Goal: Information Seeking & Learning: Find specific fact

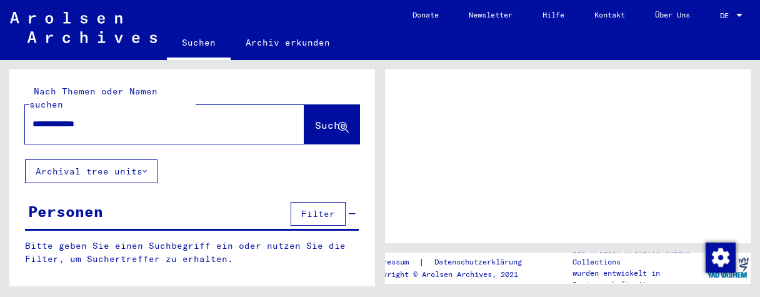
type input "**********"
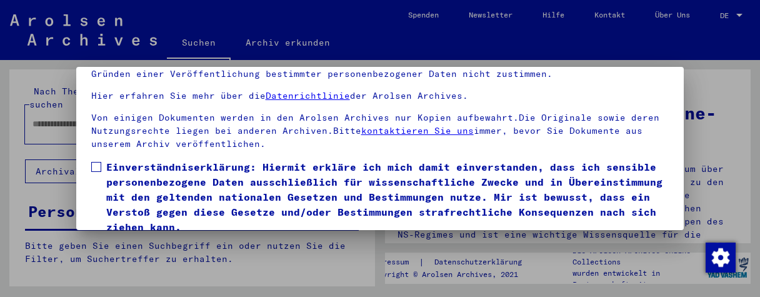
scroll to position [92, 0]
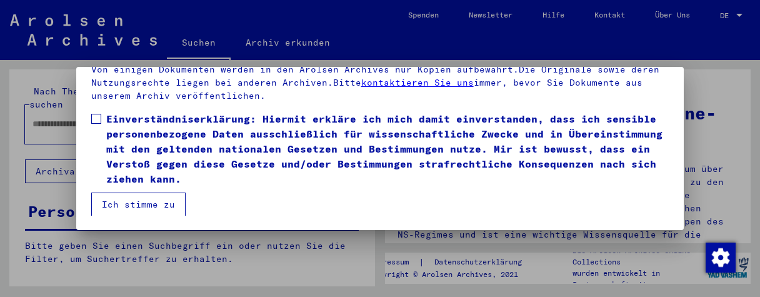
click at [92, 116] on span at bounding box center [96, 119] width 10 height 10
click at [137, 204] on button "Ich stimme zu" at bounding box center [138, 204] width 94 height 24
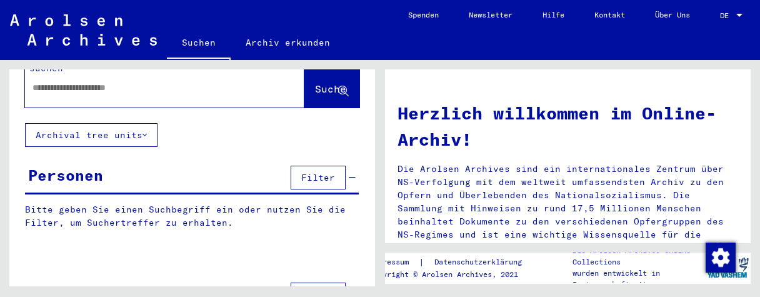
scroll to position [0, 0]
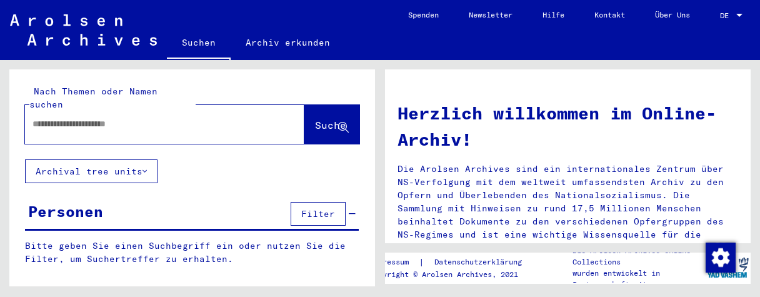
click at [158, 117] on input "text" at bounding box center [149, 123] width 234 height 13
type input "**********"
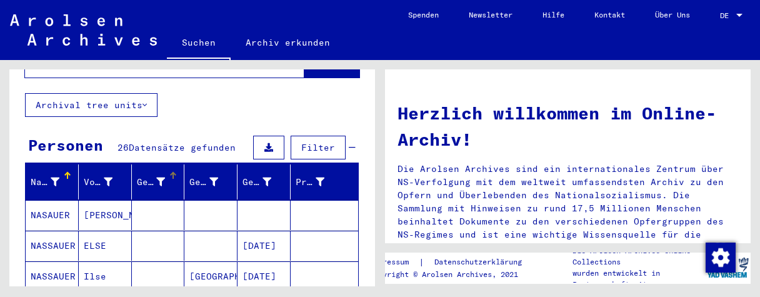
scroll to position [132, 0]
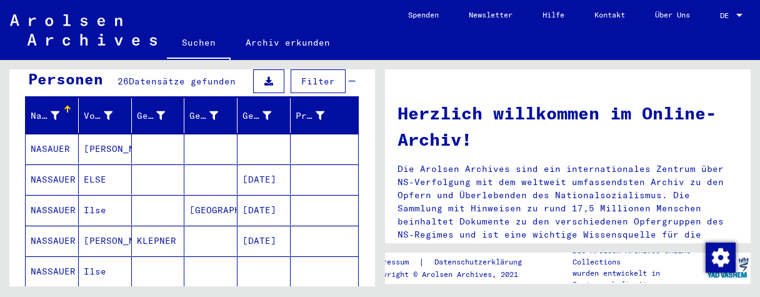
click at [220, 197] on mat-cell "[GEOGRAPHIC_DATA]" at bounding box center [210, 210] width 53 height 30
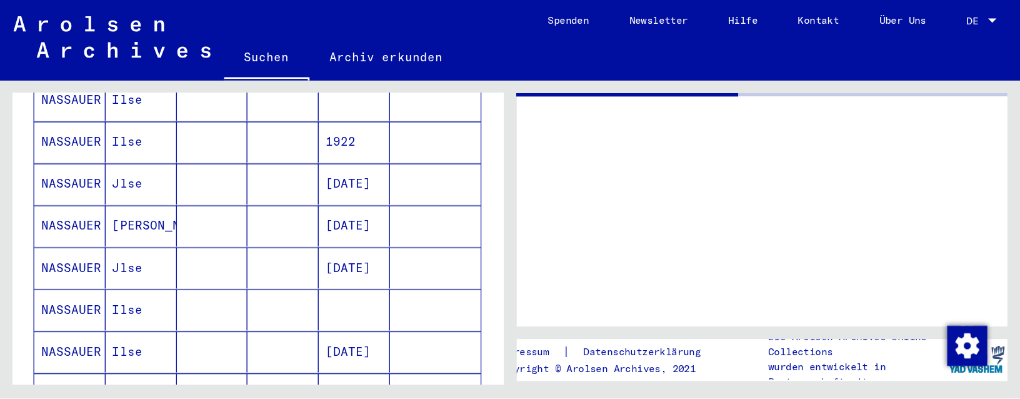
scroll to position [332, 0]
click at [275, 152] on mat-cell "[DATE]" at bounding box center [263, 167] width 53 height 31
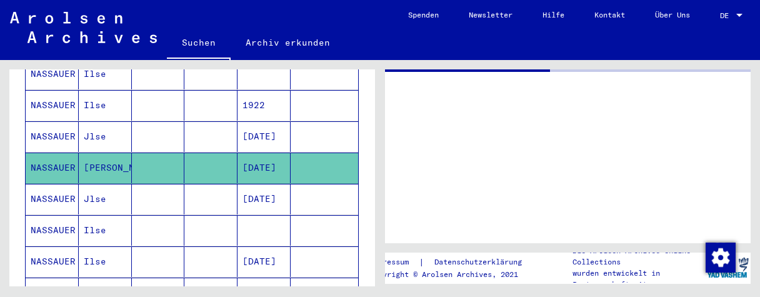
click at [308, 157] on mat-cell at bounding box center [324, 167] width 67 height 31
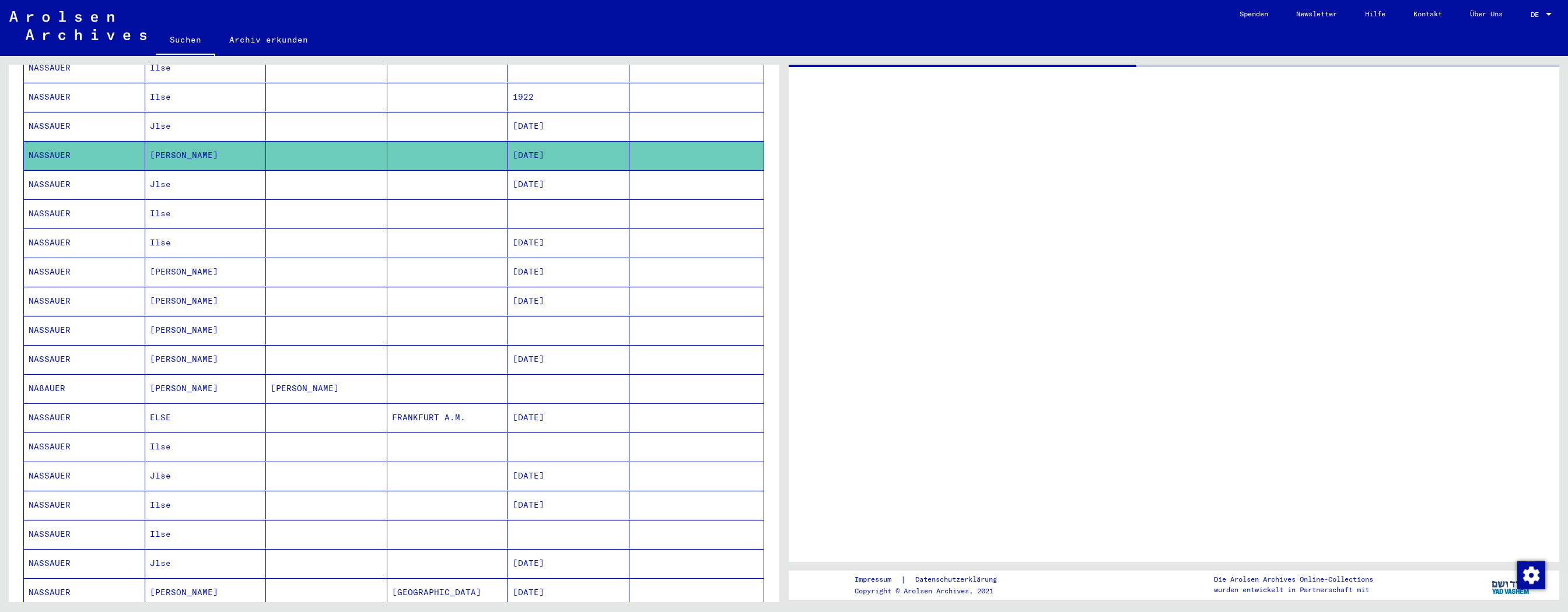
scroll to position [316, 0]
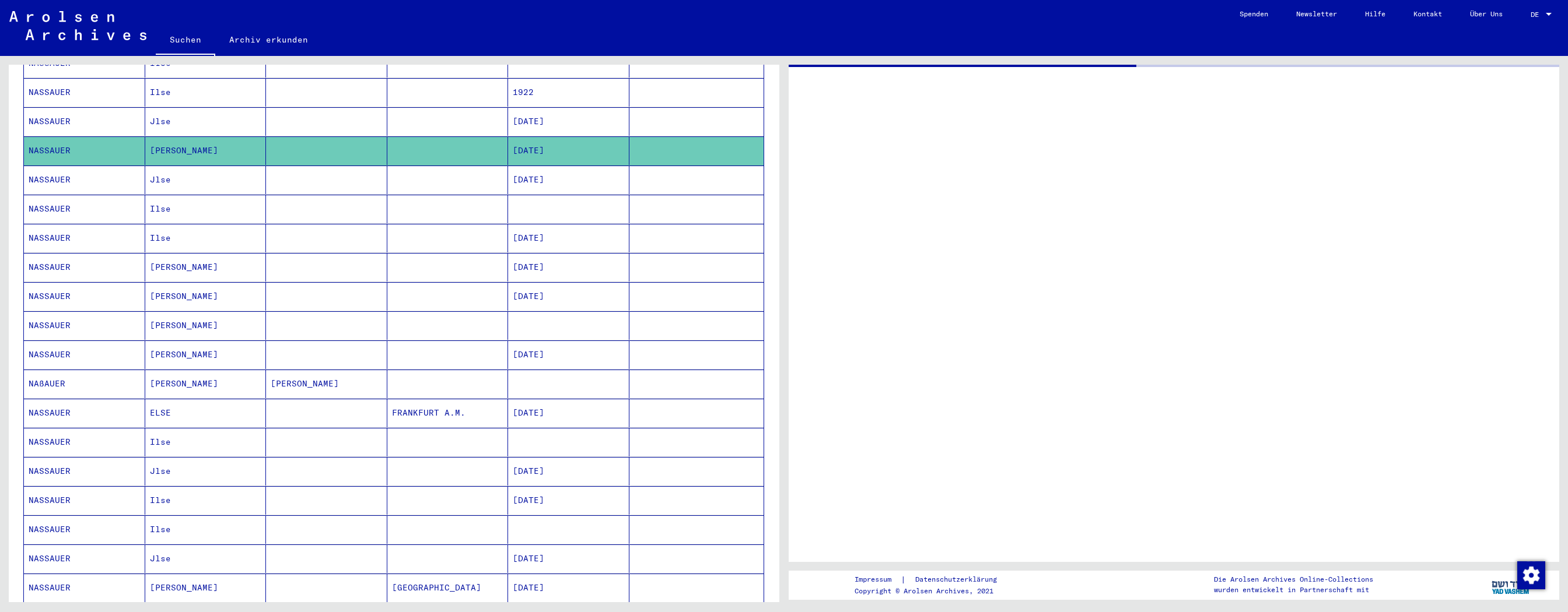
click at [708, 266] on div at bounding box center [1173, 313] width 770 height 497
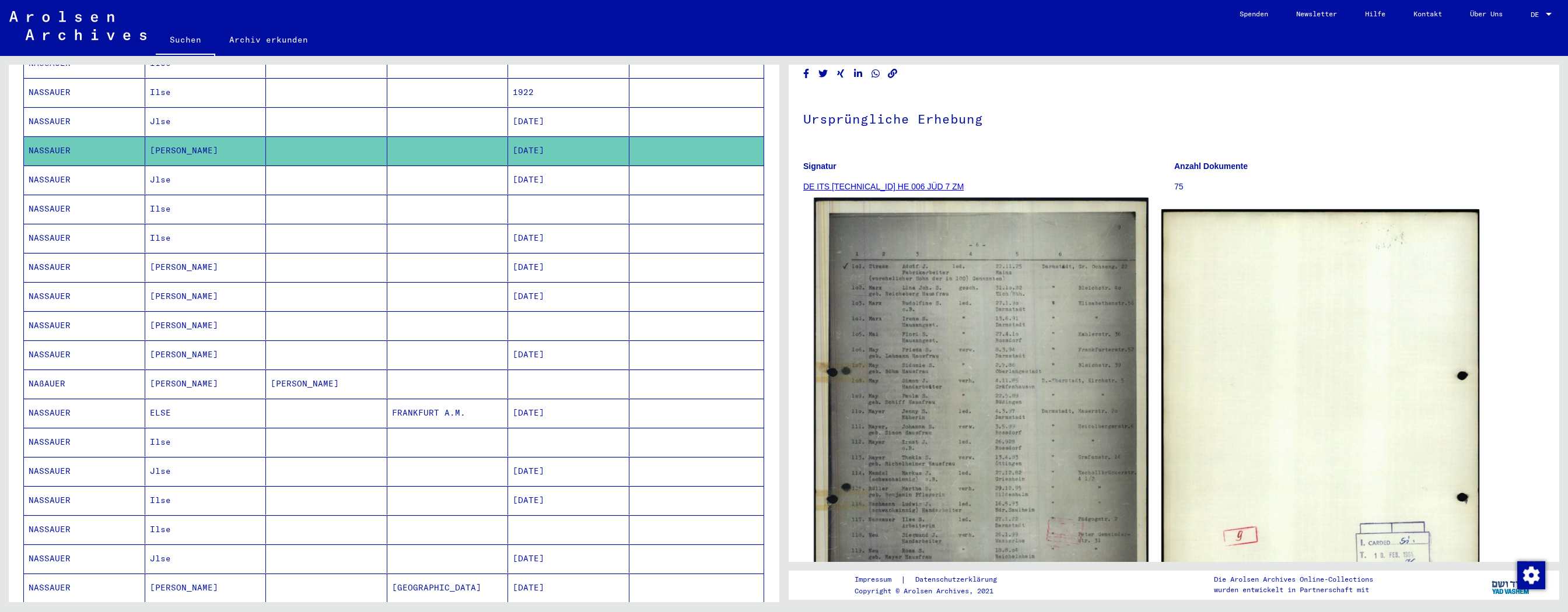
scroll to position [63, 0]
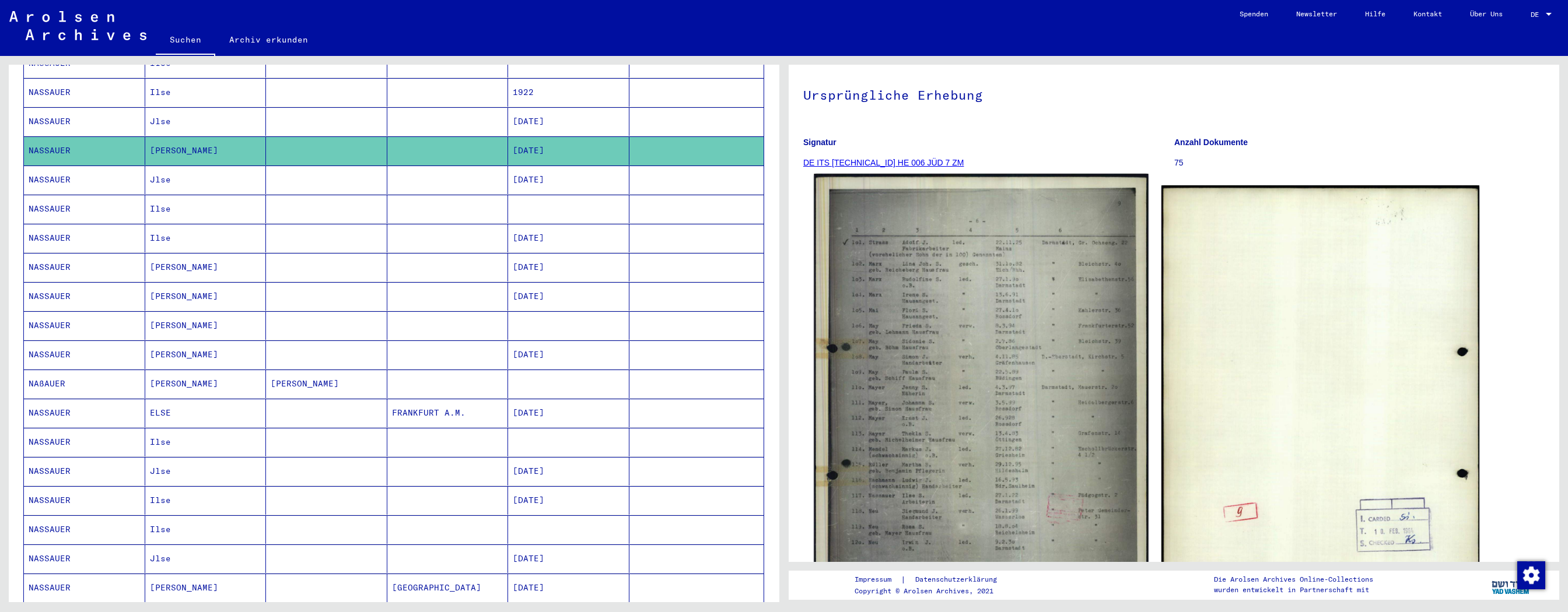
click at [708, 276] on img at bounding box center [981, 410] width 334 height 475
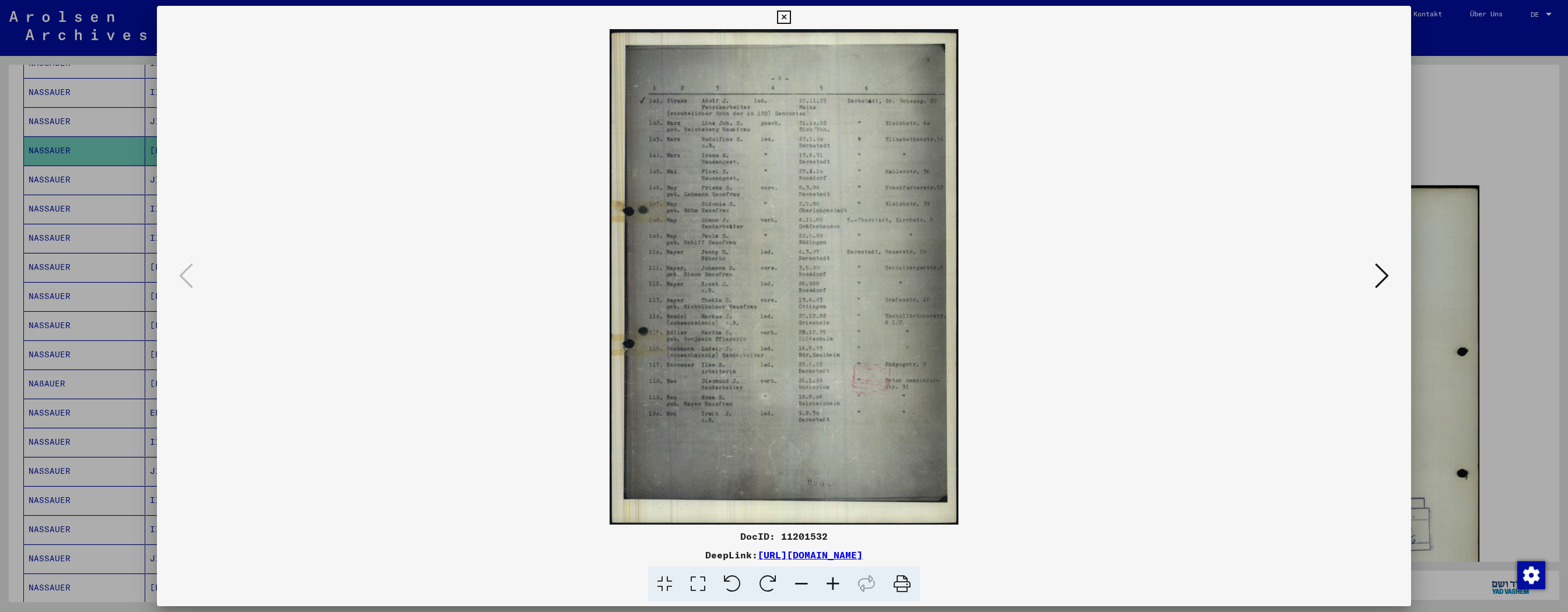
click at [708, 276] on icon at bounding box center [833, 584] width 32 height 35
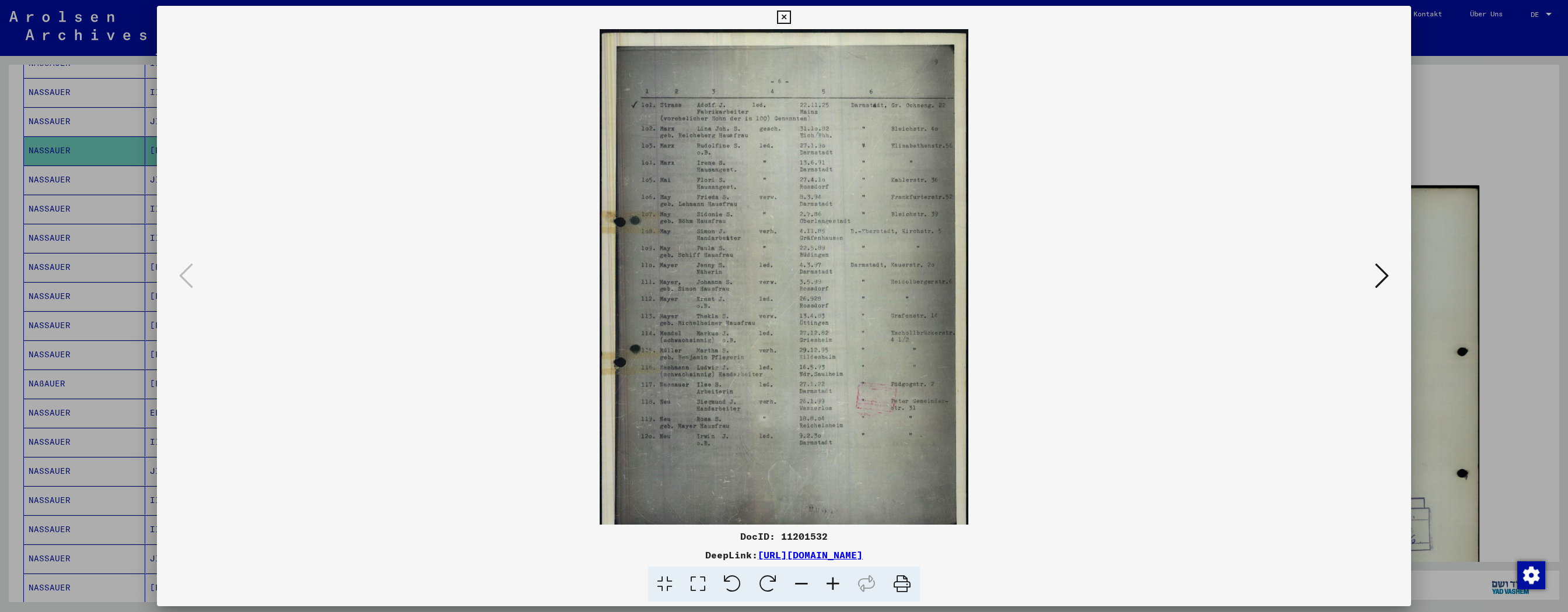
click at [708, 276] on icon at bounding box center [833, 584] width 32 height 35
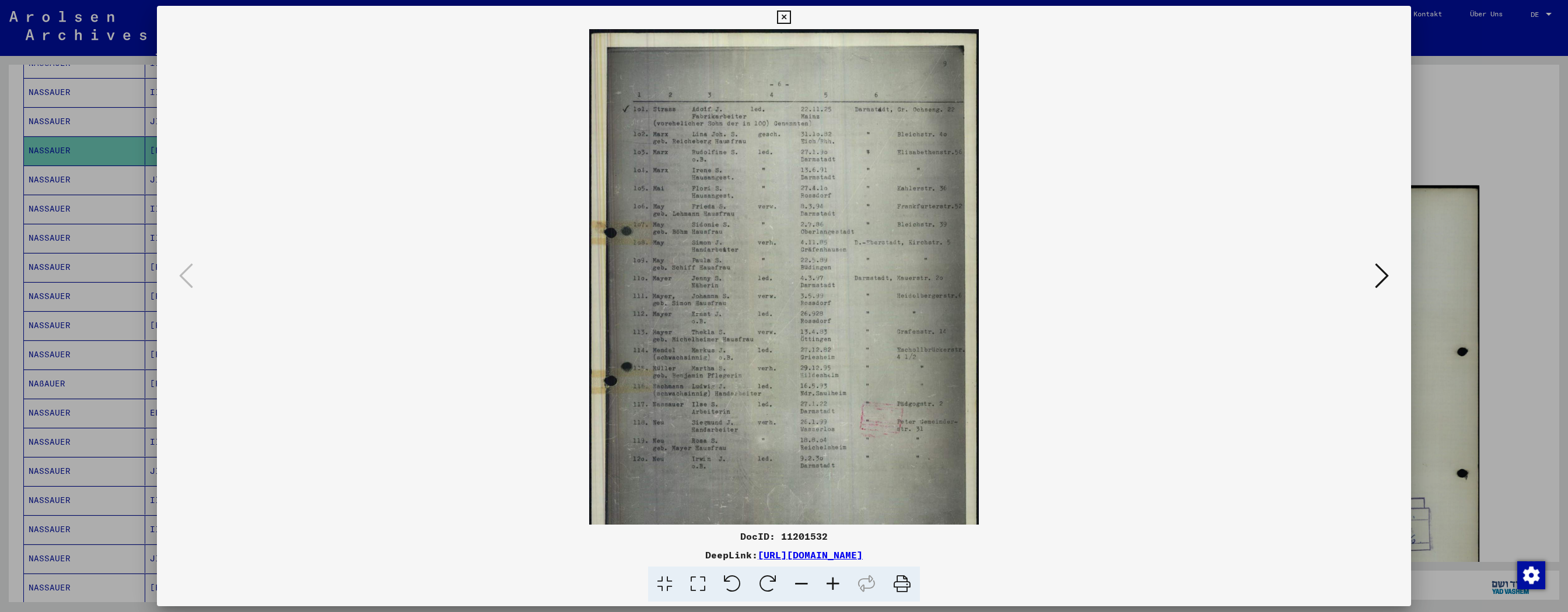
click at [708, 276] on icon at bounding box center [833, 584] width 32 height 35
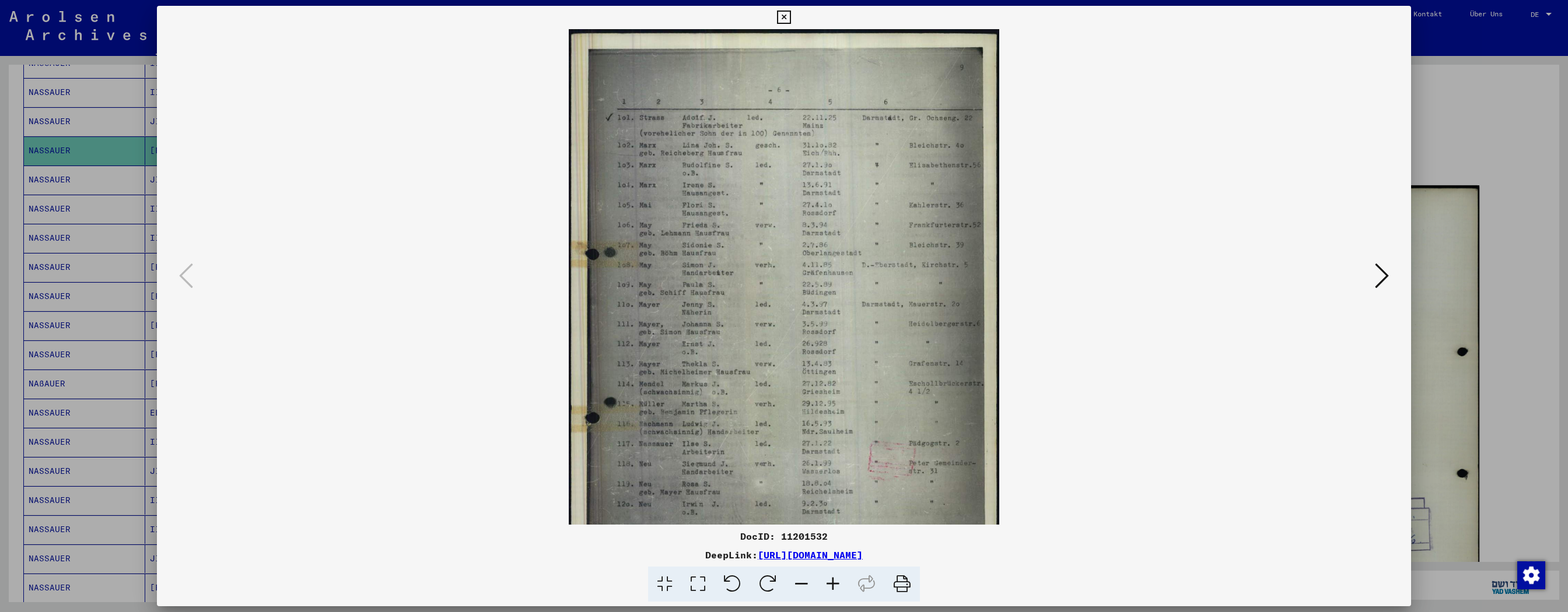
click at [708, 276] on icon at bounding box center [833, 584] width 32 height 35
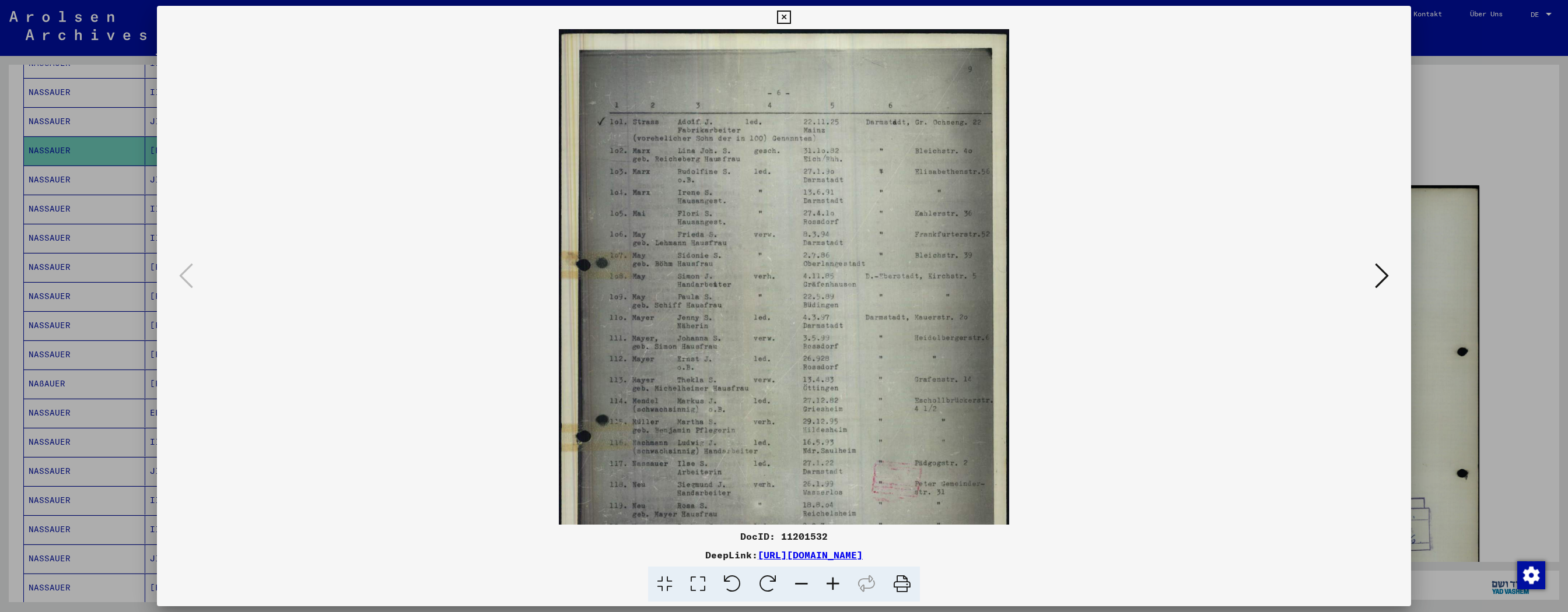
click at [708, 276] on icon at bounding box center [833, 584] width 32 height 35
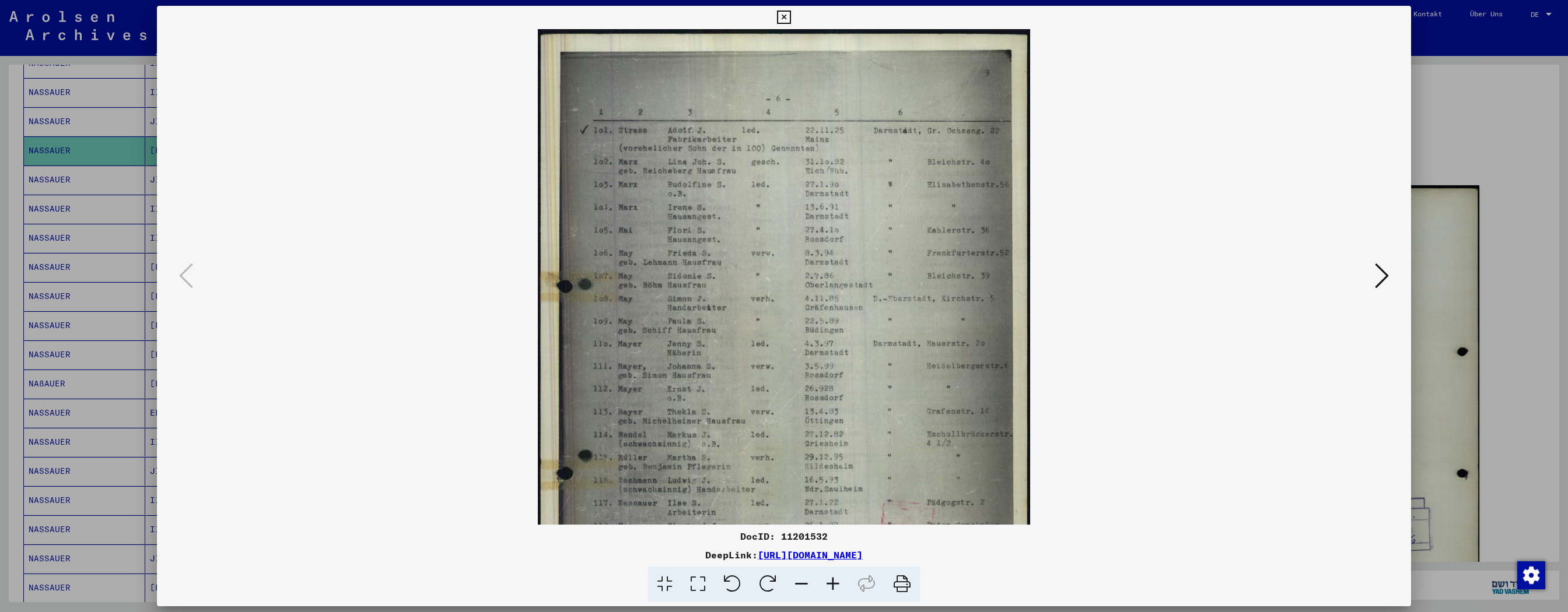
click at [708, 276] on icon at bounding box center [833, 584] width 32 height 35
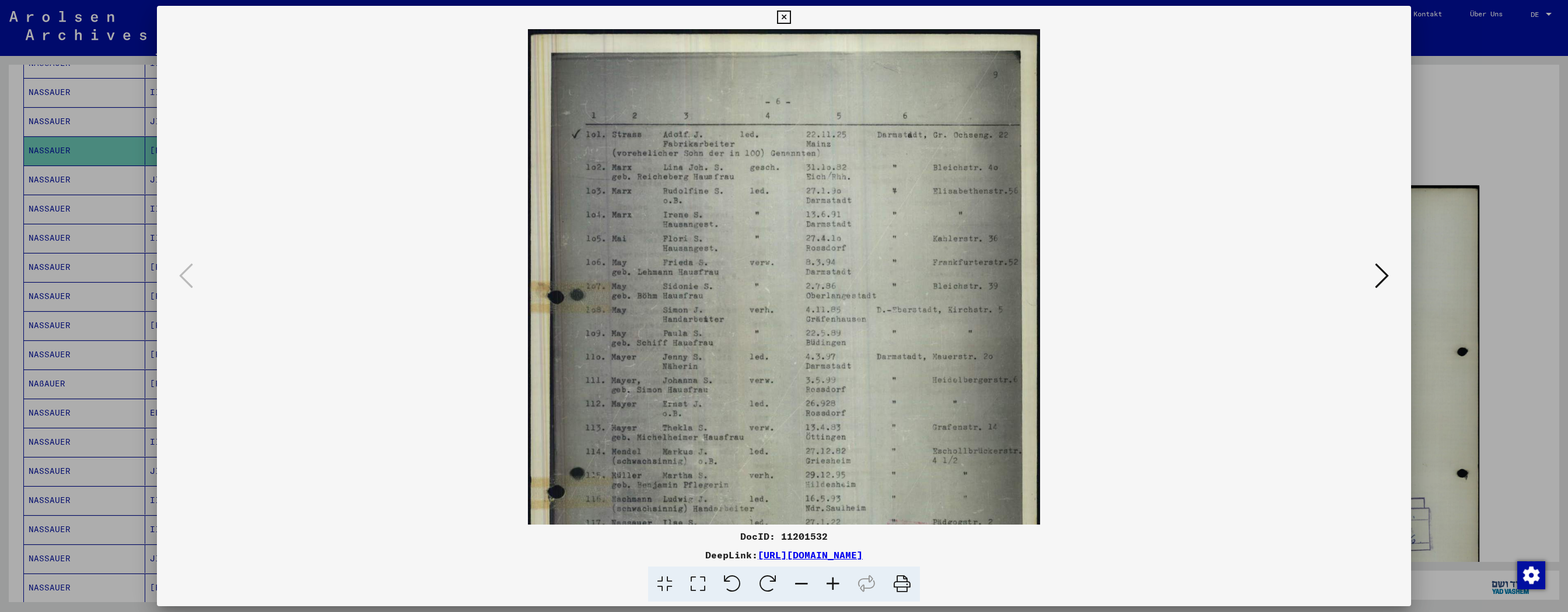
click at [708, 276] on icon at bounding box center [833, 584] width 32 height 35
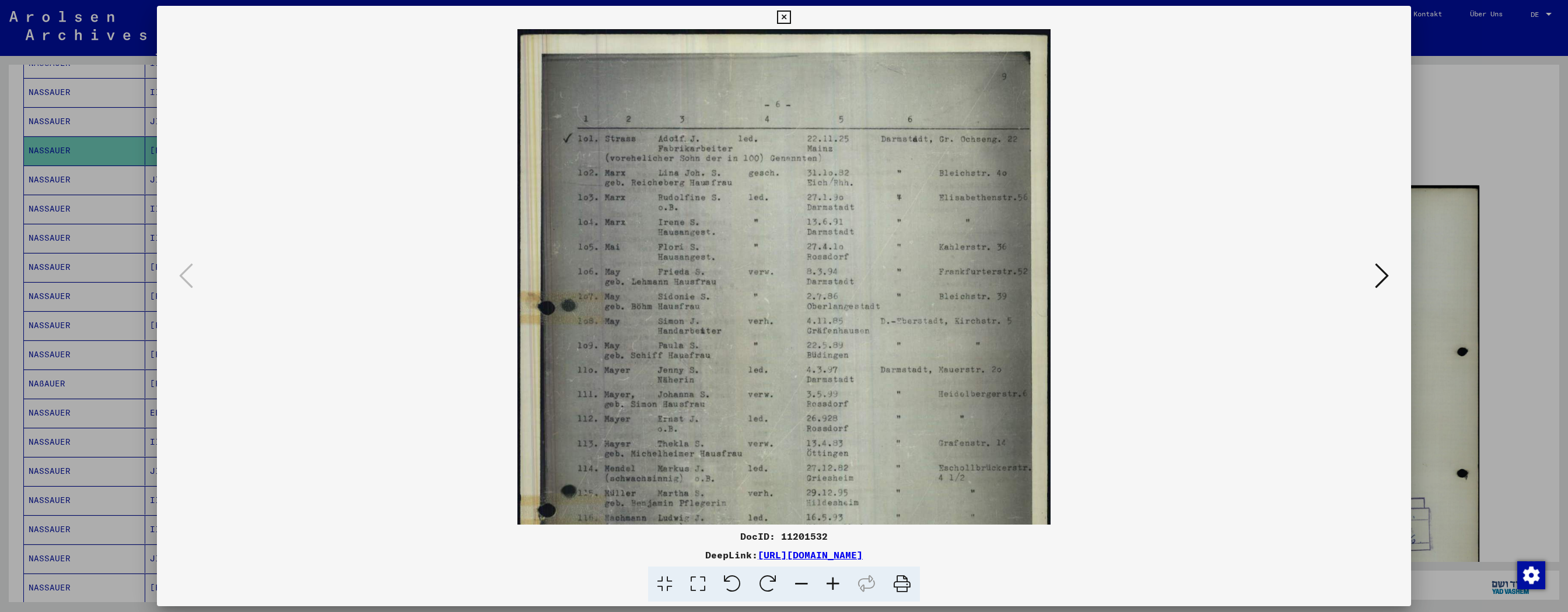
click at [708, 276] on icon at bounding box center [833, 584] width 32 height 35
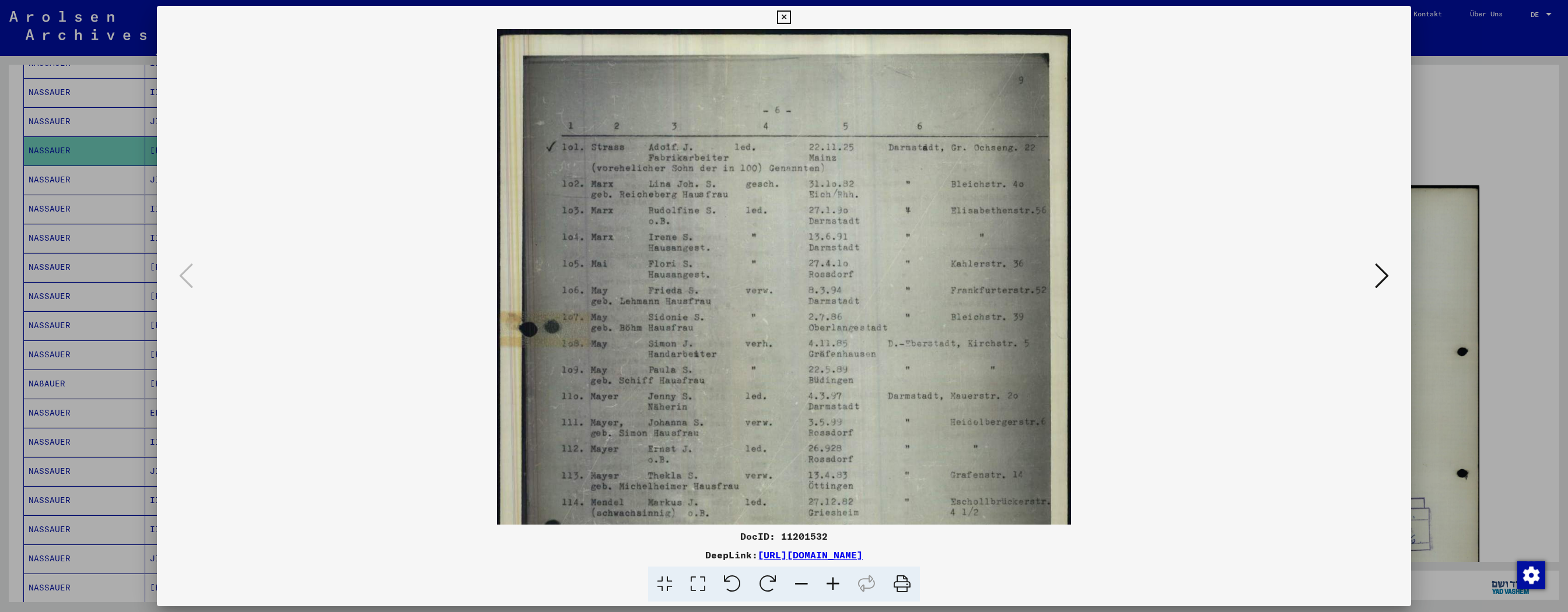
click at [708, 276] on icon at bounding box center [833, 584] width 32 height 35
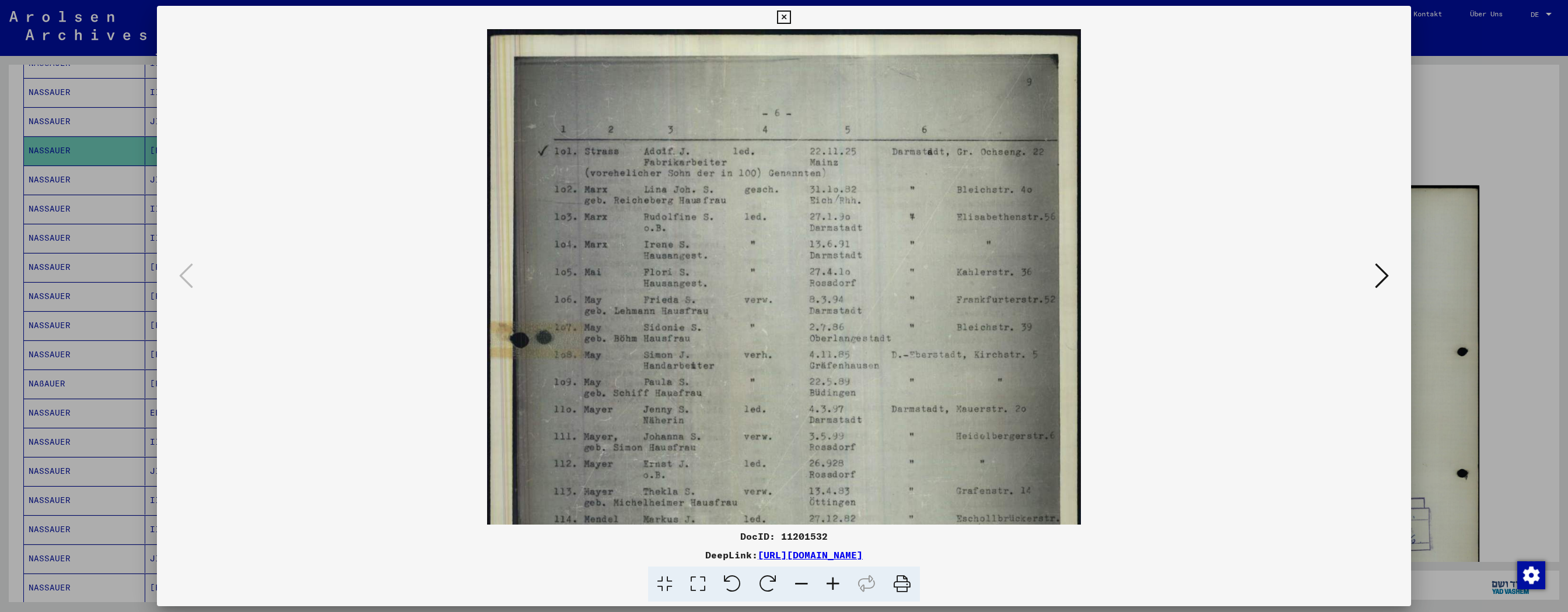
click at [708, 276] on icon at bounding box center [833, 584] width 32 height 35
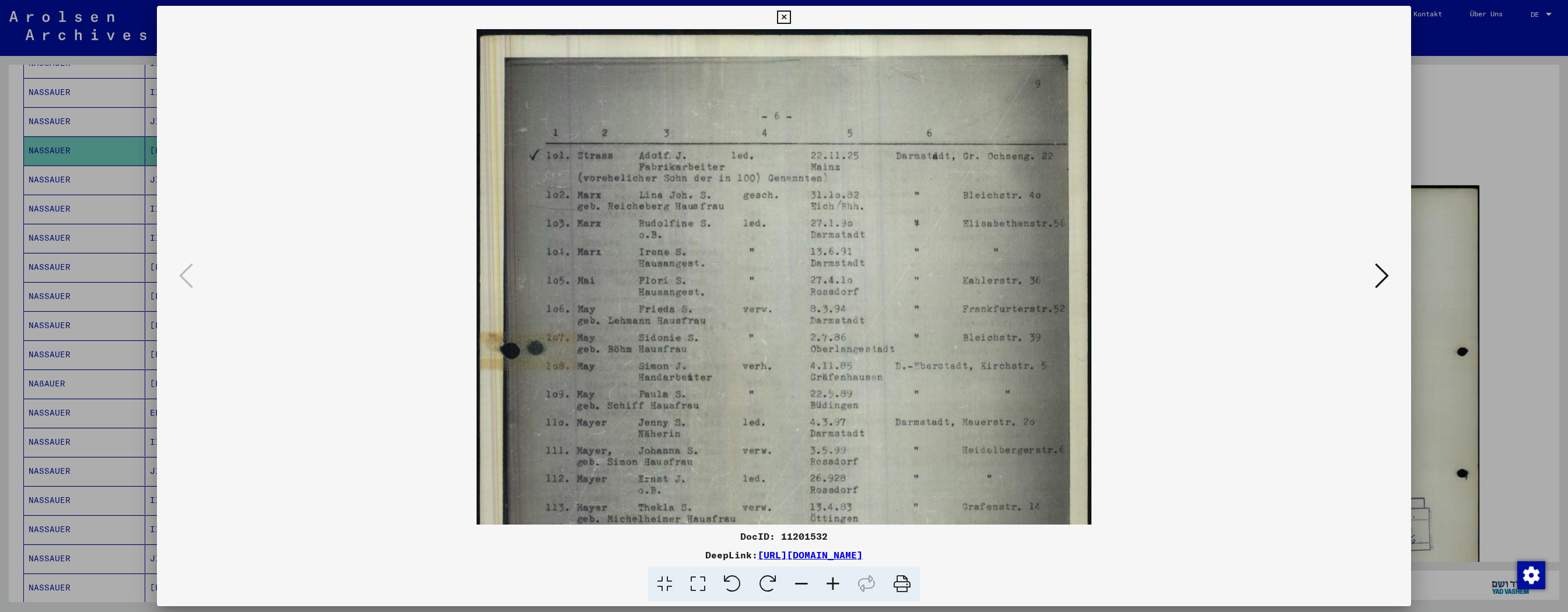
click at [708, 276] on icon at bounding box center [833, 584] width 32 height 35
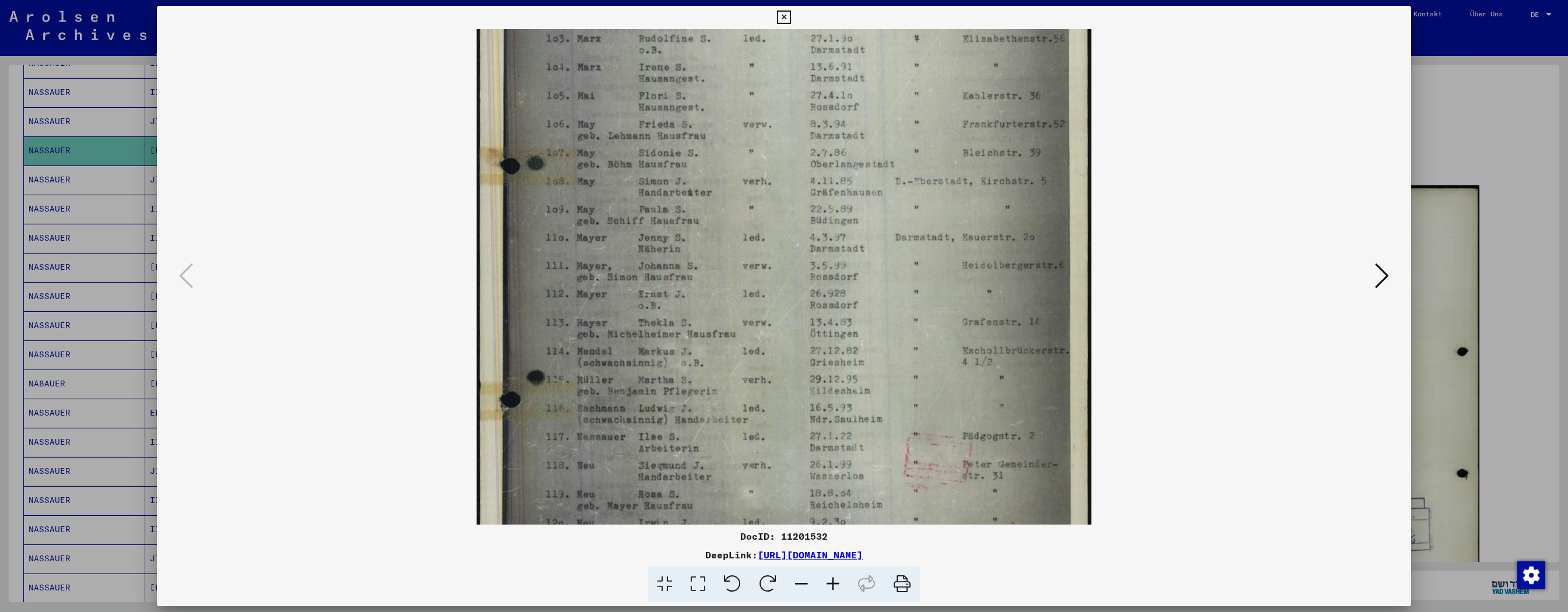
drag, startPoint x: 865, startPoint y: 442, endPoint x: 856, endPoint y: 260, distance: 182.2
click at [708, 260] on img at bounding box center [784, 281] width 615 height 874
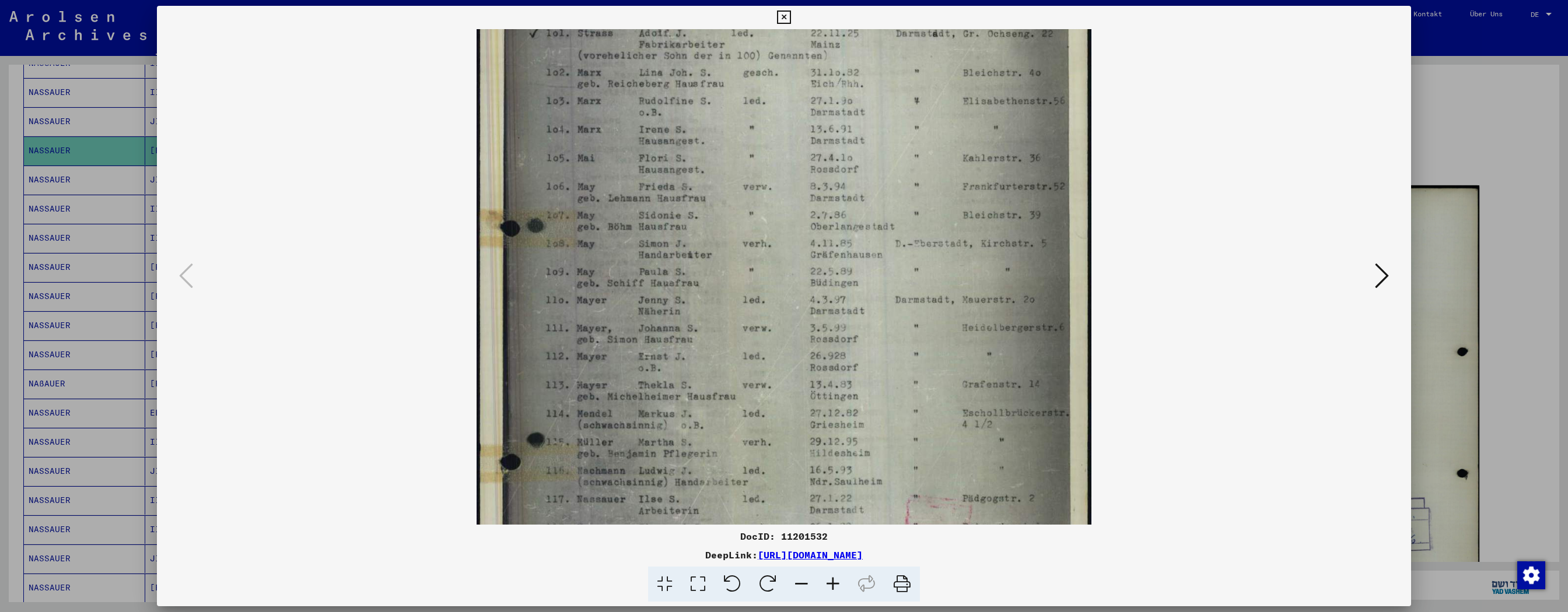
scroll to position [119, 0]
drag, startPoint x: 882, startPoint y: 426, endPoint x: 875, endPoint y: 490, distance: 64.4
click at [708, 276] on img at bounding box center [784, 346] width 615 height 874
click at [708, 19] on button at bounding box center [784, 17] width 21 height 23
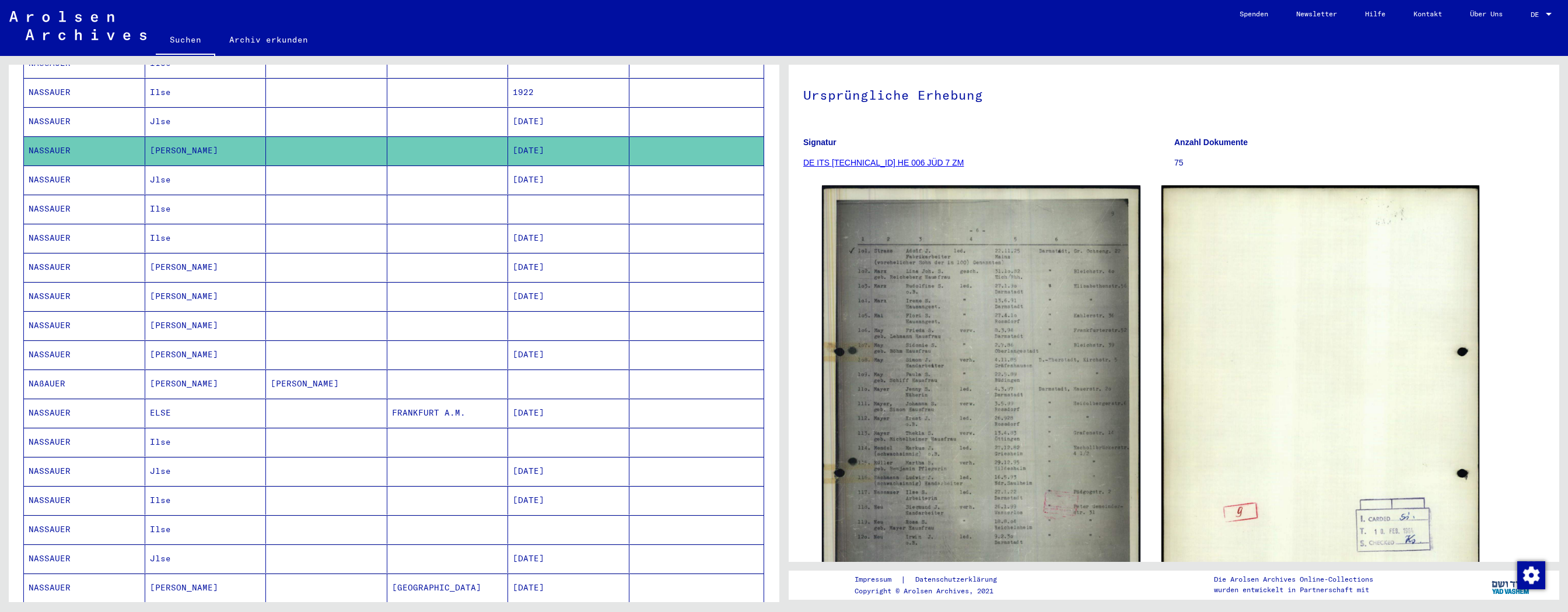
click at [537, 259] on mat-cell "[DATE]" at bounding box center [568, 267] width 121 height 29
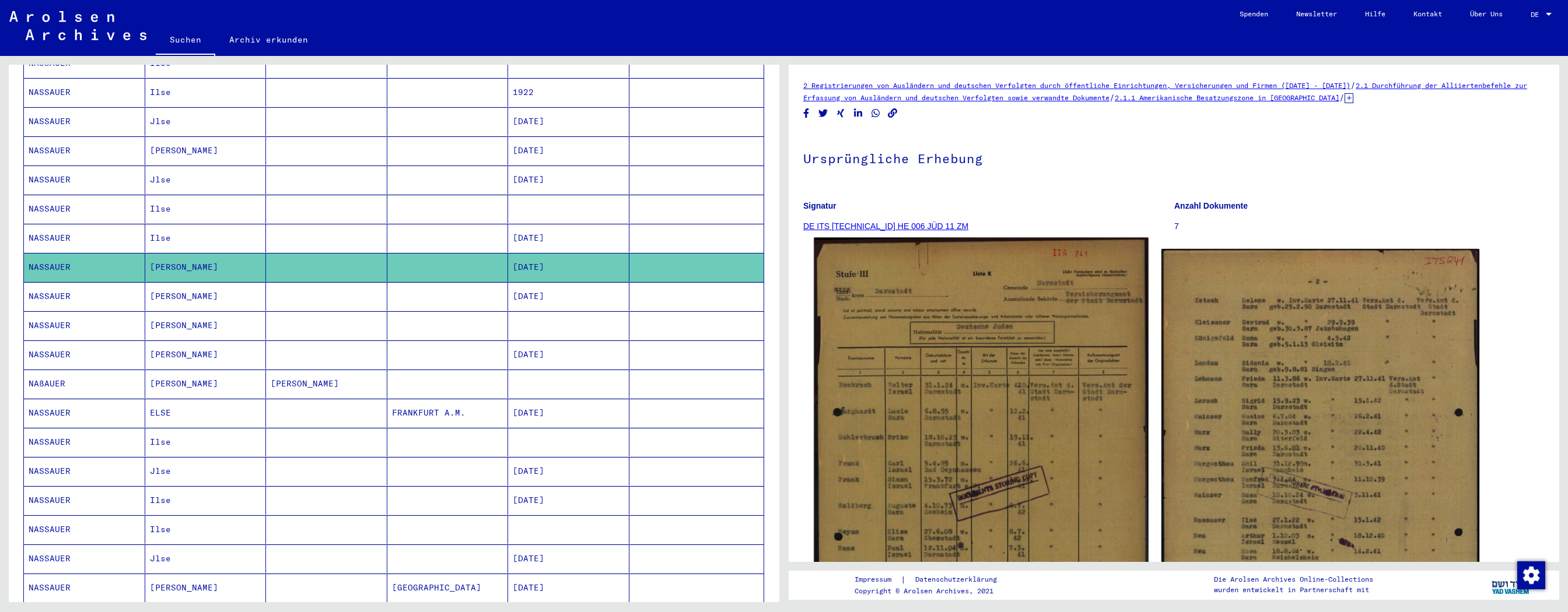
click at [708, 276] on img at bounding box center [981, 472] width 334 height 468
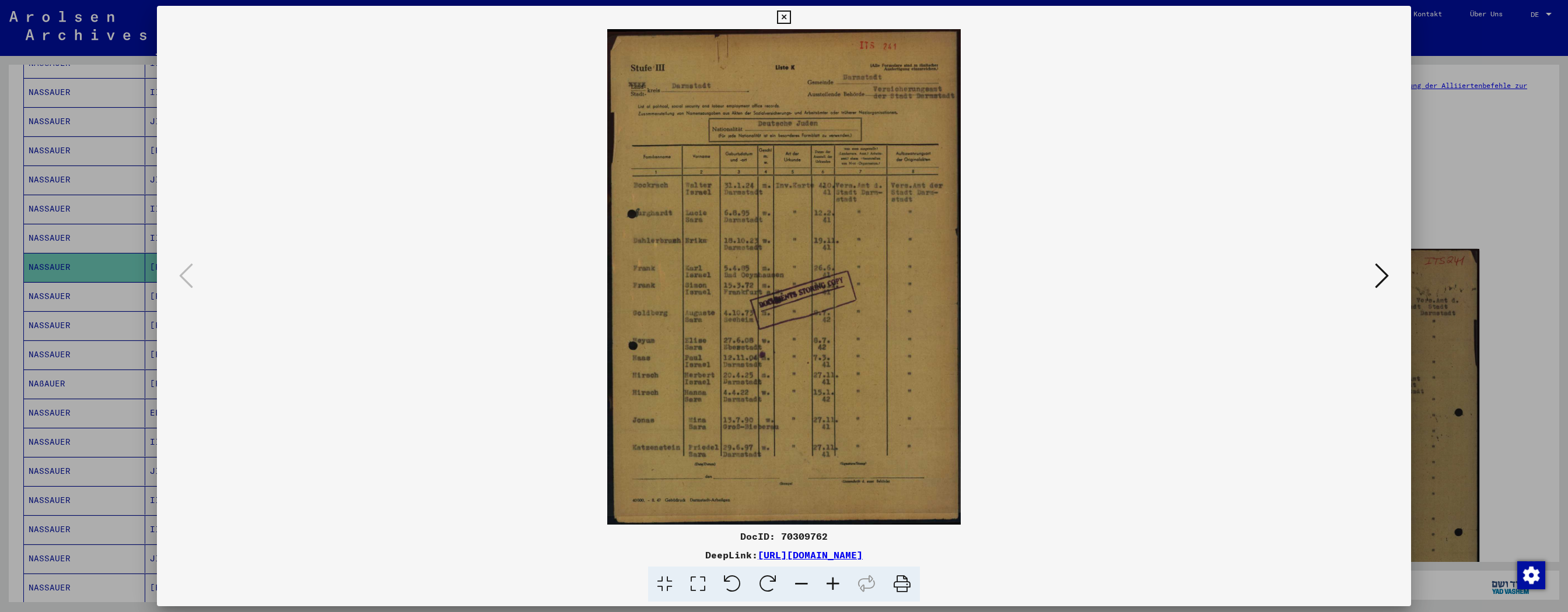
click at [708, 276] on icon at bounding box center [833, 584] width 32 height 35
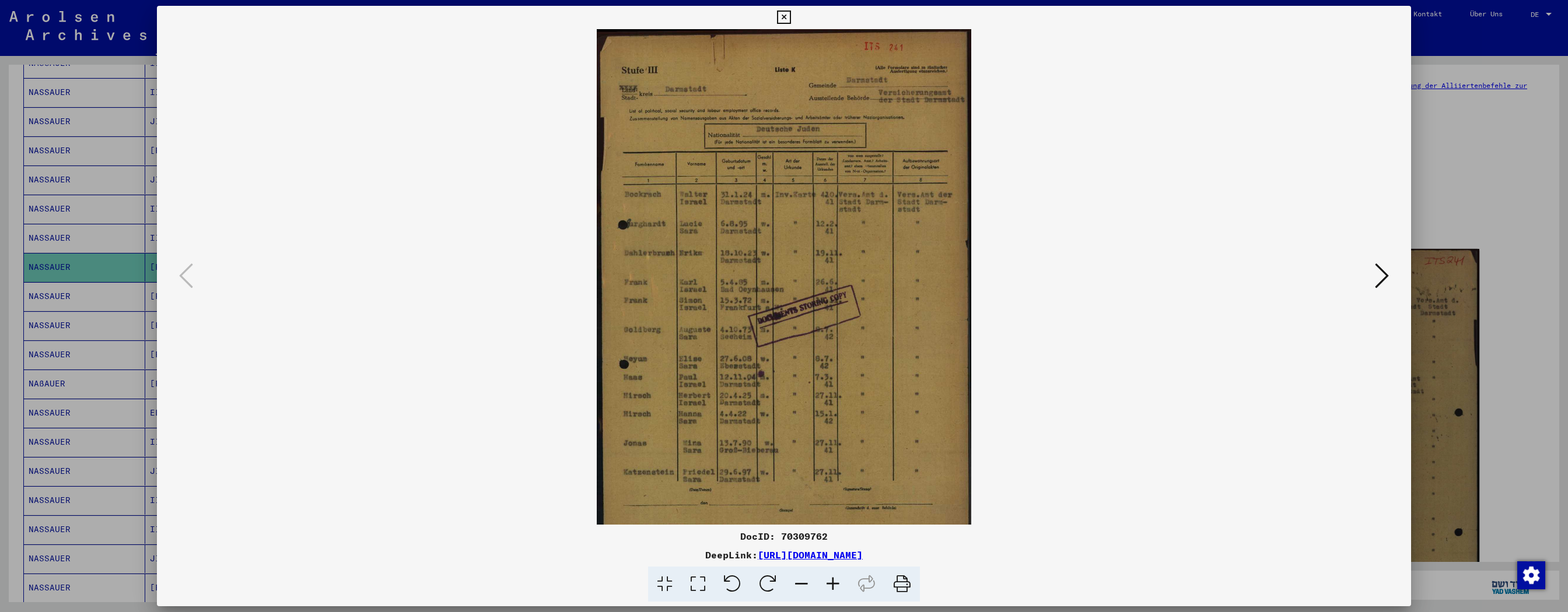
click at [708, 276] on icon at bounding box center [833, 584] width 32 height 35
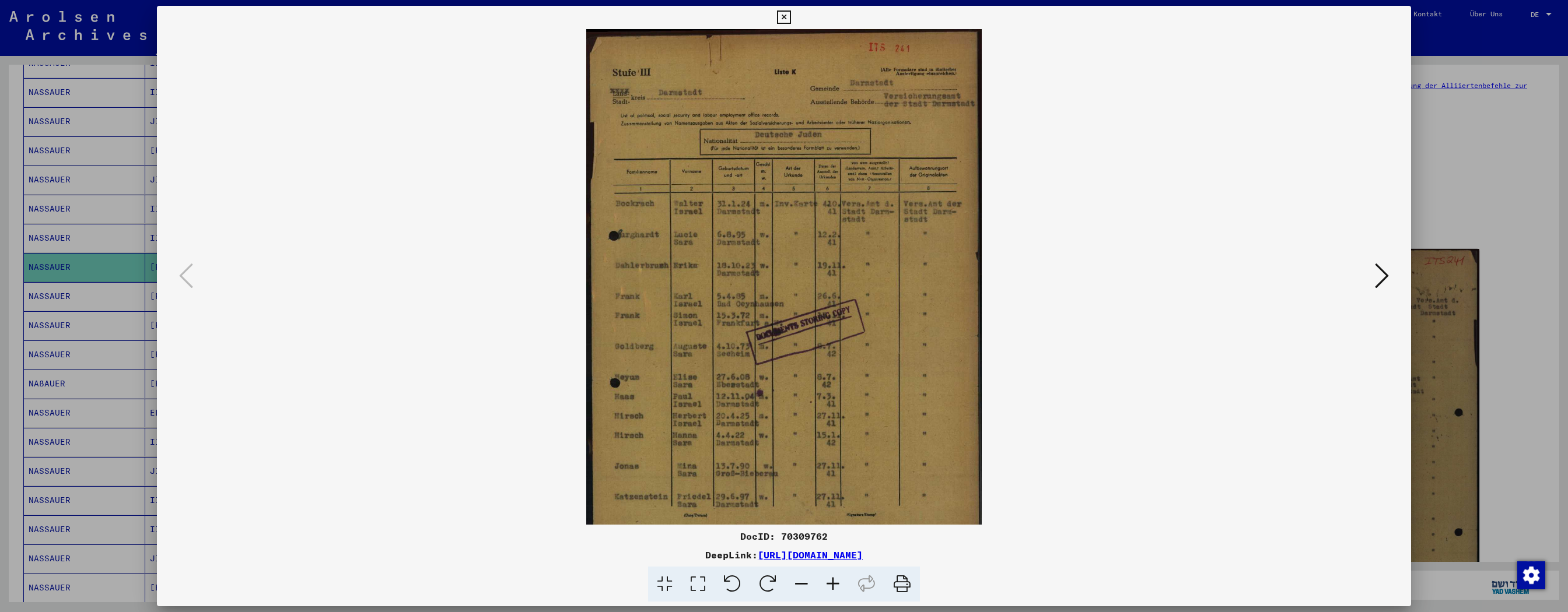
click at [708, 276] on icon at bounding box center [833, 584] width 32 height 35
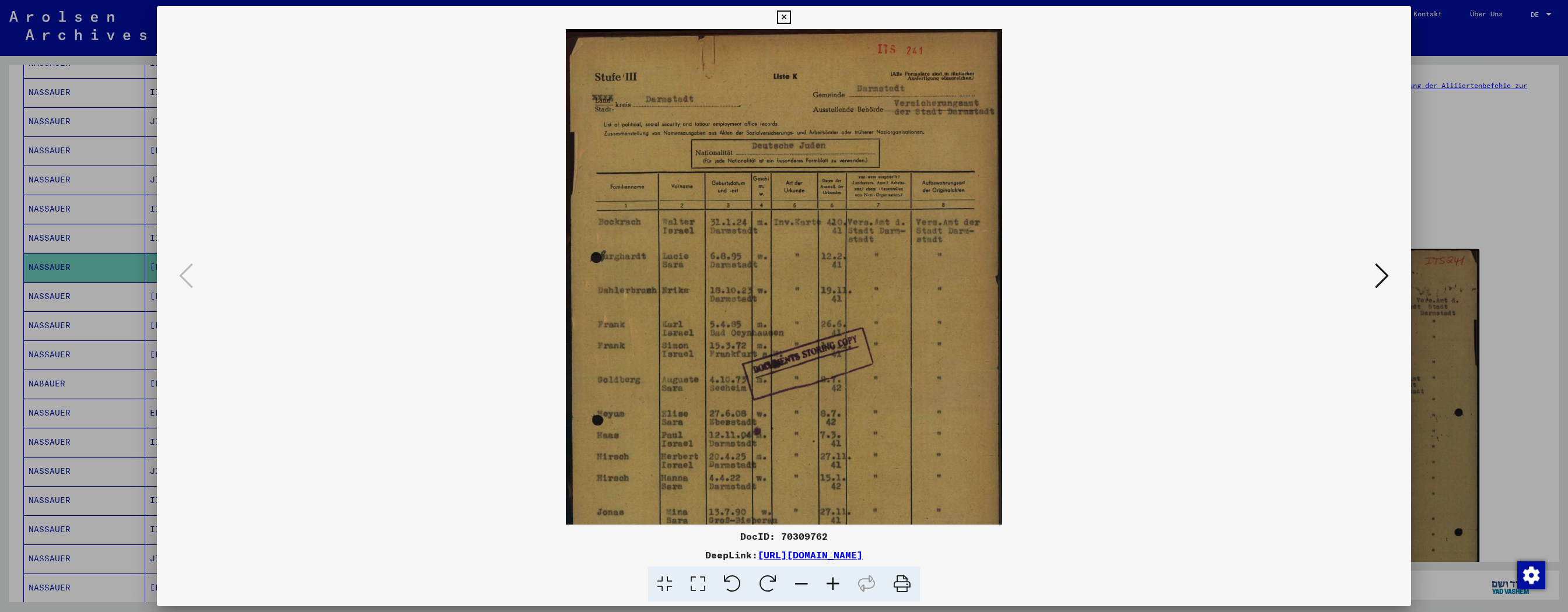
click at [708, 276] on icon at bounding box center [833, 584] width 32 height 35
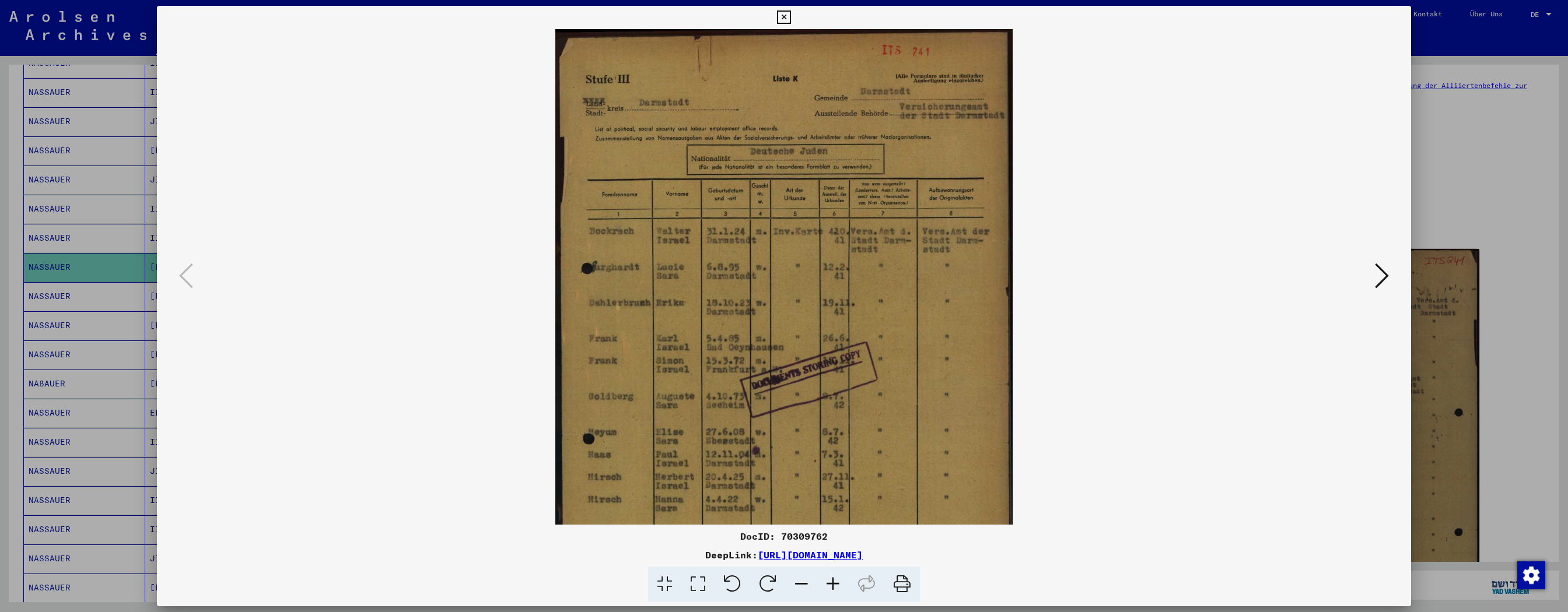
click at [708, 276] on icon at bounding box center [833, 584] width 32 height 35
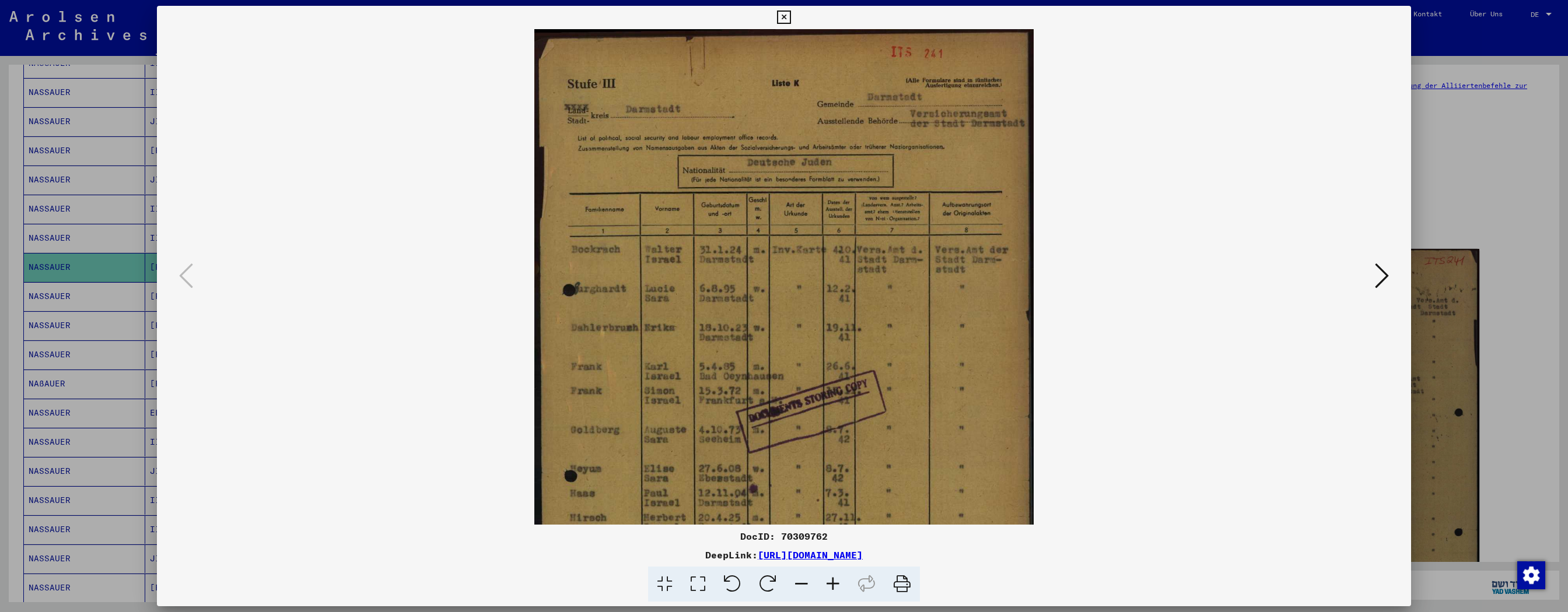
click at [708, 276] on icon at bounding box center [833, 584] width 32 height 35
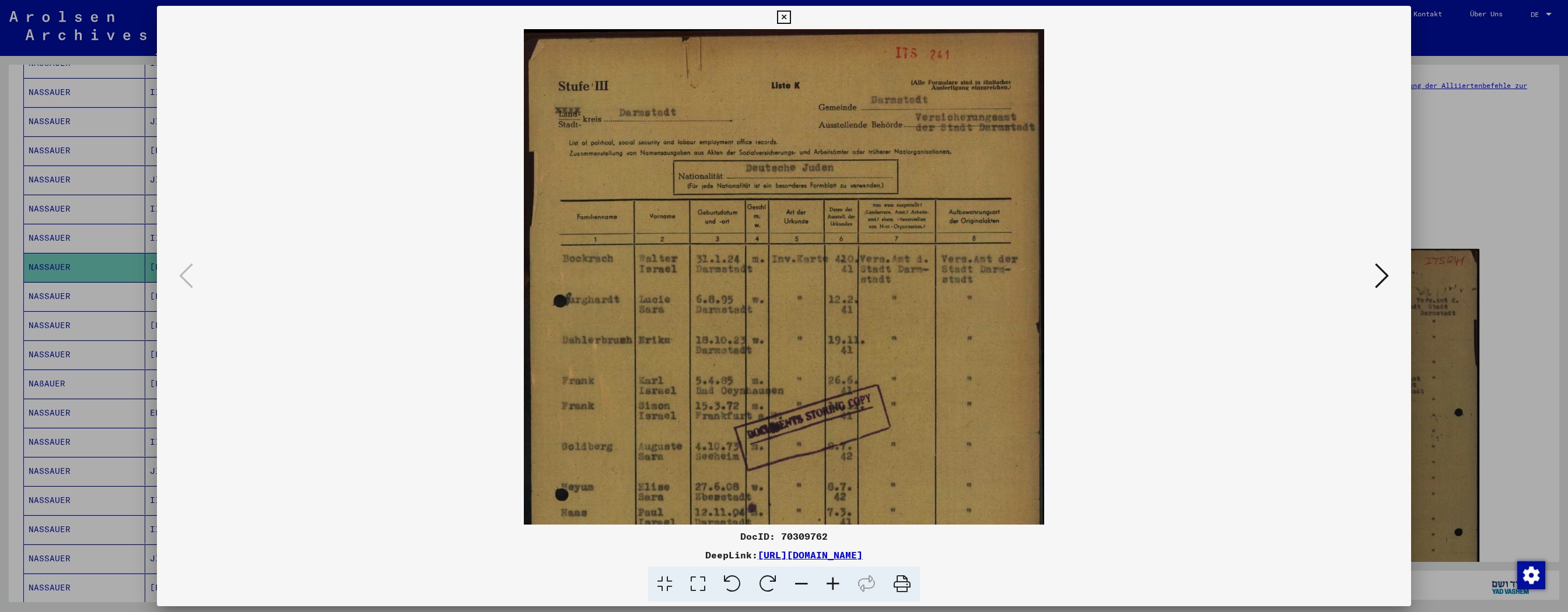
click at [708, 276] on icon at bounding box center [833, 584] width 32 height 35
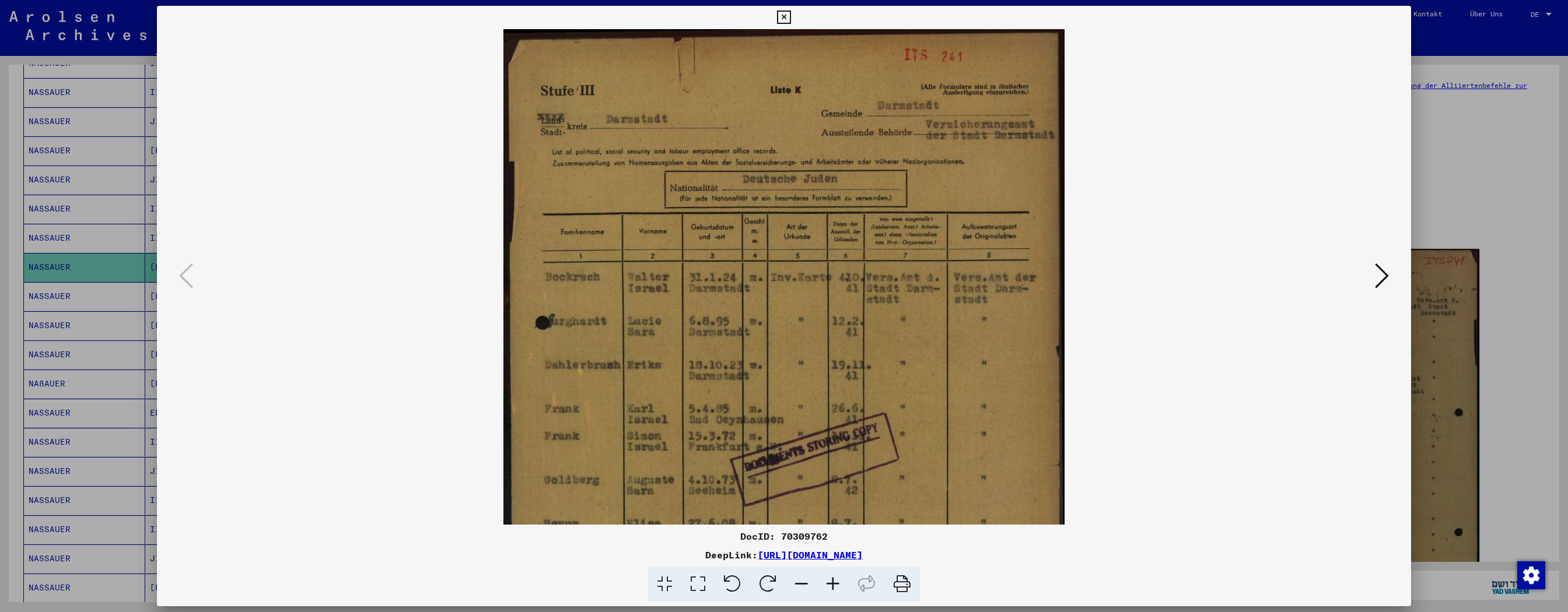
click at [708, 276] on icon at bounding box center [833, 584] width 32 height 35
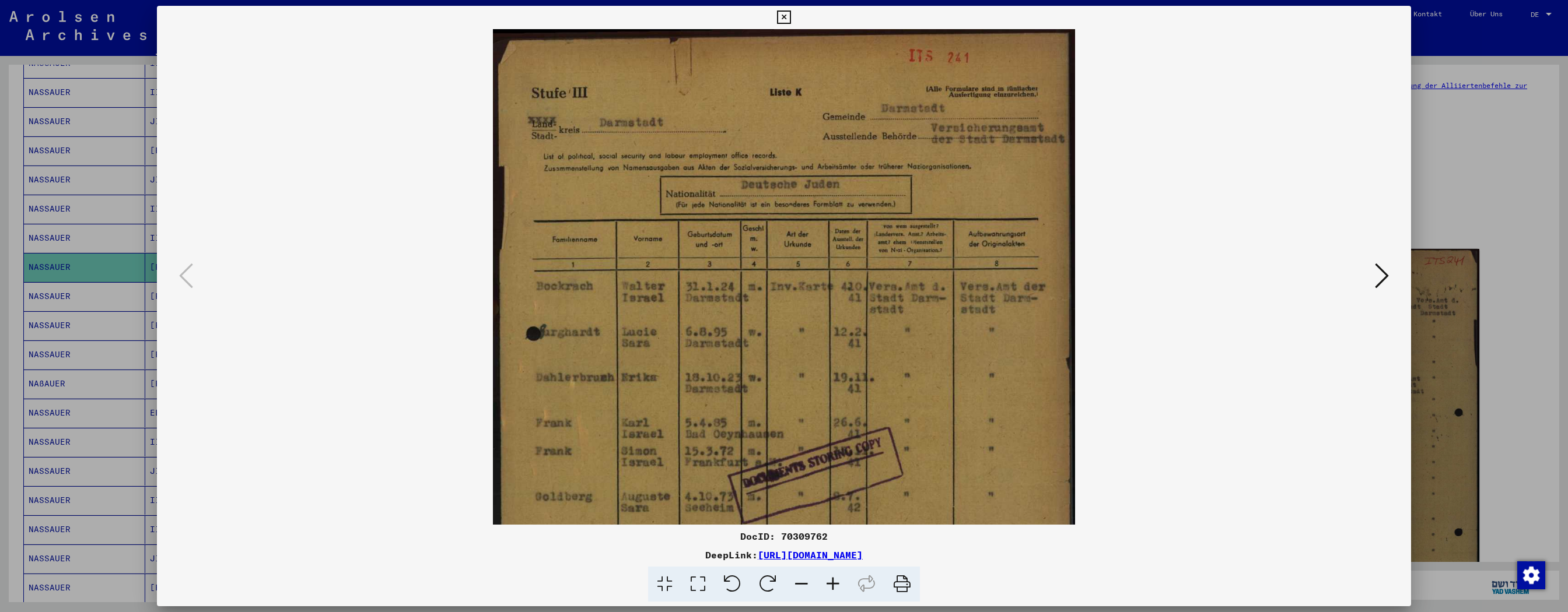
click at [708, 276] on icon at bounding box center [833, 584] width 32 height 35
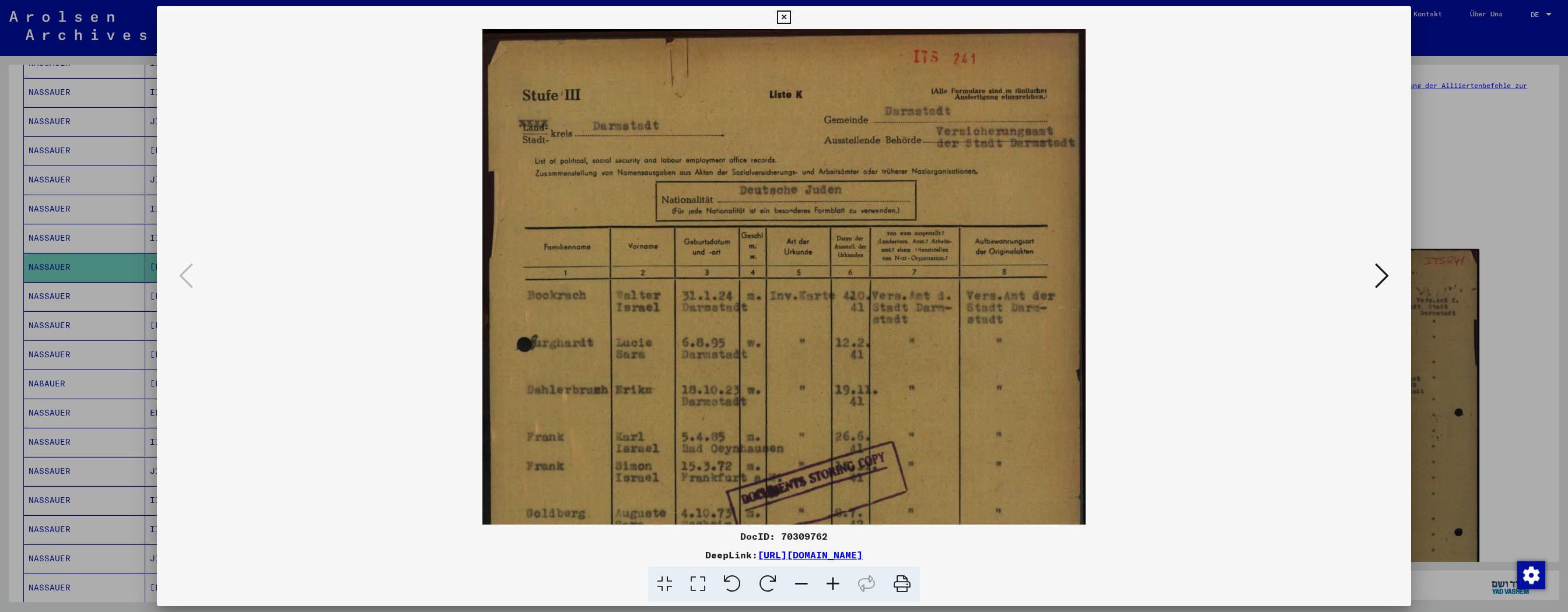
click at [708, 276] on icon at bounding box center [833, 584] width 32 height 35
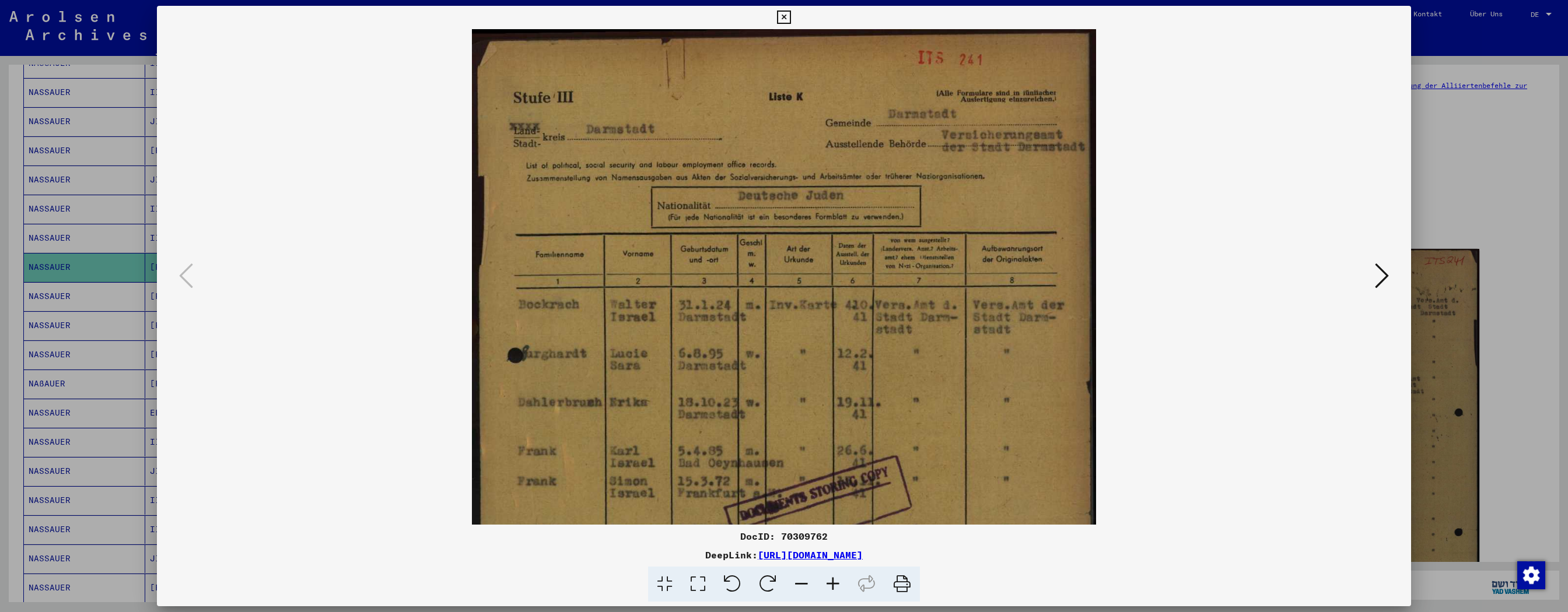
click at [708, 276] on icon at bounding box center [833, 584] width 32 height 35
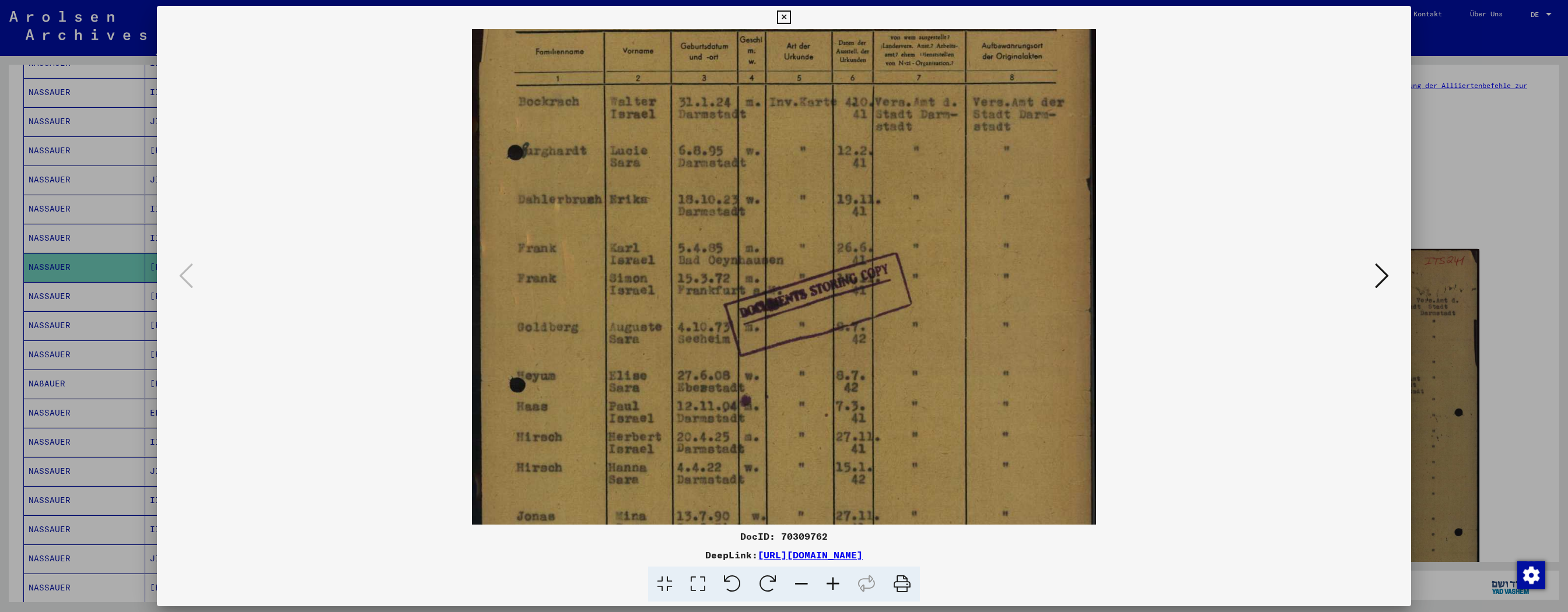
drag, startPoint x: 784, startPoint y: 393, endPoint x: 747, endPoint y: 254, distance: 143.8
click at [708, 196] on img at bounding box center [784, 263] width 624 height 874
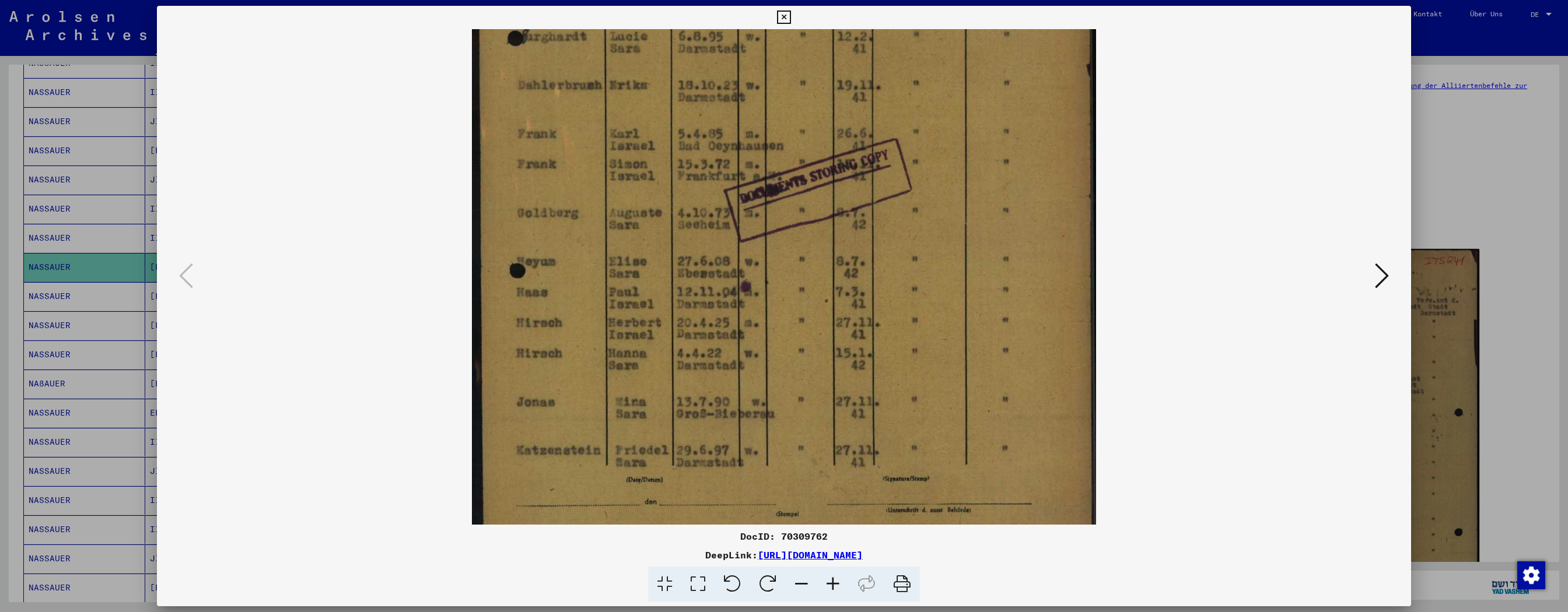
drag, startPoint x: 749, startPoint y: 347, endPoint x: 733, endPoint y: 232, distance: 116.1
click at [708, 232] on img at bounding box center [784, 148] width 624 height 874
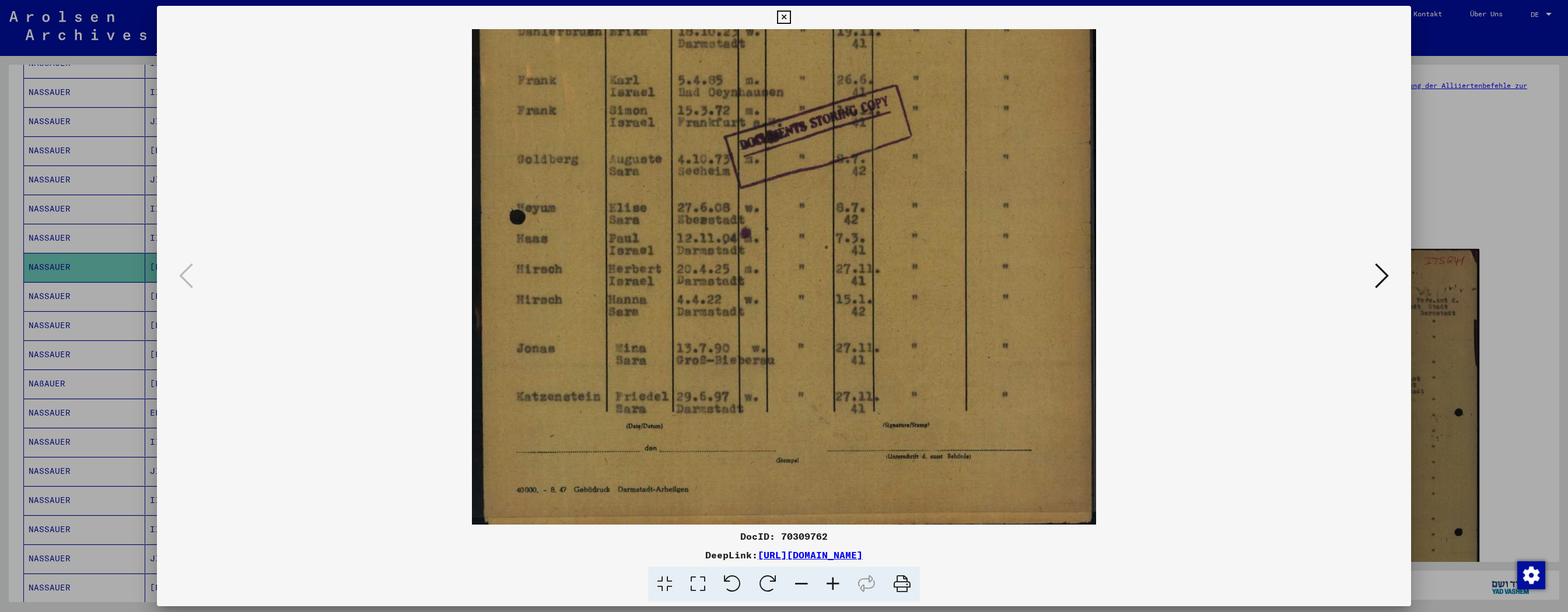
scroll to position [379, 0]
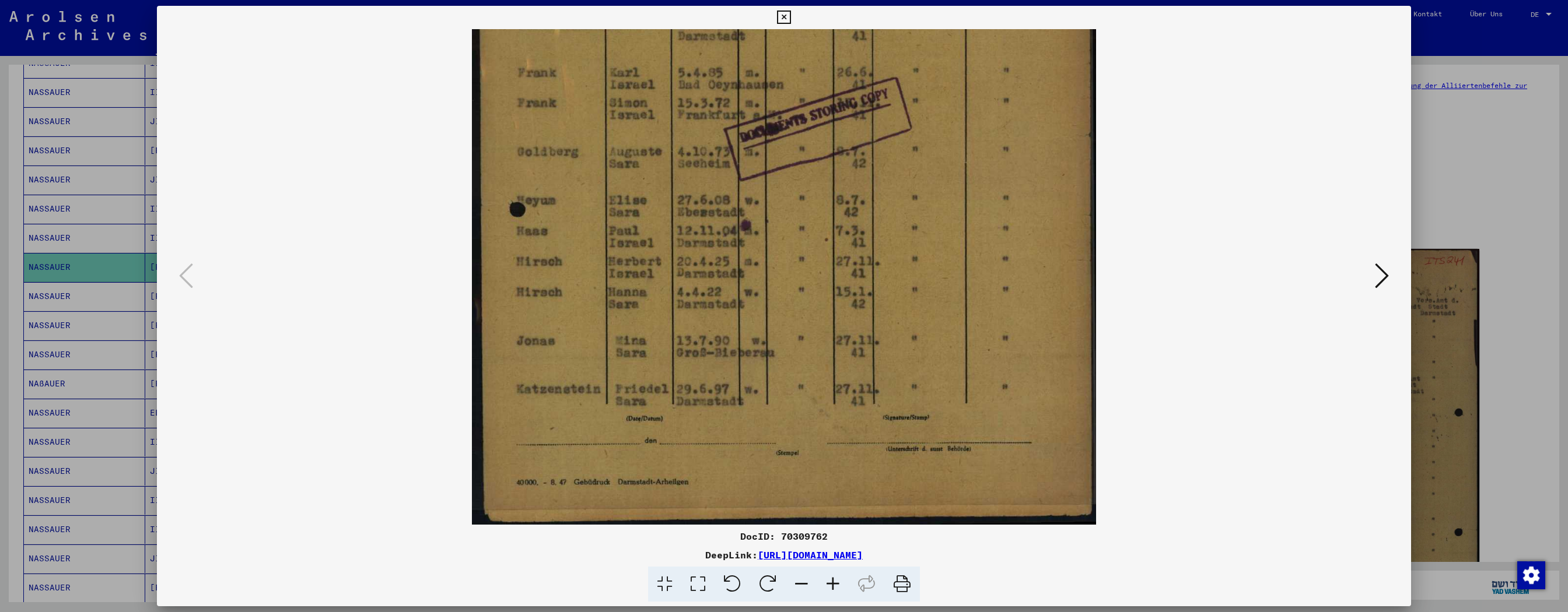
drag, startPoint x: 738, startPoint y: 355, endPoint x: 741, endPoint y: 225, distance: 130.0
click at [708, 225] on img at bounding box center [784, 88] width 624 height 874
click at [708, 276] on icon at bounding box center [1381, 276] width 14 height 28
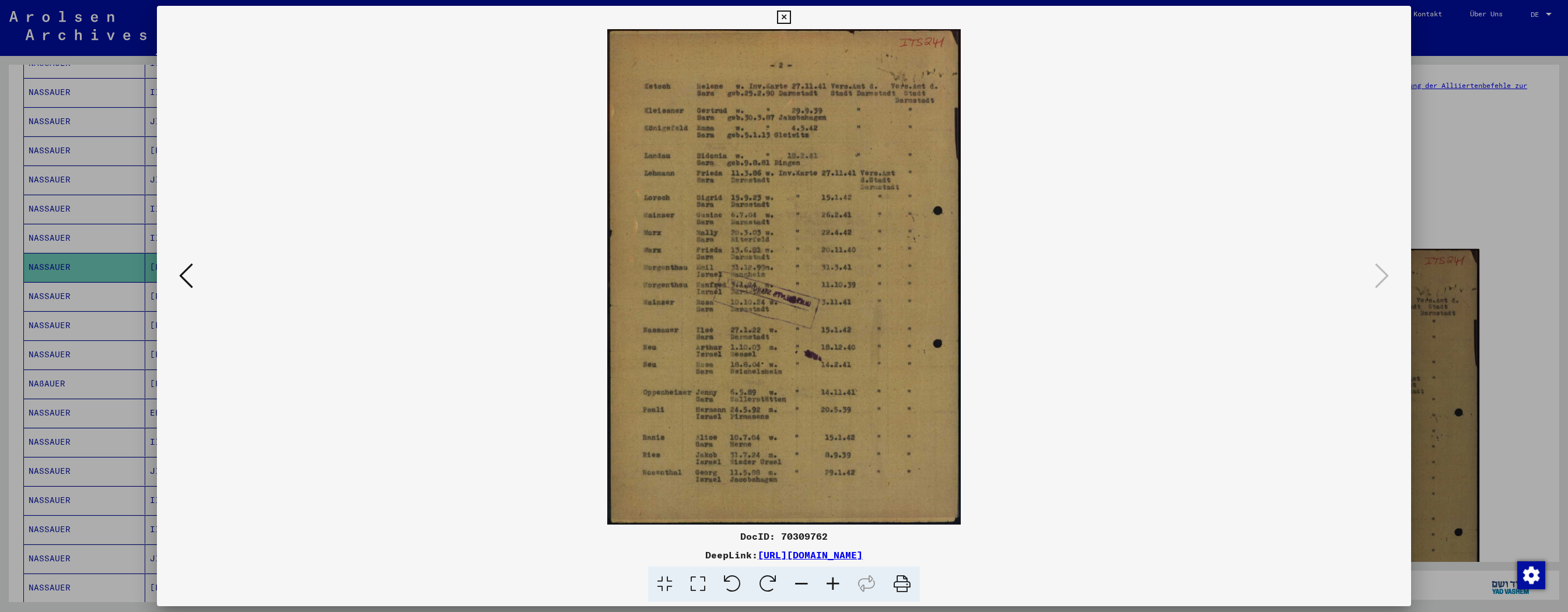
scroll to position [0, 0]
click at [708, 276] on icon at bounding box center [833, 584] width 32 height 35
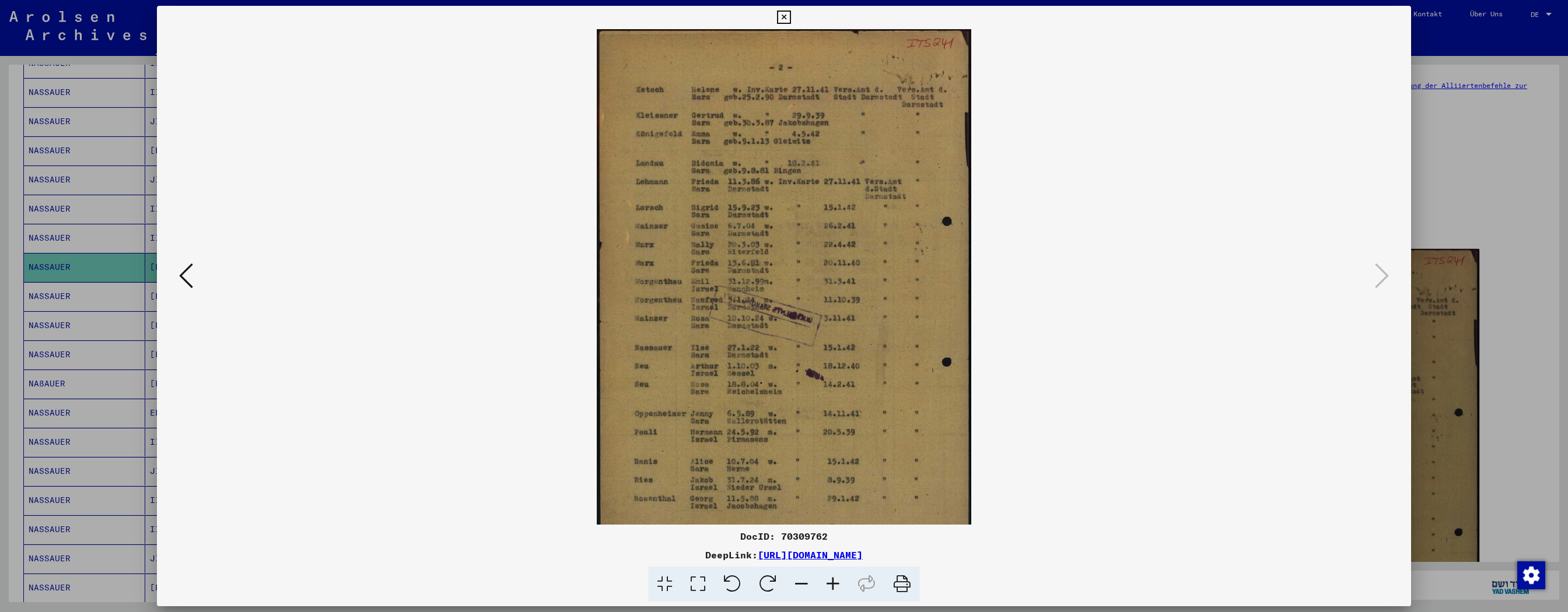
click at [708, 276] on icon at bounding box center [833, 584] width 32 height 35
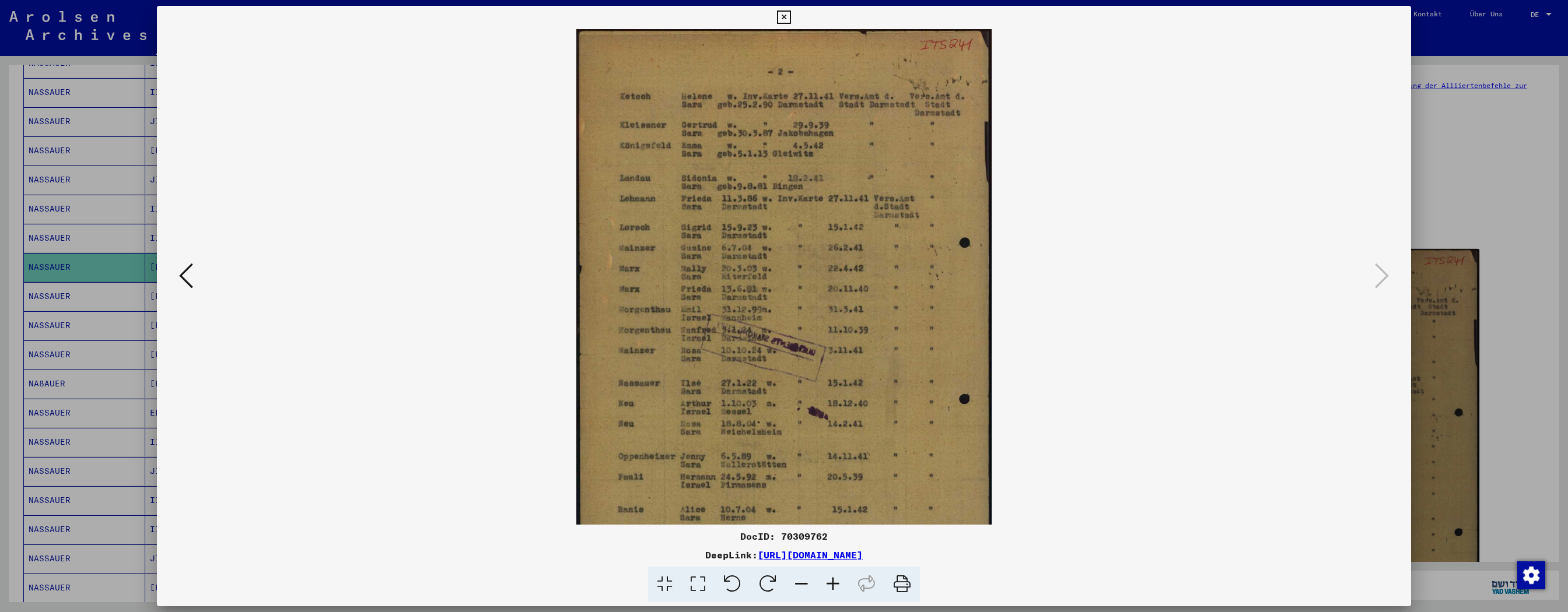
click at [708, 276] on icon at bounding box center [833, 584] width 32 height 35
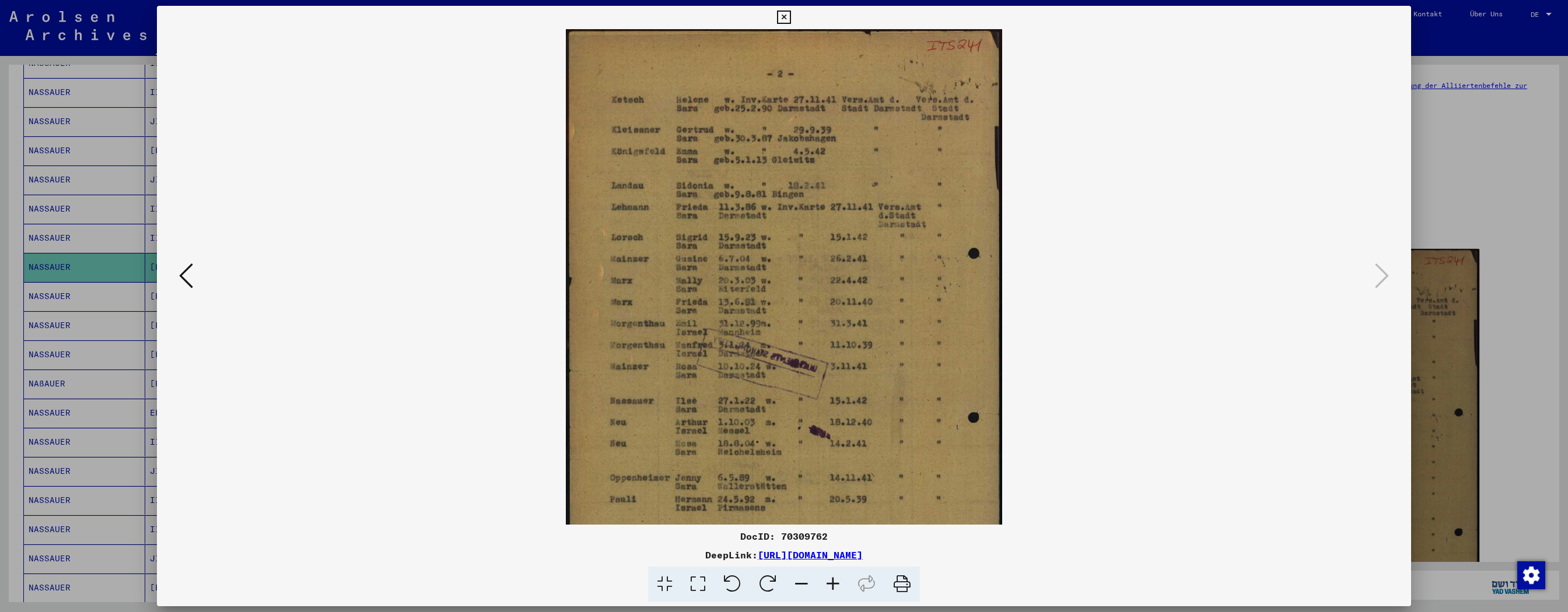
click at [708, 276] on icon at bounding box center [833, 584] width 32 height 35
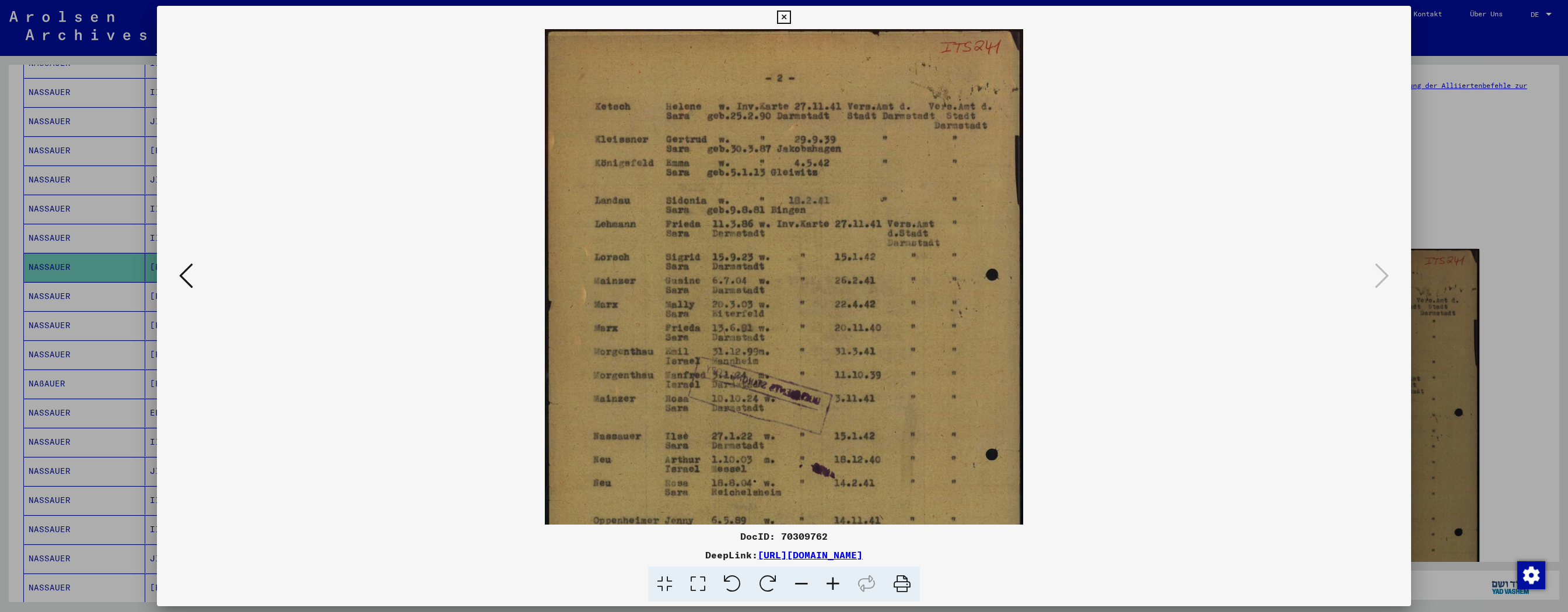
click at [708, 276] on icon at bounding box center [833, 584] width 32 height 35
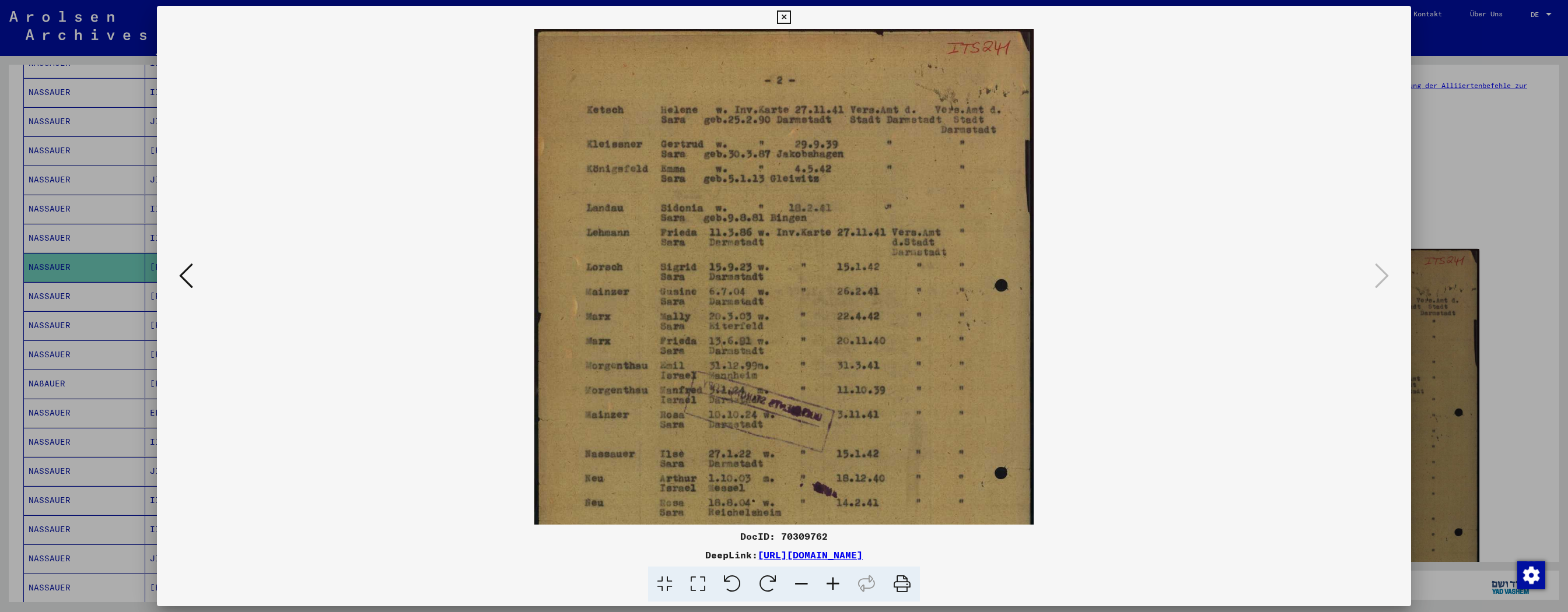
click at [708, 276] on icon at bounding box center [833, 584] width 32 height 35
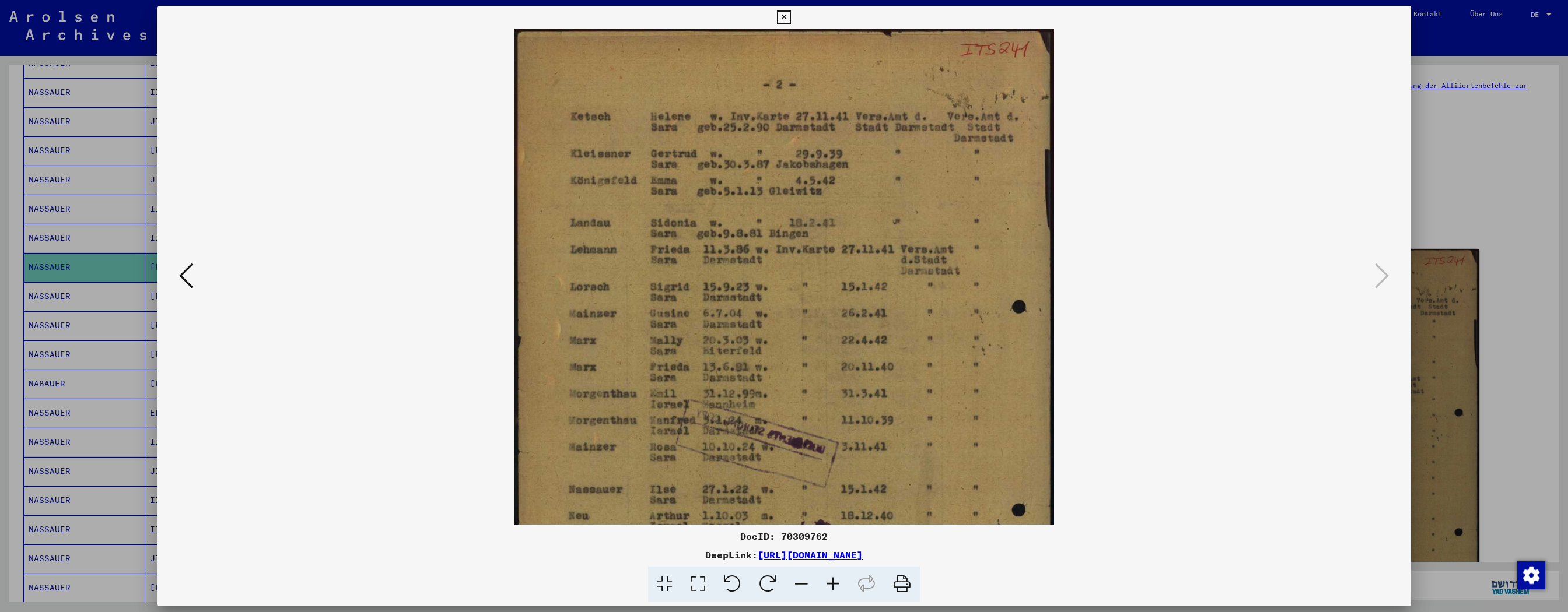
click at [708, 276] on icon at bounding box center [833, 584] width 32 height 35
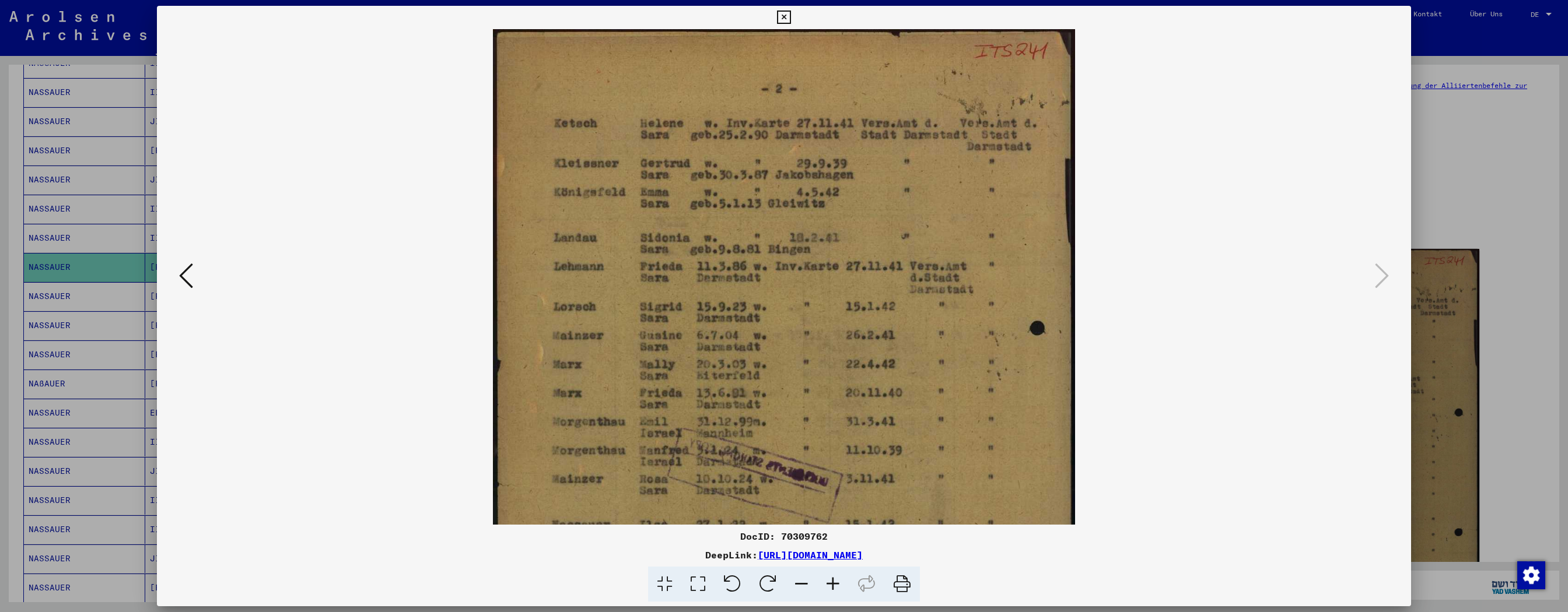
click at [708, 276] on icon at bounding box center [833, 584] width 32 height 35
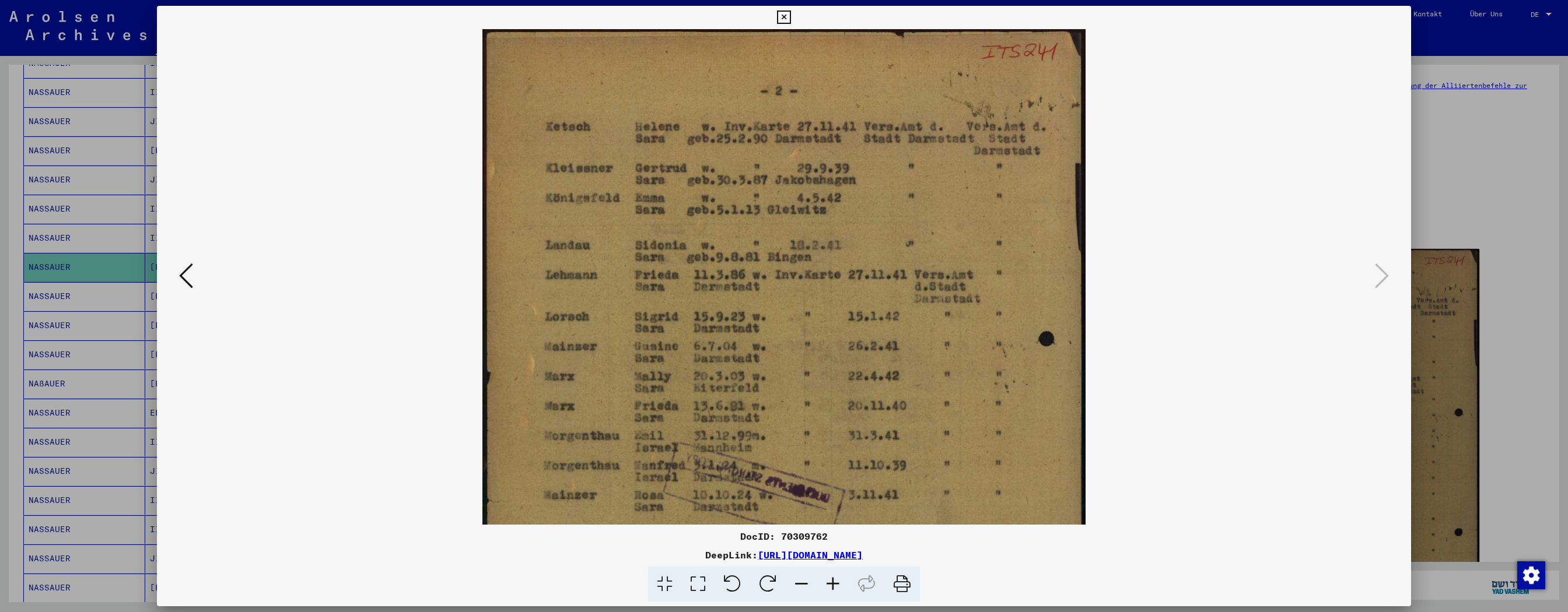
click at [708, 276] on icon at bounding box center [833, 584] width 32 height 35
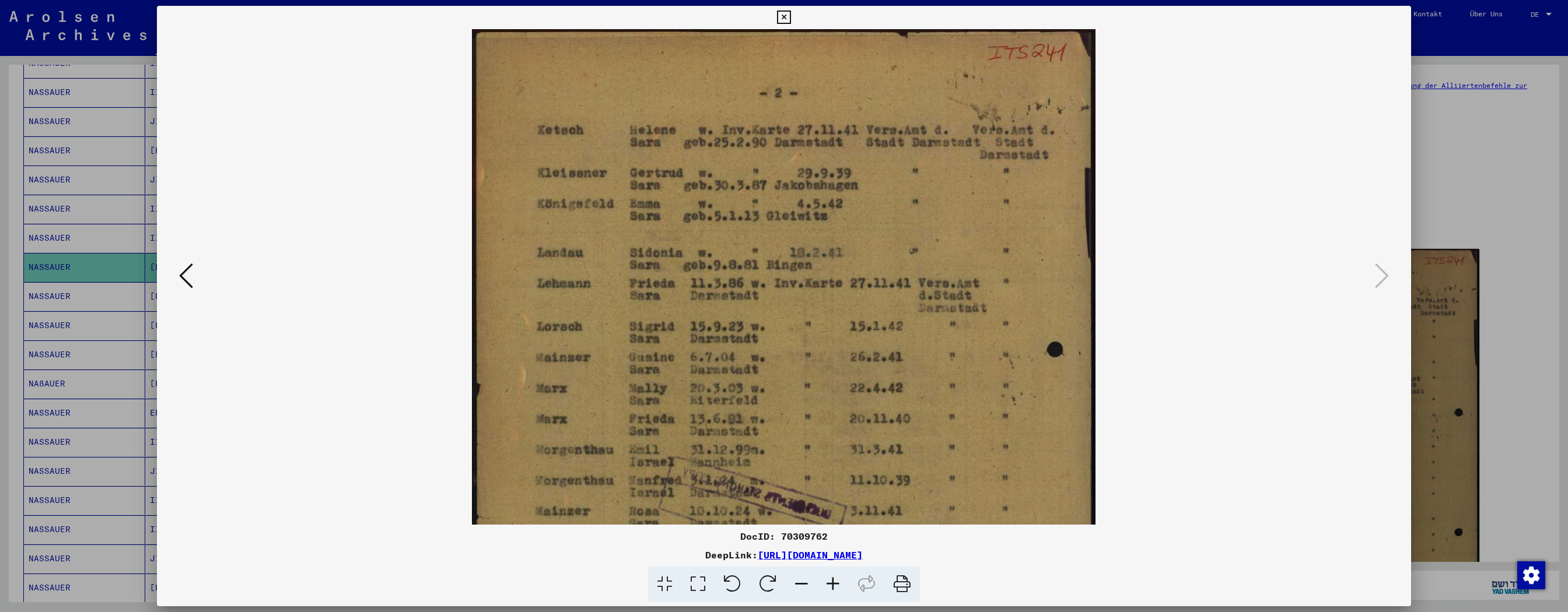
click at [708, 276] on icon at bounding box center [833, 584] width 32 height 35
drag, startPoint x: 843, startPoint y: 584, endPoint x: 806, endPoint y: 466, distance: 123.7
click at [708, 276] on icon at bounding box center [833, 584] width 32 height 35
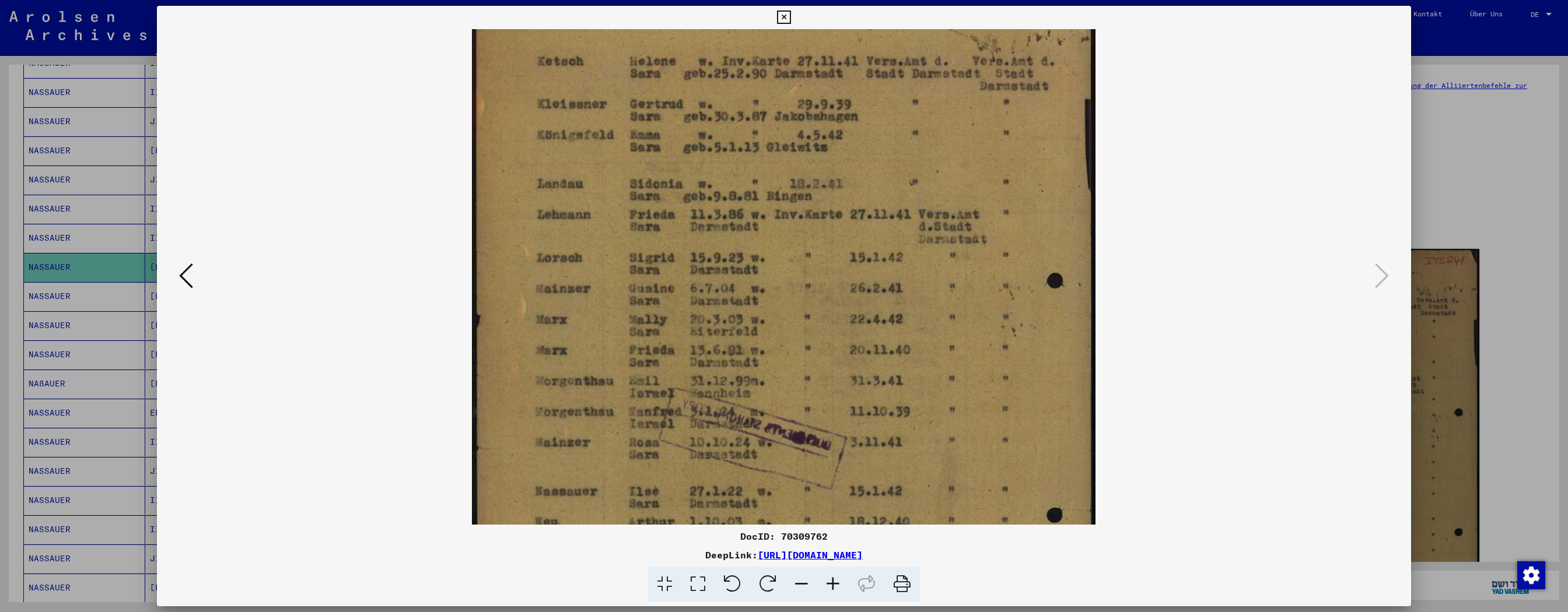
scroll to position [161, 0]
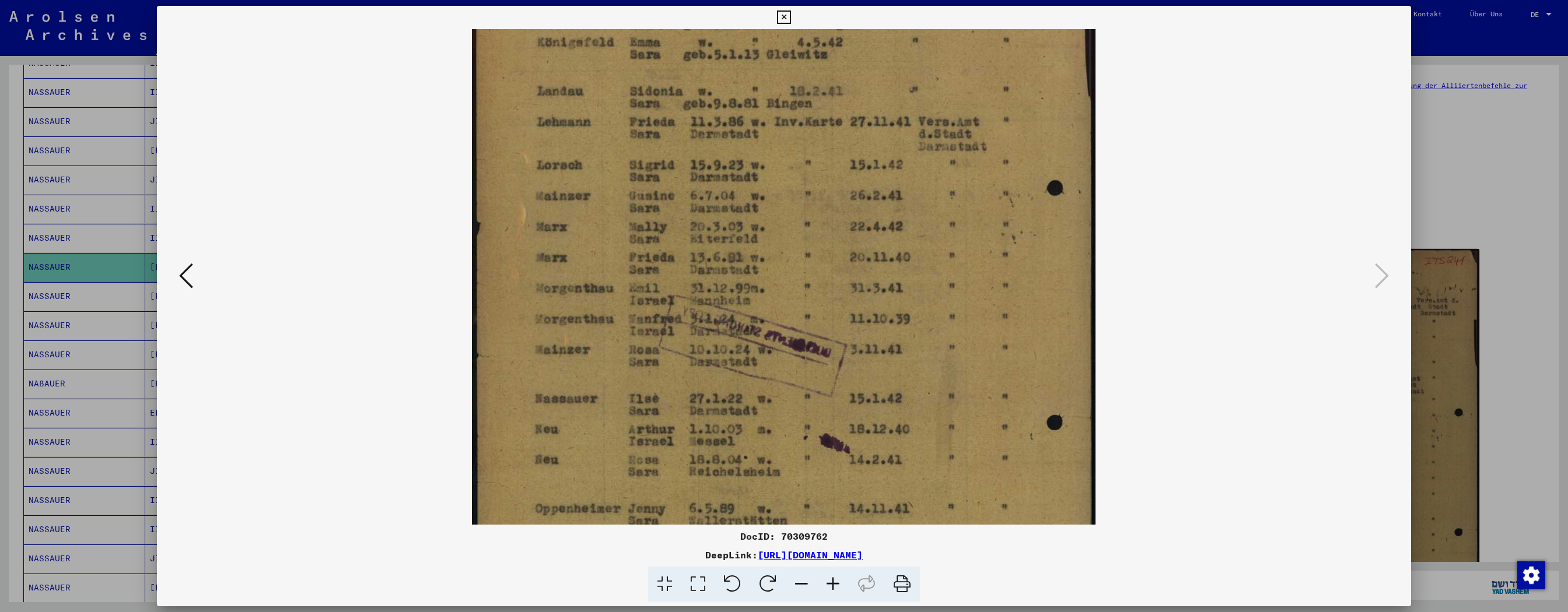
drag, startPoint x: 788, startPoint y: 365, endPoint x: 761, endPoint y: 203, distance: 164.2
click at [708, 203] on img at bounding box center [784, 304] width 623 height 874
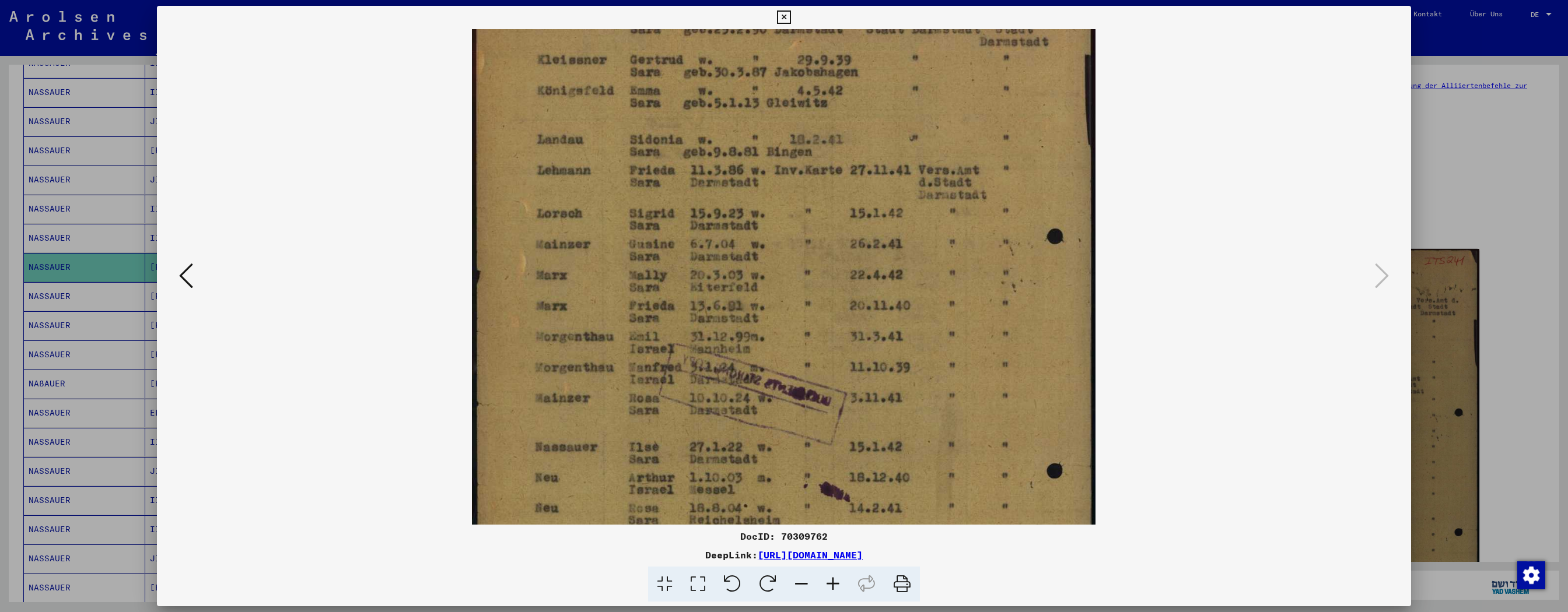
scroll to position [118, 0]
drag, startPoint x: 861, startPoint y: 411, endPoint x: 851, endPoint y: 458, distance: 48.1
click at [708, 276] on img at bounding box center [784, 348] width 623 height 874
click at [708, 19] on icon at bounding box center [783, 17] width 13 height 14
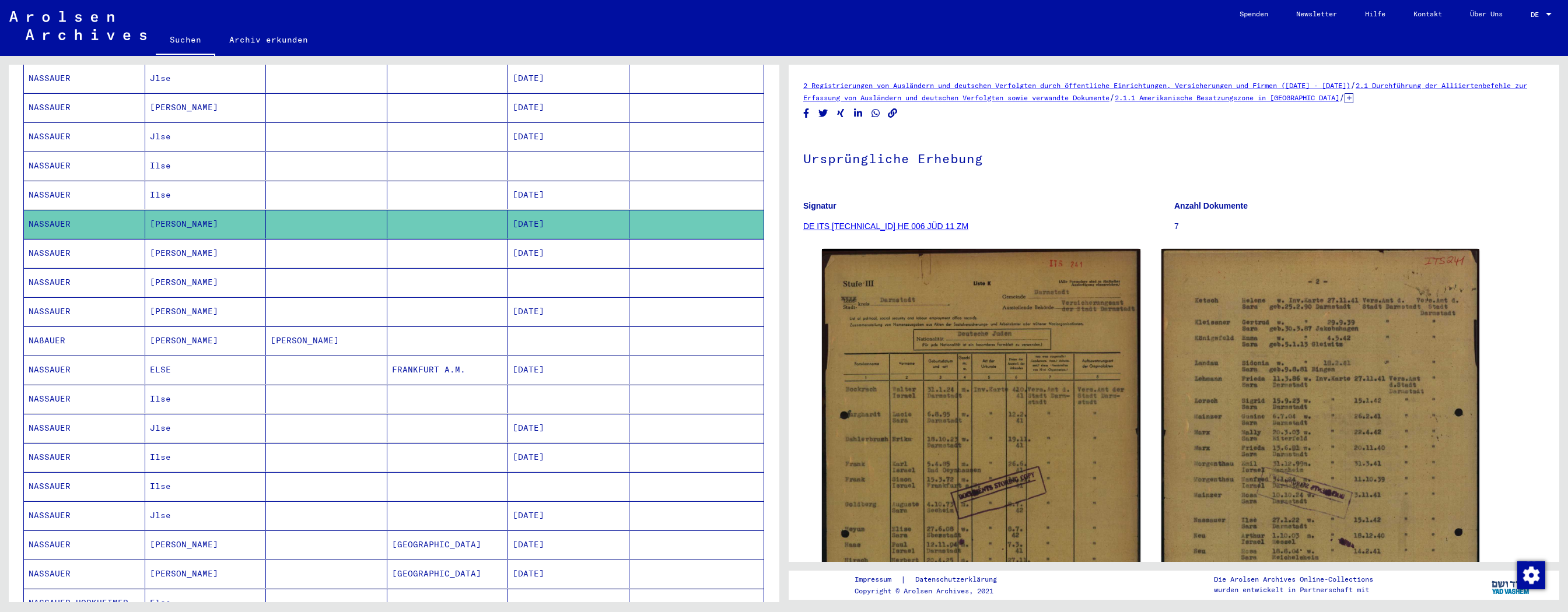
scroll to position [380, 0]
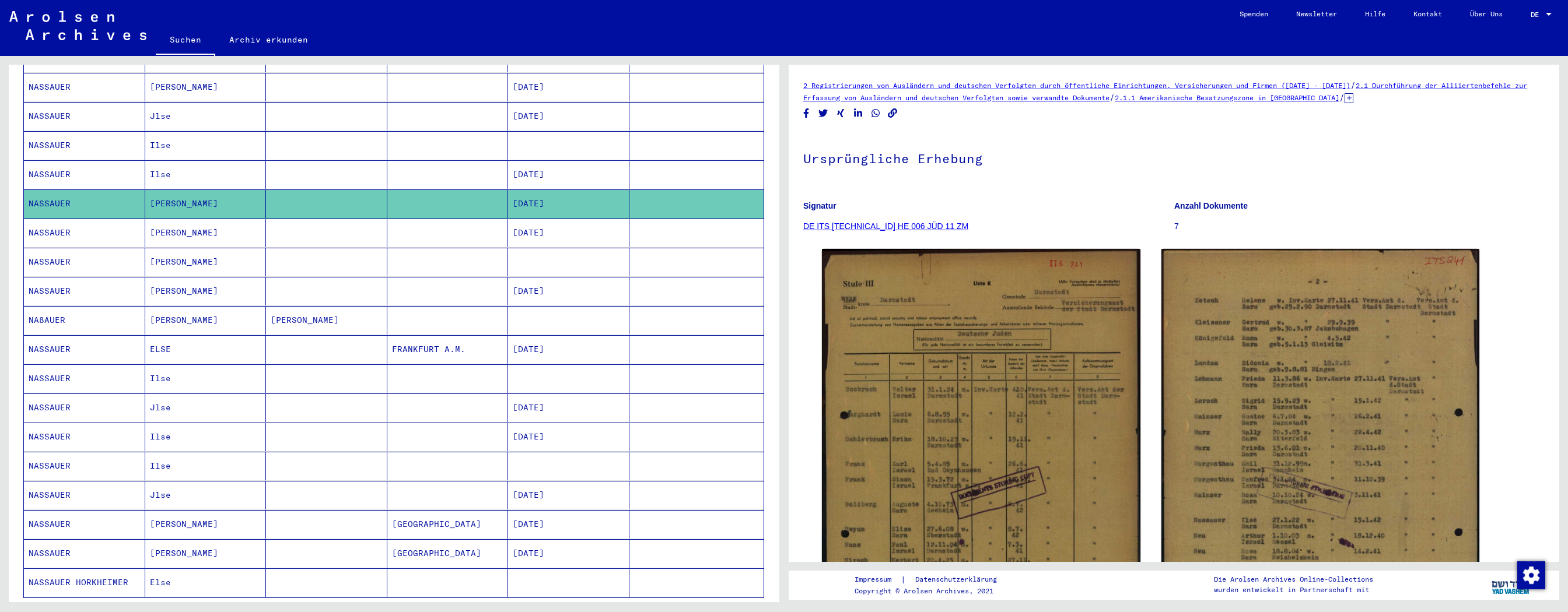
click at [553, 276] on mat-cell "[DATE]" at bounding box center [568, 524] width 121 height 29
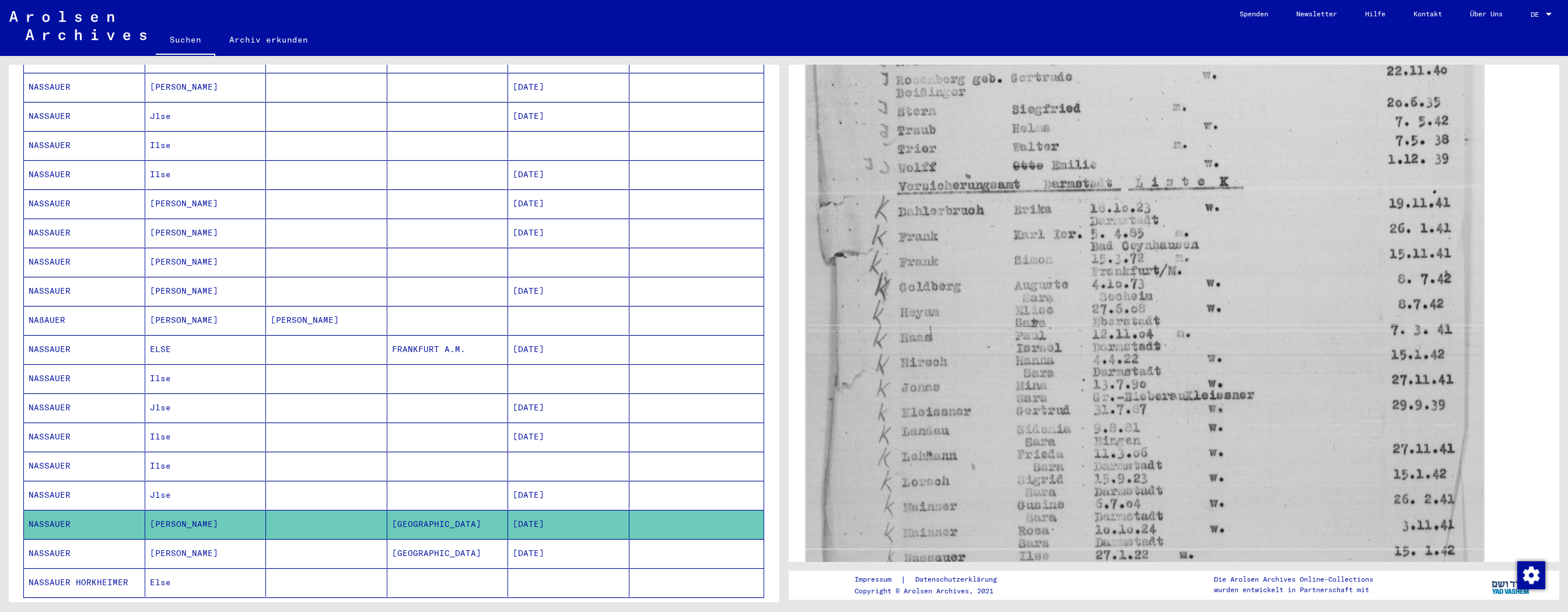
scroll to position [509, 0]
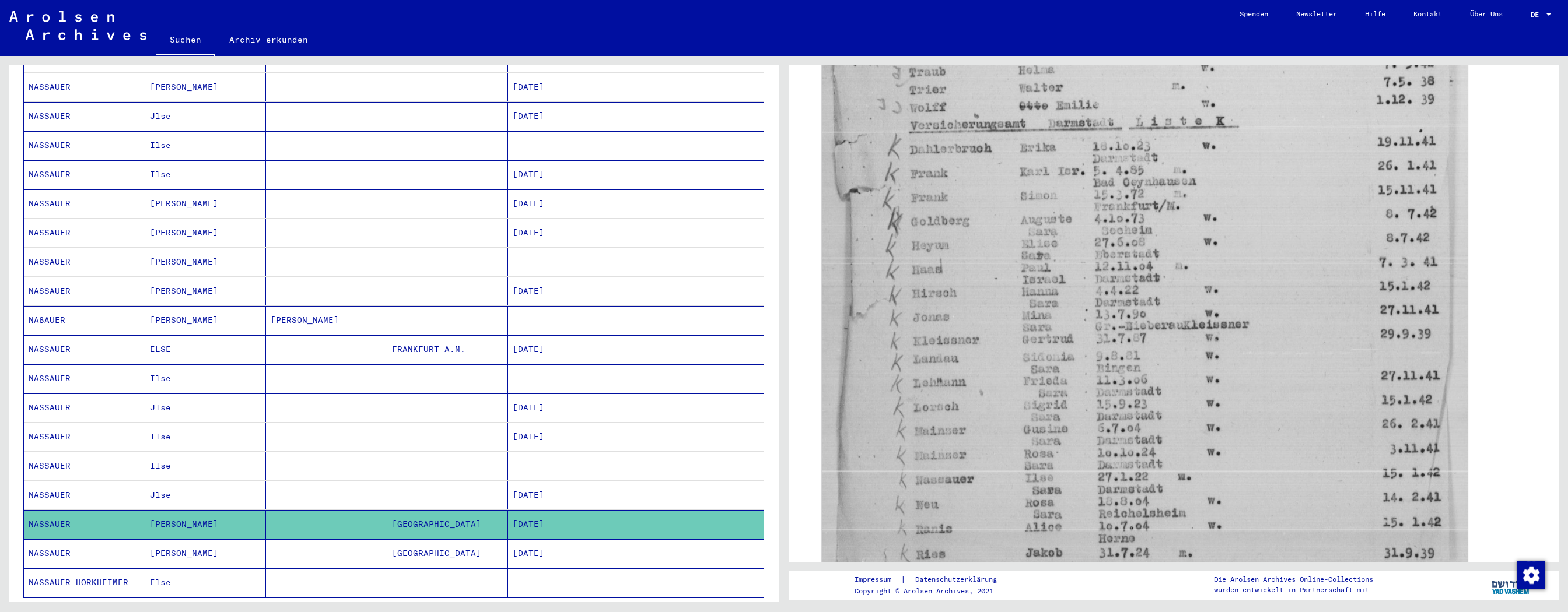
click at [455, 276] on mat-cell "[GEOGRAPHIC_DATA]" at bounding box center [448, 553] width 121 height 29
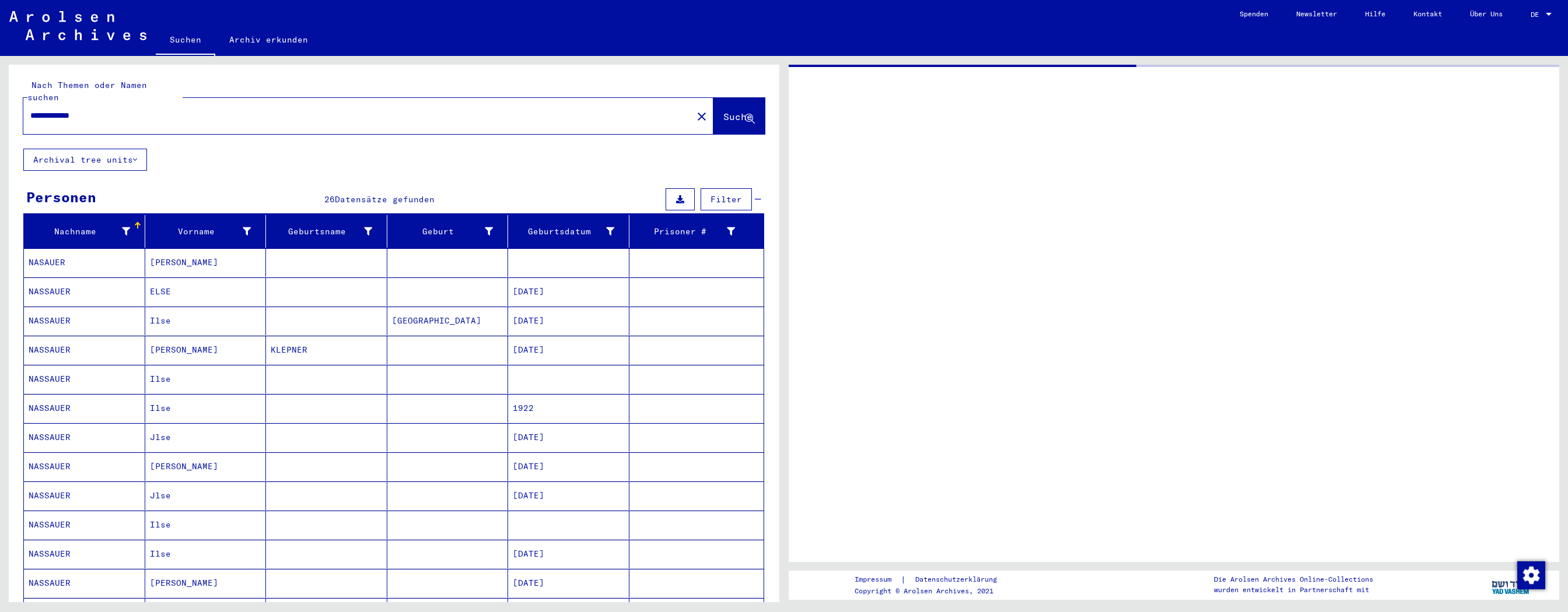
click at [587, 276] on mat-cell at bounding box center [568, 379] width 121 height 29
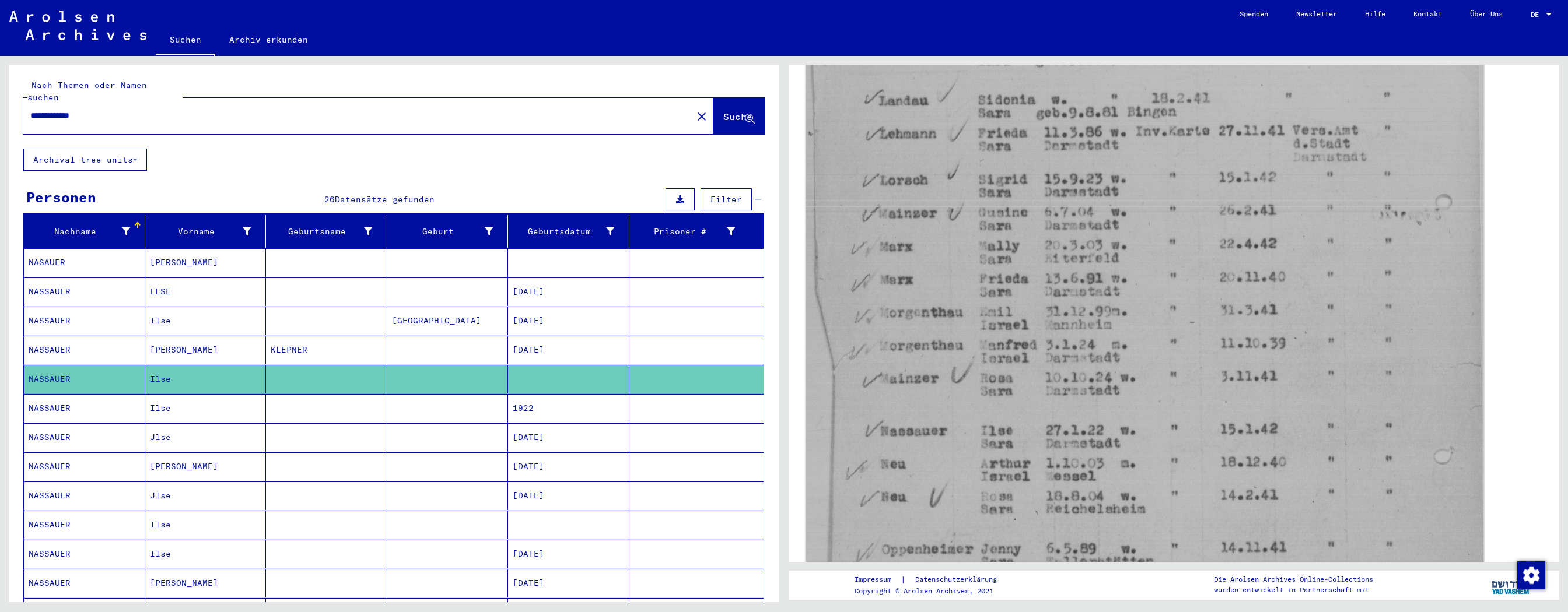
scroll to position [382, 0]
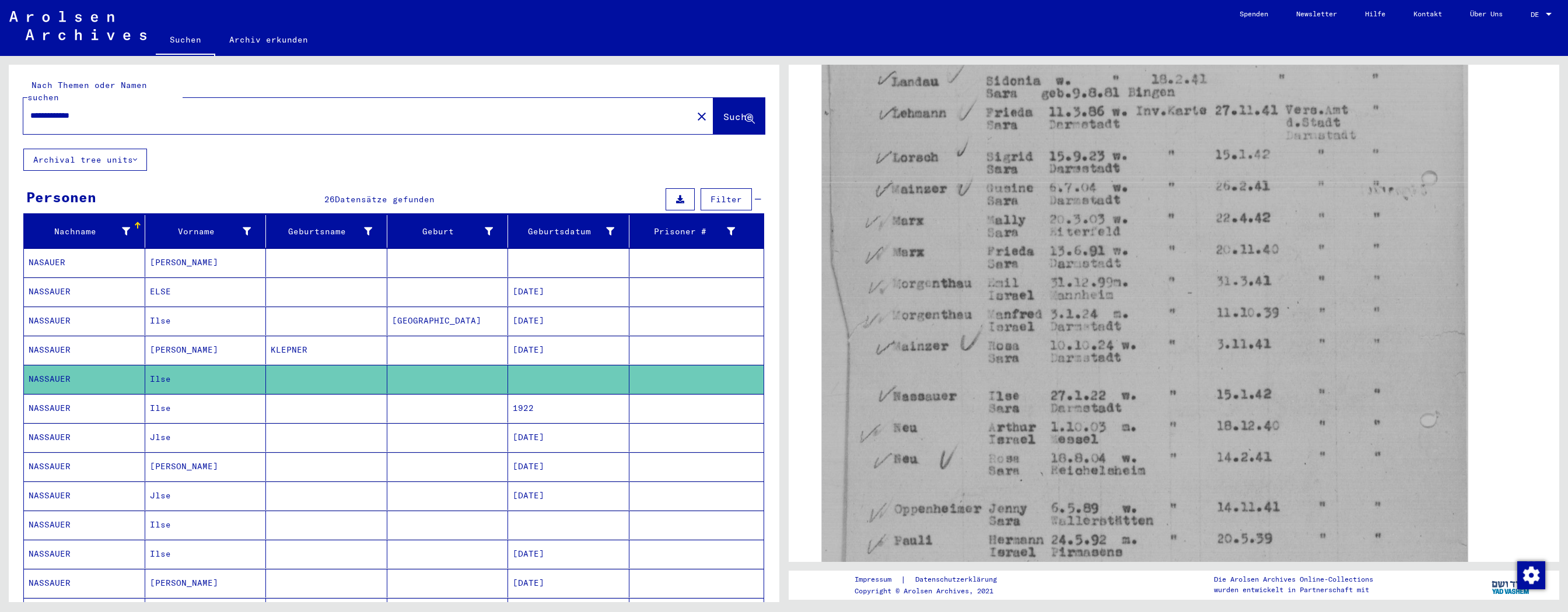
click at [564, 276] on mat-cell "1922" at bounding box center [568, 408] width 121 height 29
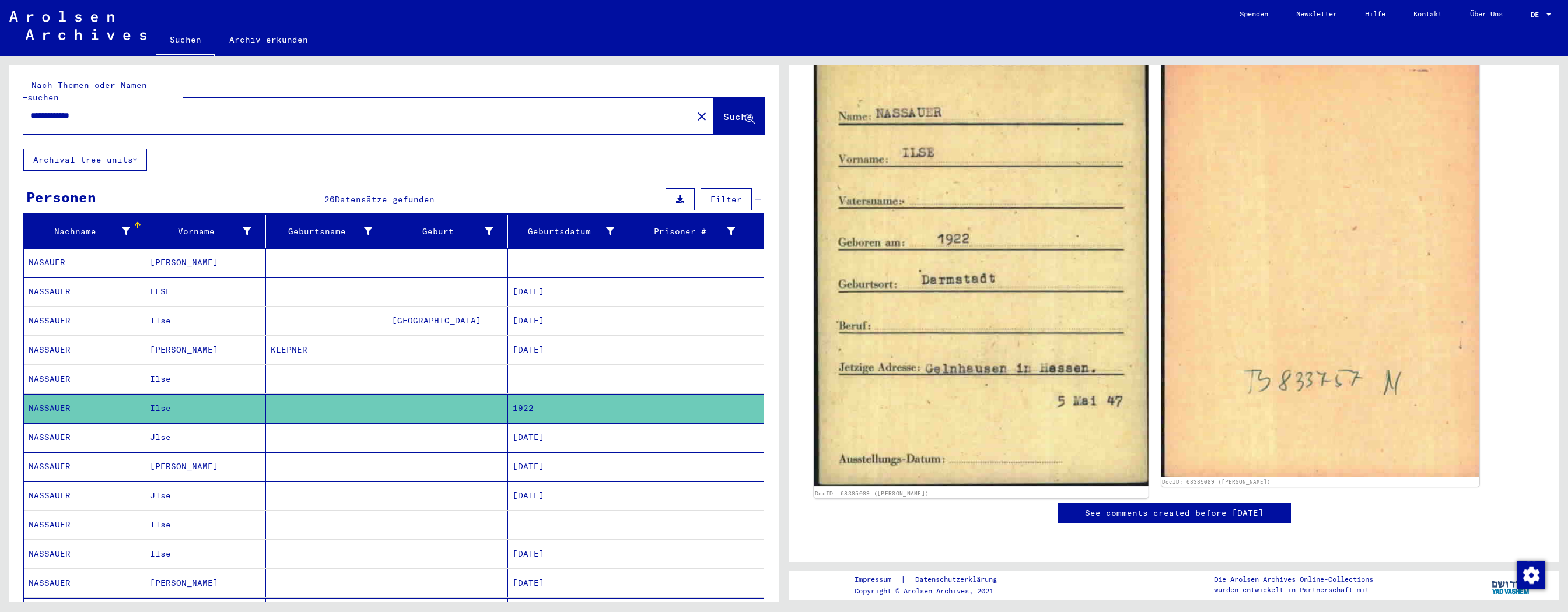
scroll to position [190, 0]
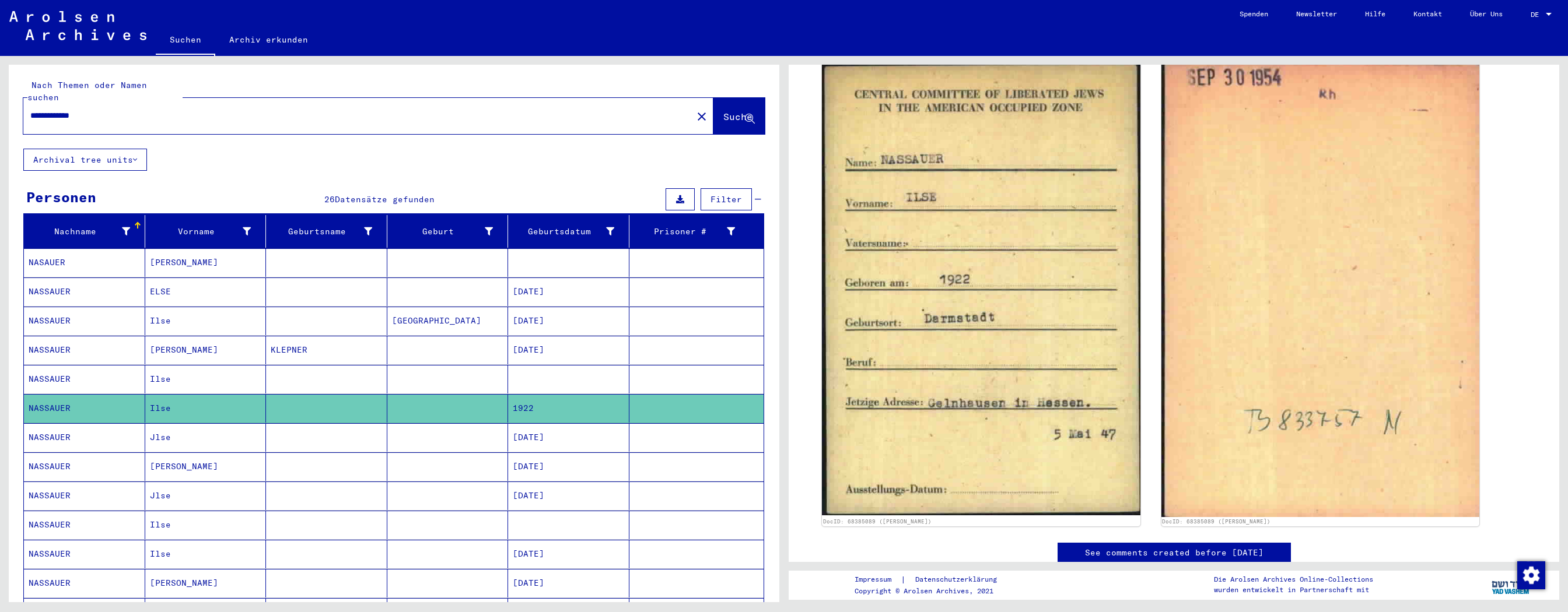
click at [523, 276] on mat-cell "[DATE]" at bounding box center [568, 438] width 121 height 29
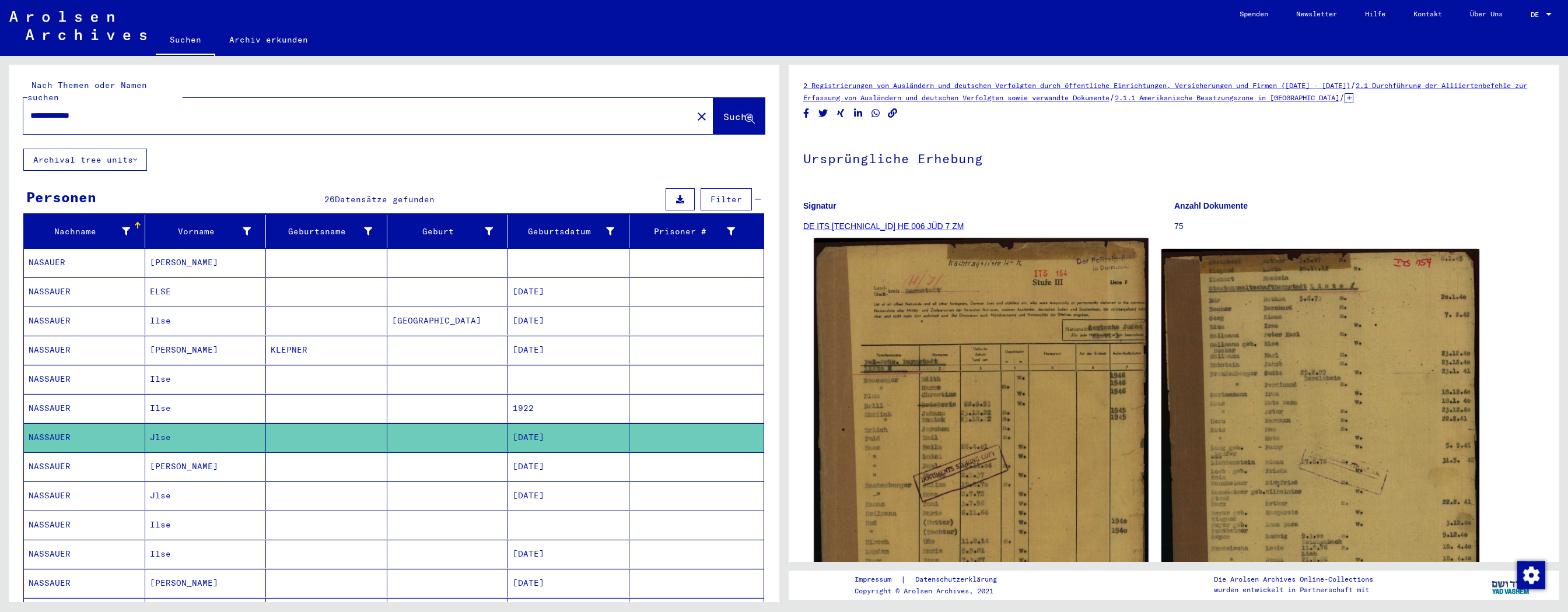
click at [708, 276] on img at bounding box center [981, 463] width 334 height 448
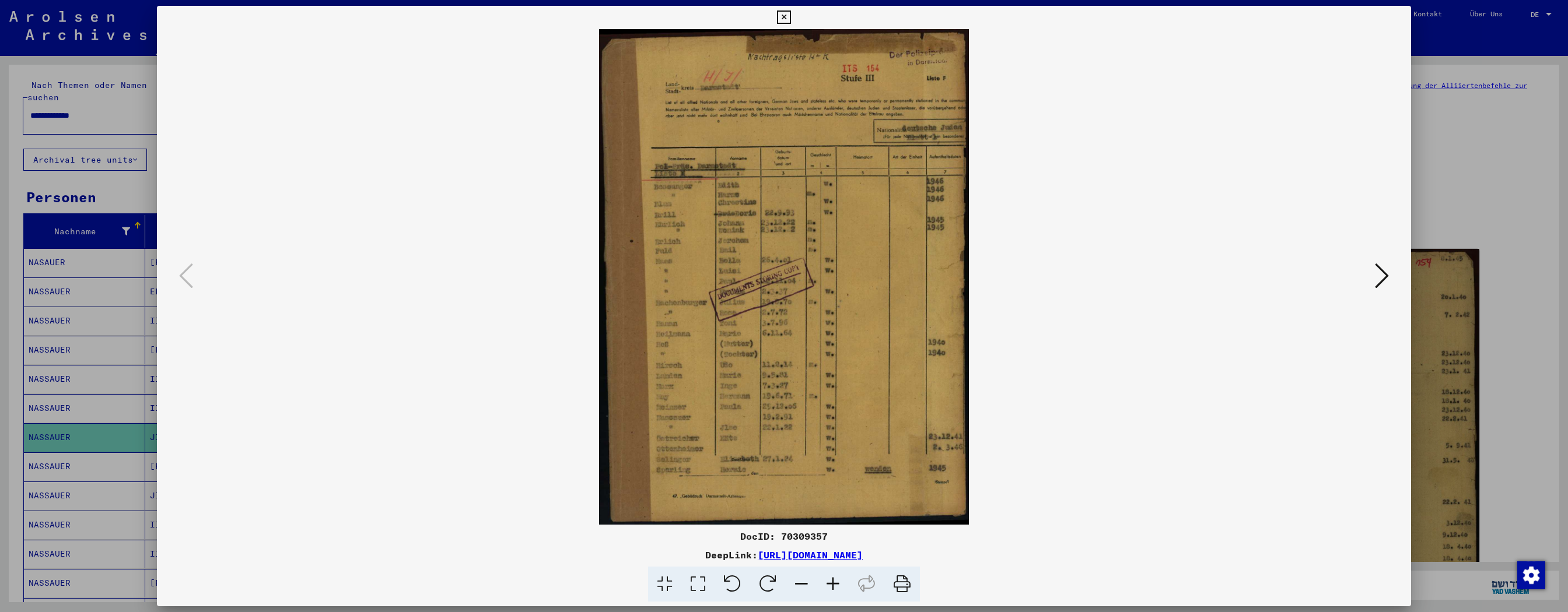
click at [708, 276] on icon at bounding box center [833, 584] width 32 height 35
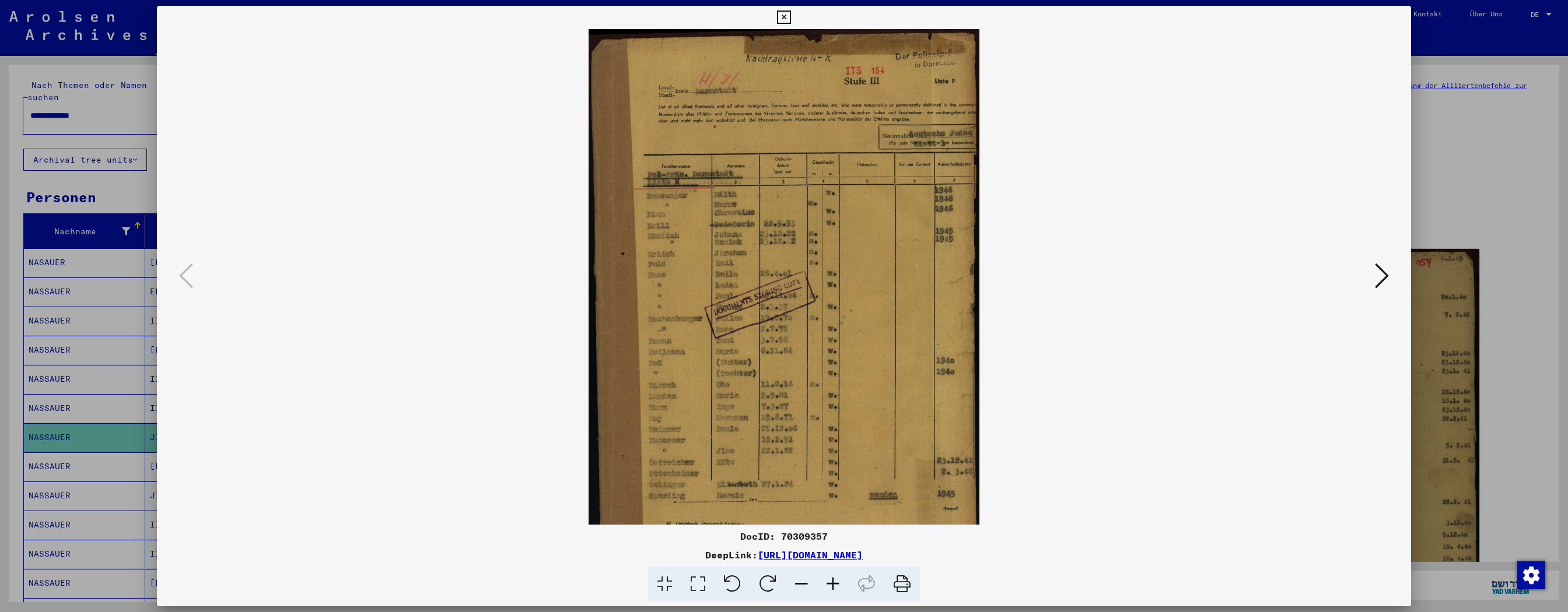
click at [708, 276] on icon at bounding box center [833, 584] width 32 height 35
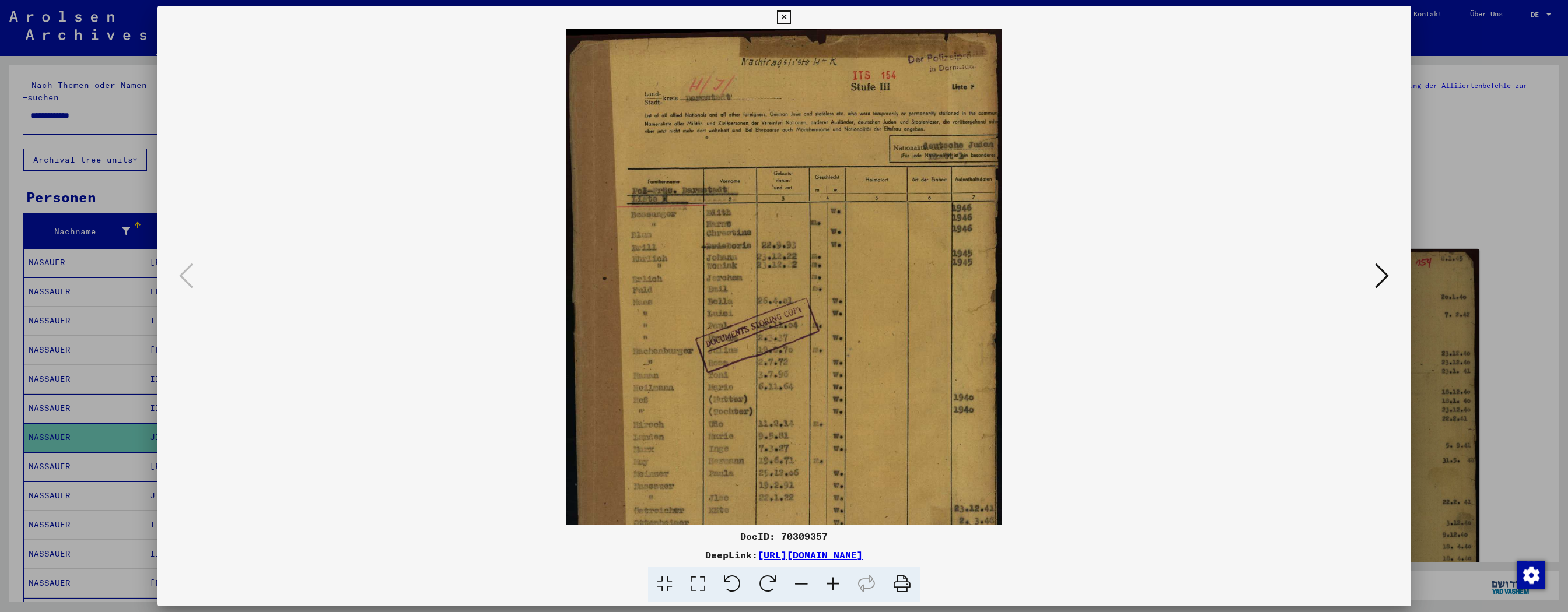
click at [708, 276] on icon at bounding box center [833, 584] width 32 height 35
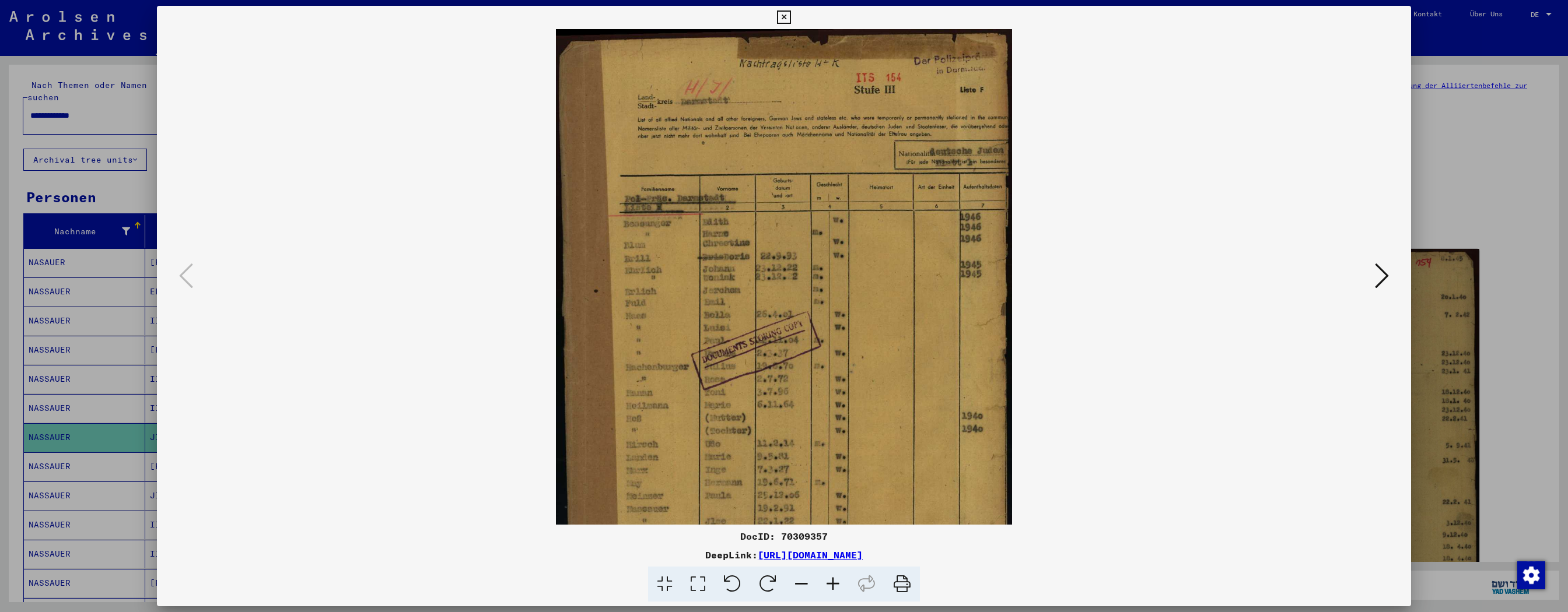
click at [708, 276] on icon at bounding box center [833, 584] width 32 height 35
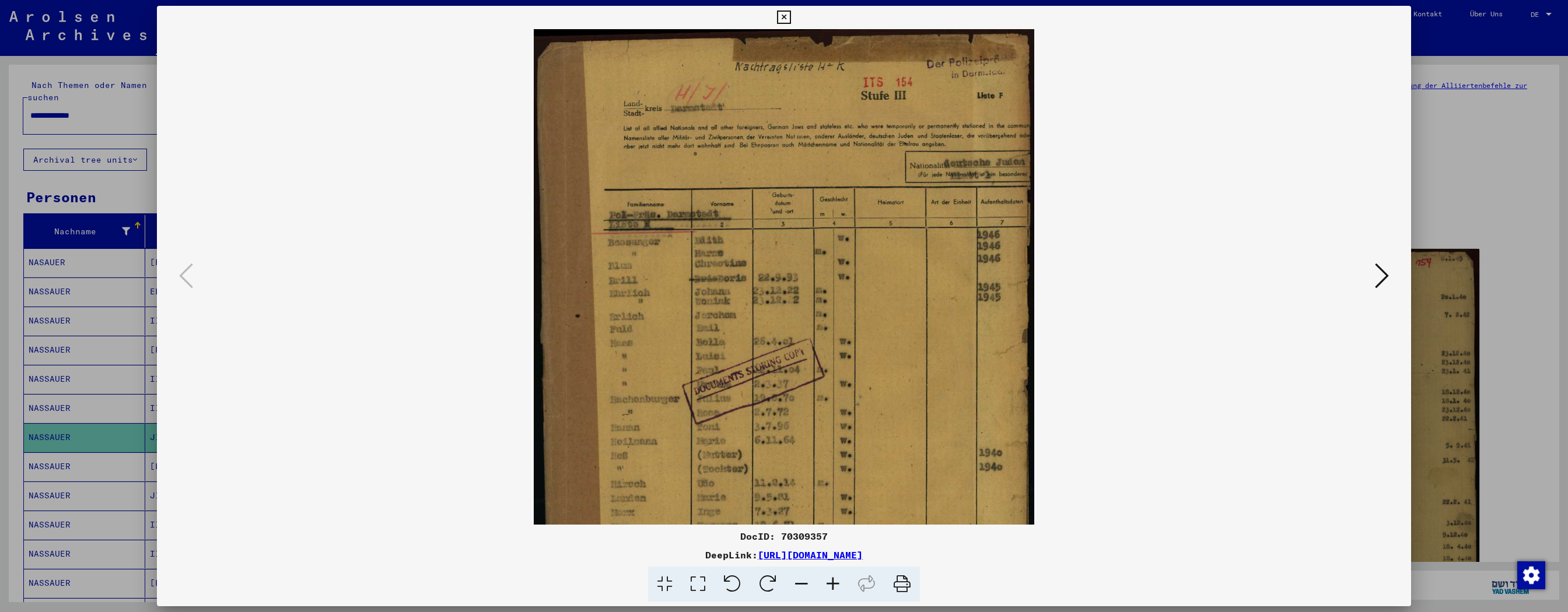
click at [708, 276] on icon at bounding box center [833, 584] width 32 height 35
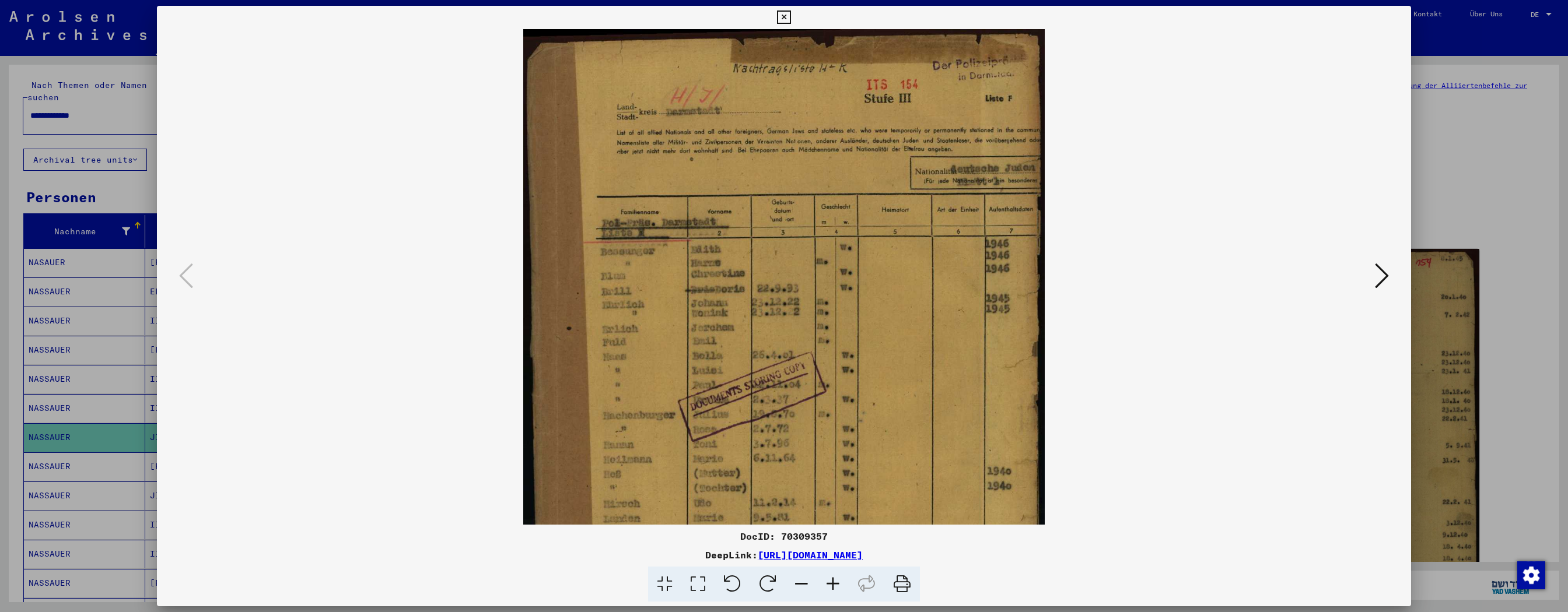
click at [708, 276] on icon at bounding box center [833, 584] width 32 height 35
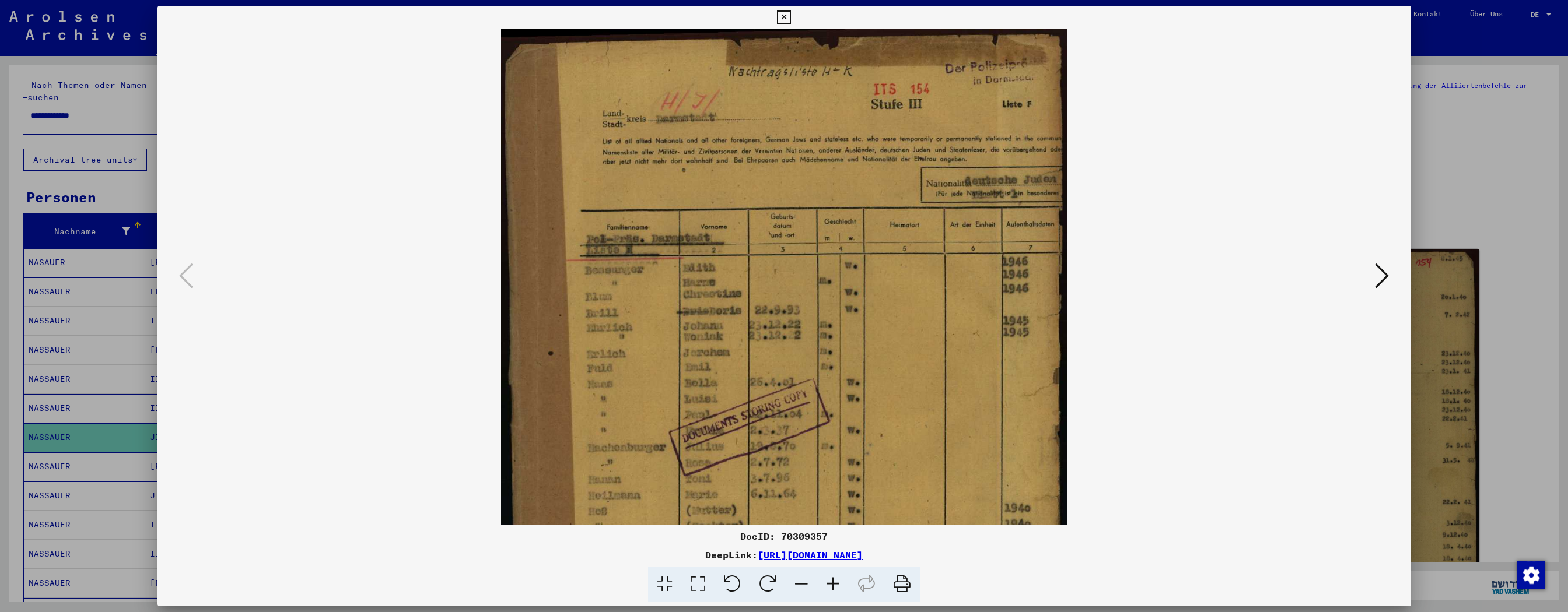
click at [708, 276] on icon at bounding box center [833, 584] width 32 height 35
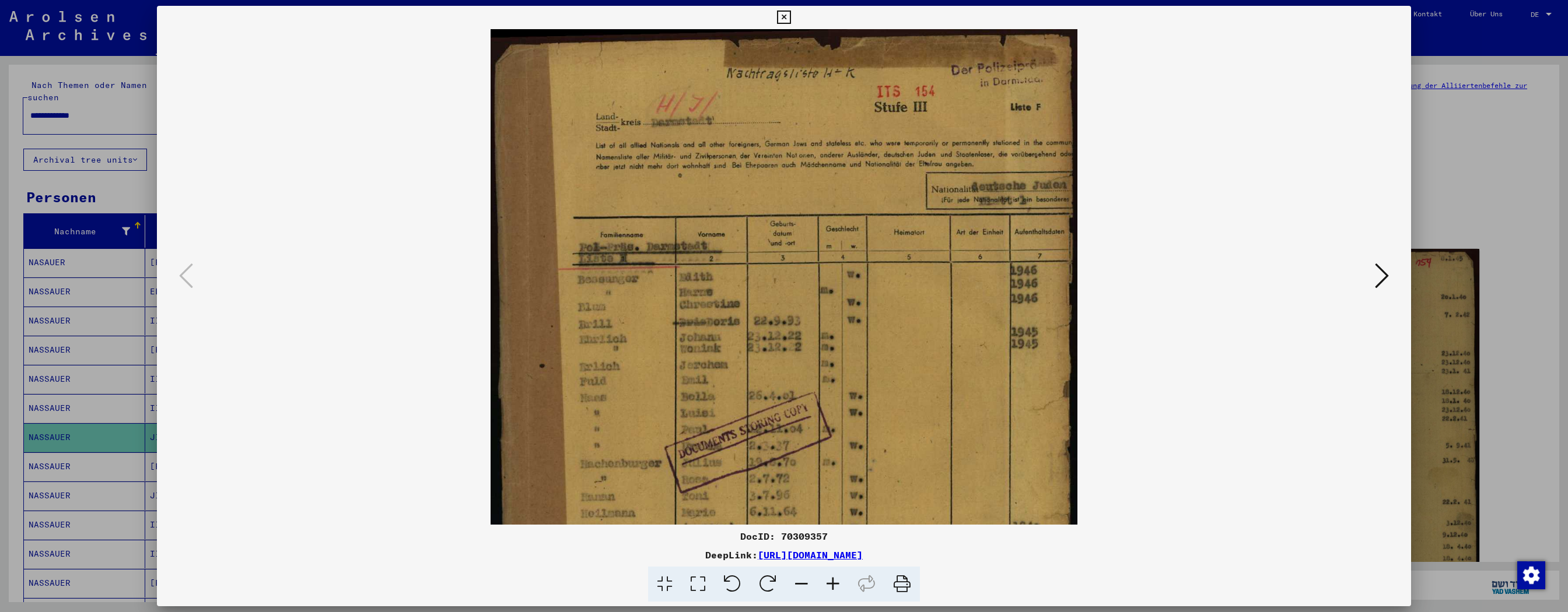
click at [708, 276] on icon at bounding box center [833, 584] width 32 height 35
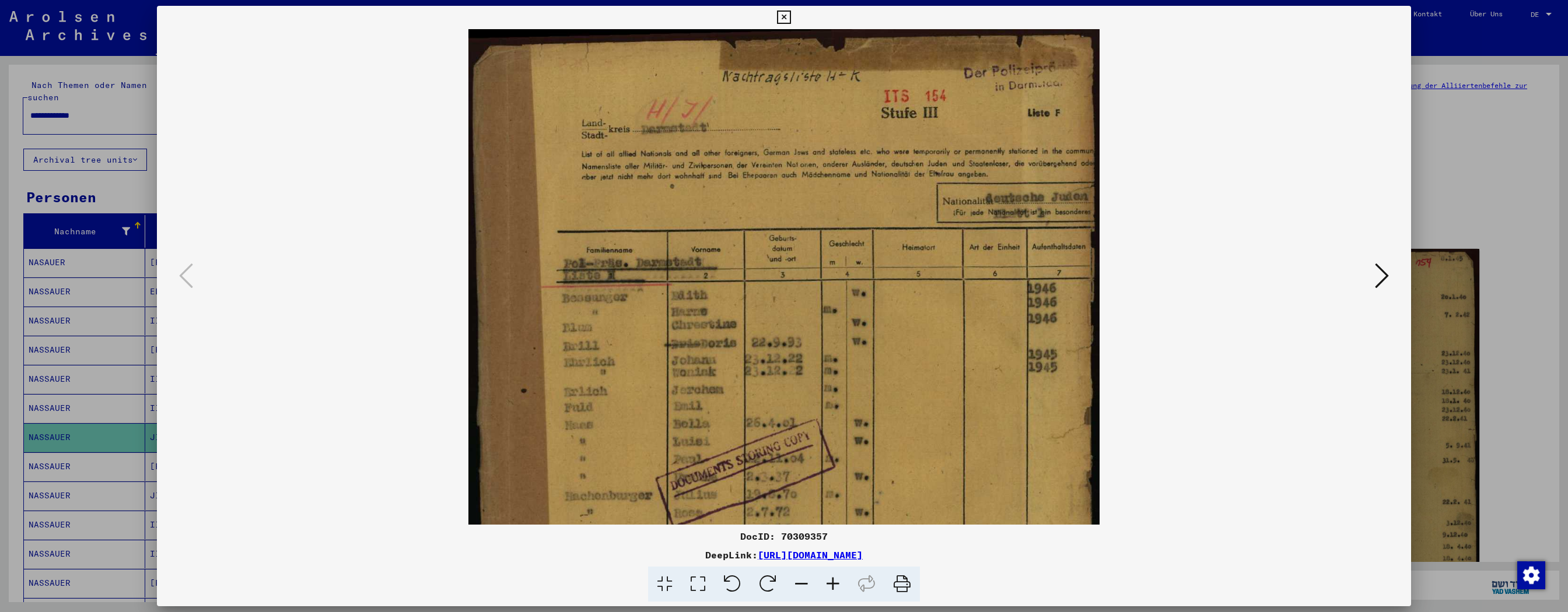
click at [708, 276] on icon at bounding box center [833, 584] width 32 height 35
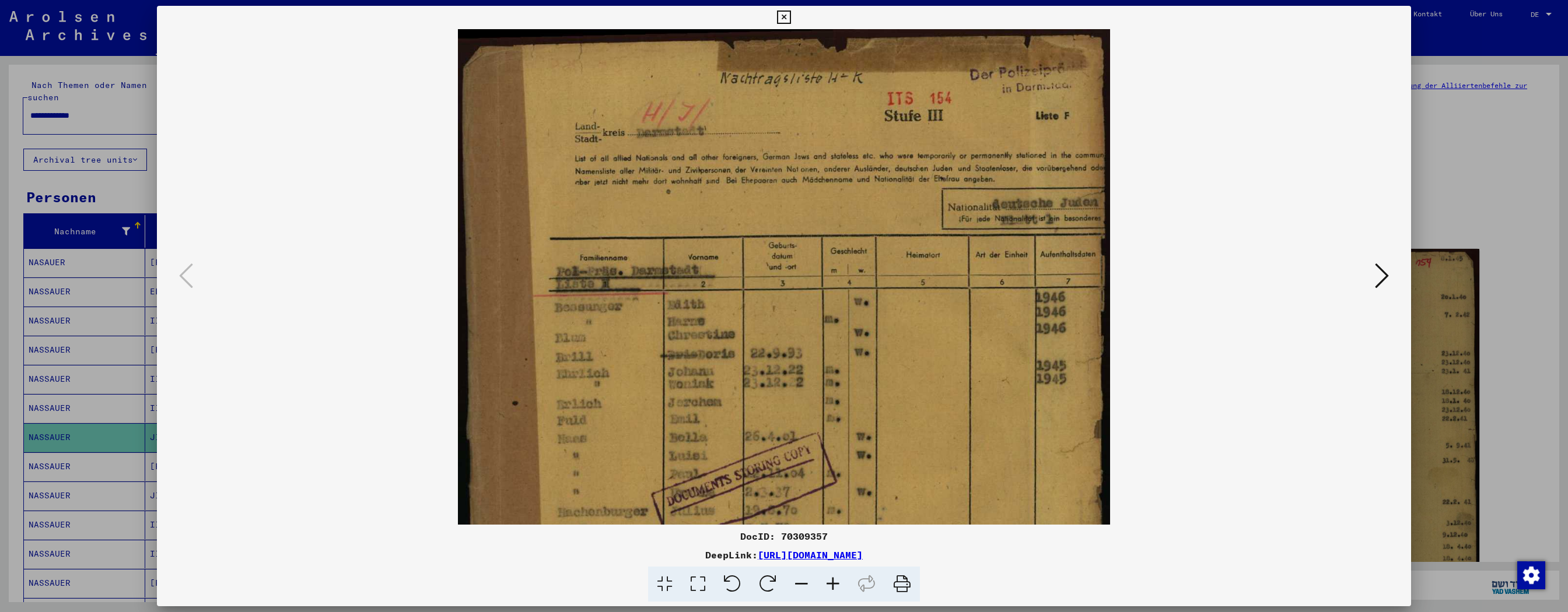
click at [708, 276] on icon at bounding box center [833, 584] width 32 height 35
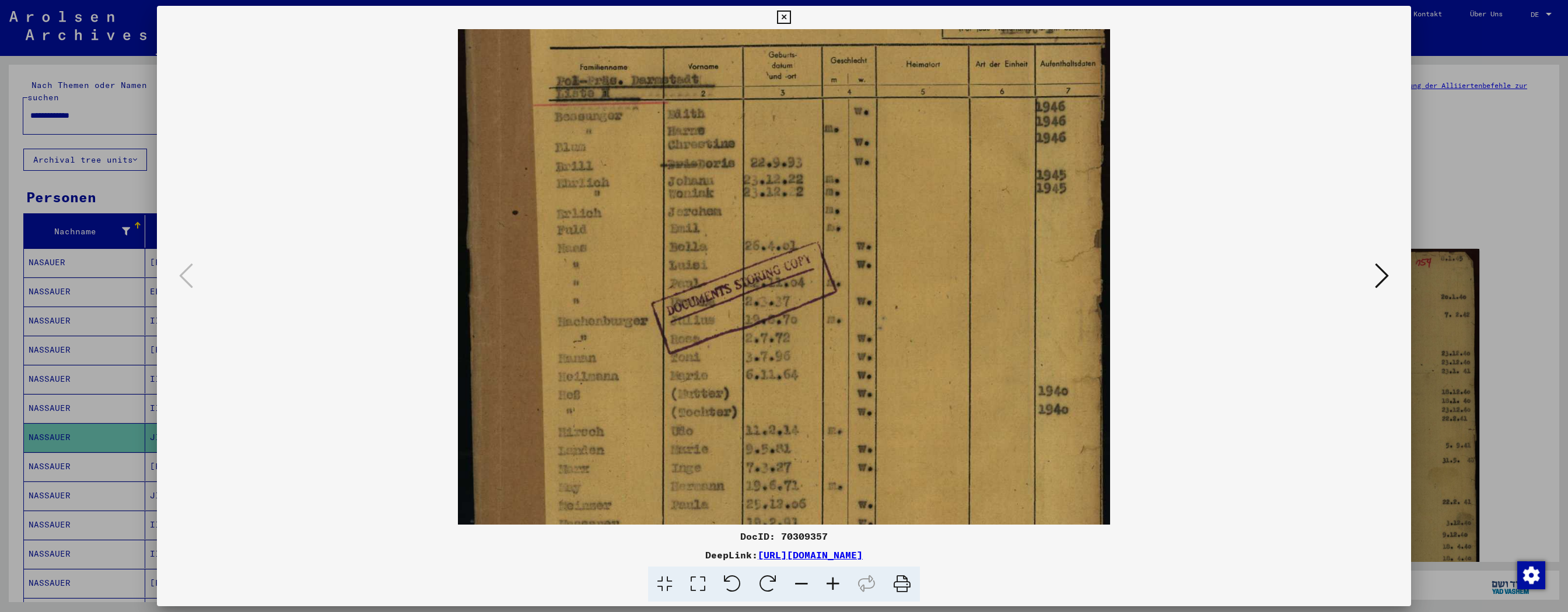
drag, startPoint x: 929, startPoint y: 380, endPoint x: 896, endPoint y: 186, distance: 196.8
click at [708, 186] on img at bounding box center [784, 275] width 652 height 874
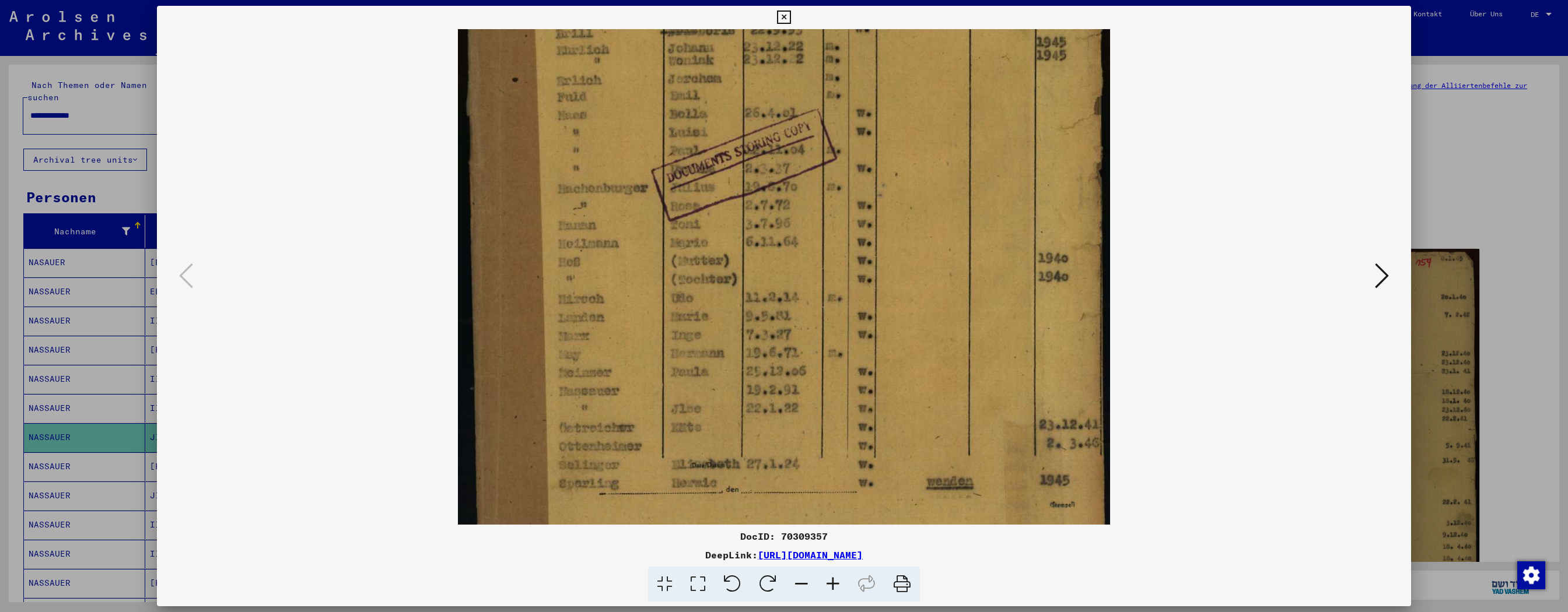
drag, startPoint x: 900, startPoint y: 371, endPoint x: 880, endPoint y: 243, distance: 129.6
click at [708, 243] on img at bounding box center [784, 142] width 652 height 874
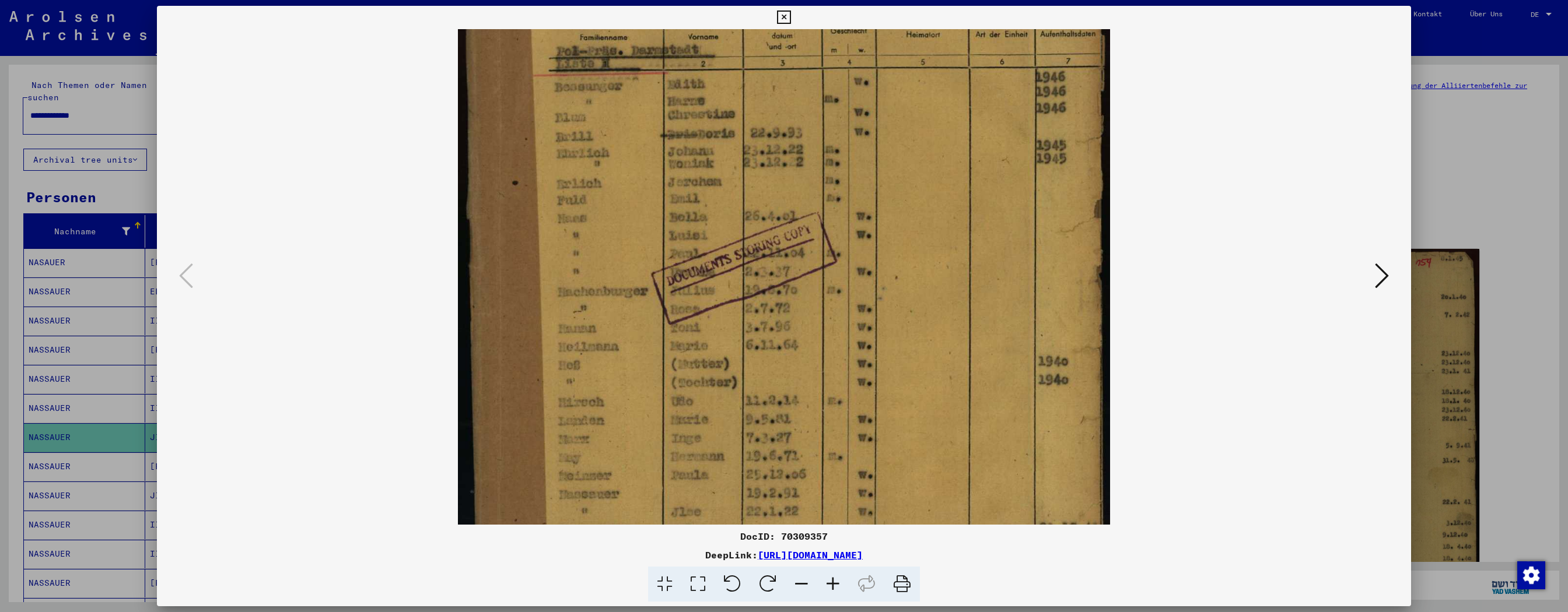
scroll to position [219, 0]
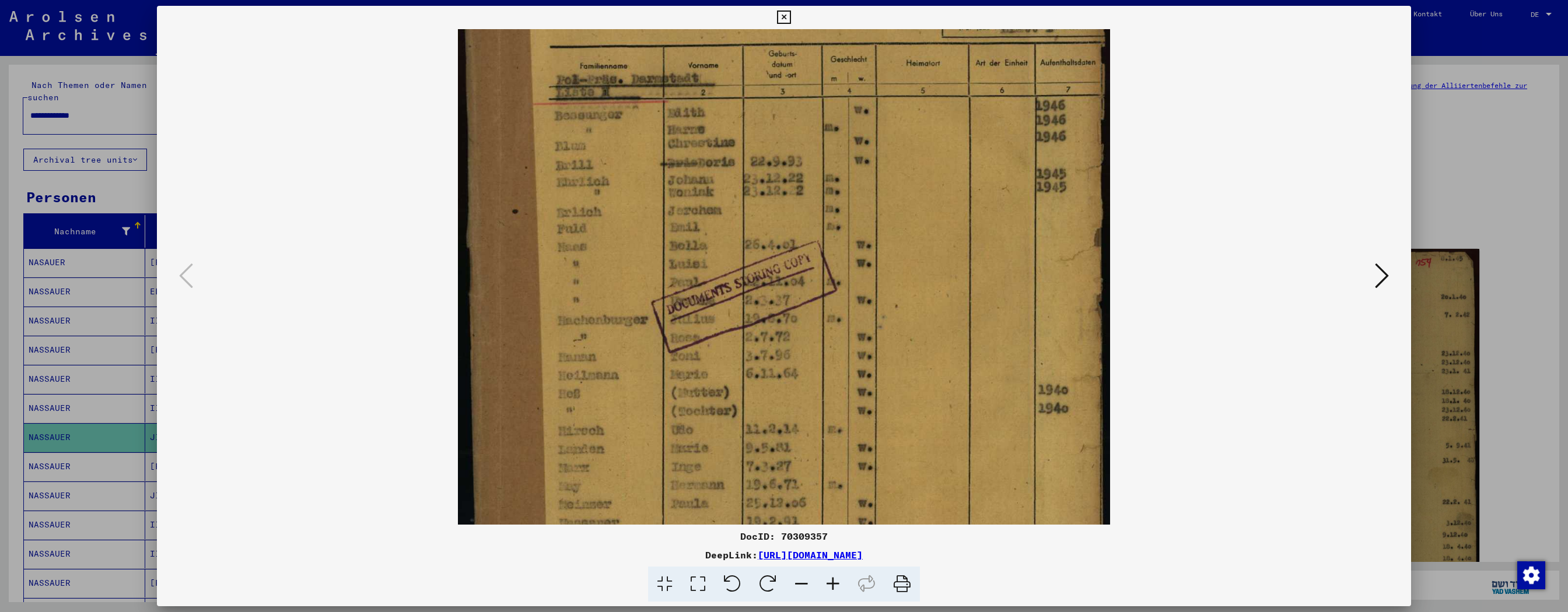
drag, startPoint x: 884, startPoint y: 355, endPoint x: 1013, endPoint y: 188, distance: 211.0
click at [708, 276] on img at bounding box center [784, 274] width 652 height 874
click at [708, 19] on icon at bounding box center [783, 17] width 13 height 14
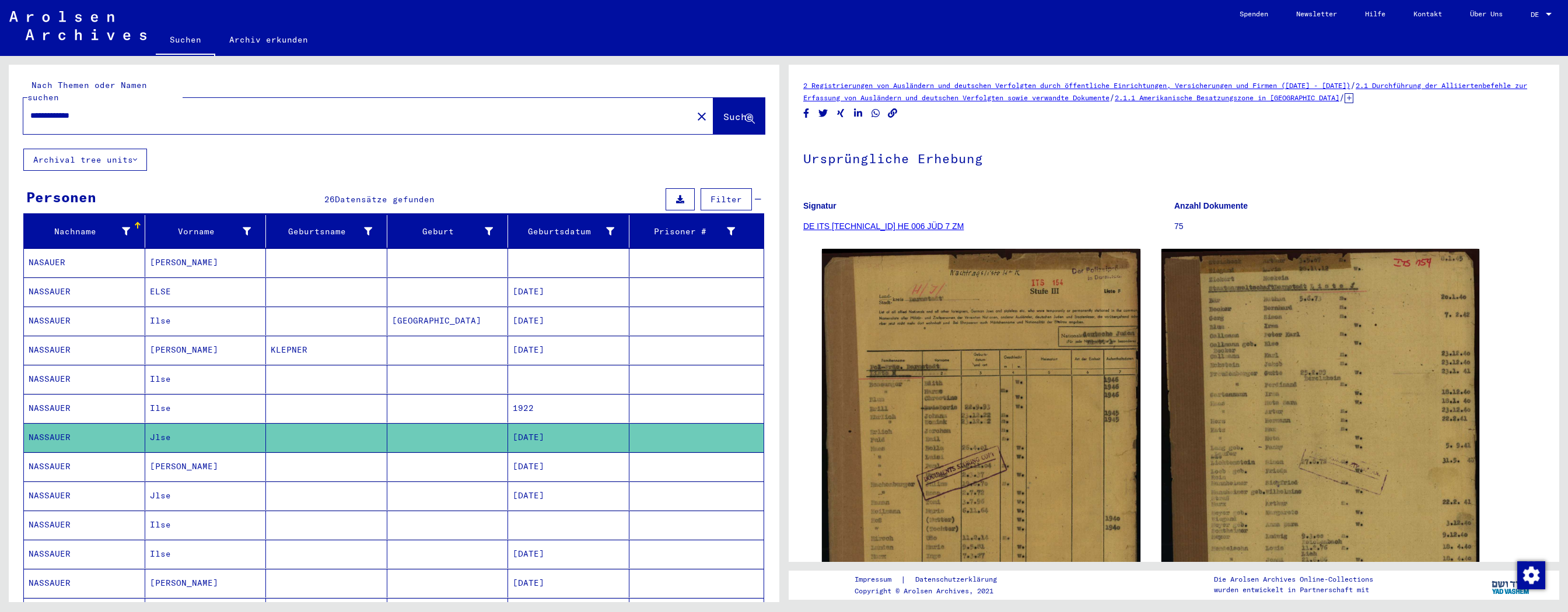
click at [552, 276] on mat-cell "[DATE]" at bounding box center [568, 495] width 121 height 29
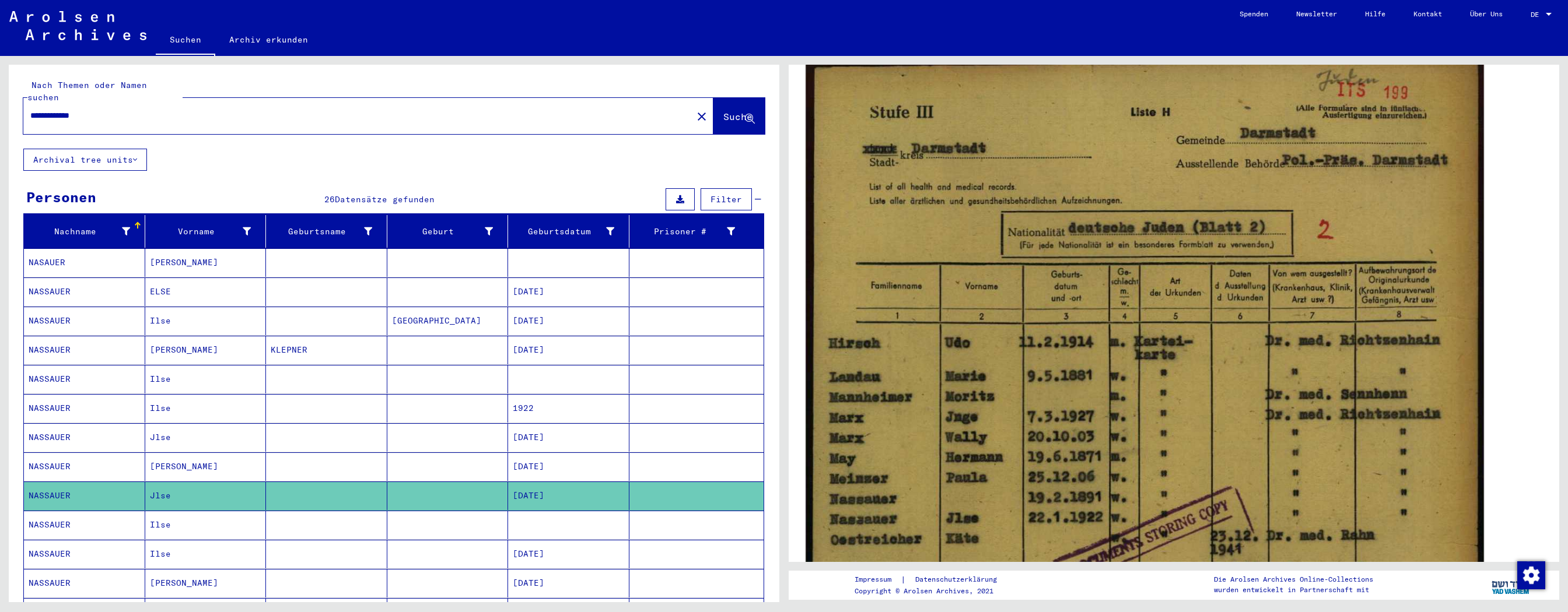
scroll to position [190, 0]
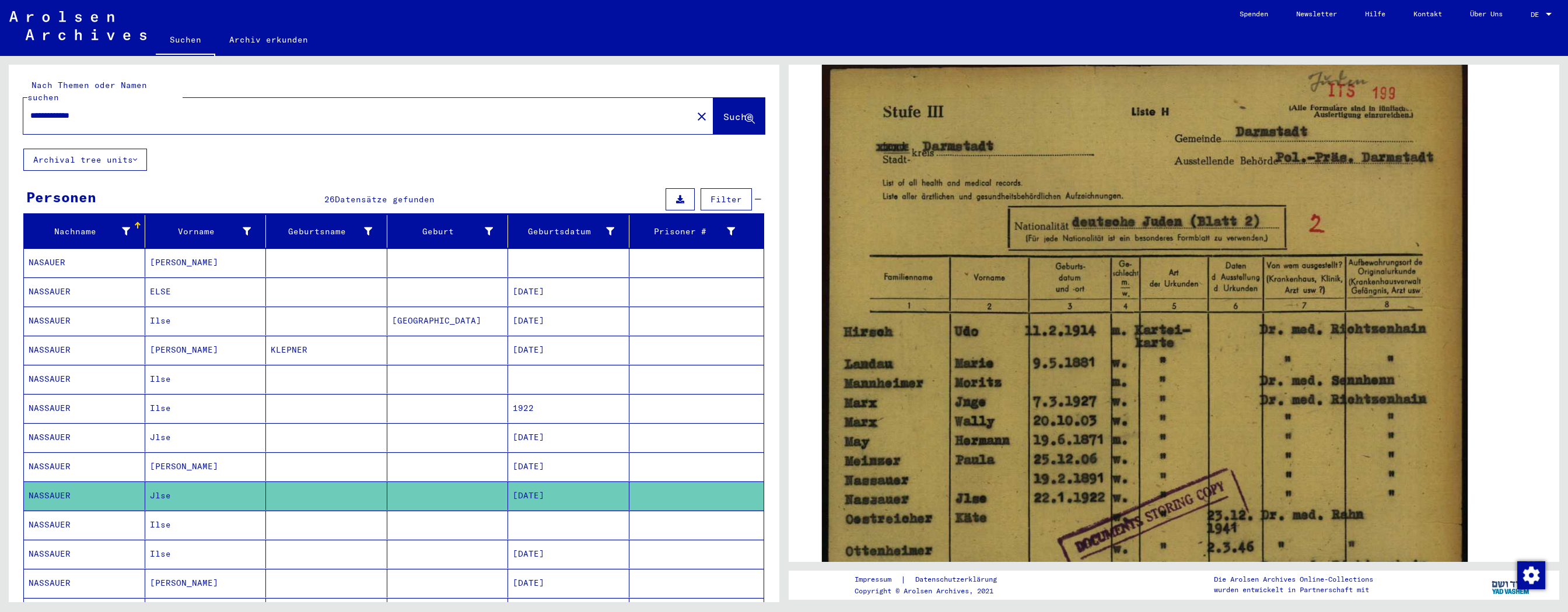
click at [586, 276] on mat-cell at bounding box center [568, 524] width 121 height 29
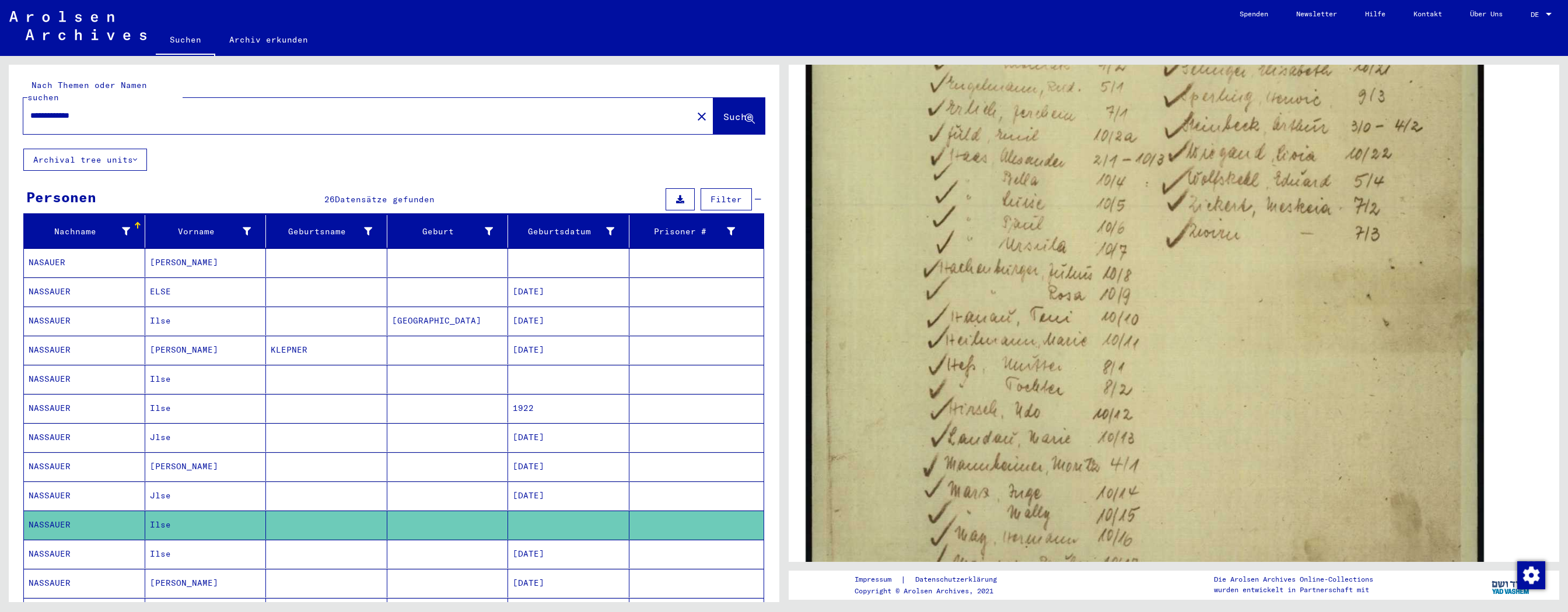
scroll to position [573, 0]
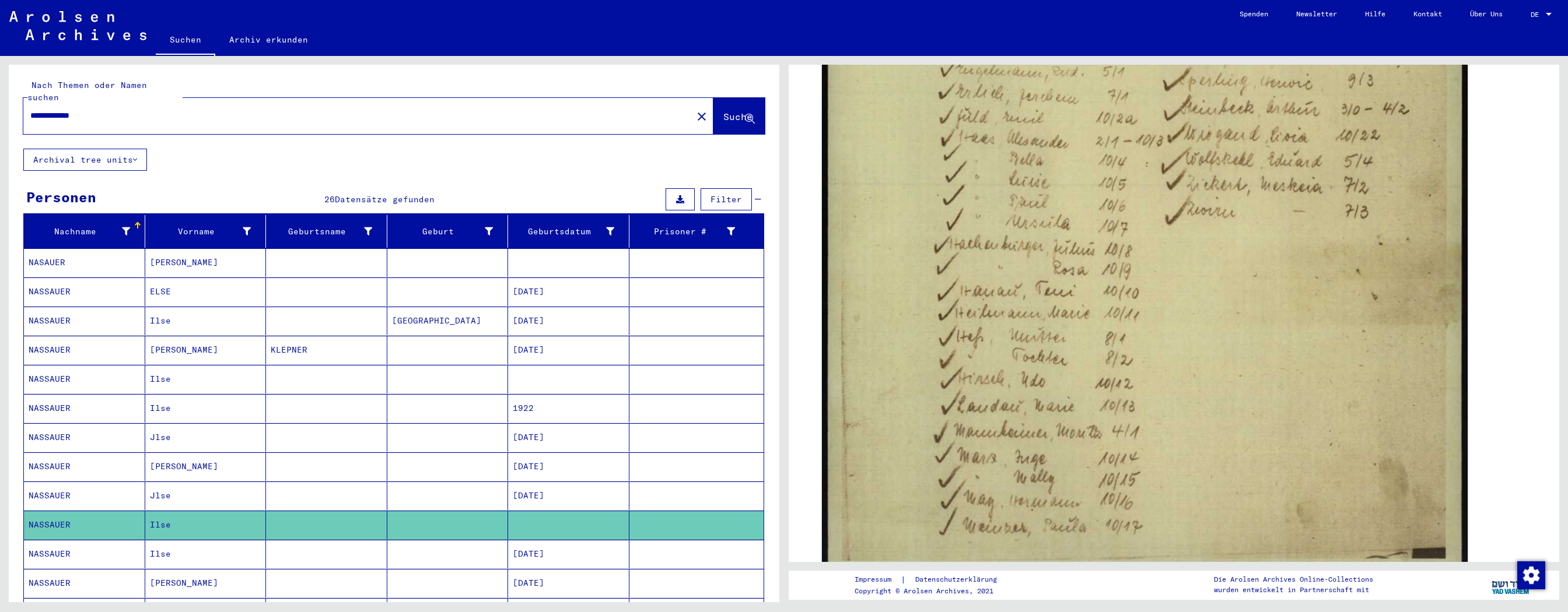
click at [539, 276] on mat-cell "[DATE]" at bounding box center [568, 554] width 121 height 29
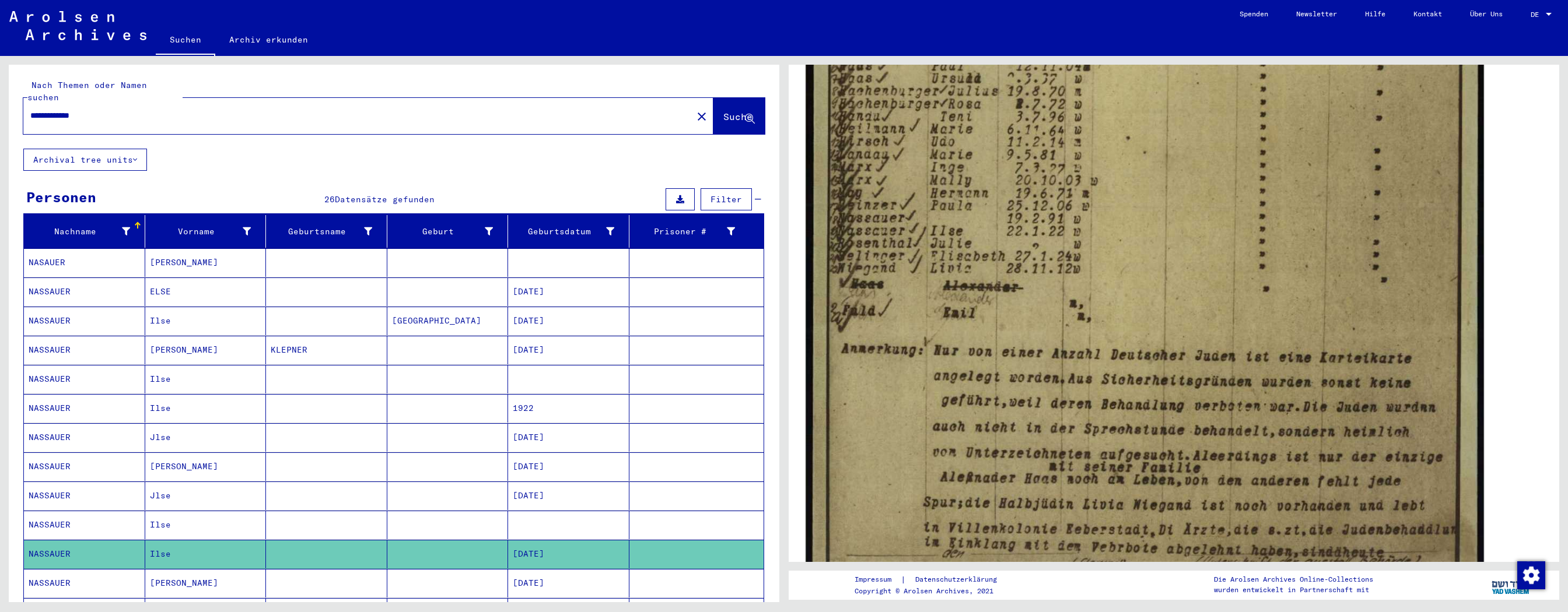
scroll to position [573, 0]
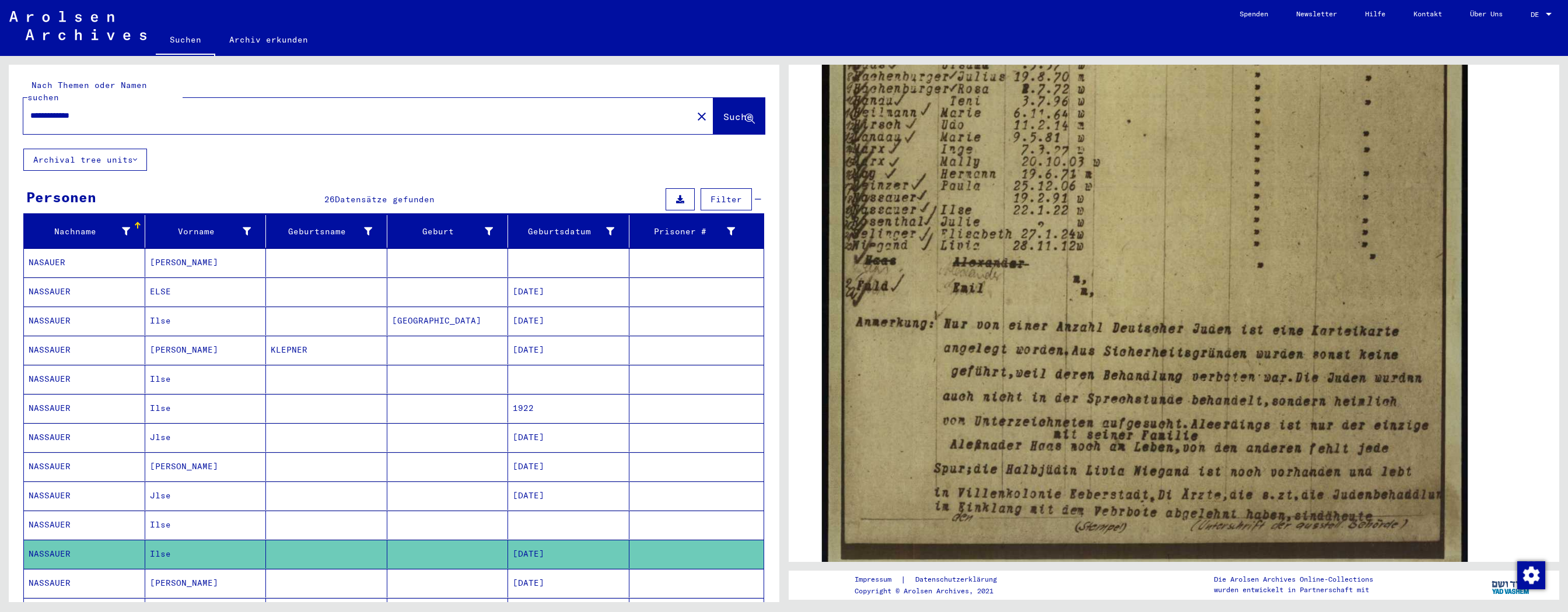
click at [539, 276] on mat-cell "[DATE]" at bounding box center [568, 583] width 121 height 29
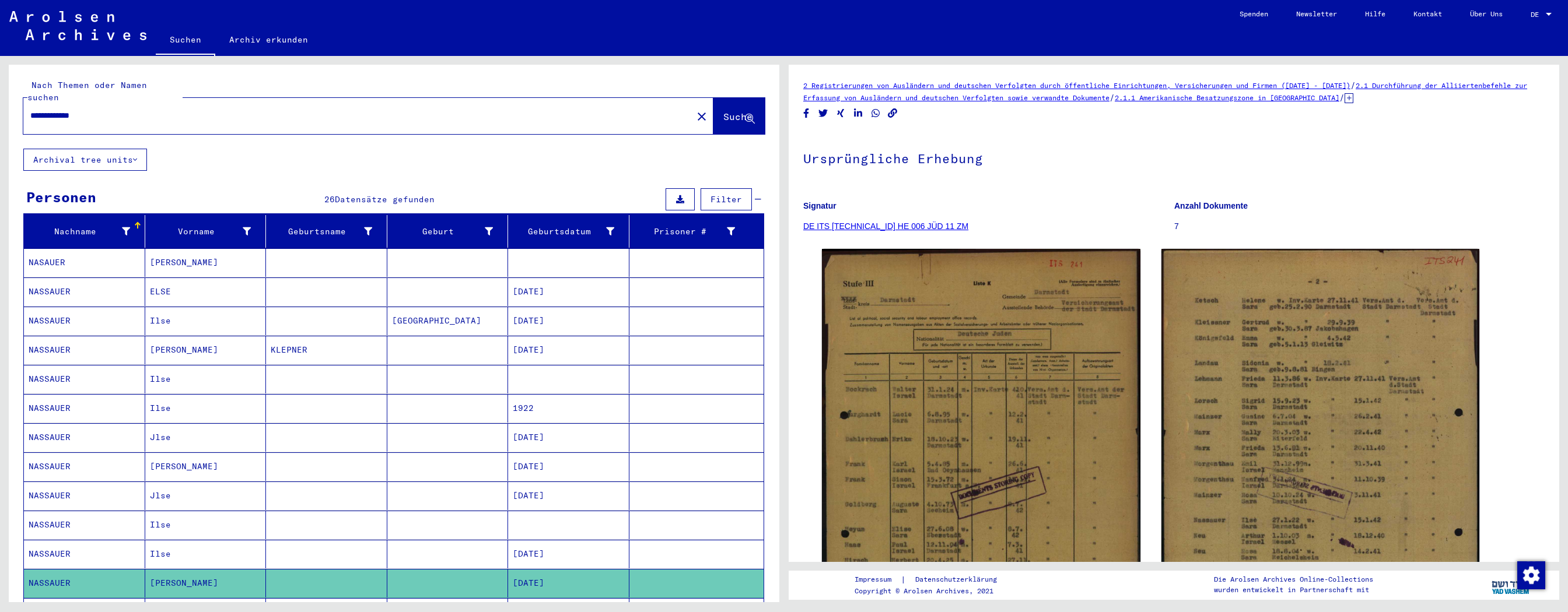
scroll to position [63, 0]
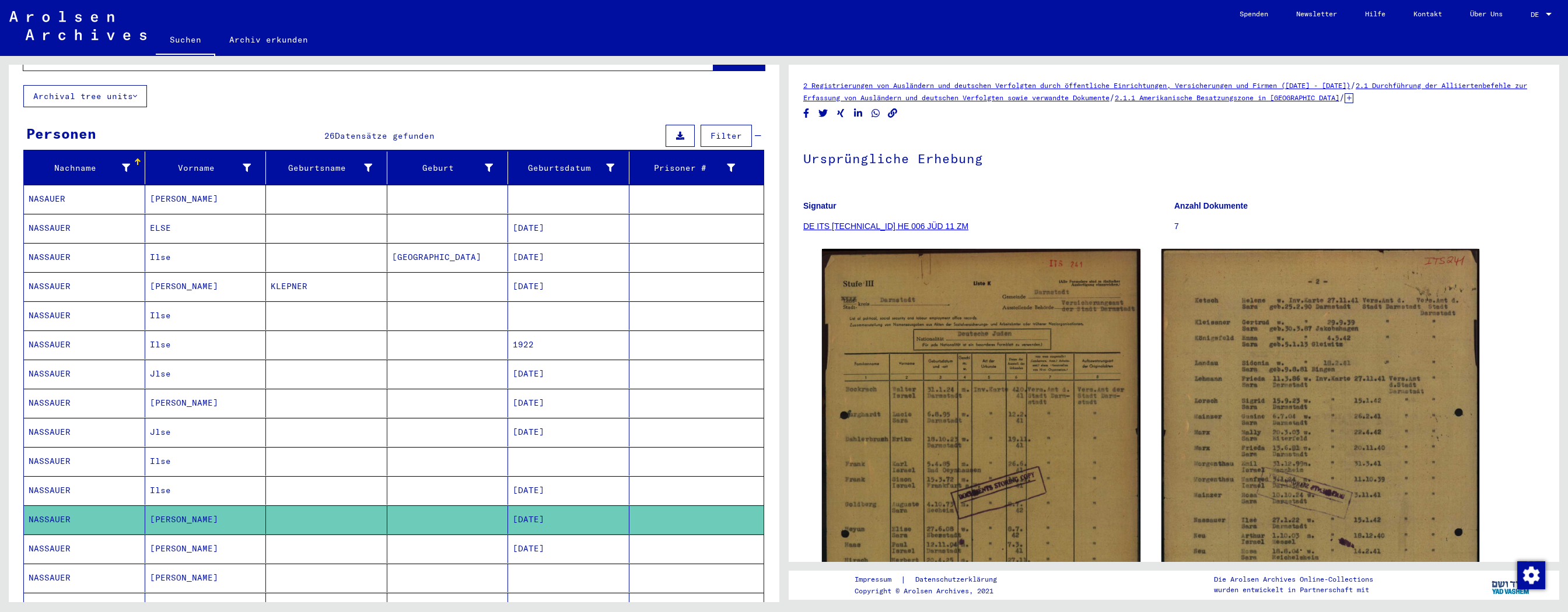
click at [540, 276] on mat-cell at bounding box center [568, 577] width 121 height 29
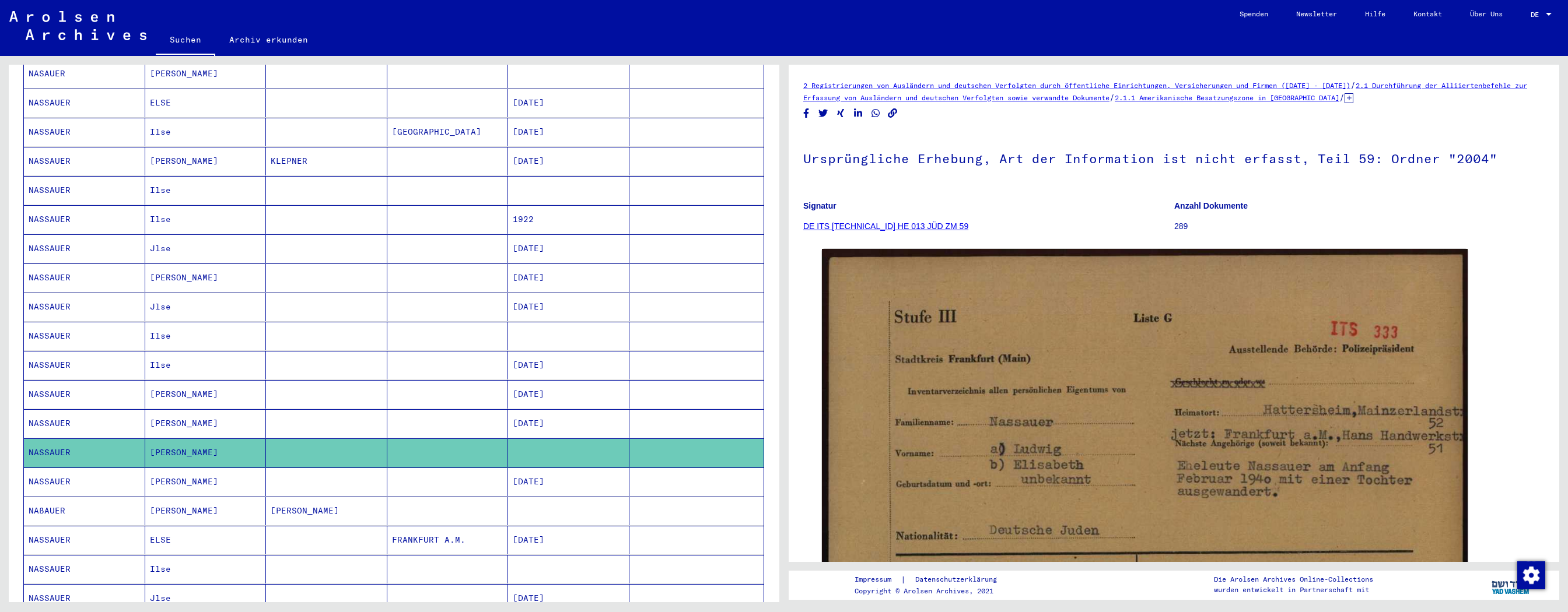
scroll to position [190, 0]
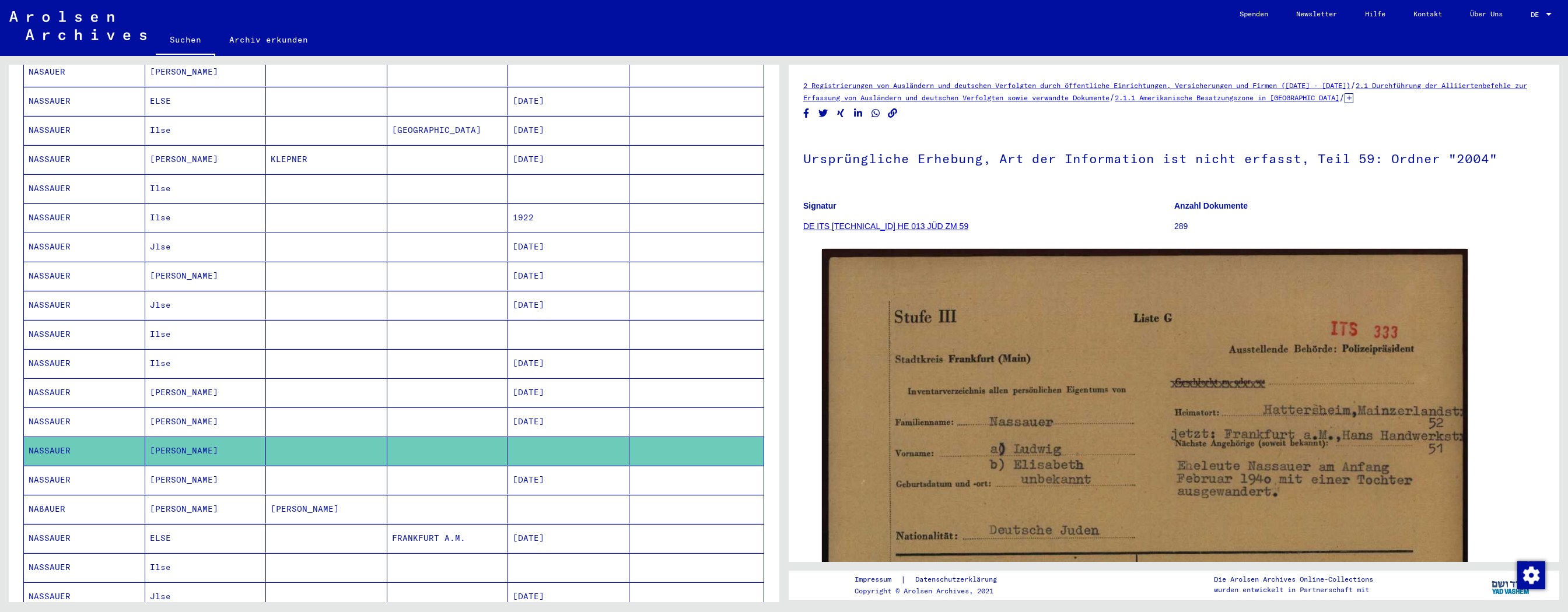
click at [535, 276] on mat-cell at bounding box center [568, 567] width 121 height 29
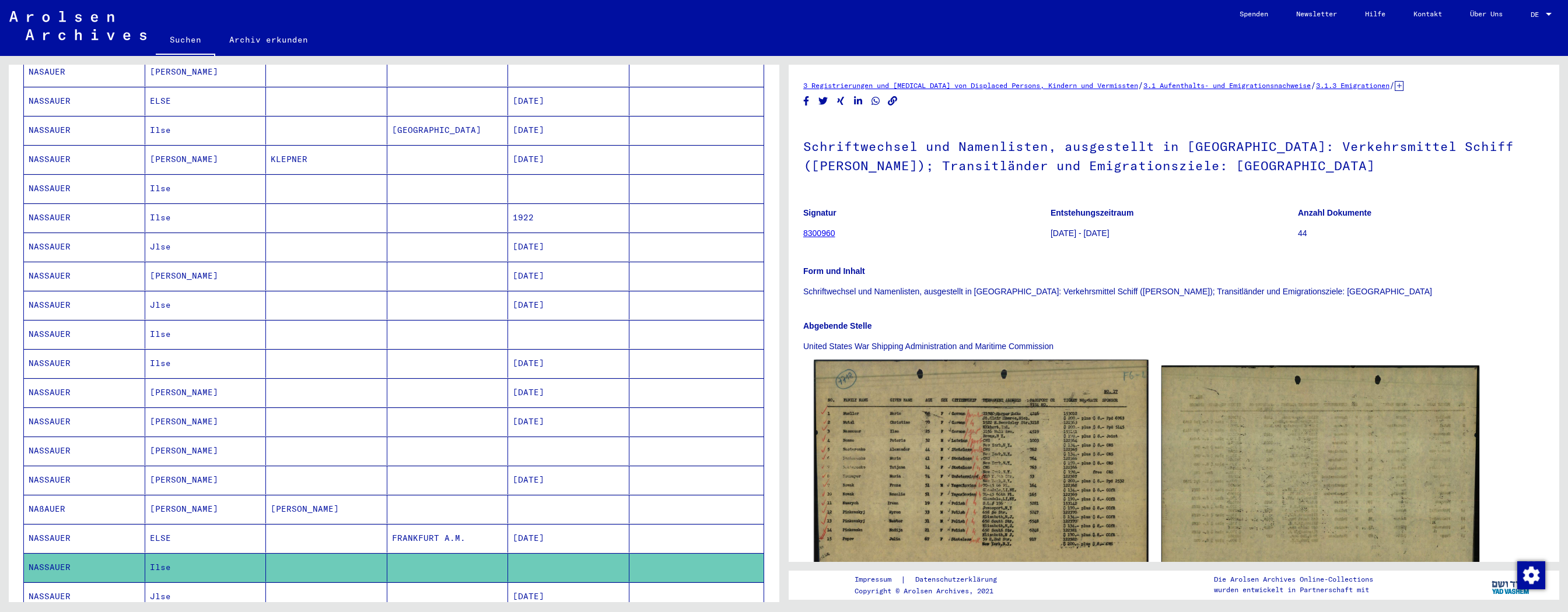
click at [708, 276] on img at bounding box center [981, 475] width 334 height 230
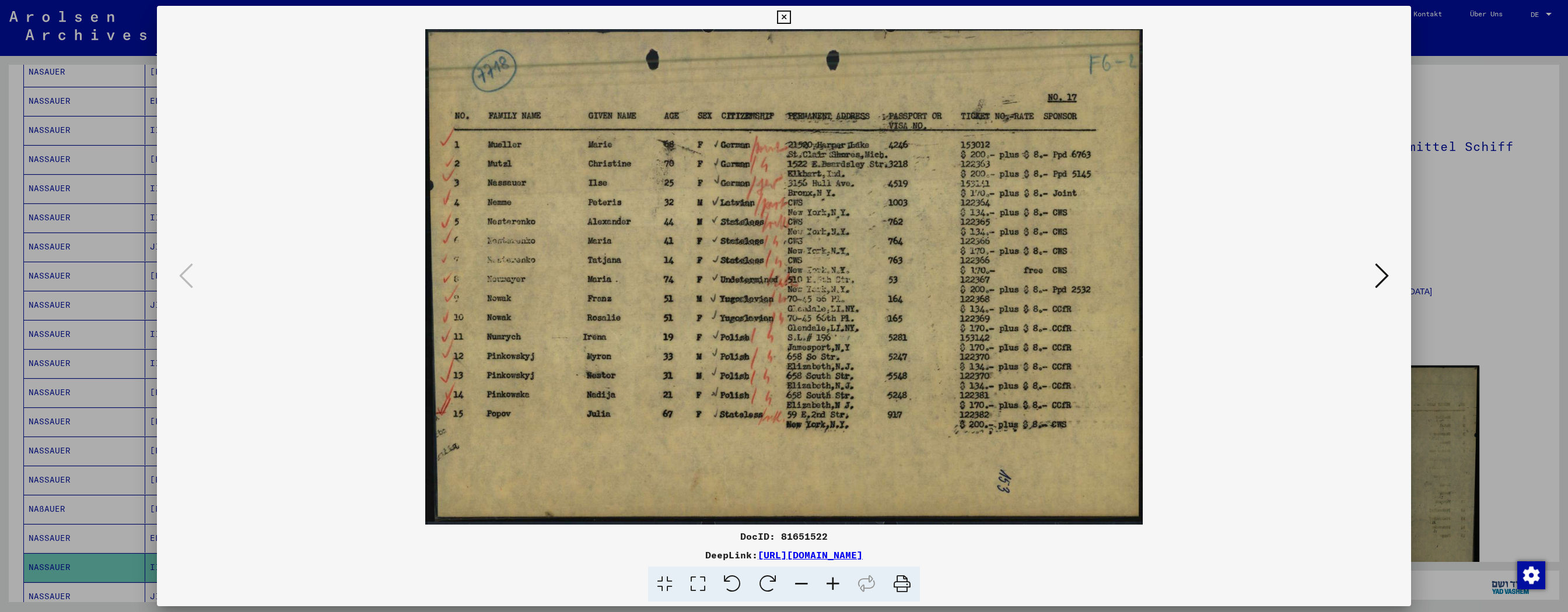
click at [708, 276] on icon at bounding box center [1381, 276] width 14 height 28
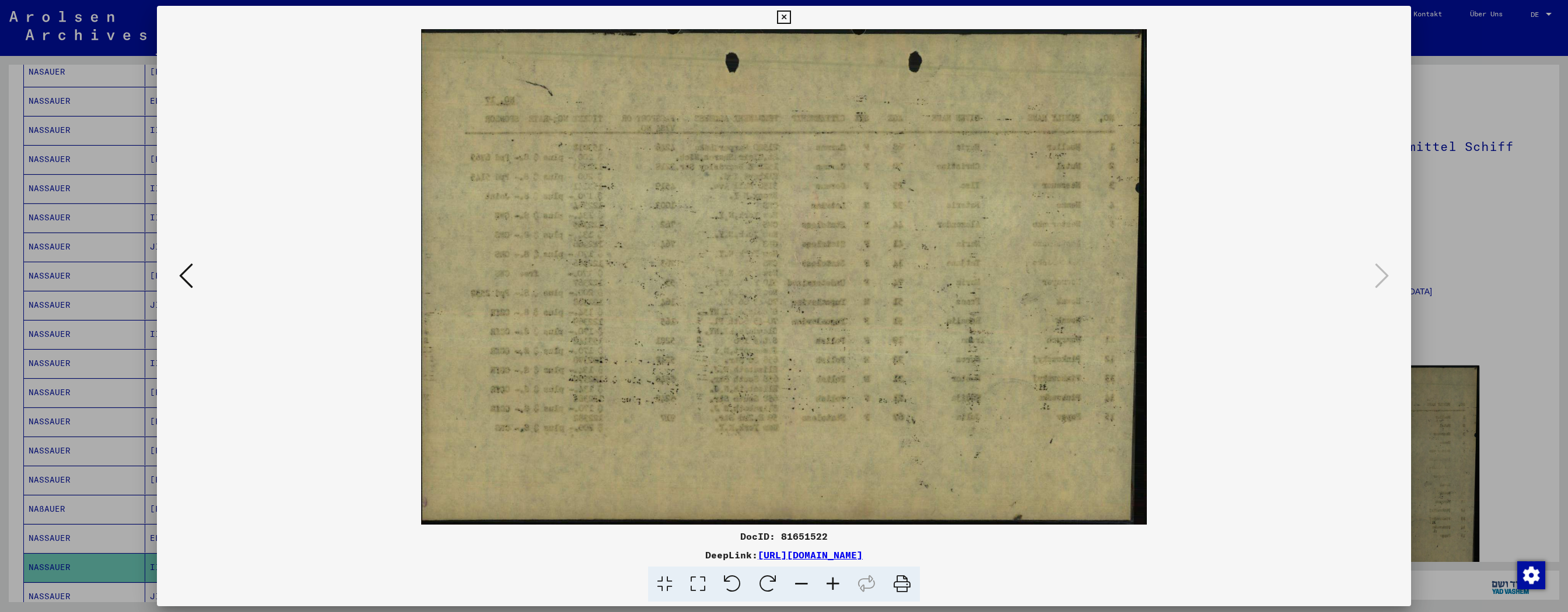
click at [708, 14] on icon at bounding box center [783, 17] width 13 height 14
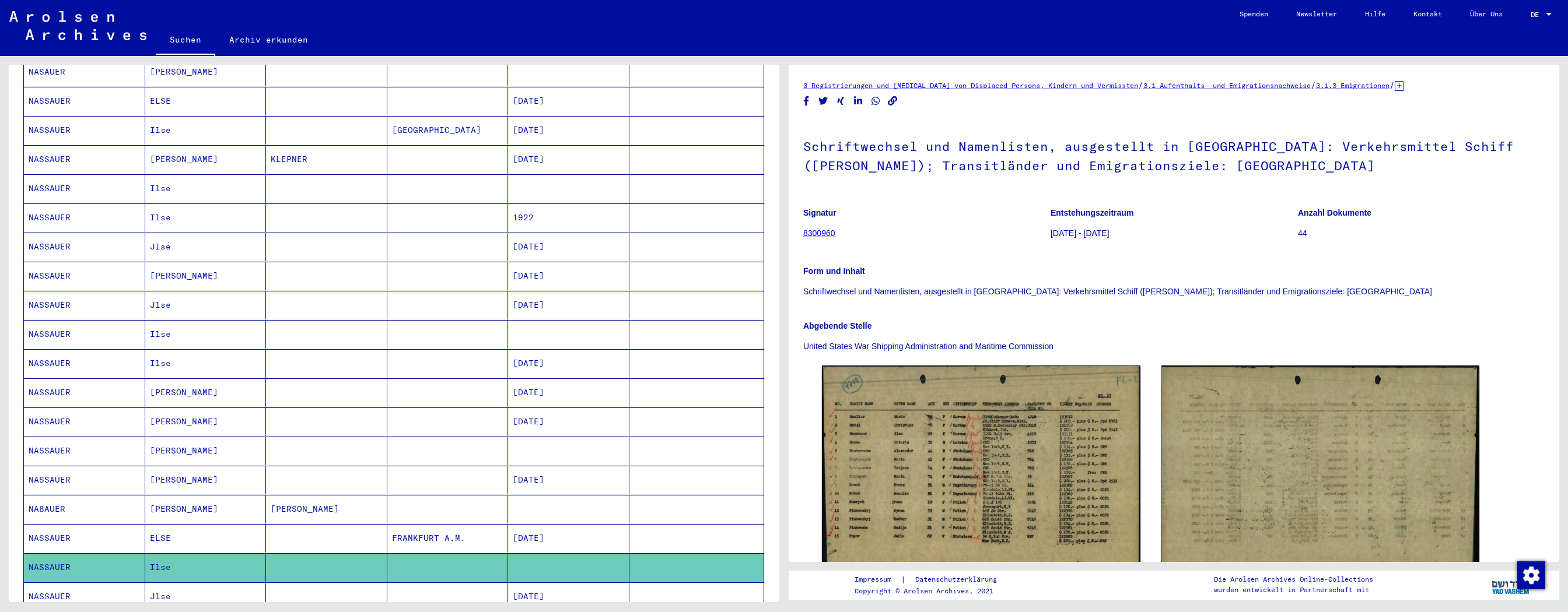
scroll to position [254, 0]
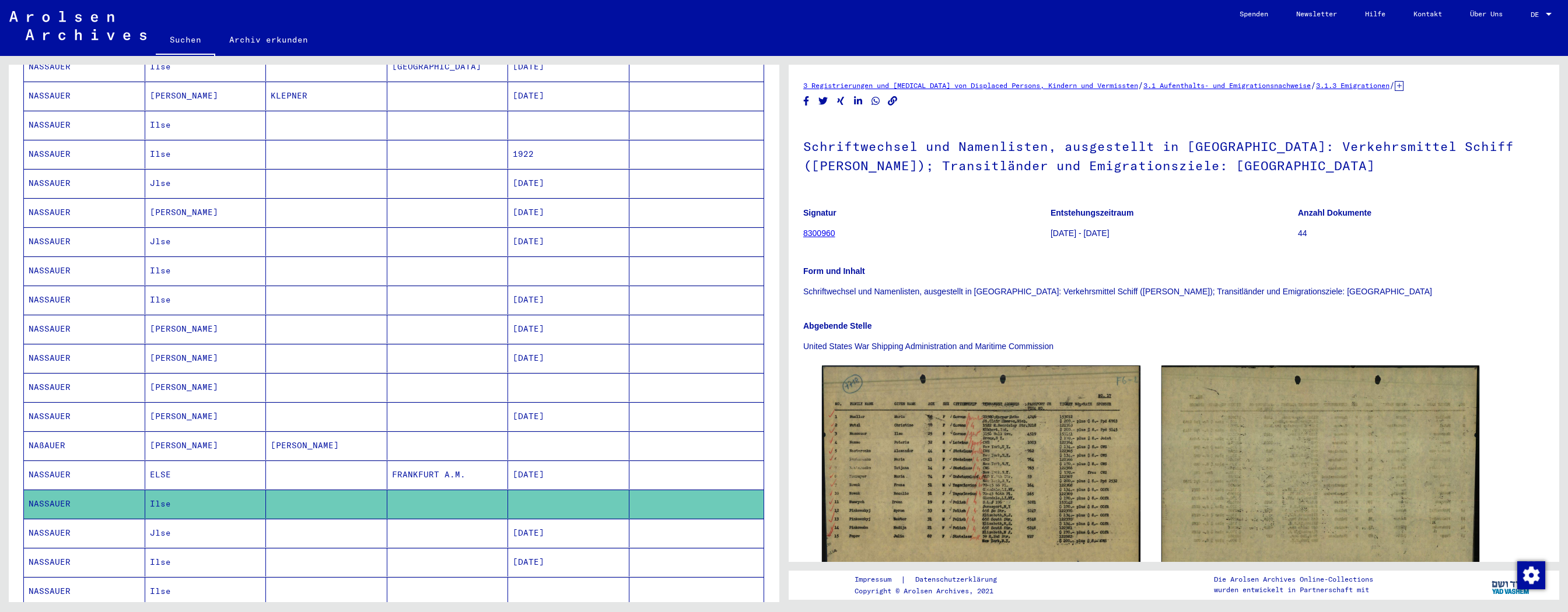
click at [535, 276] on mat-cell "[DATE]" at bounding box center [568, 533] width 121 height 29
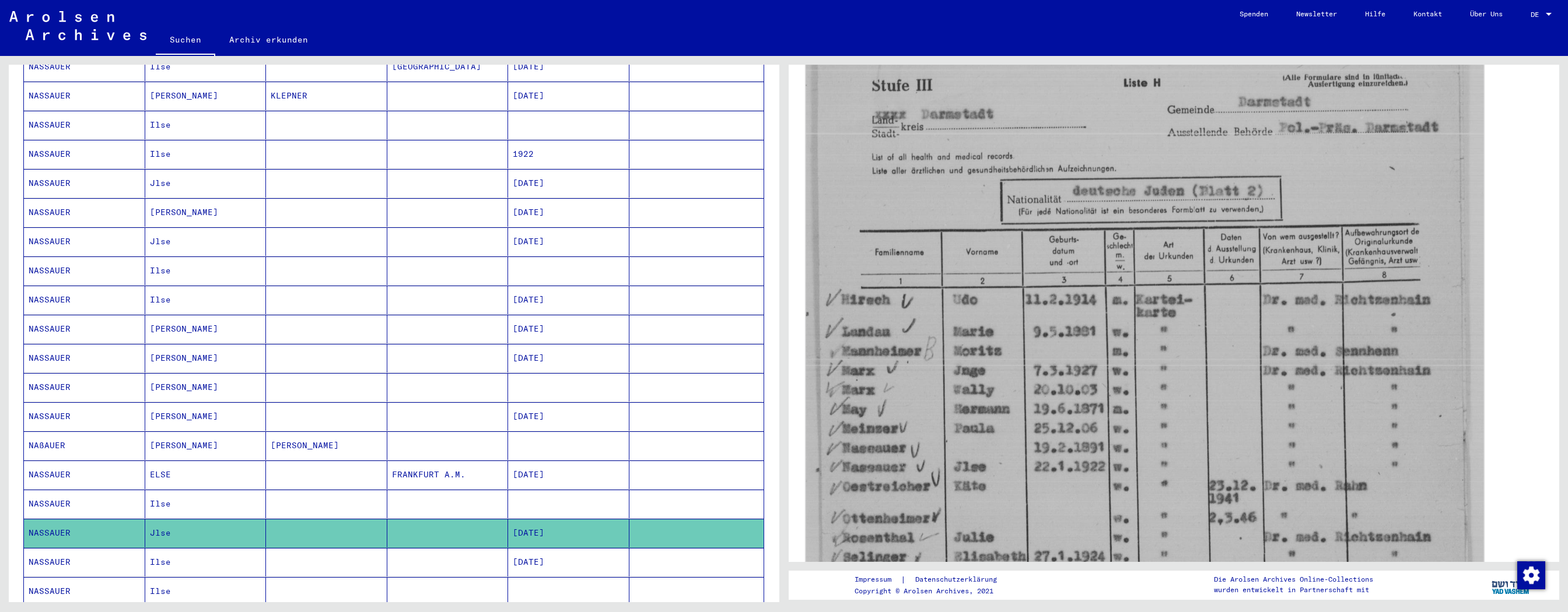
scroll to position [190, 0]
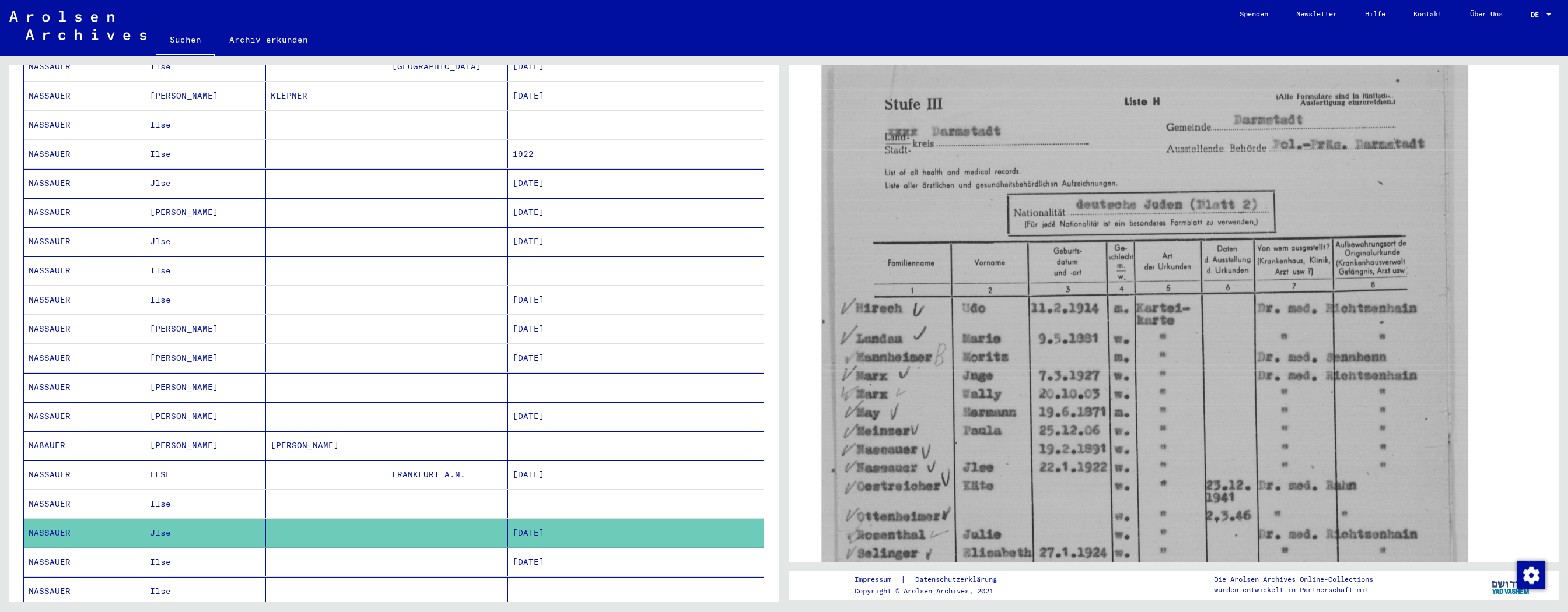
click at [576, 276] on mat-cell "[DATE]" at bounding box center [568, 562] width 121 height 29
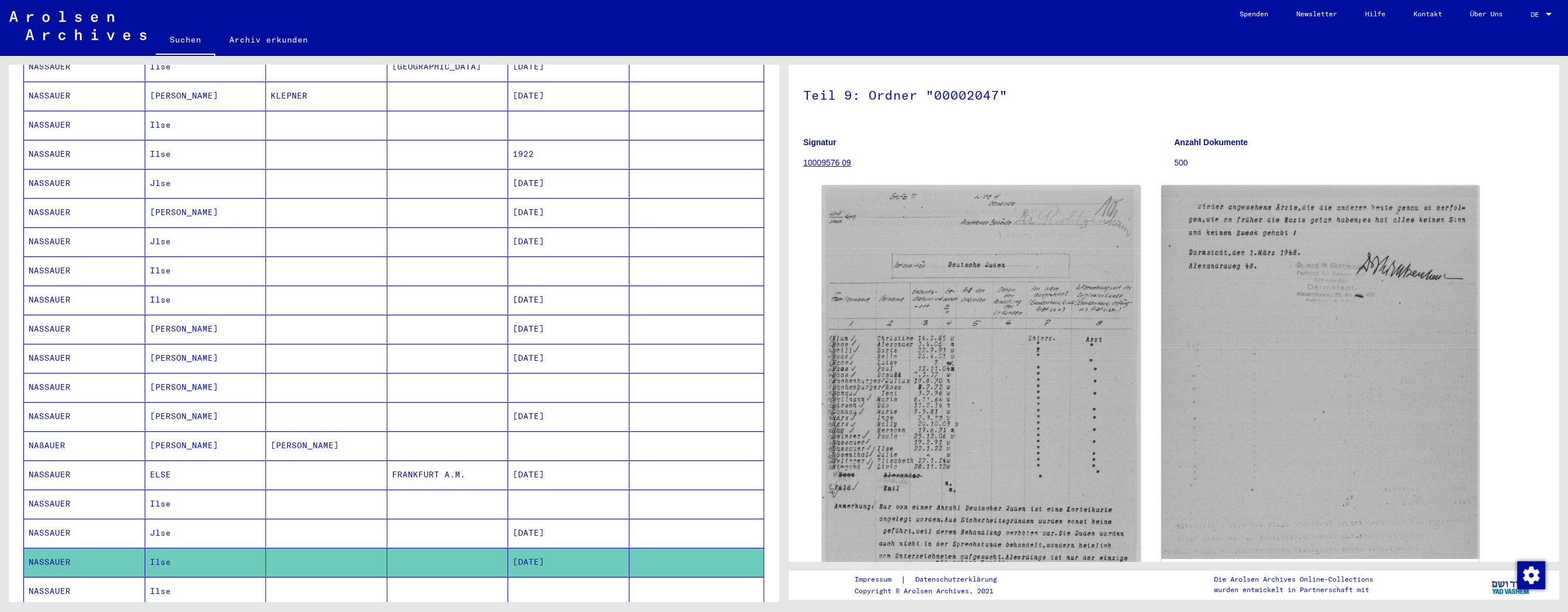
scroll to position [318, 0]
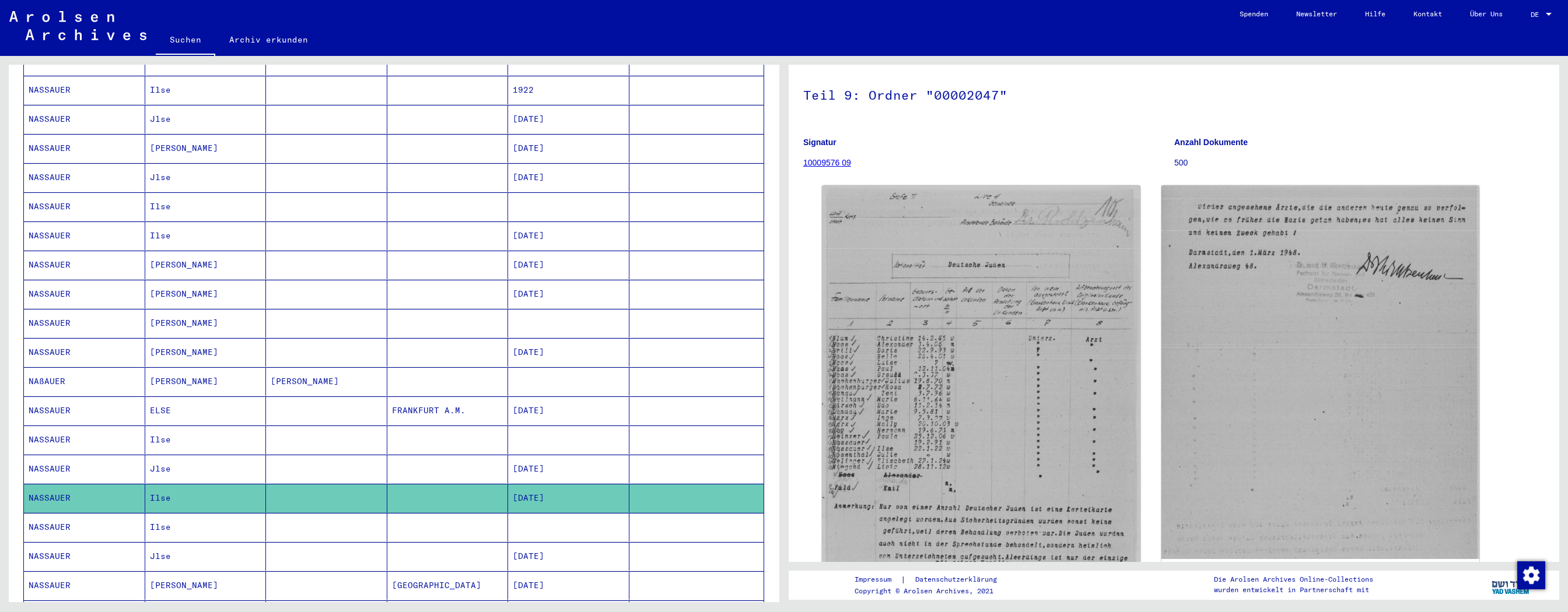
click at [534, 276] on mat-cell at bounding box center [568, 527] width 121 height 29
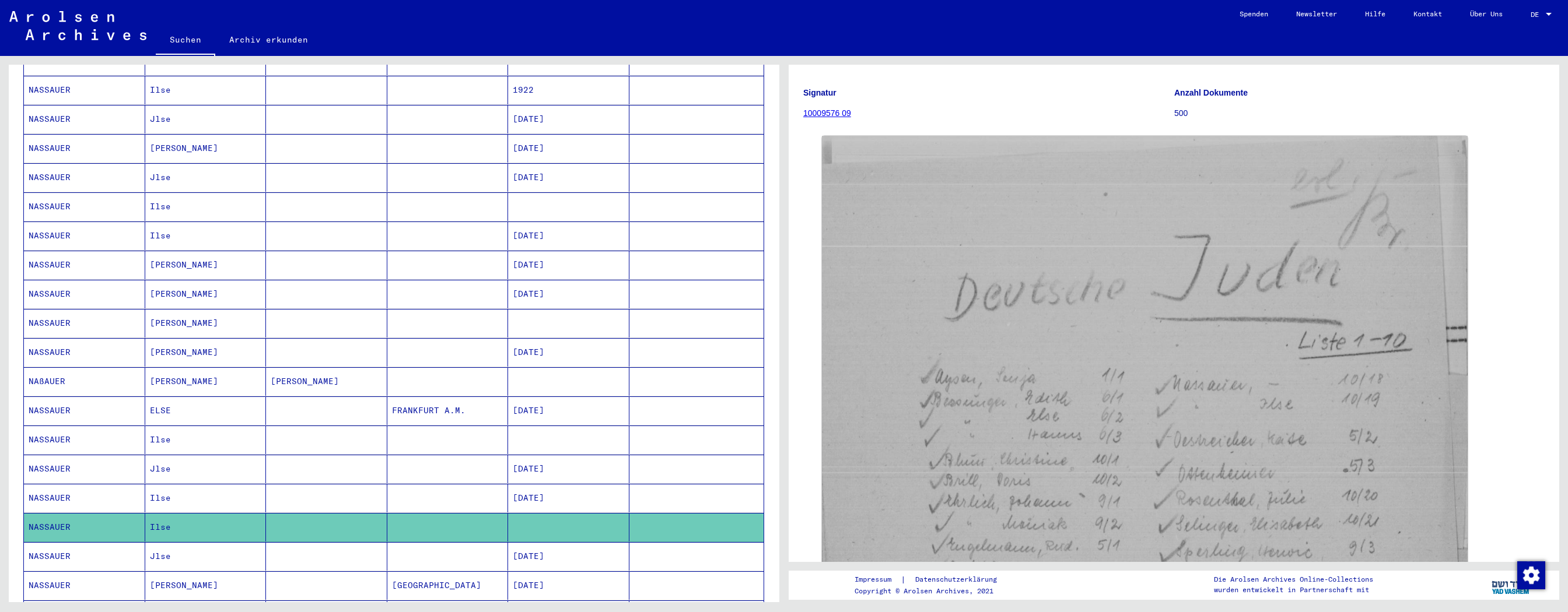
scroll to position [127, 0]
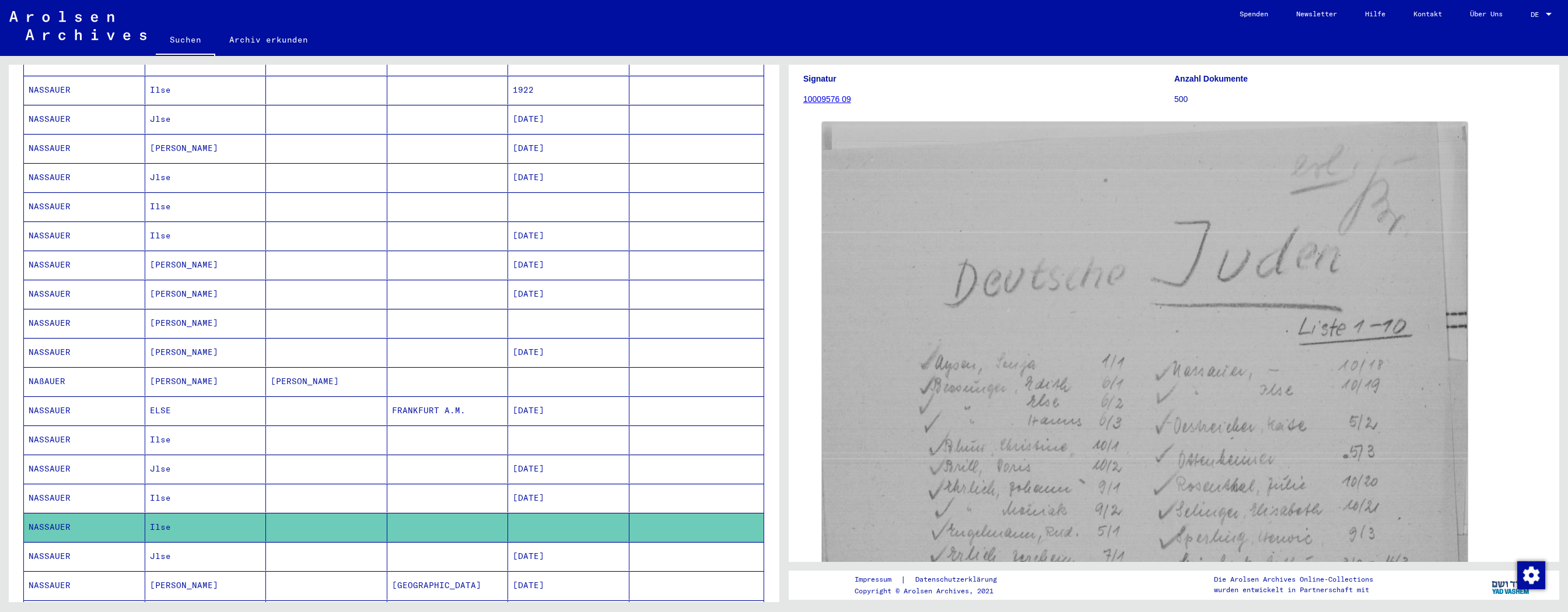
click at [541, 276] on mat-cell "[DATE]" at bounding box center [568, 556] width 121 height 29
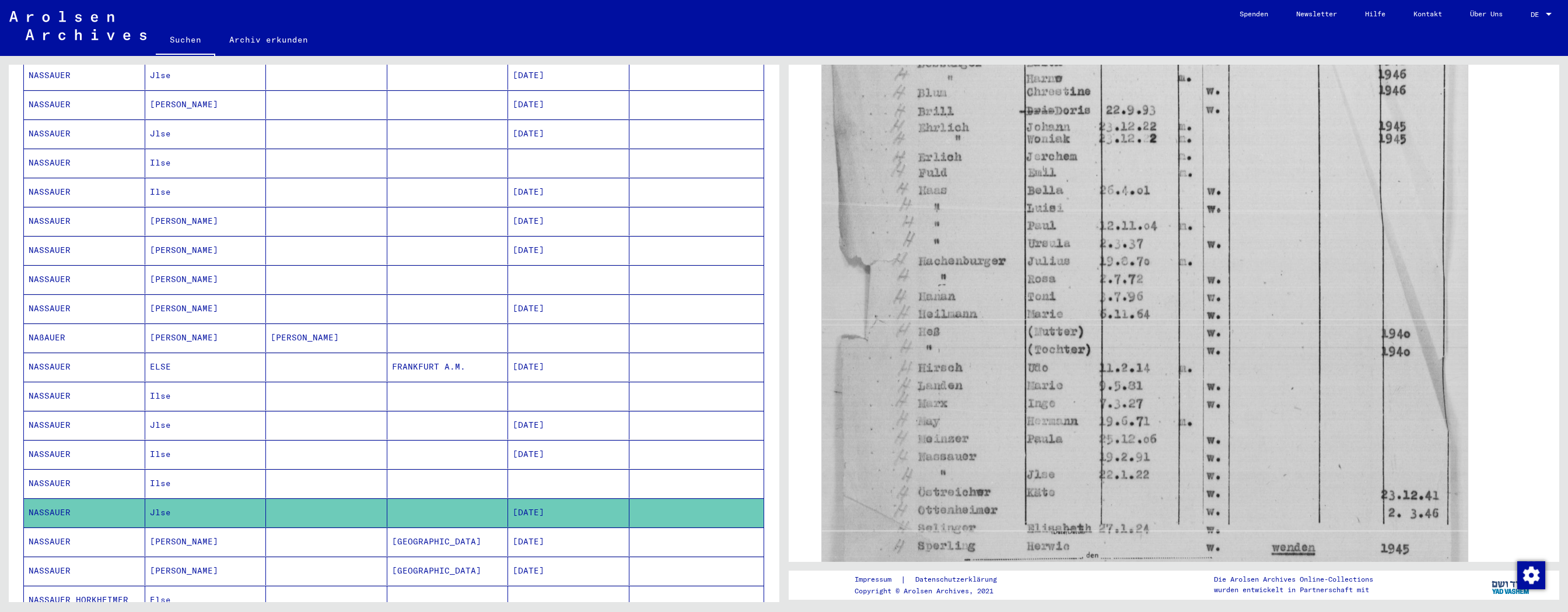
scroll to position [382, 0]
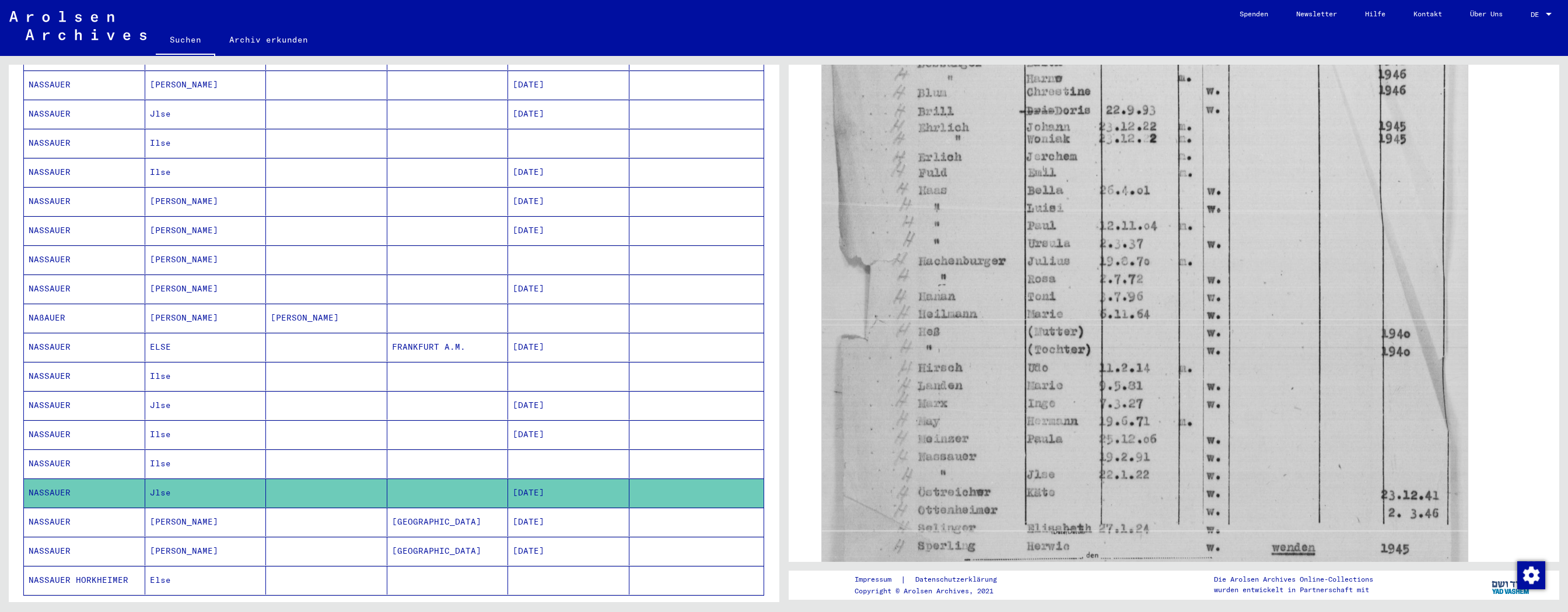
click at [559, 276] on mat-cell "[DATE]" at bounding box center [568, 522] width 121 height 29
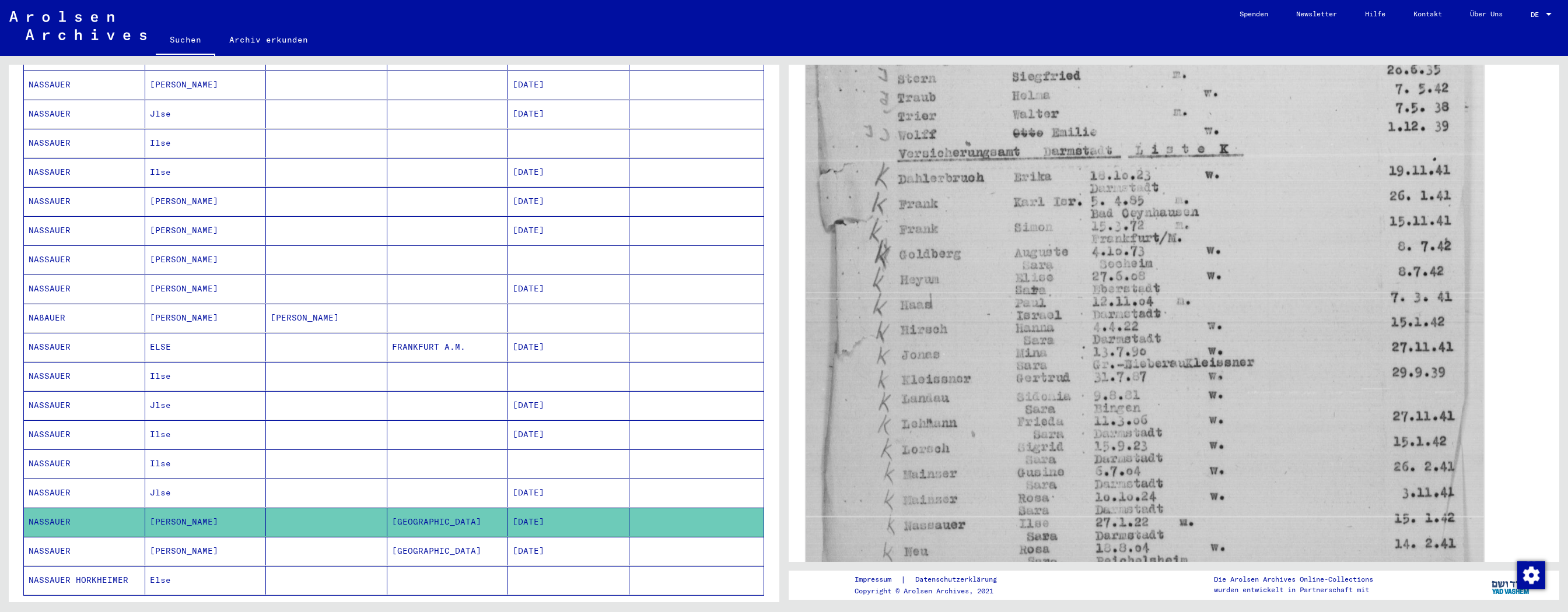
scroll to position [509, 0]
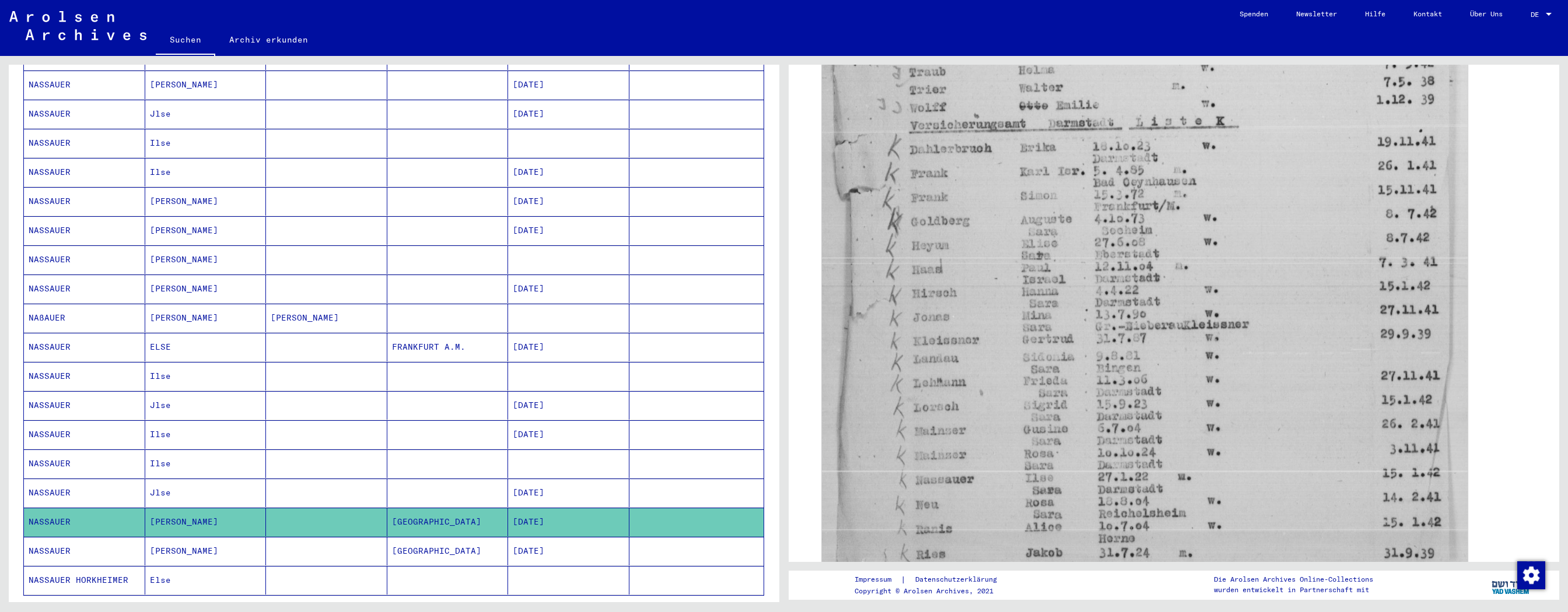
click at [511, 276] on mat-cell "[DATE]" at bounding box center [568, 551] width 121 height 29
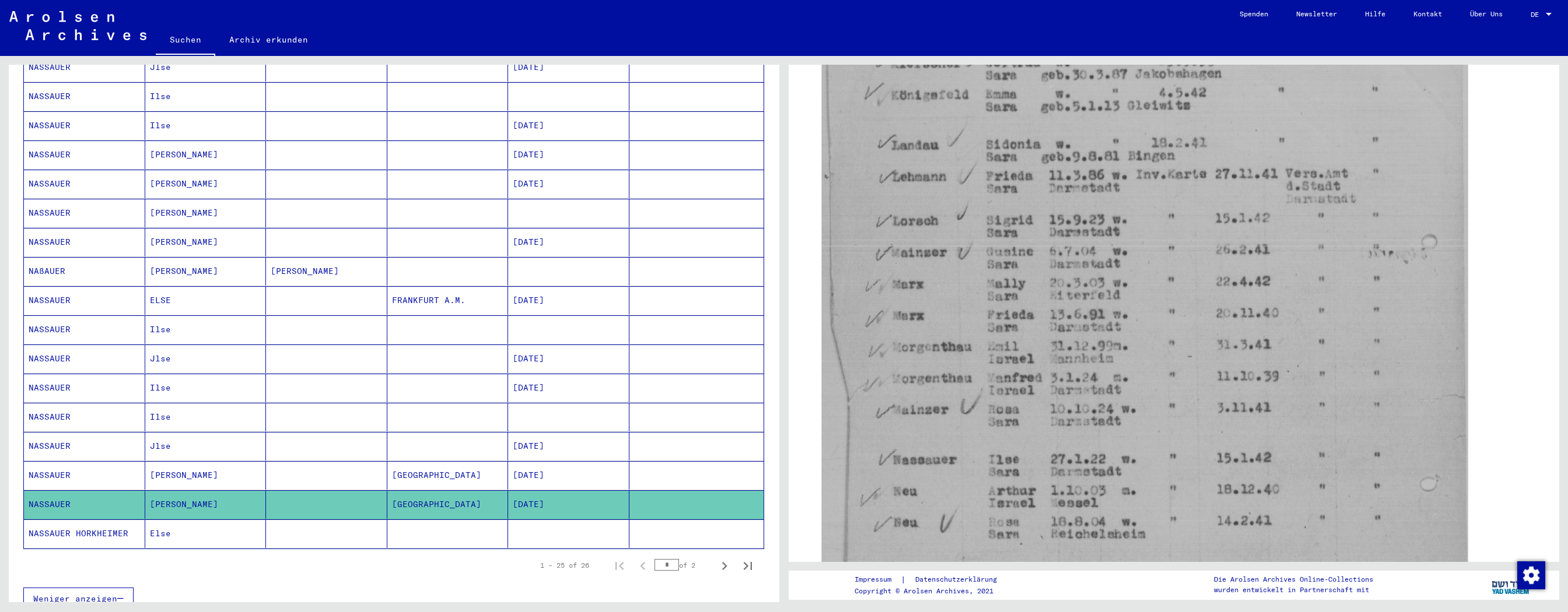
scroll to position [445, 0]
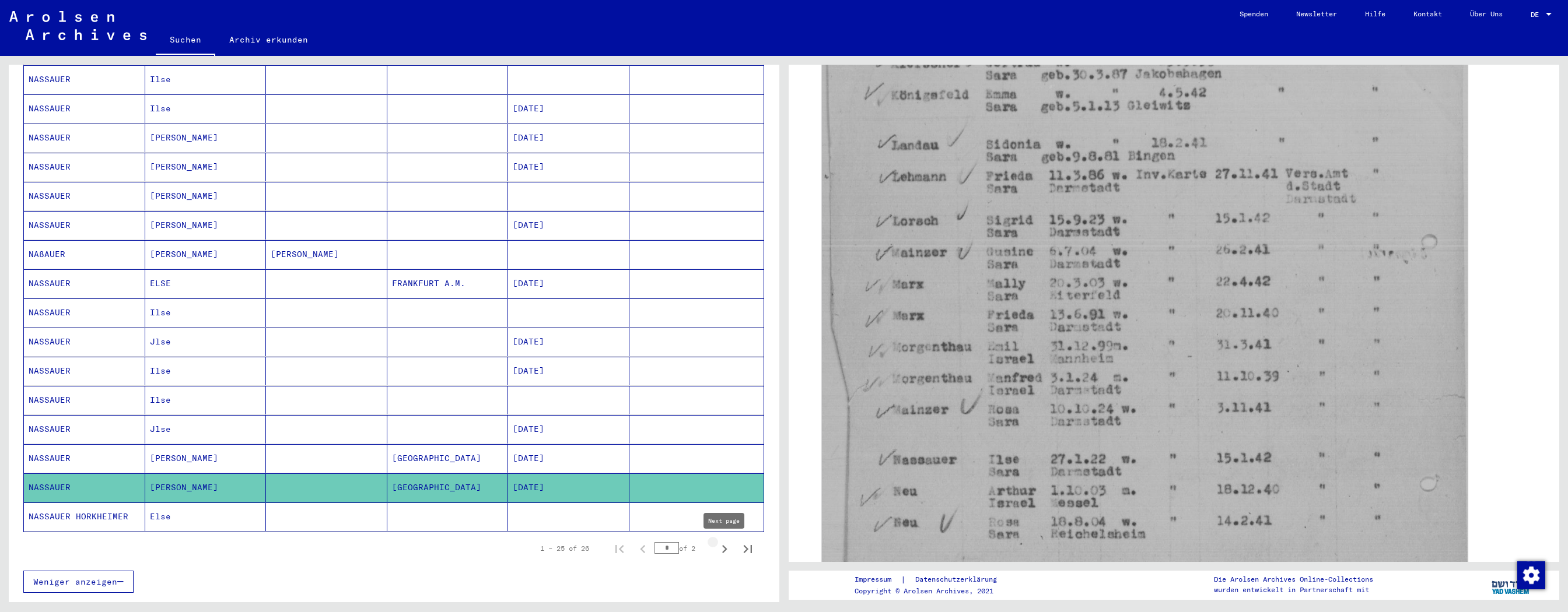
click at [708, 276] on icon "Next page" at bounding box center [723, 549] width 16 height 16
type input "*"
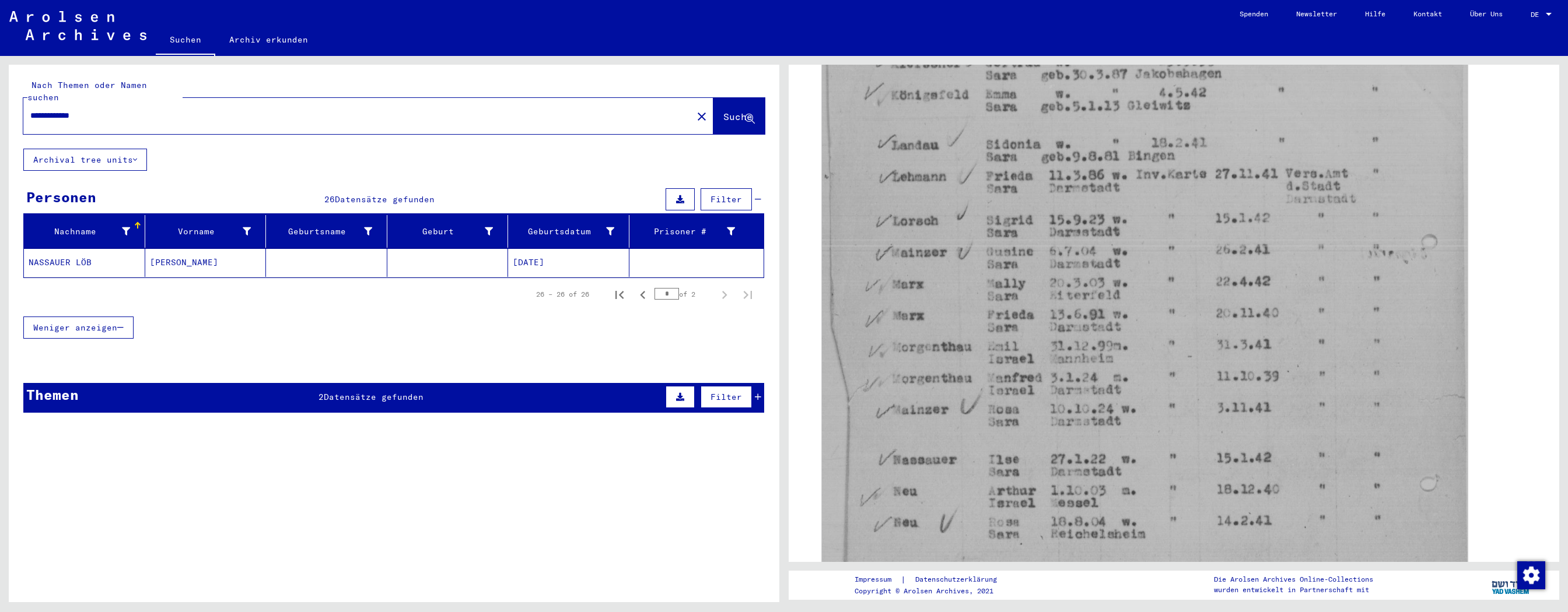
drag, startPoint x: 46, startPoint y: 102, endPoint x: 13, endPoint y: 105, distance: 33.1
click at [30, 109] on input "**********" at bounding box center [357, 115] width 655 height 12
type input "**********"
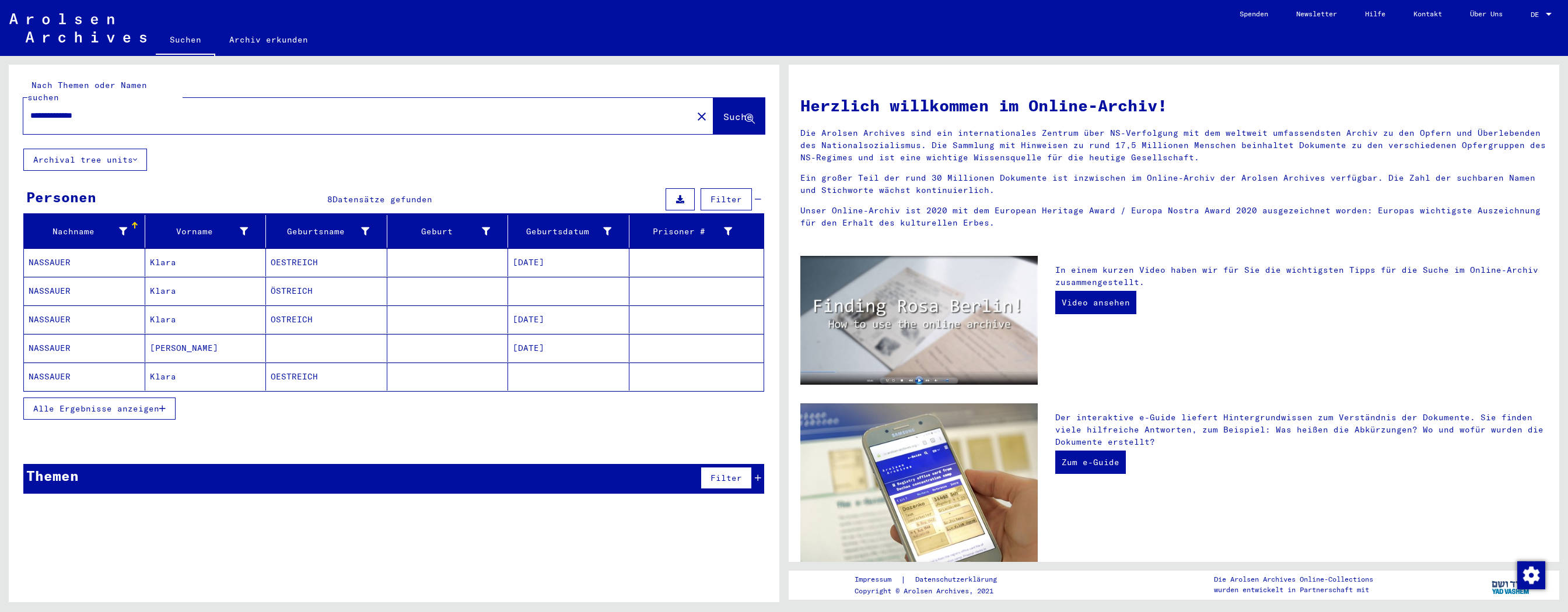
click at [226, 276] on mat-cell "[PERSON_NAME]" at bounding box center [206, 348] width 121 height 28
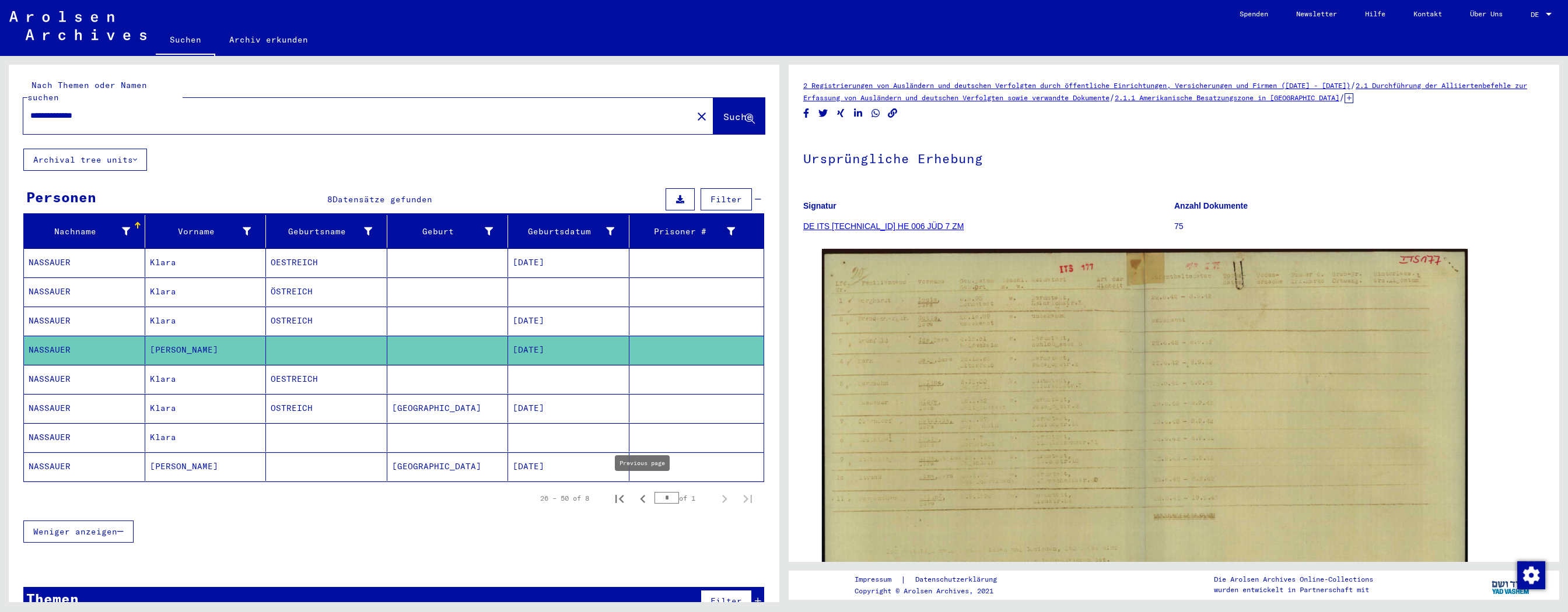
click at [643, 276] on icon "Previous page" at bounding box center [643, 499] width 6 height 8
type input "*"
click at [343, 262] on mat-cell "OESTREICH" at bounding box center [327, 262] width 121 height 29
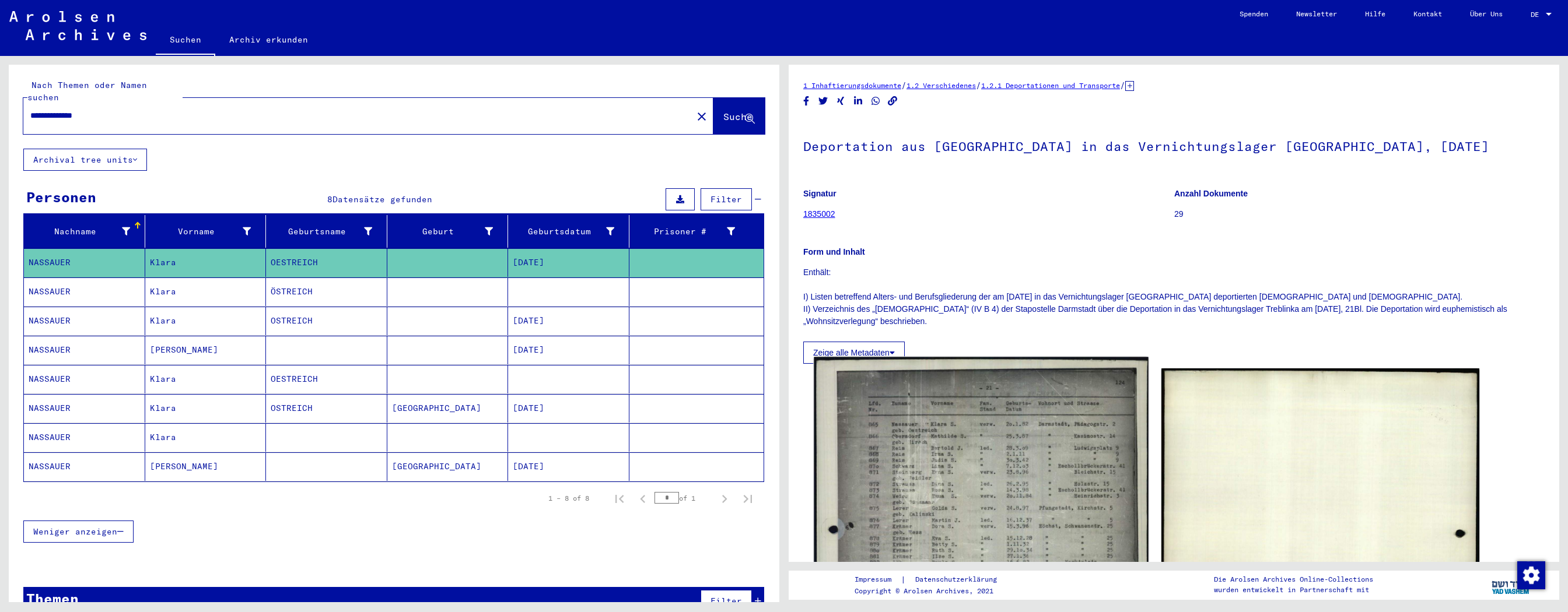
click at [708, 276] on img at bounding box center [981, 593] width 334 height 472
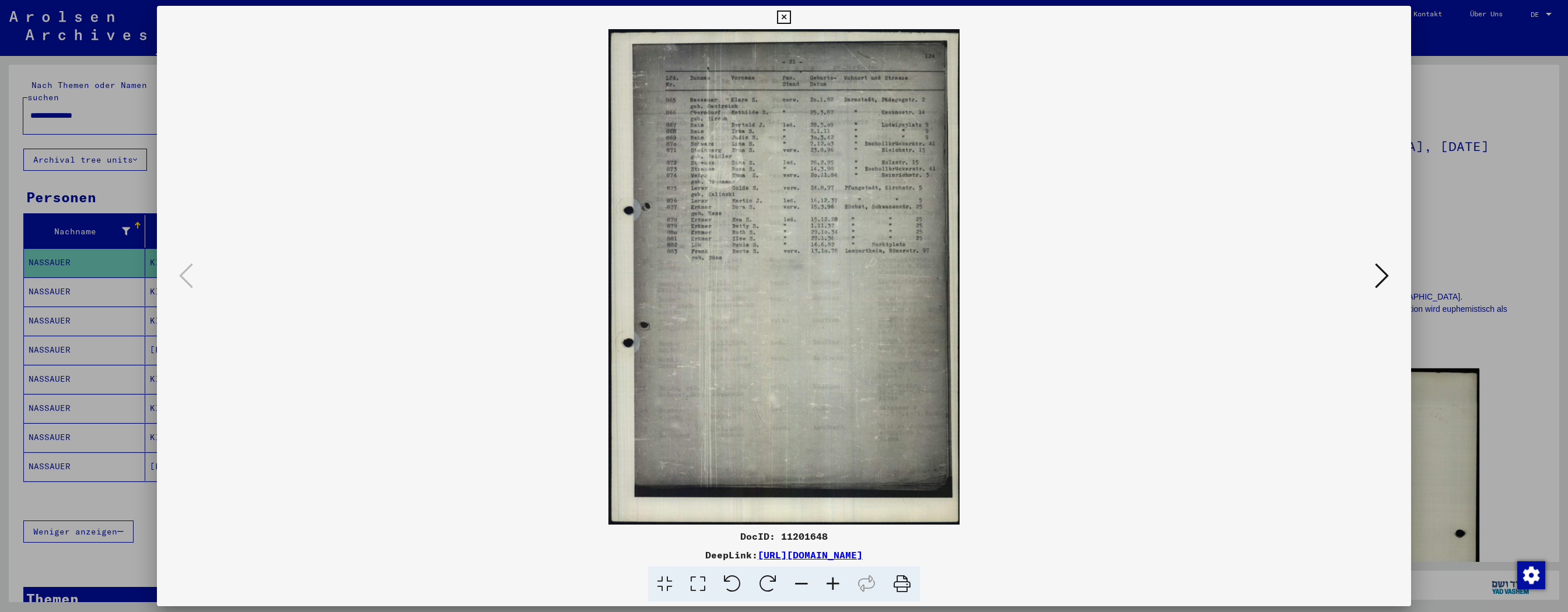
click at [708, 276] on icon at bounding box center [833, 584] width 32 height 35
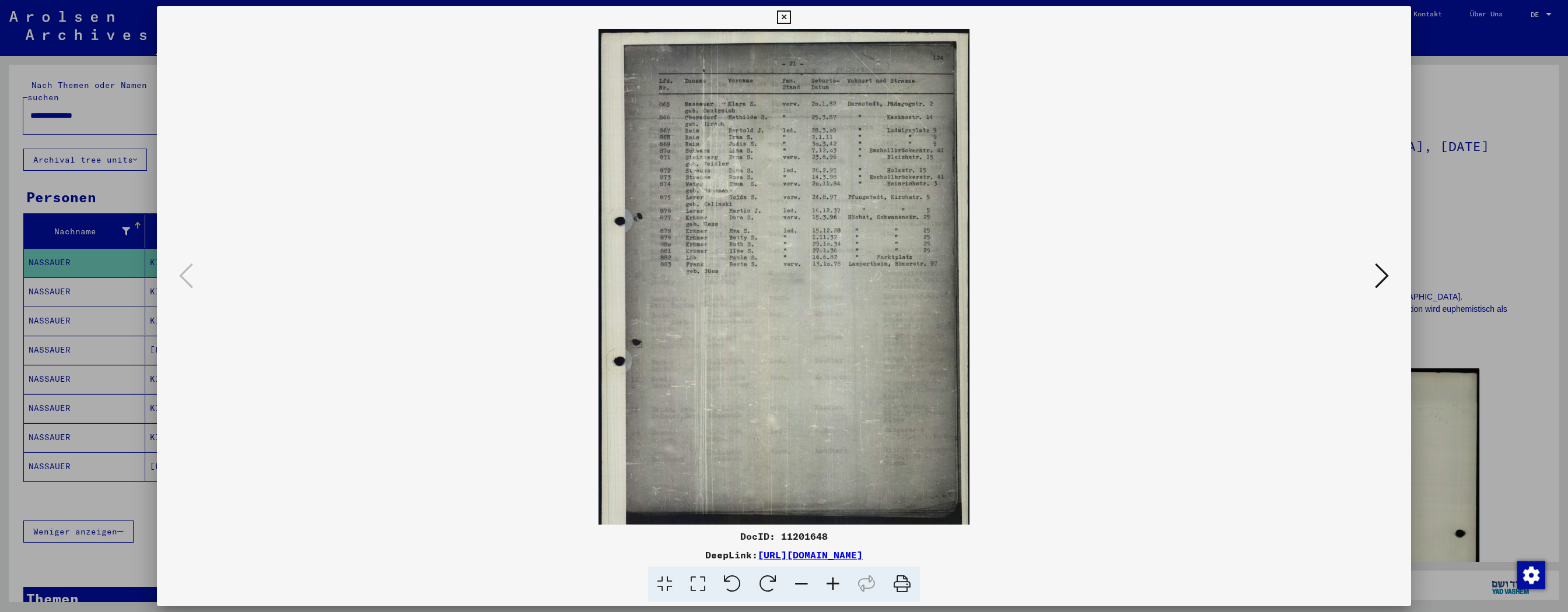
click at [708, 276] on icon at bounding box center [833, 584] width 32 height 35
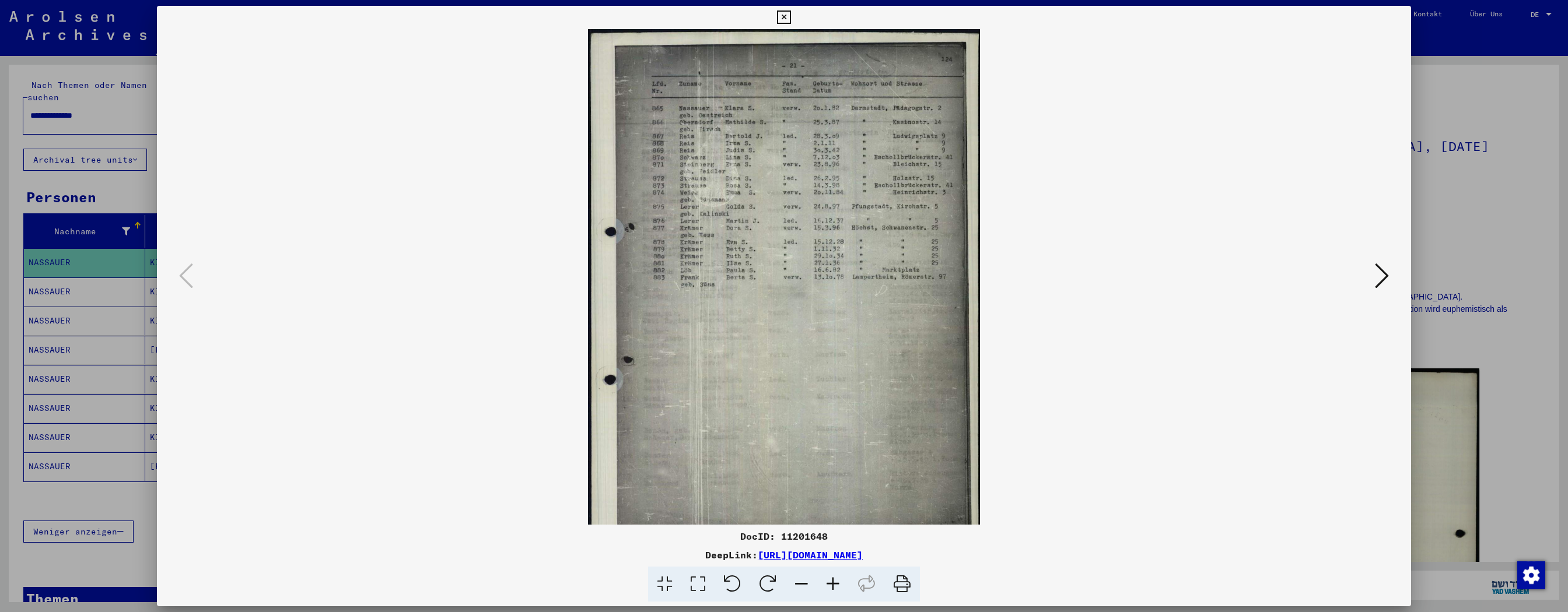
click at [708, 276] on icon at bounding box center [833, 584] width 32 height 35
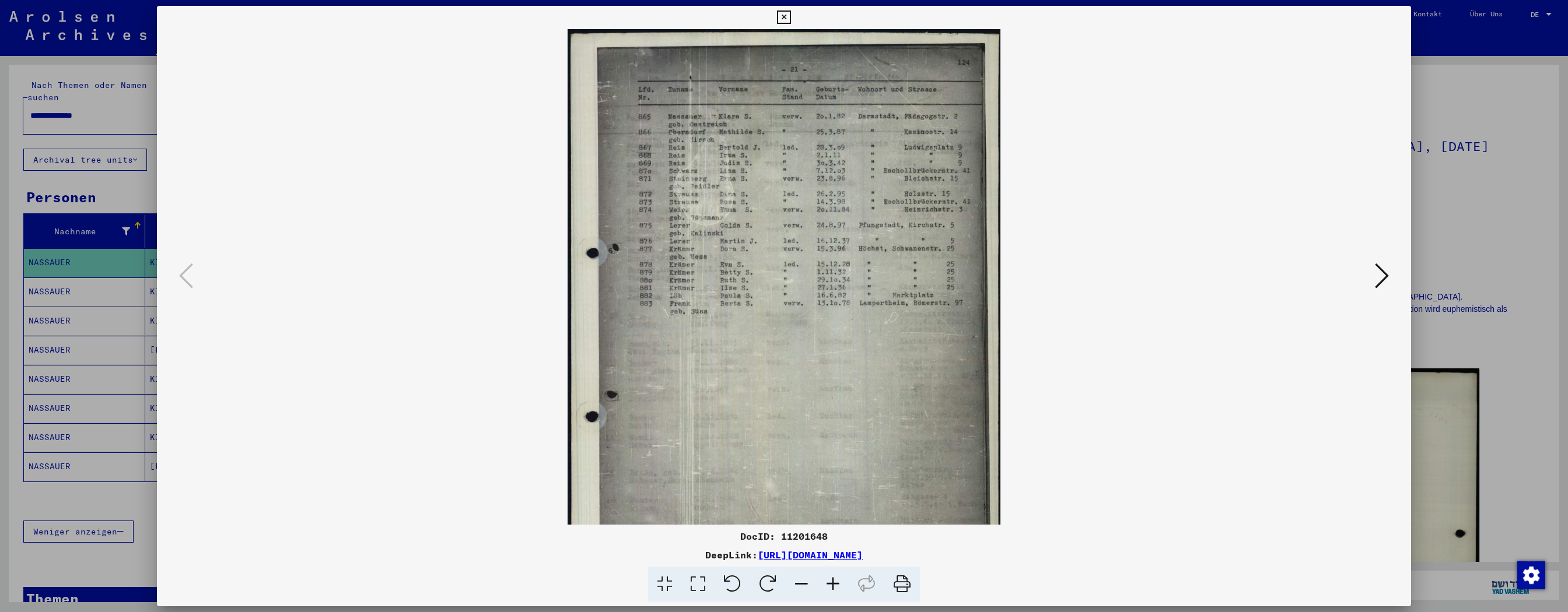
click at [708, 276] on icon at bounding box center [833, 584] width 32 height 35
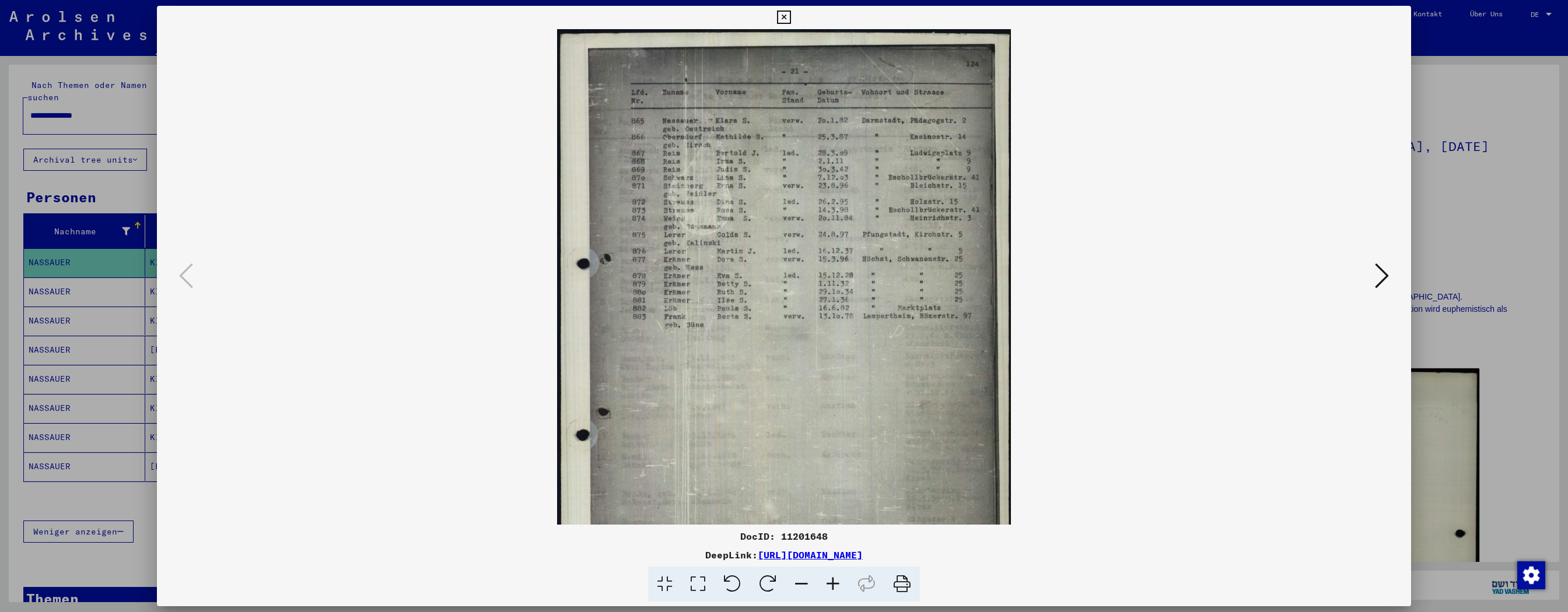
click at [708, 276] on icon at bounding box center [833, 584] width 32 height 35
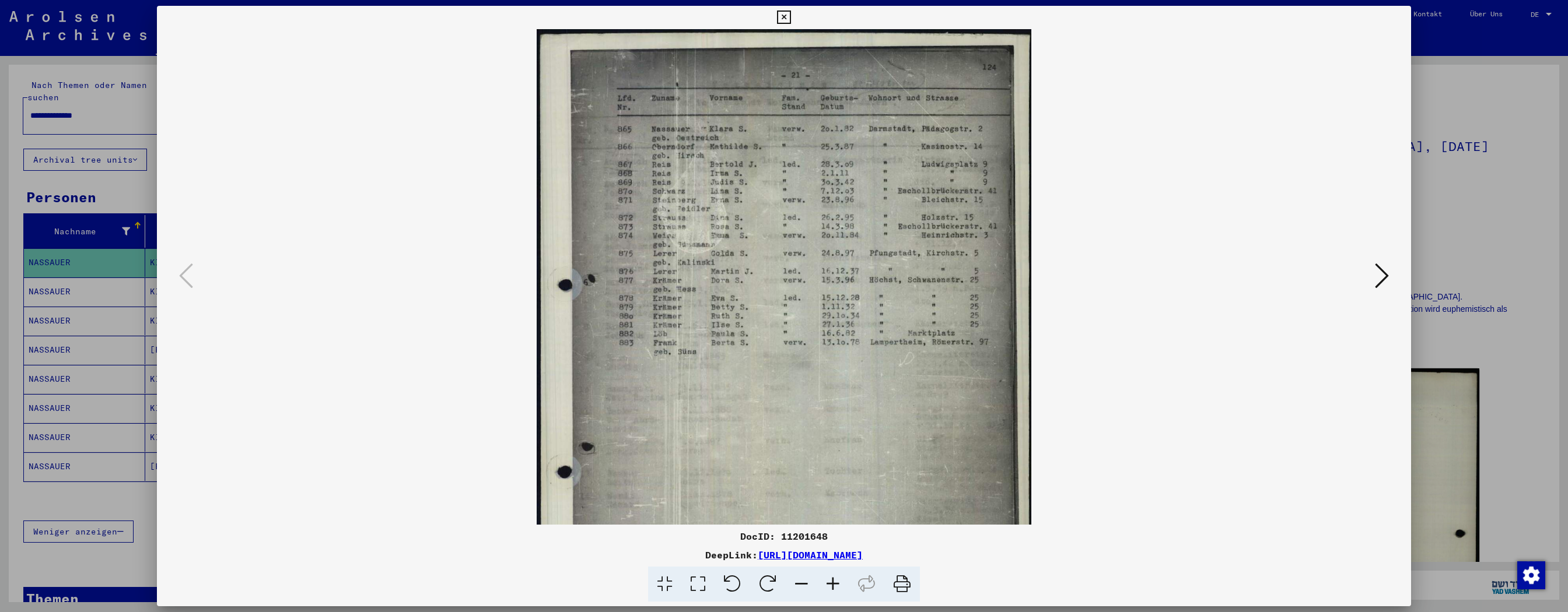
click at [708, 276] on icon at bounding box center [833, 584] width 32 height 35
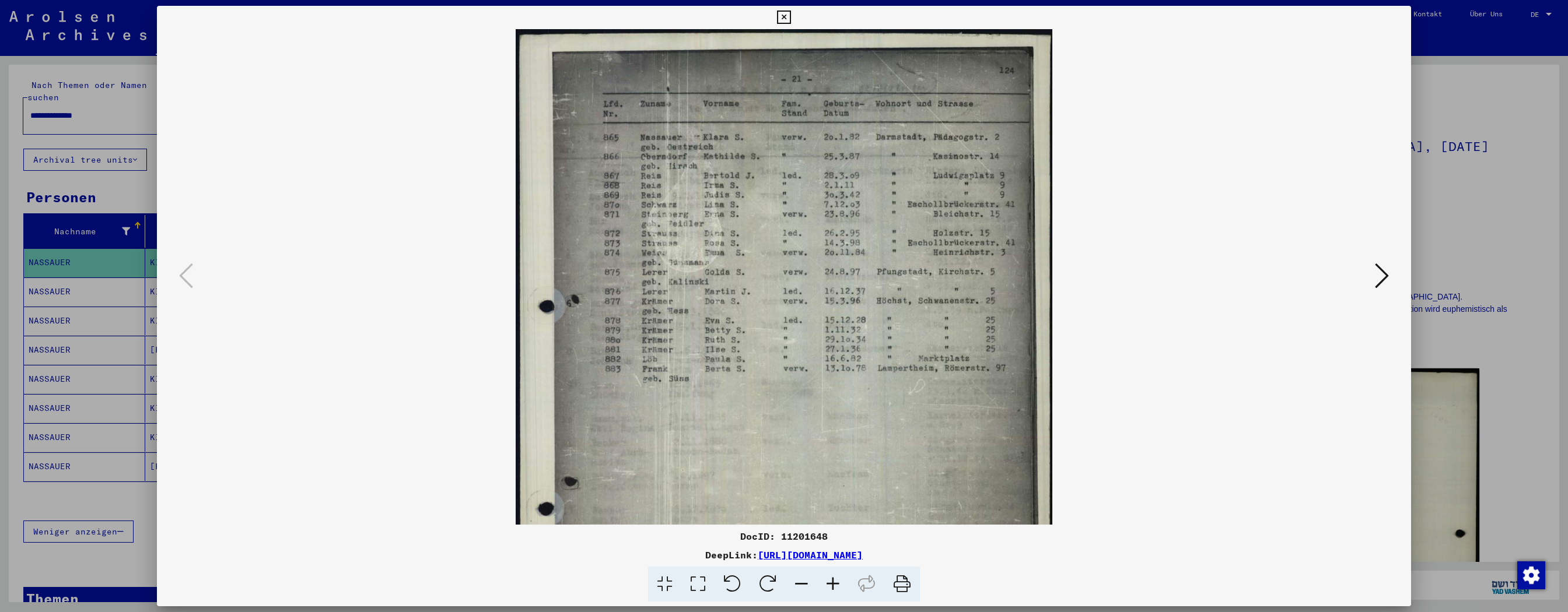
click at [708, 276] on icon at bounding box center [833, 584] width 32 height 35
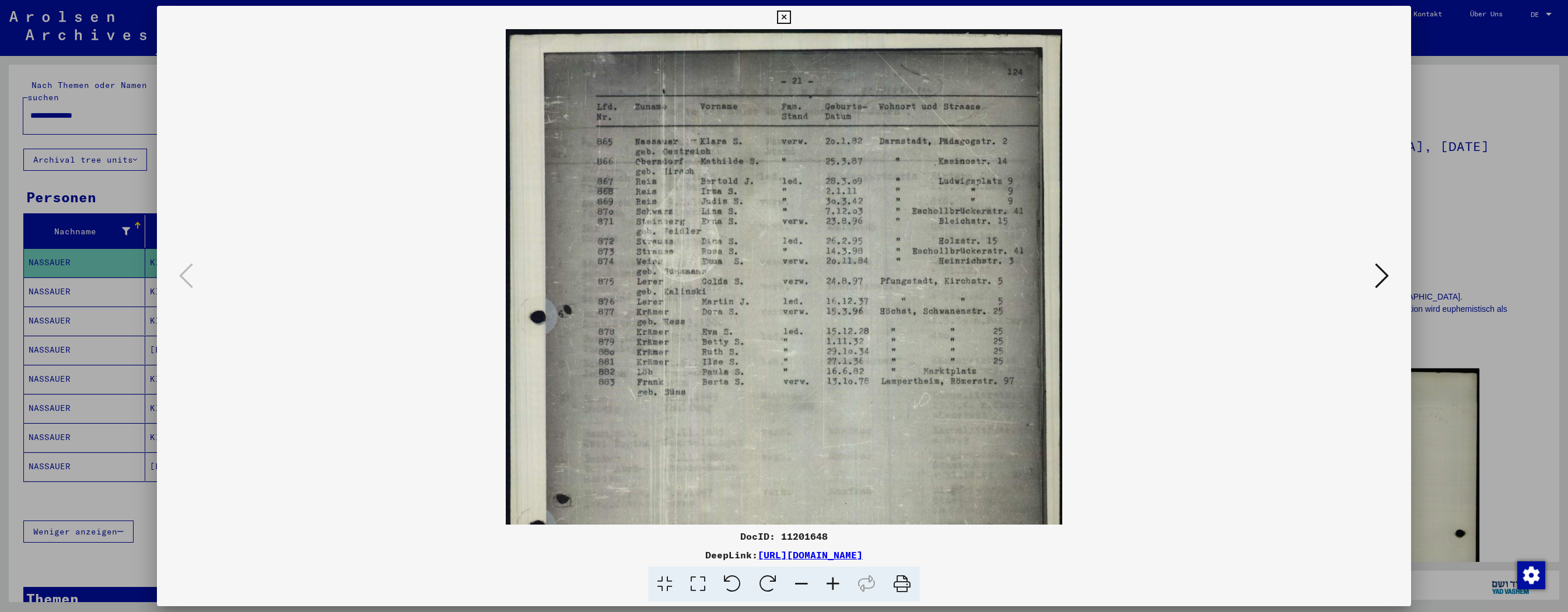
click at [708, 276] on icon at bounding box center [833, 584] width 32 height 35
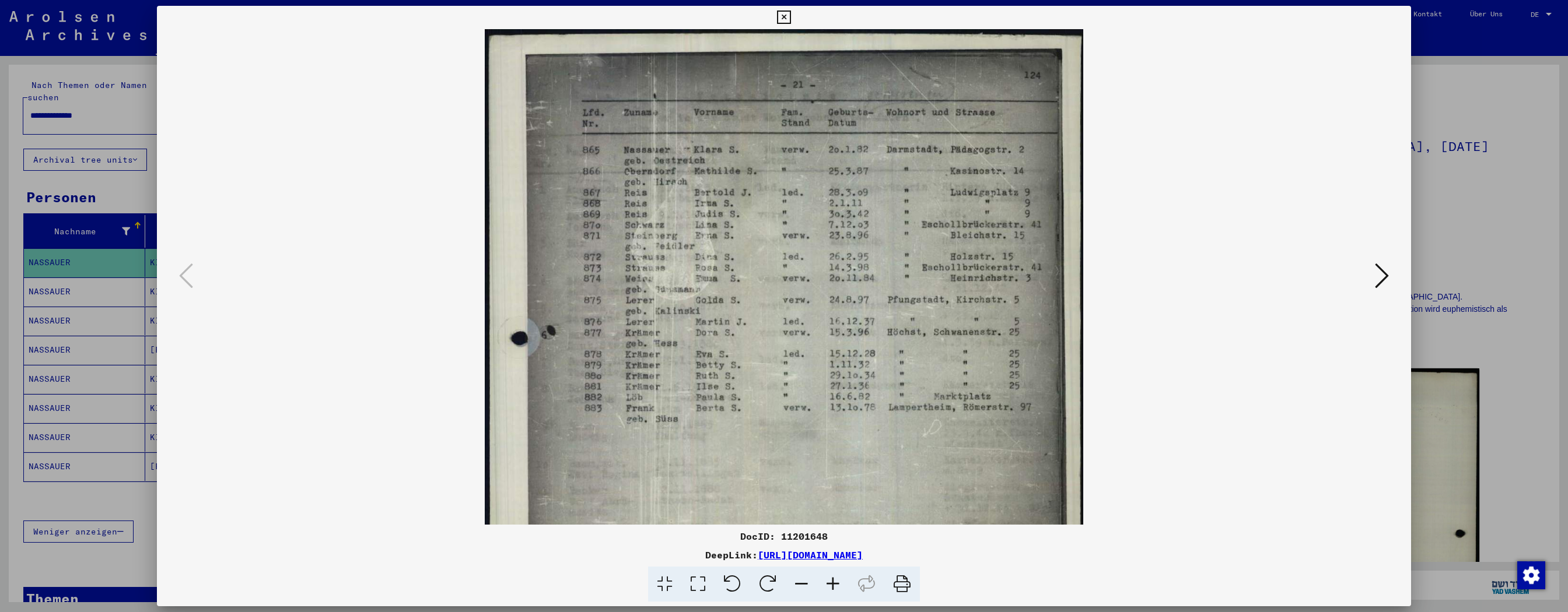
click at [708, 276] on icon at bounding box center [833, 584] width 32 height 35
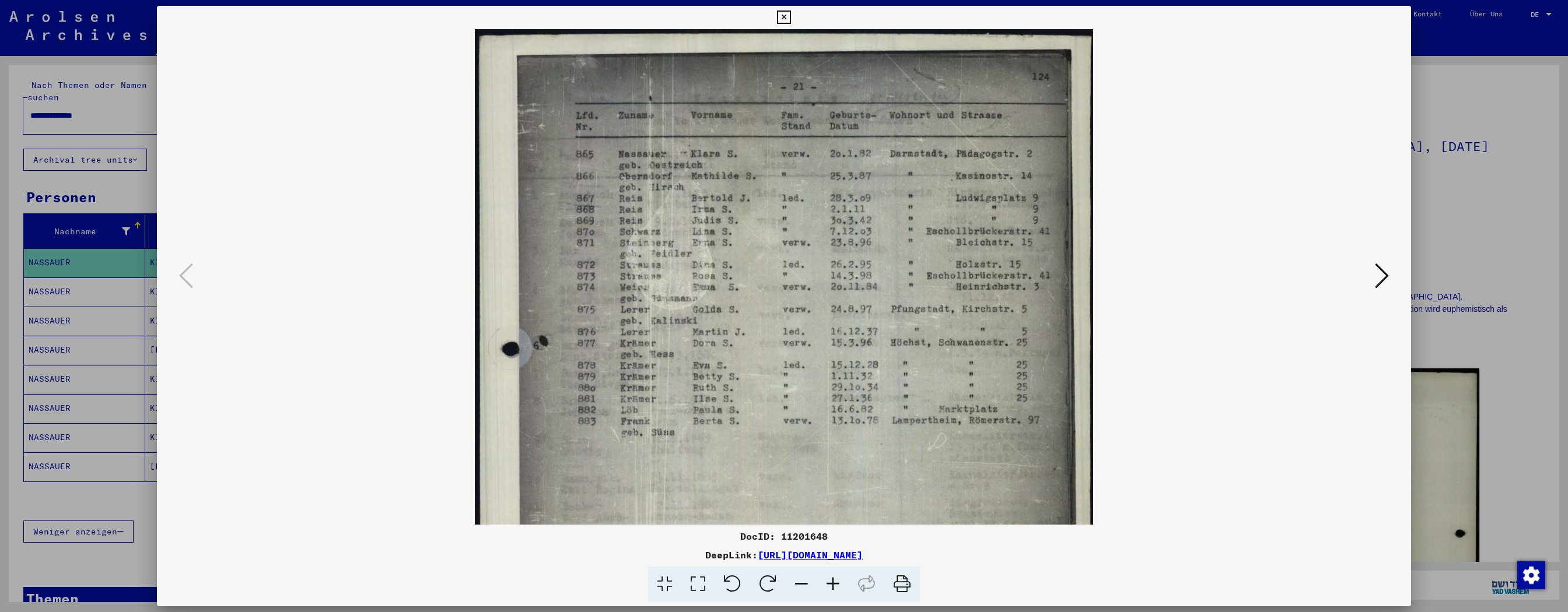
click at [708, 276] on icon at bounding box center [833, 584] width 32 height 35
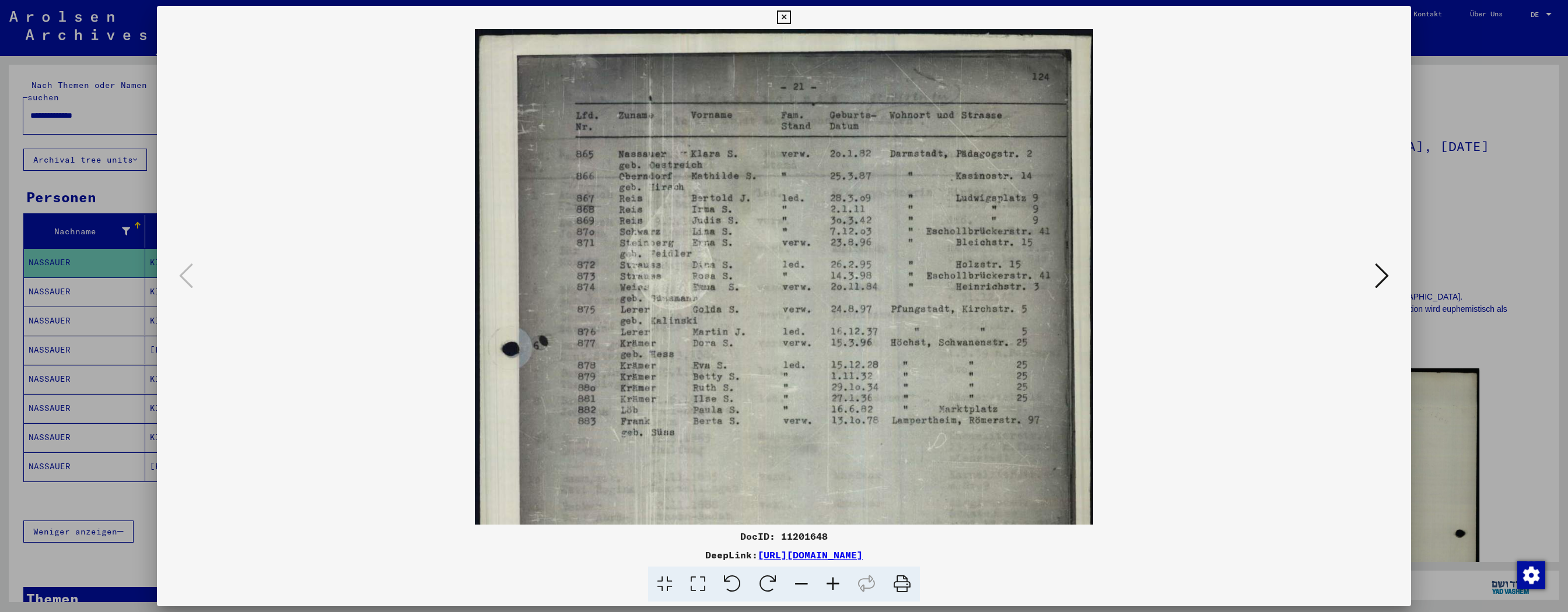
click at [708, 17] on icon at bounding box center [783, 17] width 13 height 14
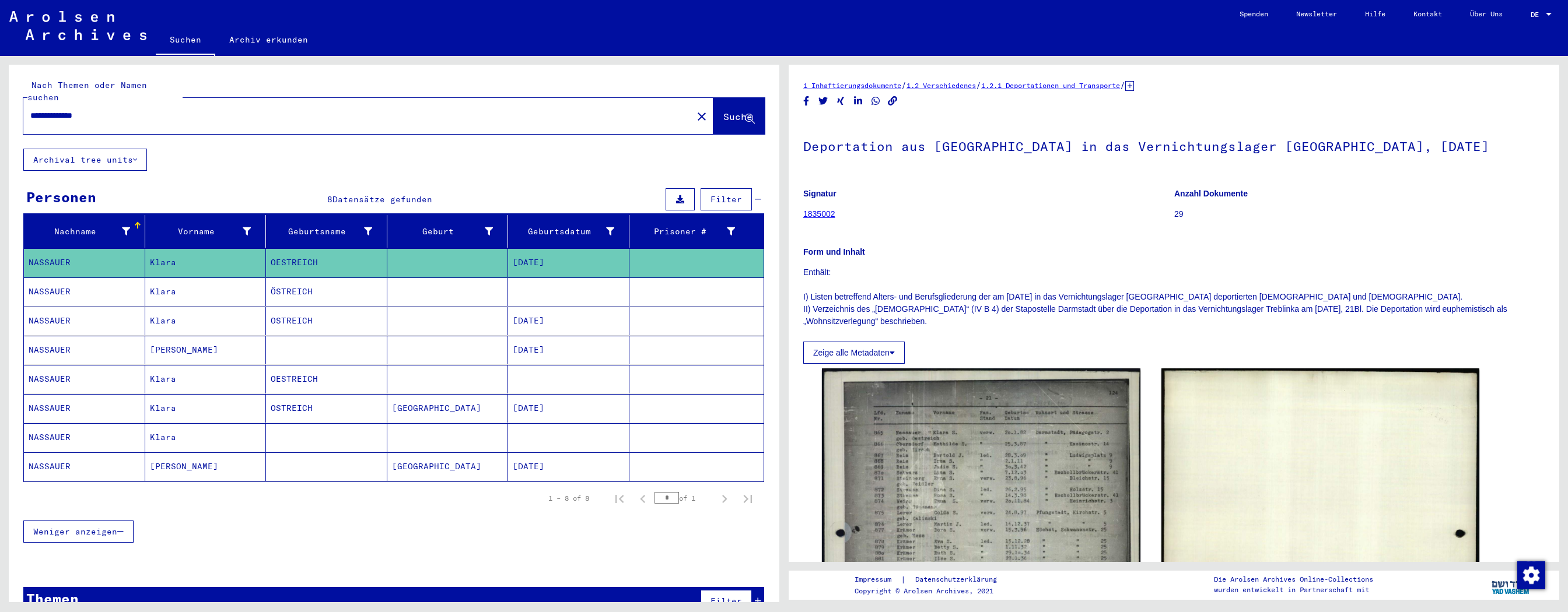
click at [410, 276] on mat-cell at bounding box center [448, 291] width 121 height 29
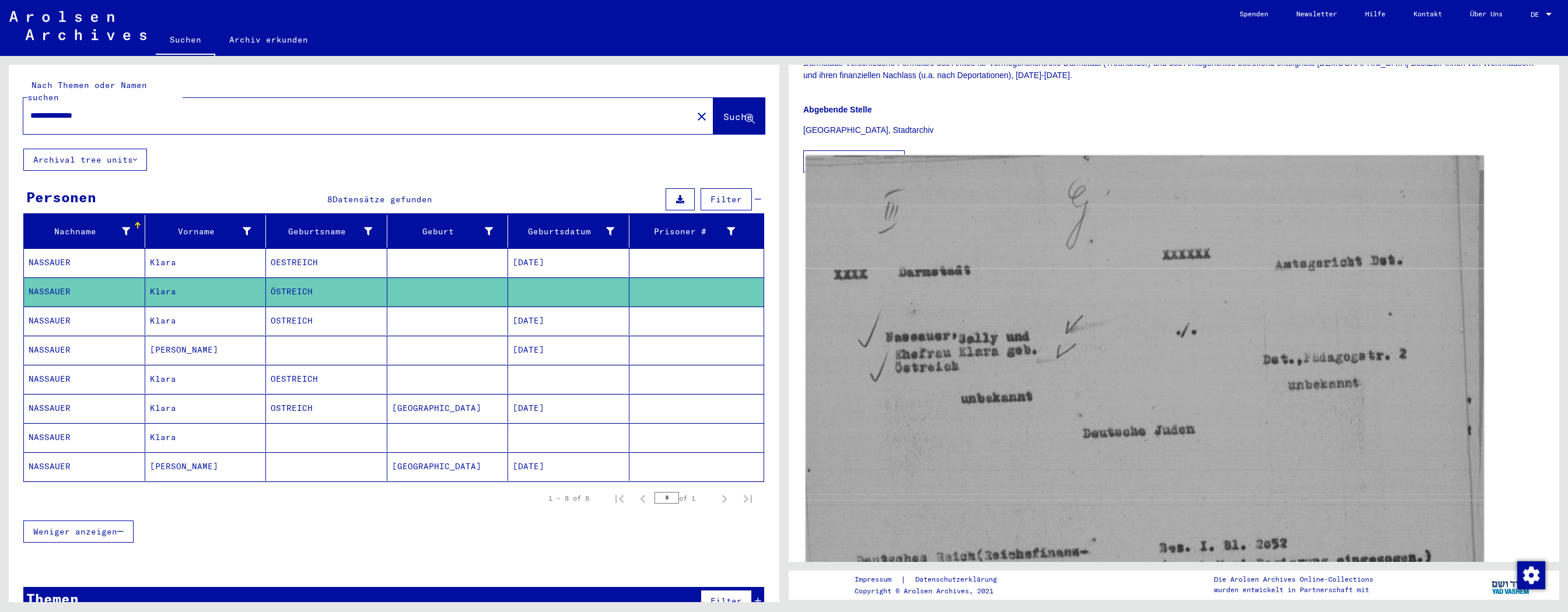
scroll to position [254, 0]
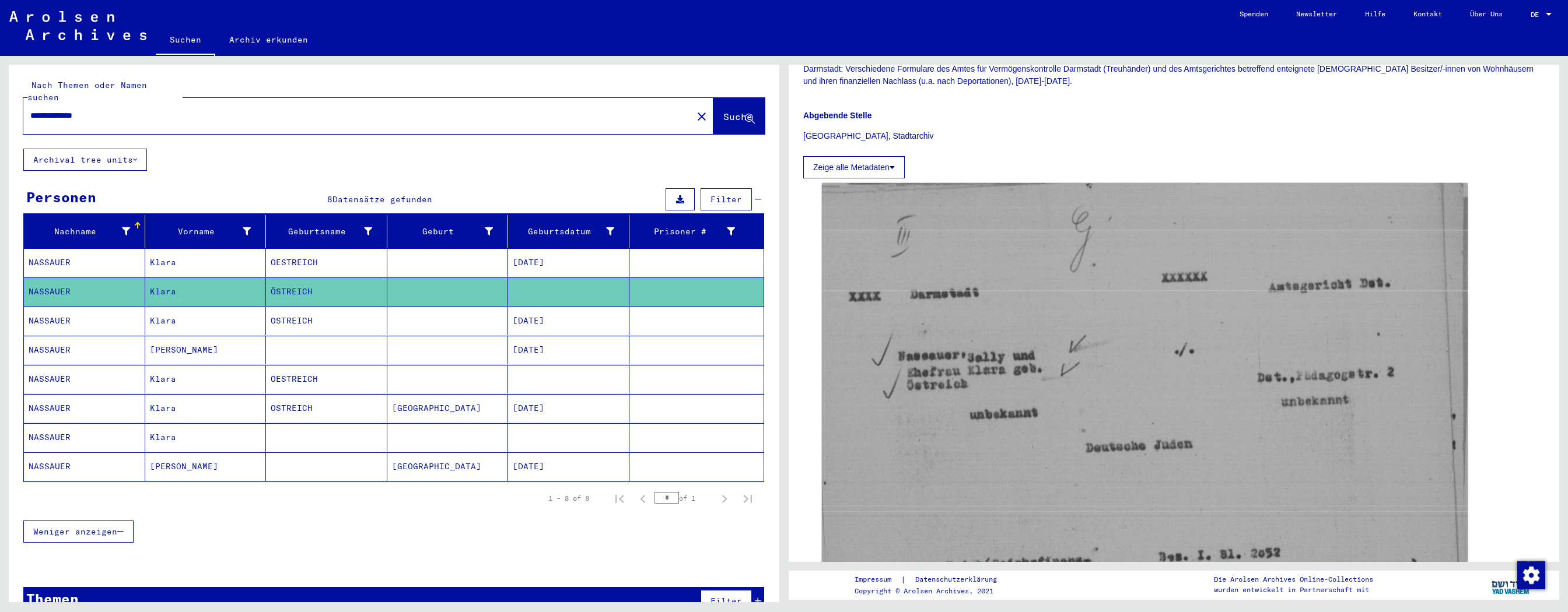
click at [588, 276] on mat-cell "[DATE]" at bounding box center [568, 321] width 121 height 29
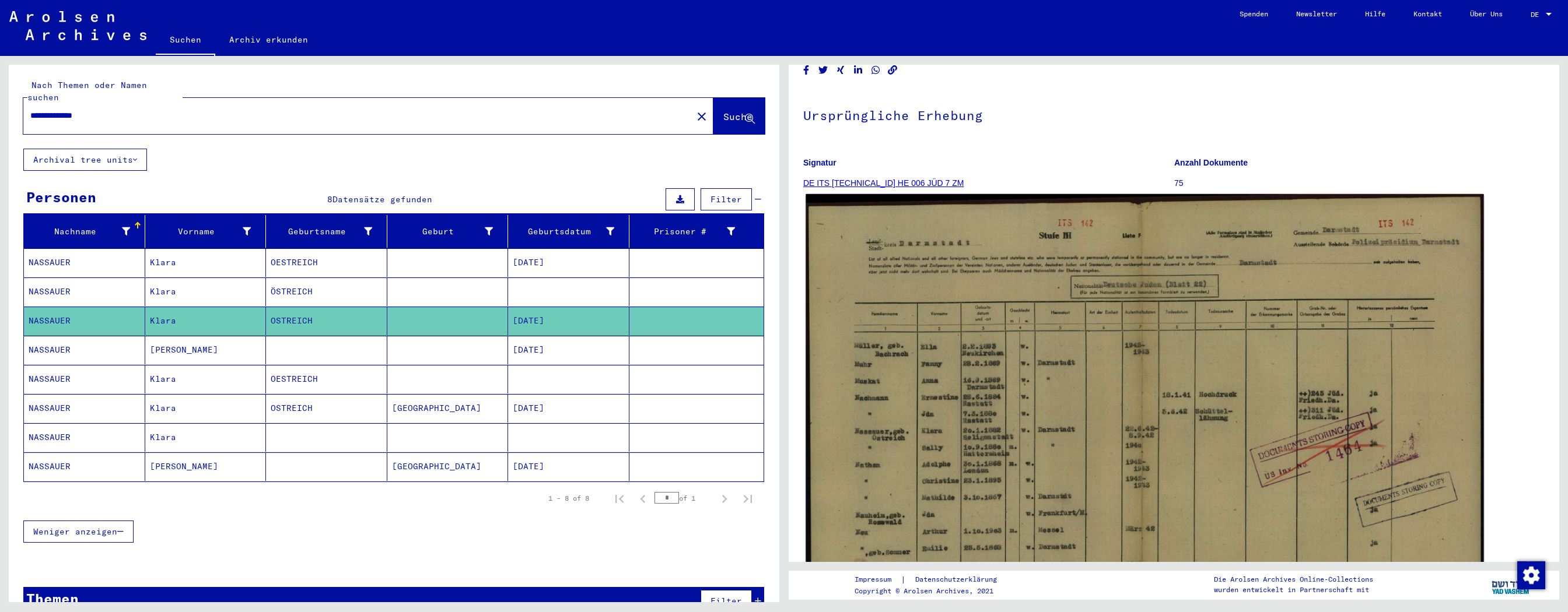
scroll to position [63, 0]
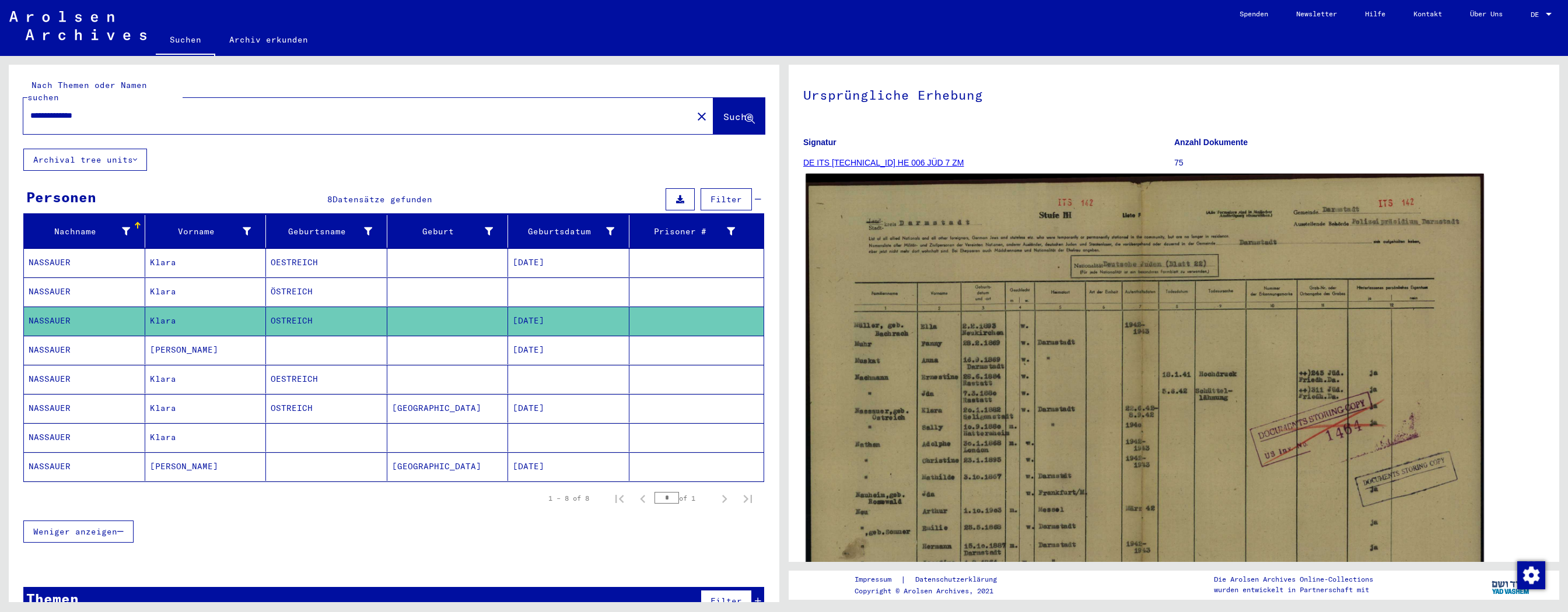
click at [708, 276] on img at bounding box center [1144, 415] width 678 height 483
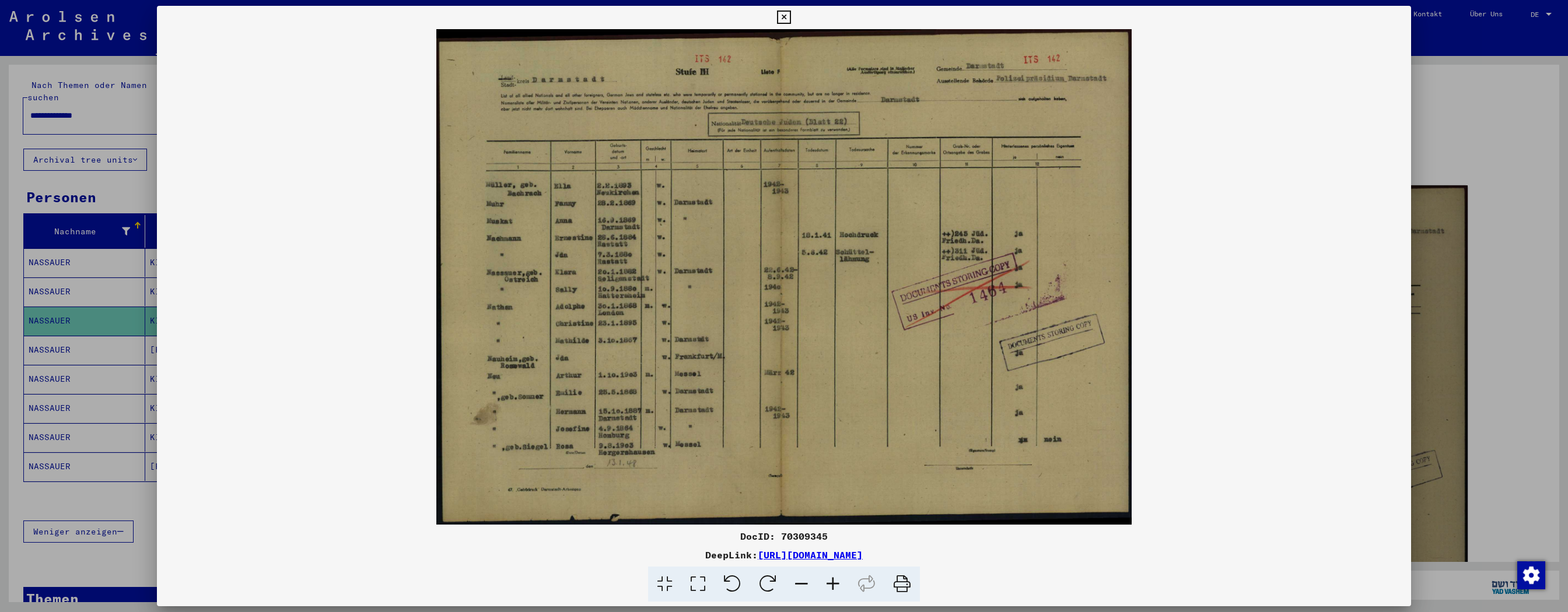
click at [708, 276] on icon at bounding box center [833, 584] width 32 height 35
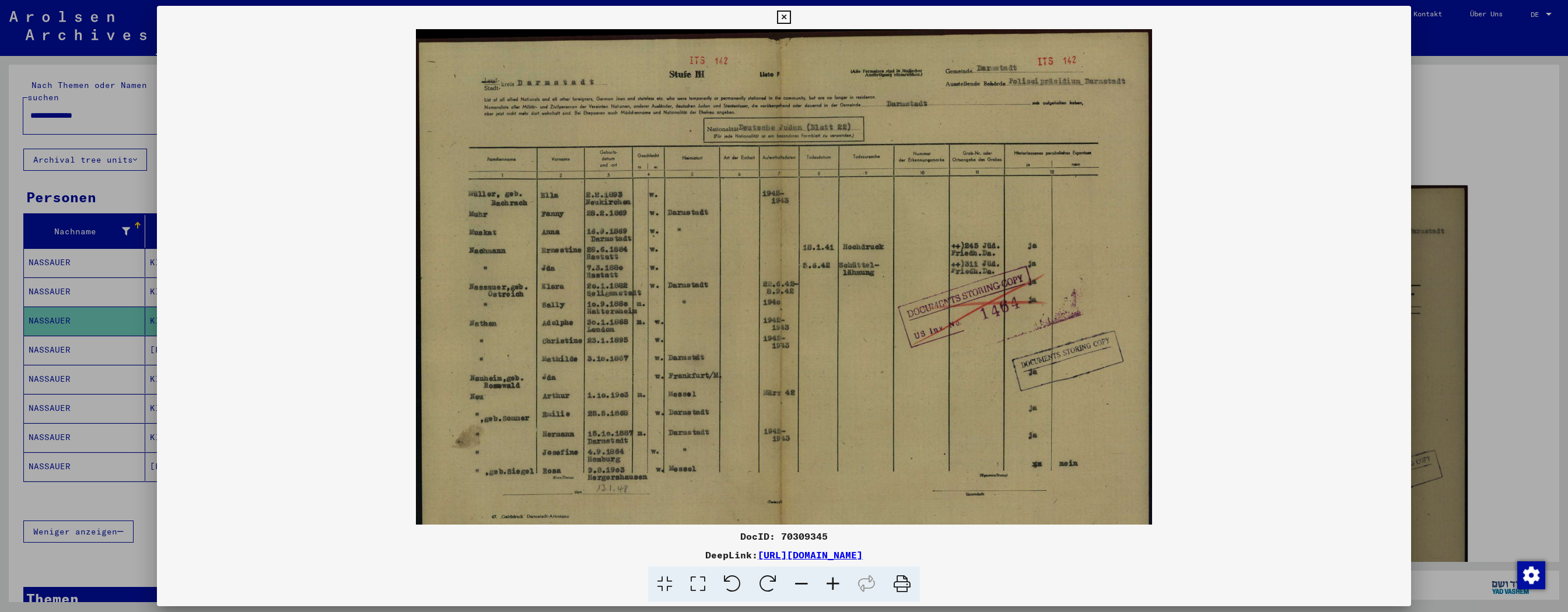
click at [708, 276] on icon at bounding box center [833, 584] width 32 height 35
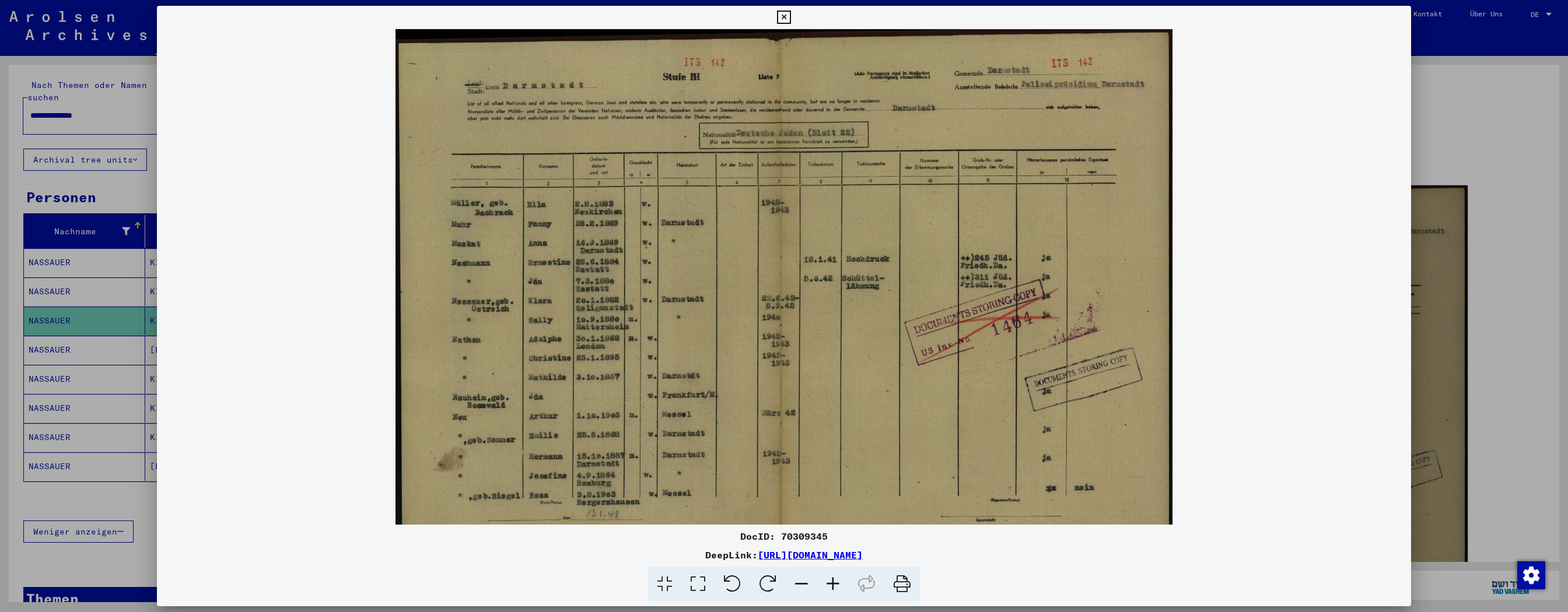
click at [708, 276] on icon at bounding box center [833, 584] width 32 height 35
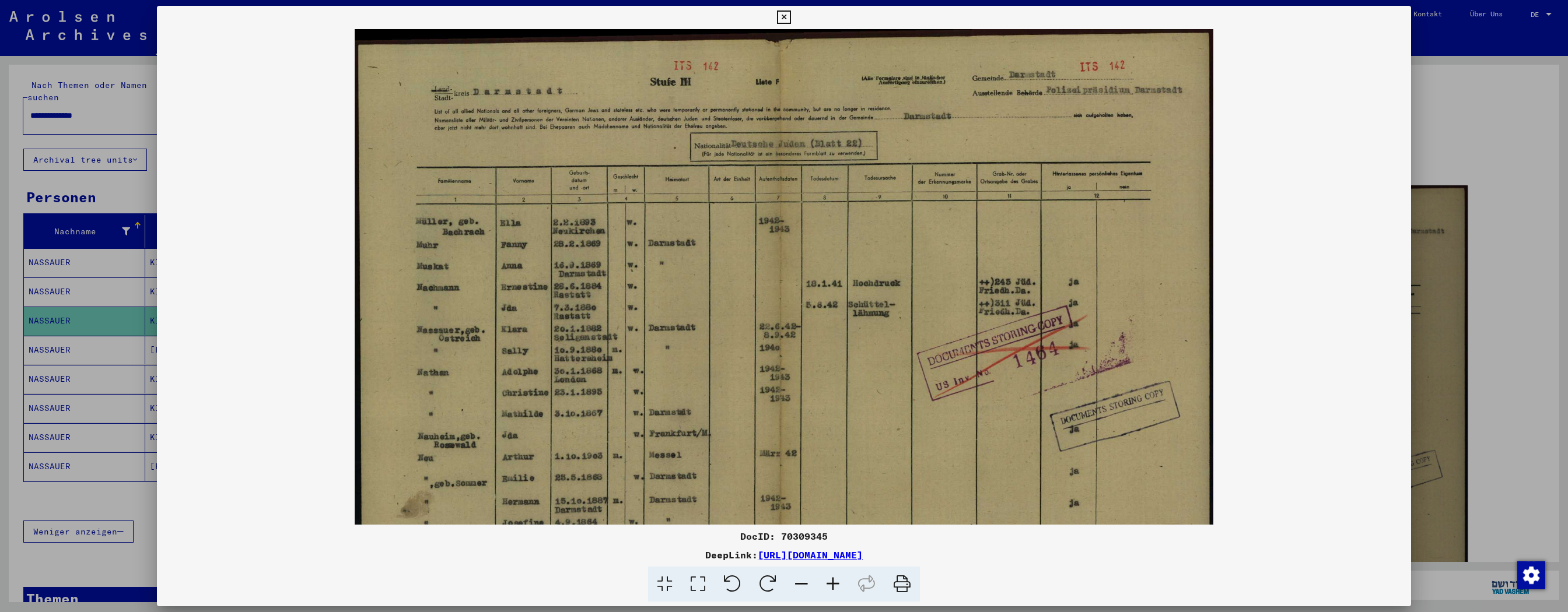
click at [708, 276] on icon at bounding box center [833, 584] width 32 height 35
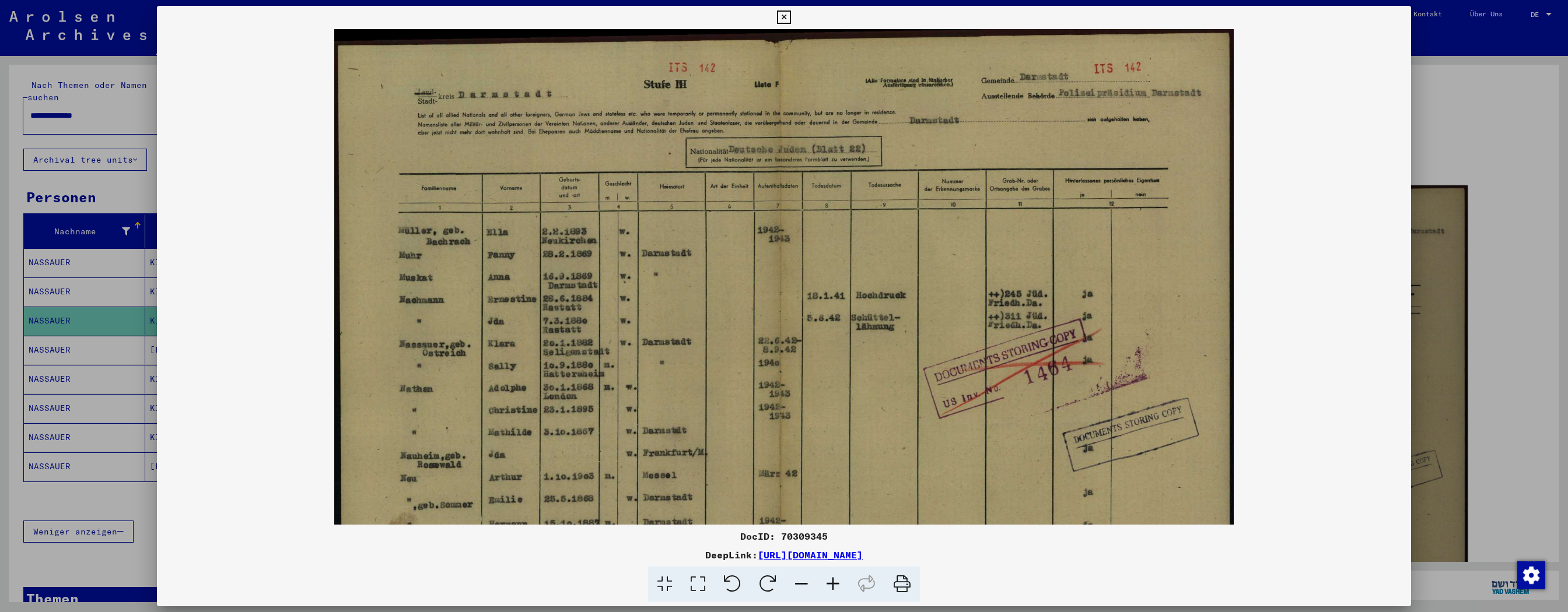
click at [708, 276] on icon at bounding box center [833, 584] width 32 height 35
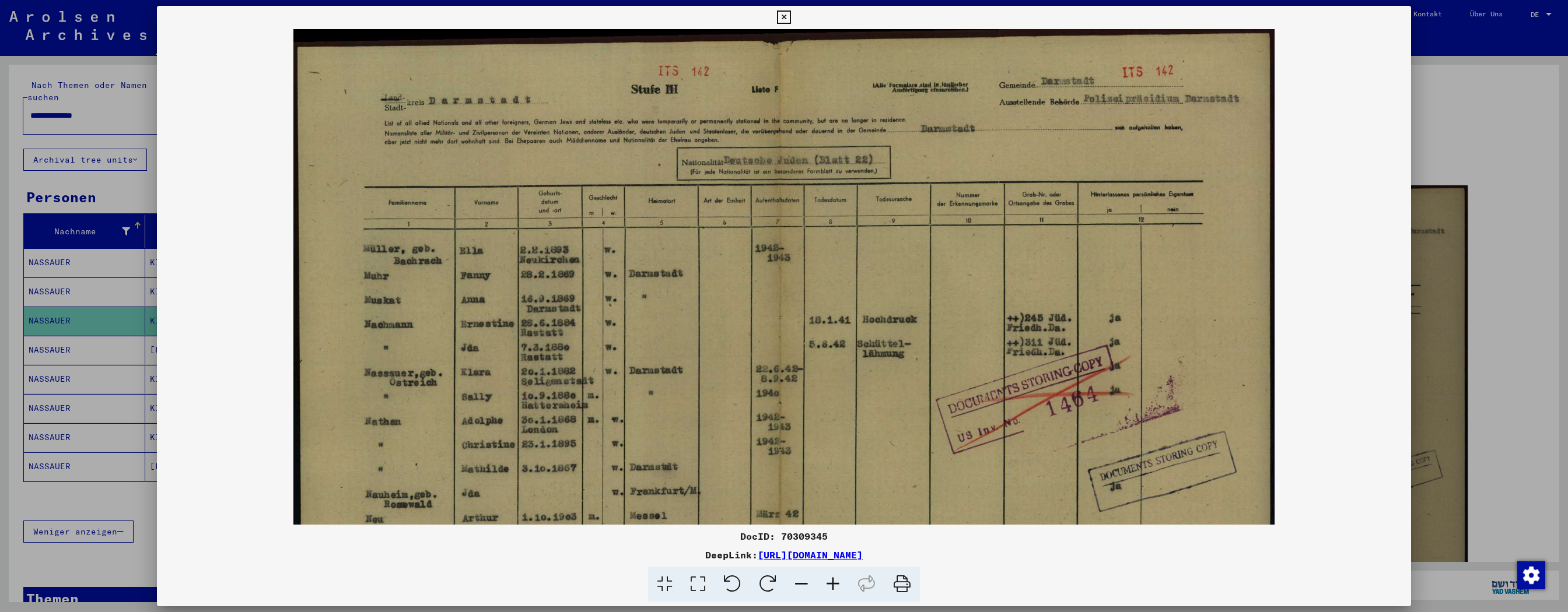
click at [708, 276] on icon at bounding box center [833, 584] width 32 height 35
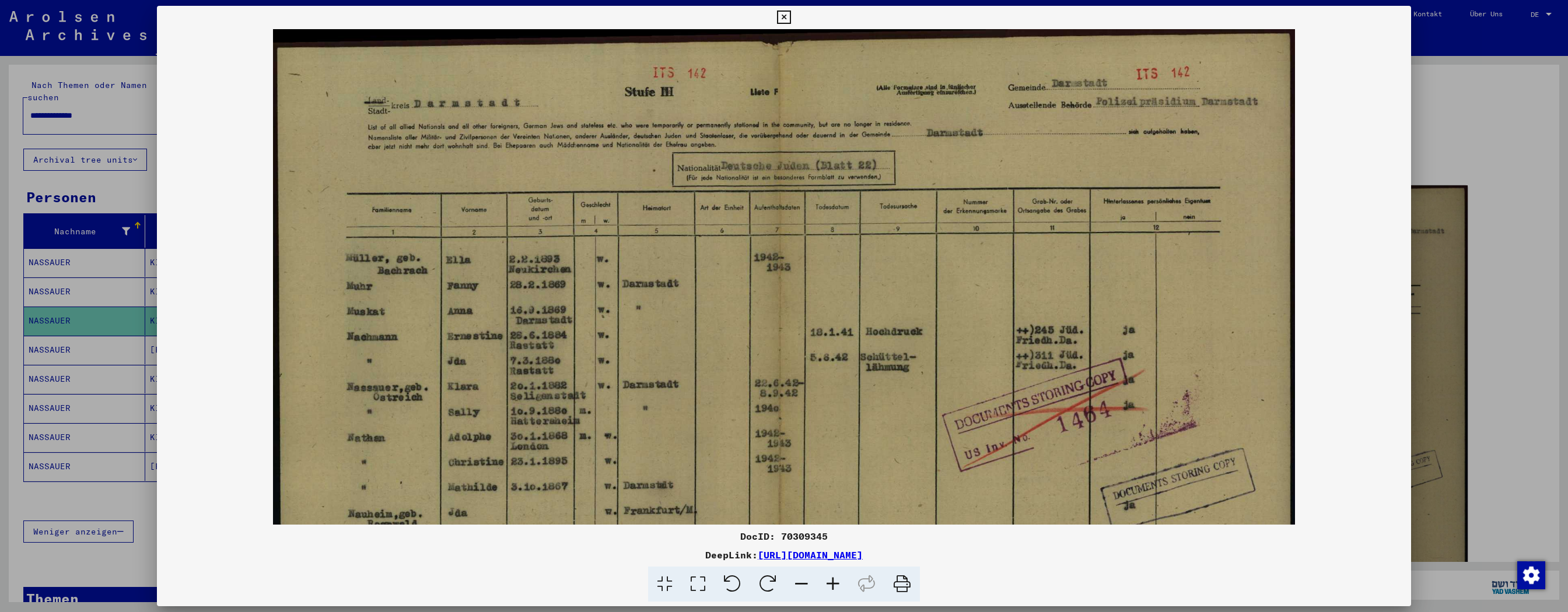
click at [708, 276] on icon at bounding box center [833, 584] width 32 height 35
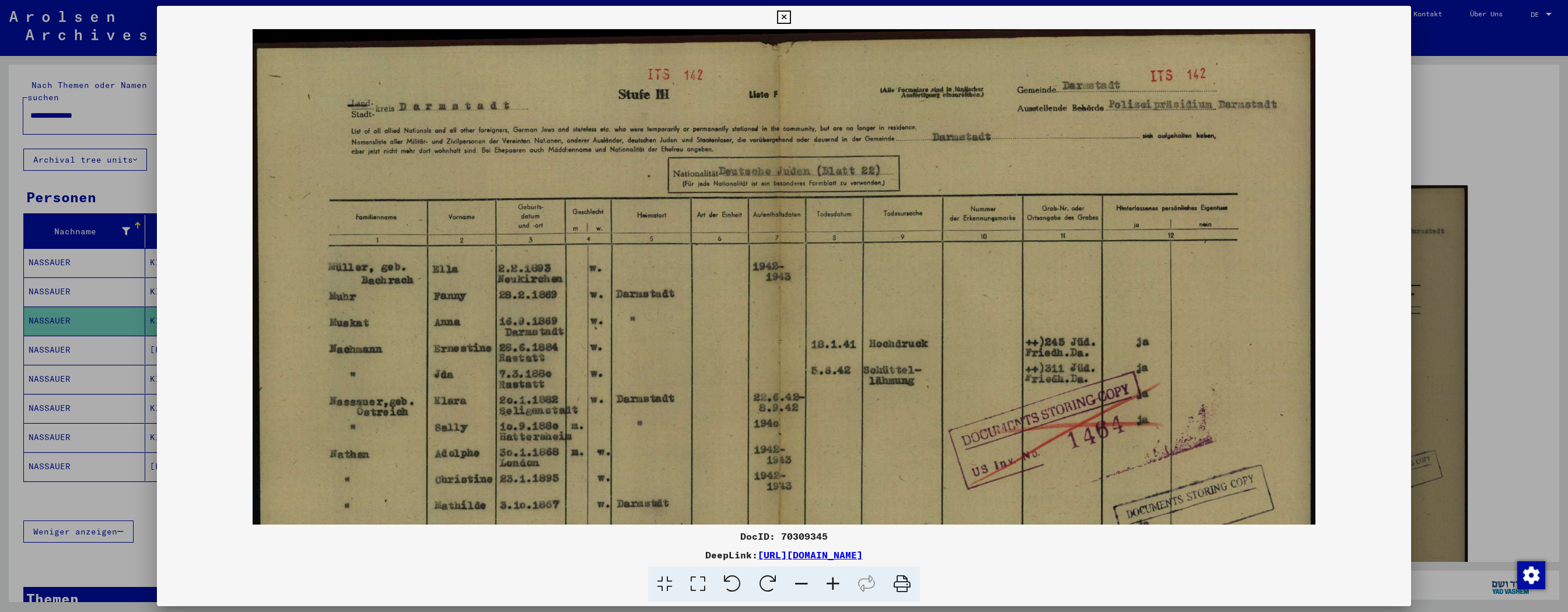
click at [708, 16] on icon at bounding box center [783, 17] width 13 height 14
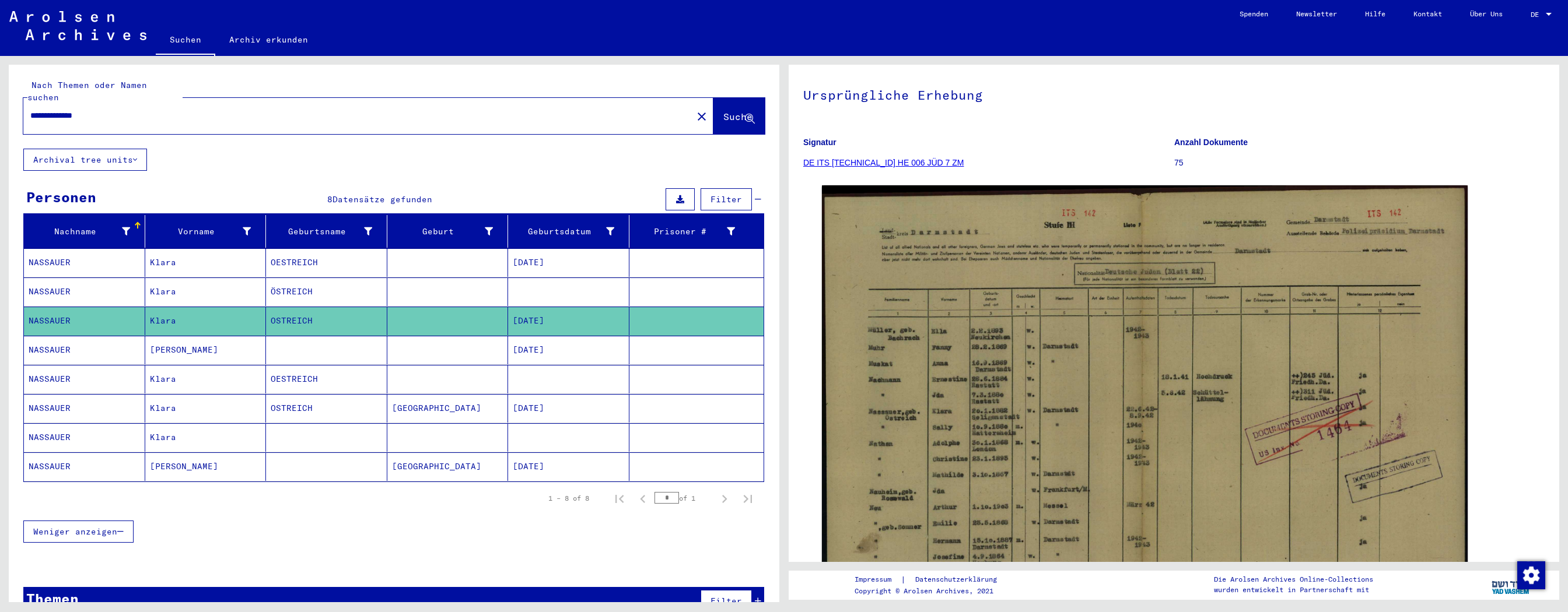
click at [331, 276] on mat-cell at bounding box center [327, 350] width 121 height 29
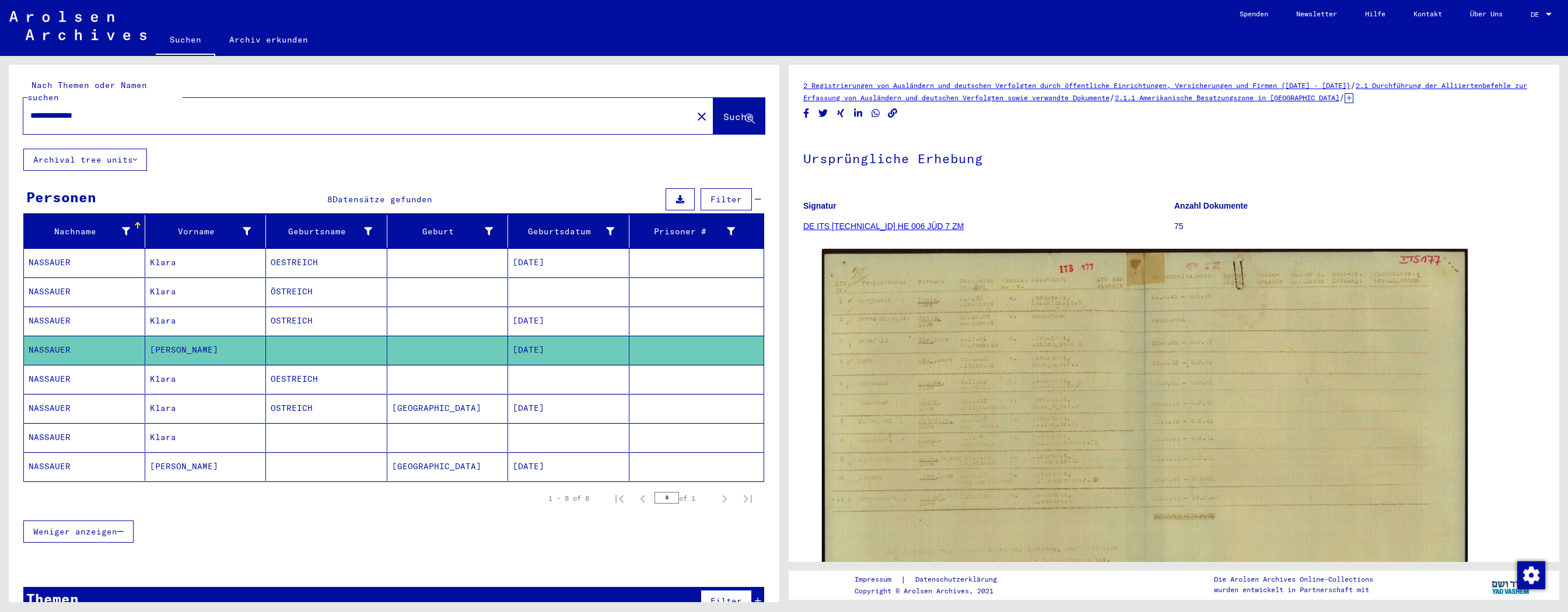
click at [324, 276] on mat-cell "OESTREICH" at bounding box center [327, 379] width 121 height 29
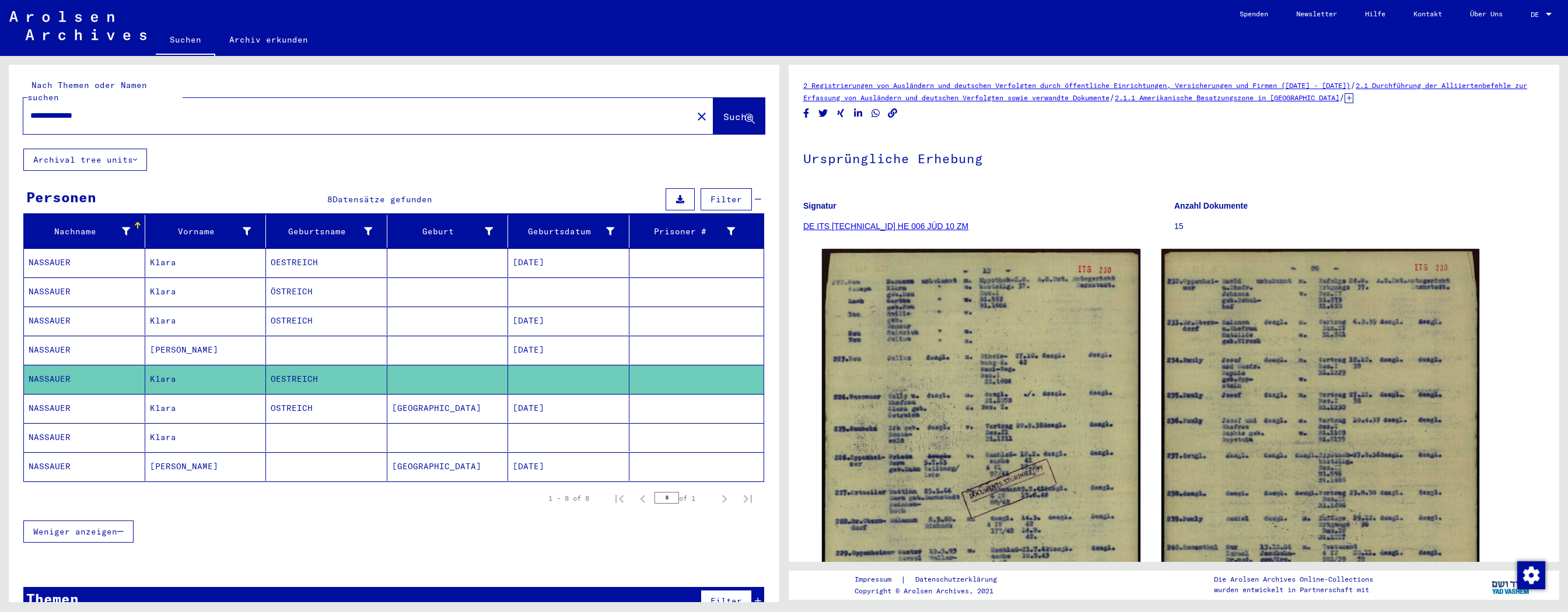
click at [427, 276] on mat-cell "[GEOGRAPHIC_DATA]" at bounding box center [448, 408] width 121 height 29
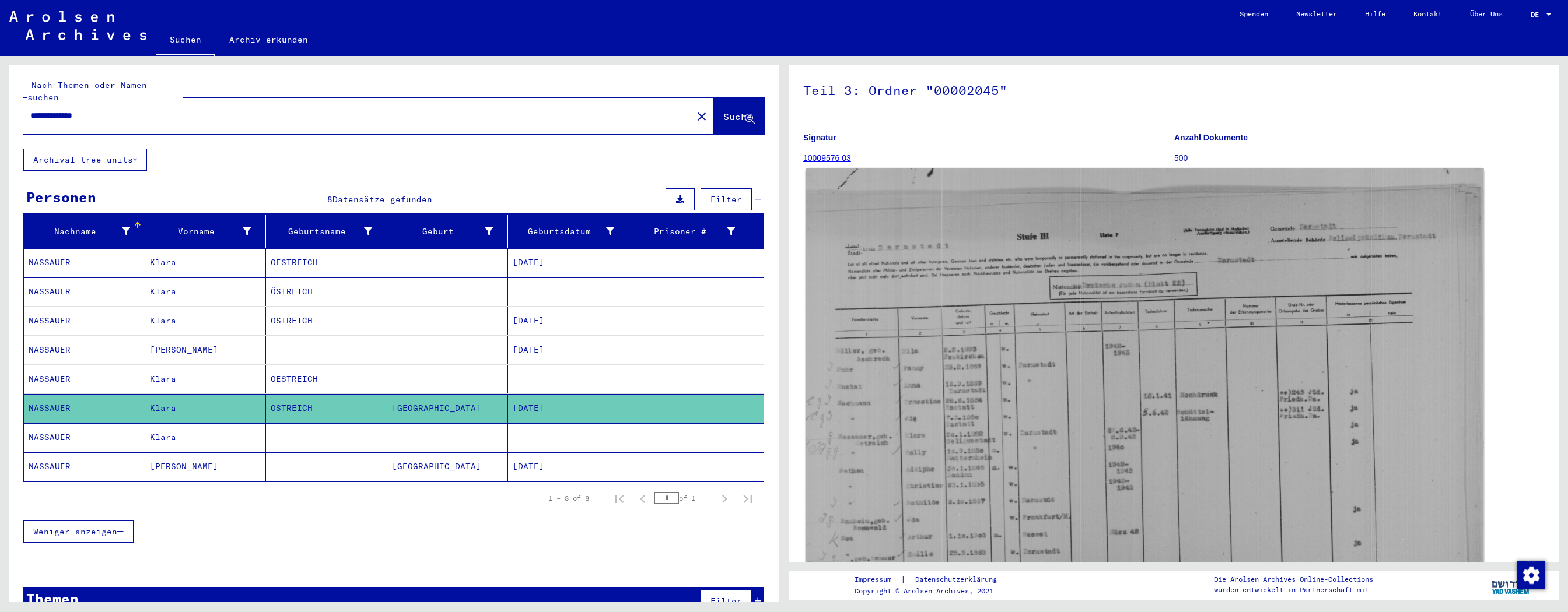
scroll to position [127, 0]
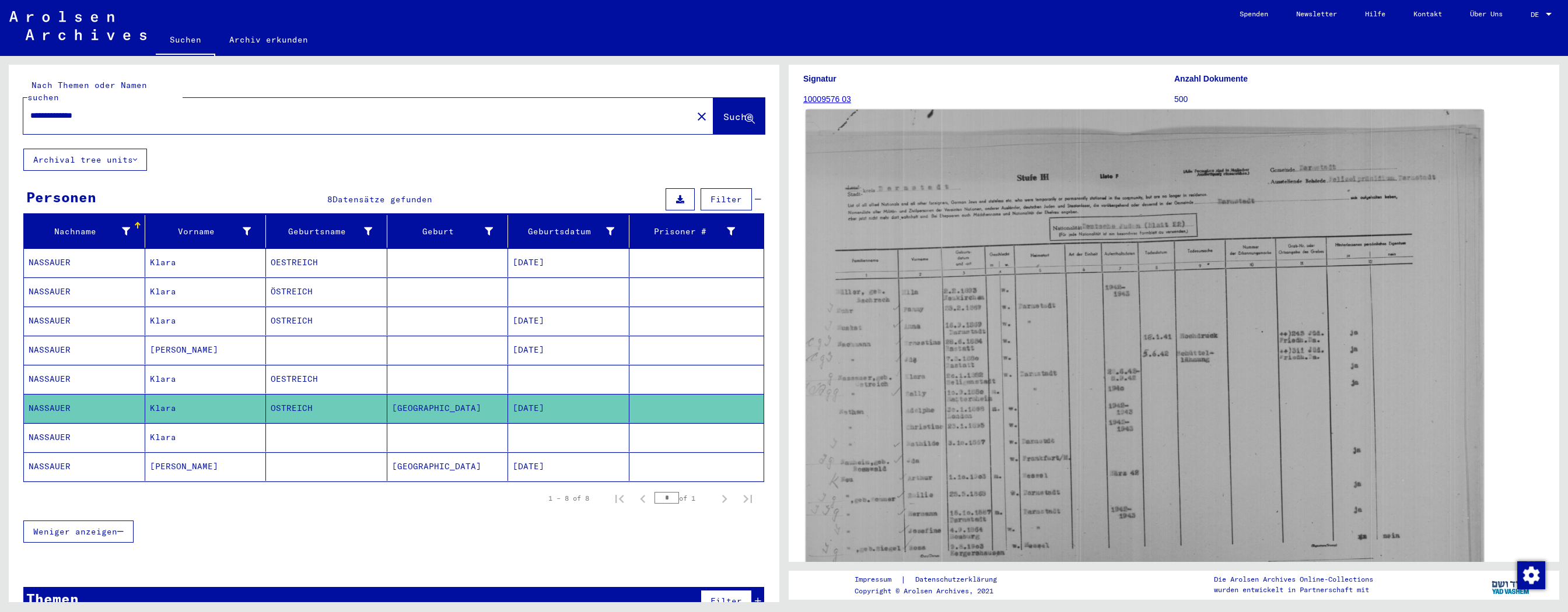
click at [708, 276] on img at bounding box center [1144, 362] width 678 height 506
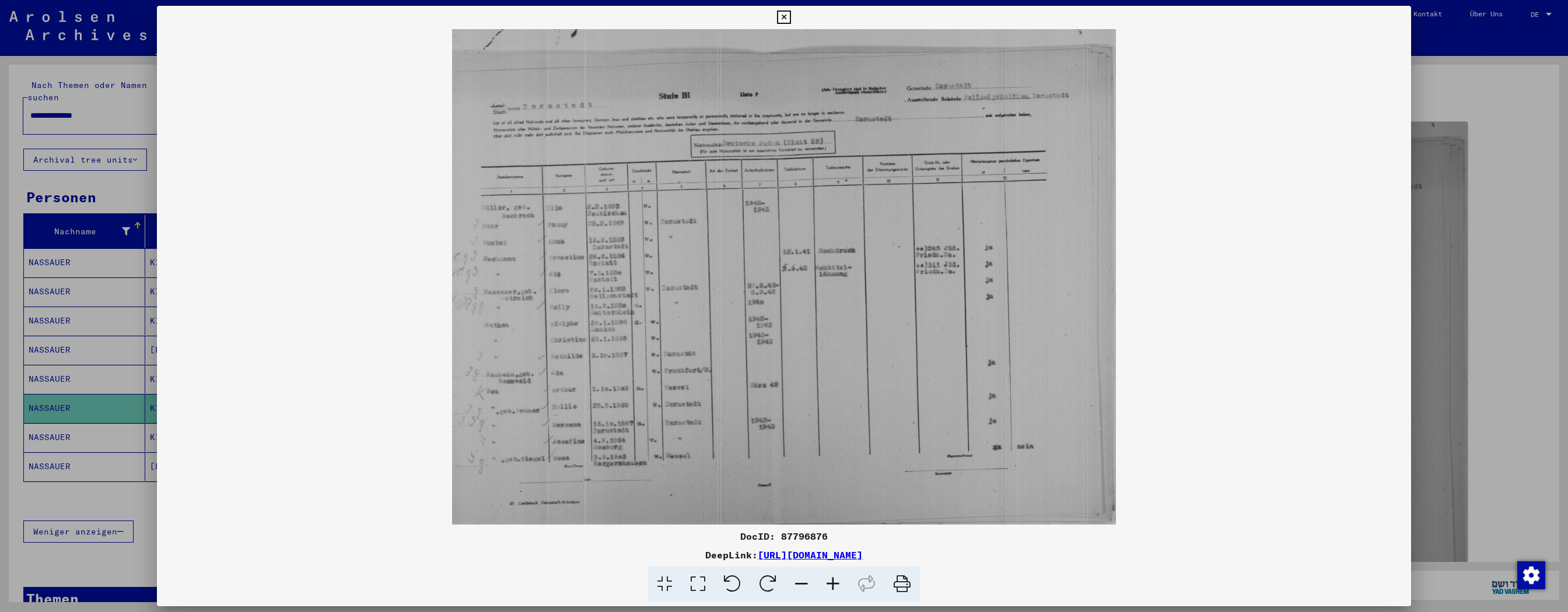
click at [708, 16] on icon at bounding box center [783, 17] width 13 height 14
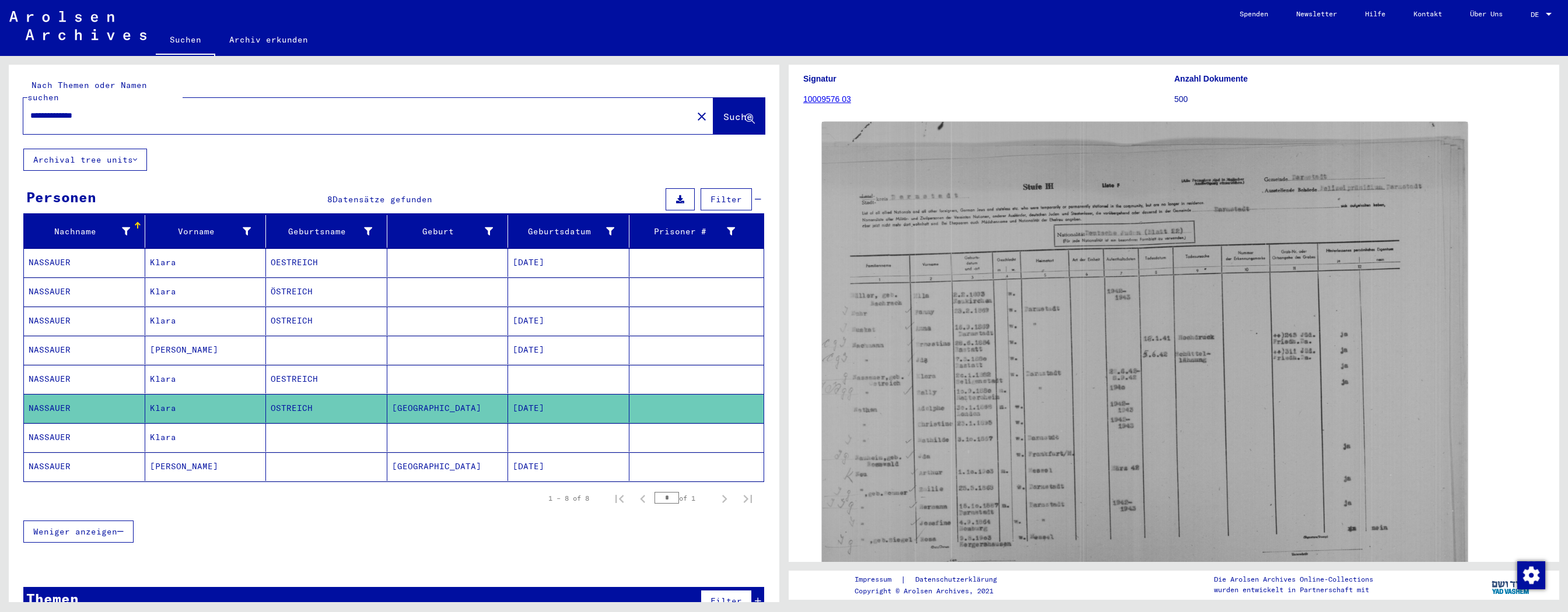
click at [389, 276] on mat-cell at bounding box center [448, 438] width 121 height 29
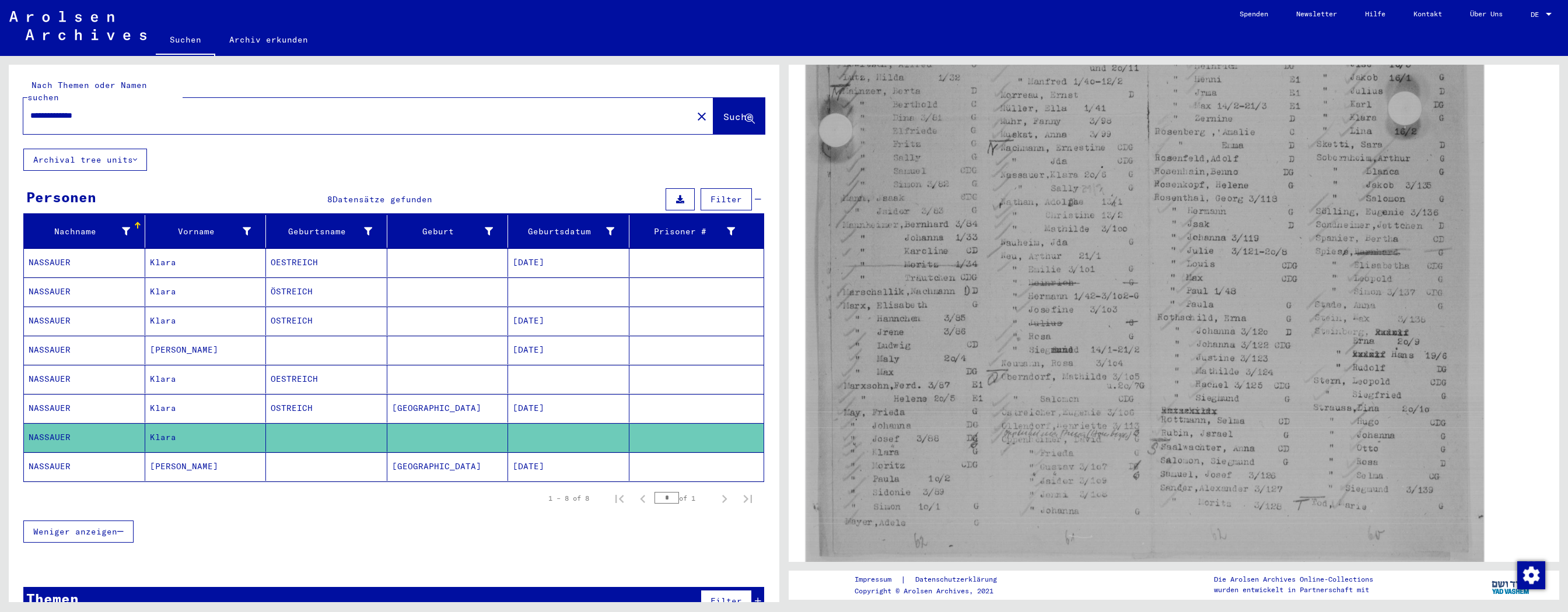
scroll to position [445, 0]
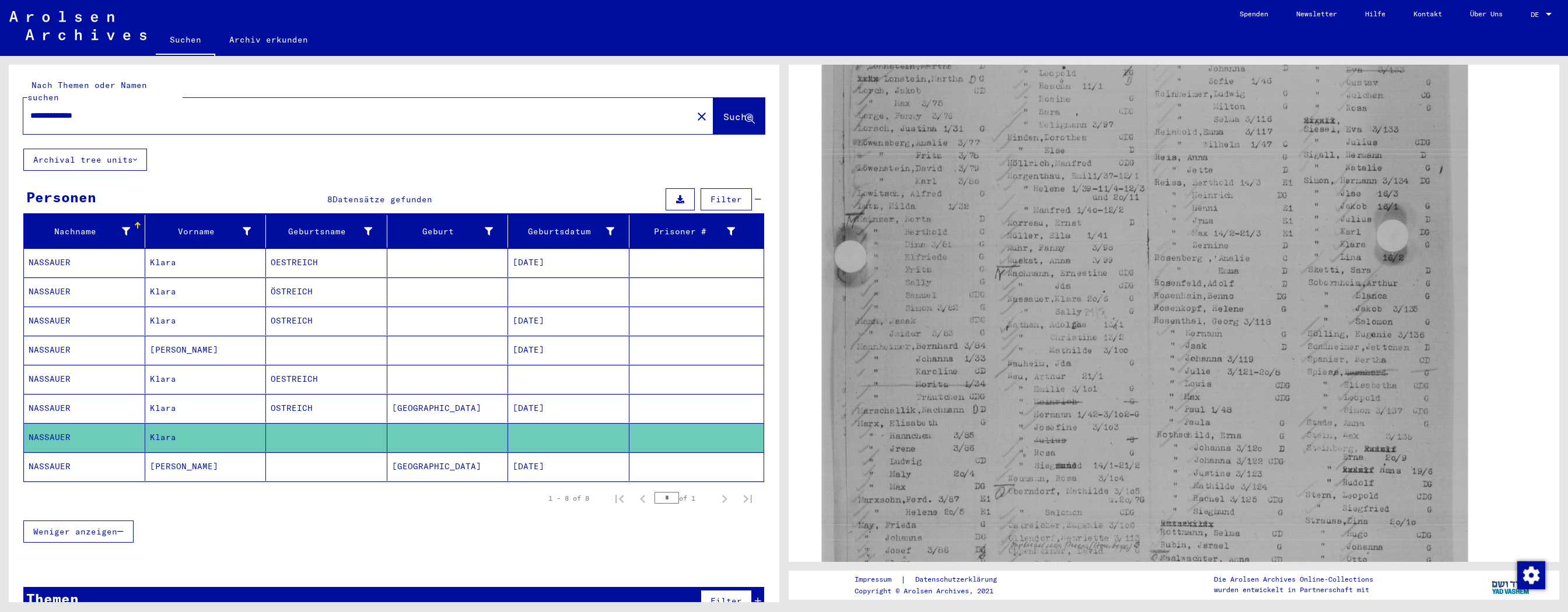
click at [551, 276] on mat-cell "[DATE]" at bounding box center [568, 466] width 121 height 29
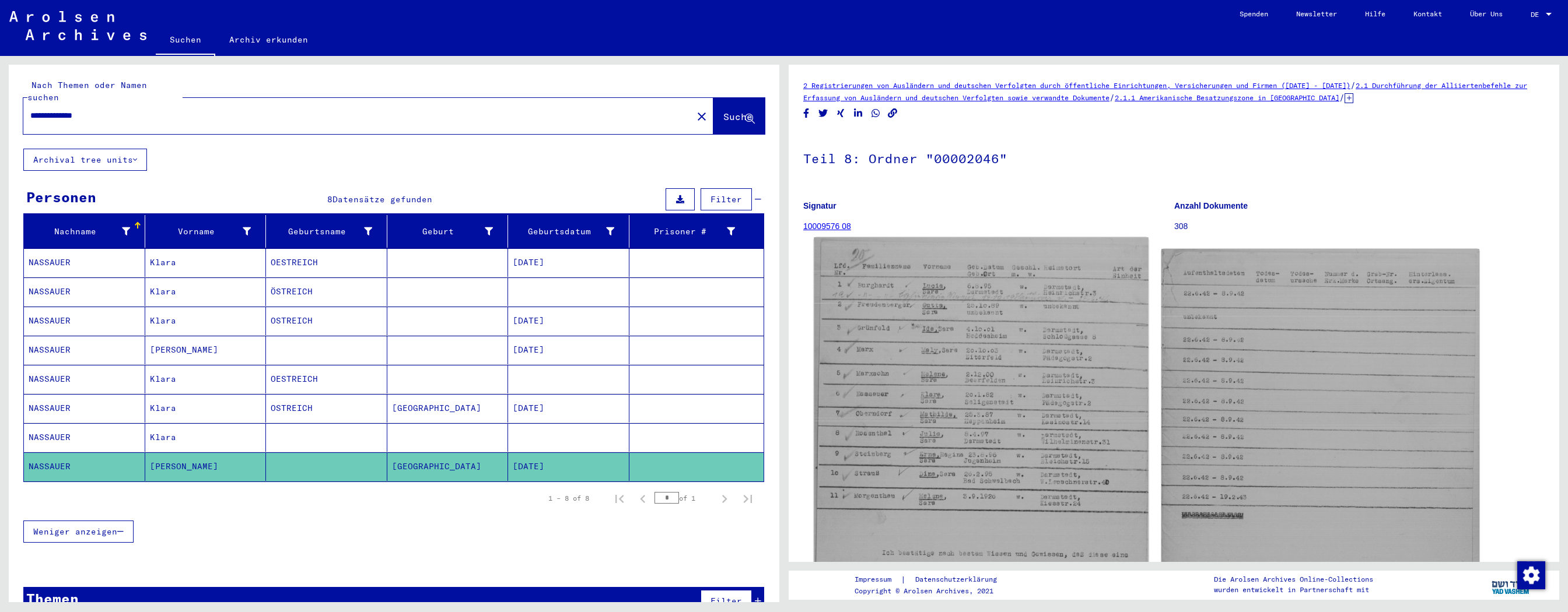
click at [708, 276] on img at bounding box center [981, 475] width 334 height 477
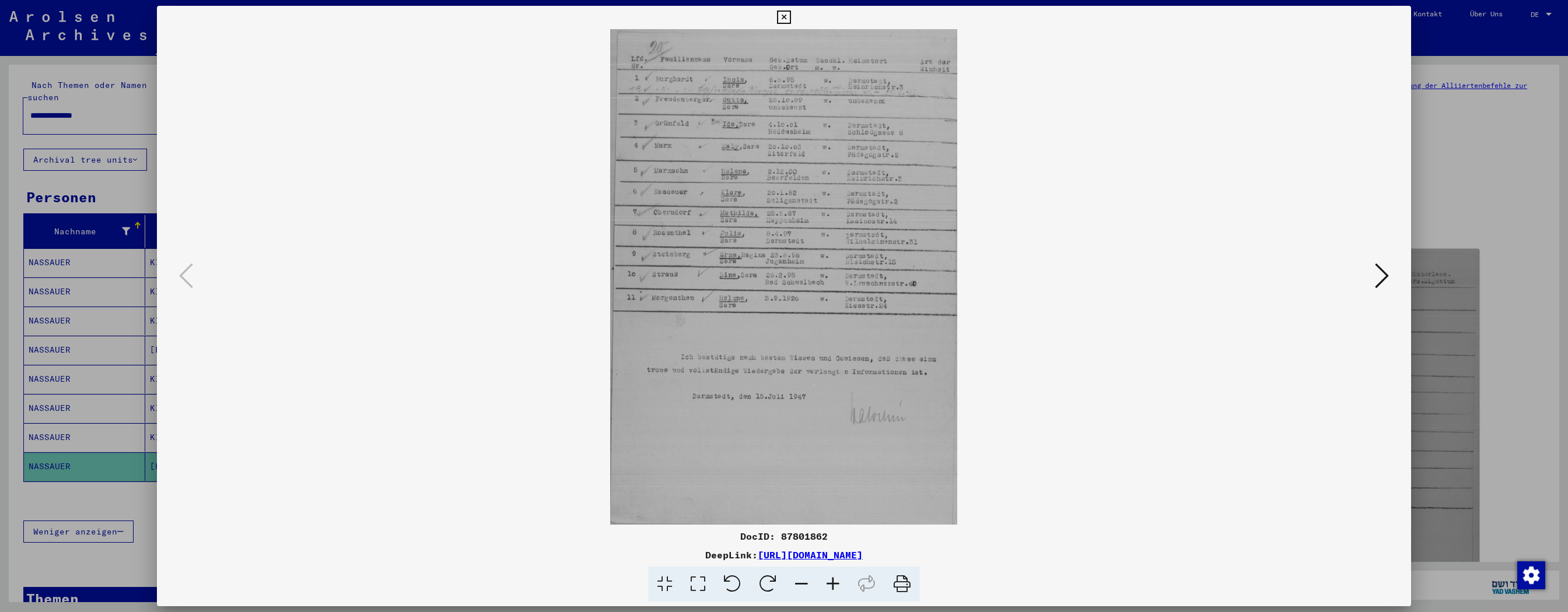
click at [708, 276] on icon at bounding box center [833, 584] width 32 height 35
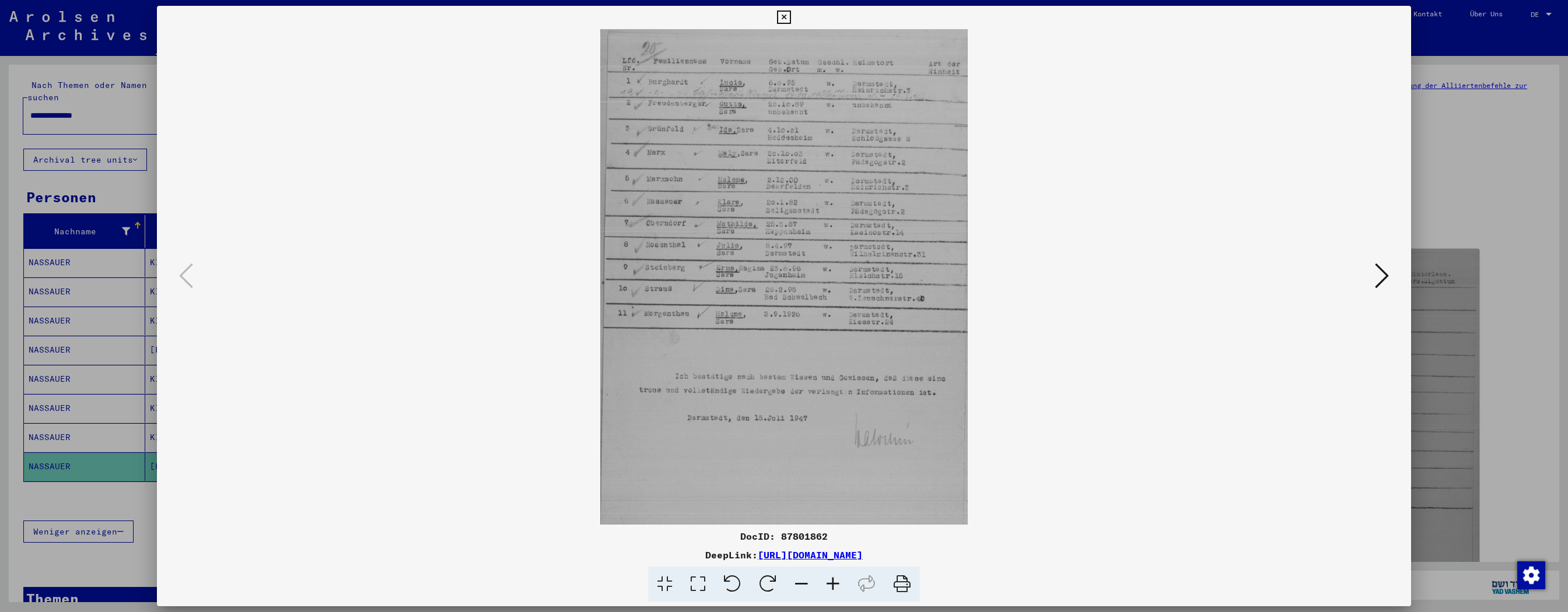
click at [708, 276] on icon at bounding box center [833, 584] width 32 height 35
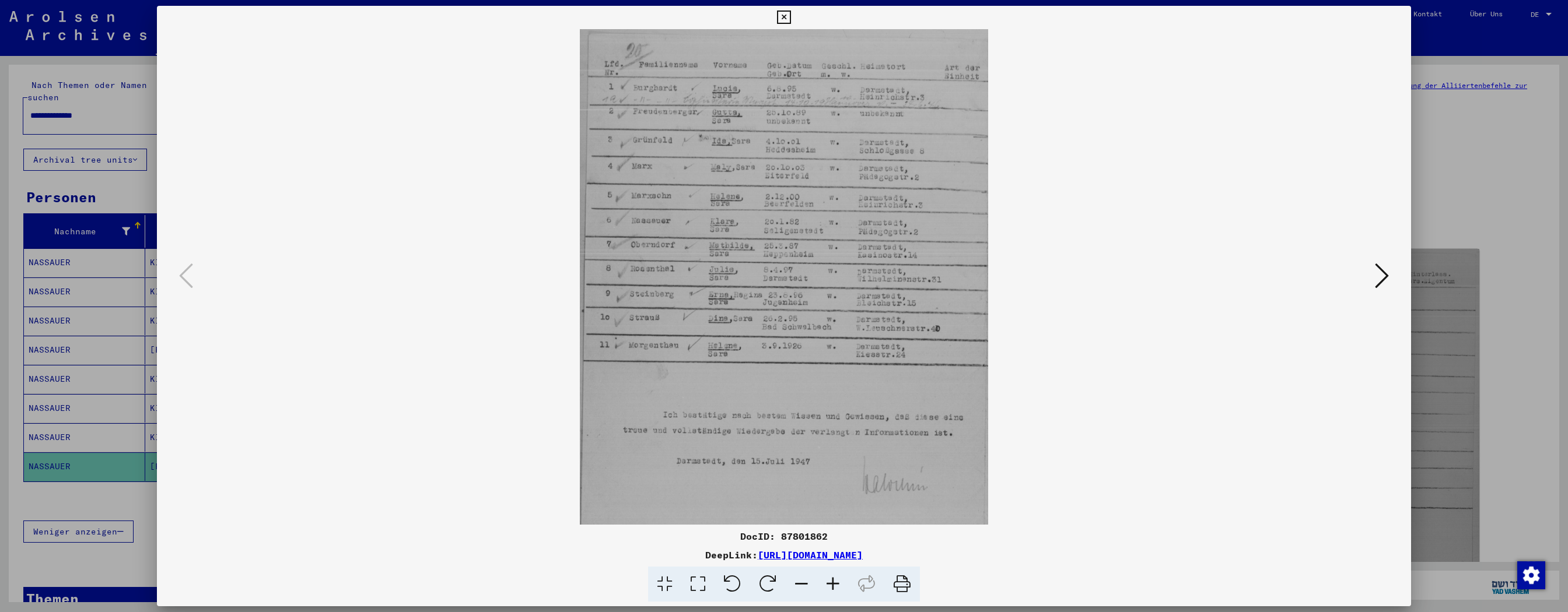
click at [708, 276] on icon at bounding box center [833, 584] width 32 height 35
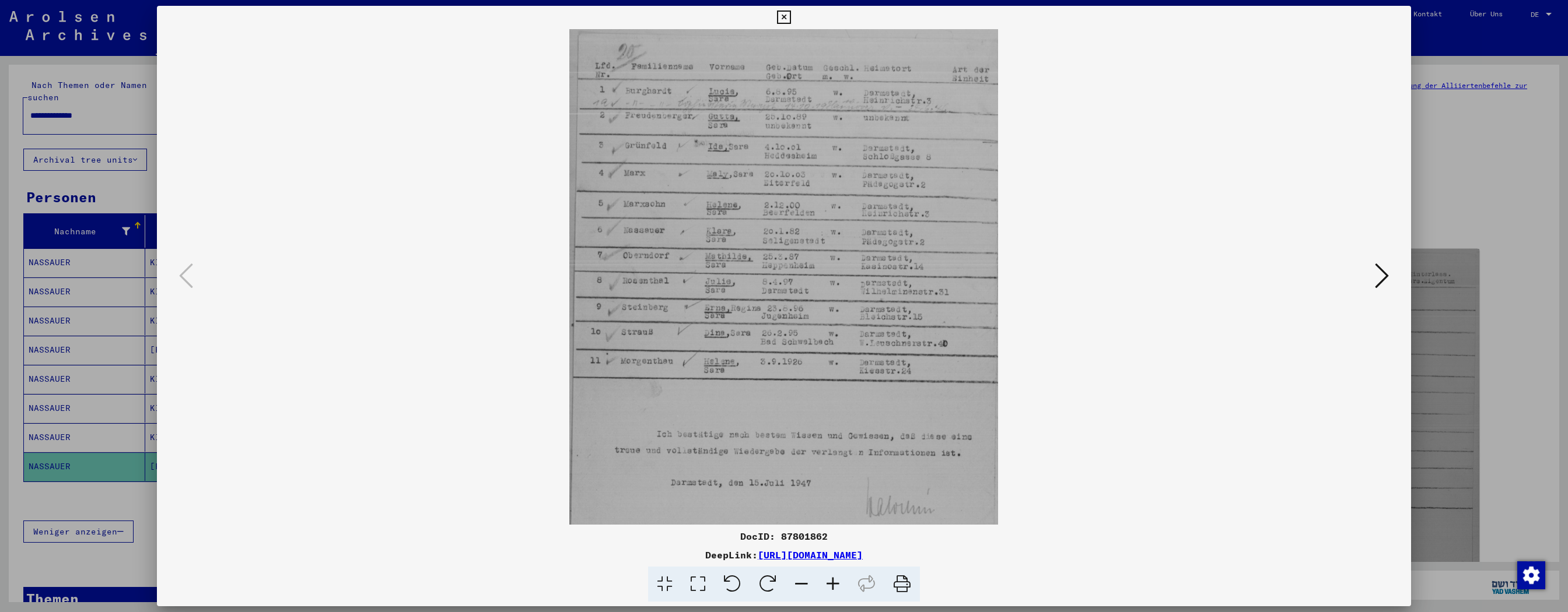
click at [708, 276] on icon at bounding box center [833, 584] width 32 height 35
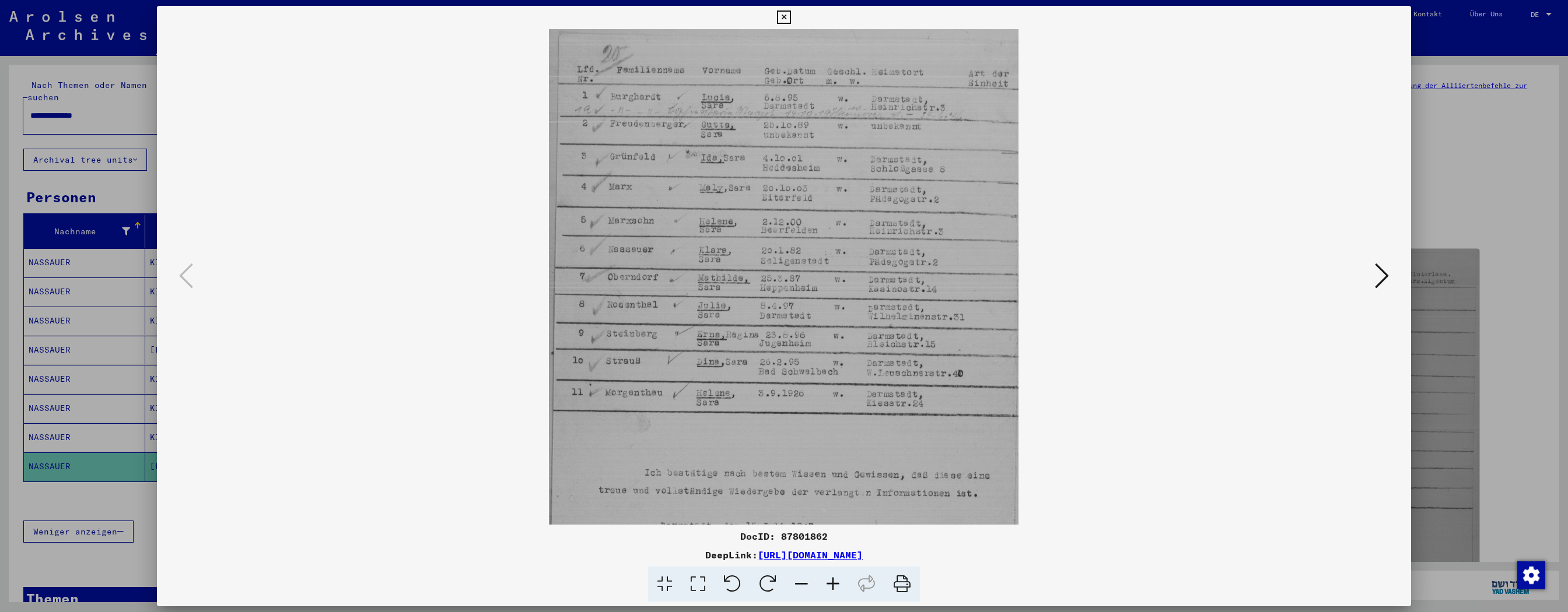
click at [708, 276] on icon at bounding box center [833, 584] width 32 height 35
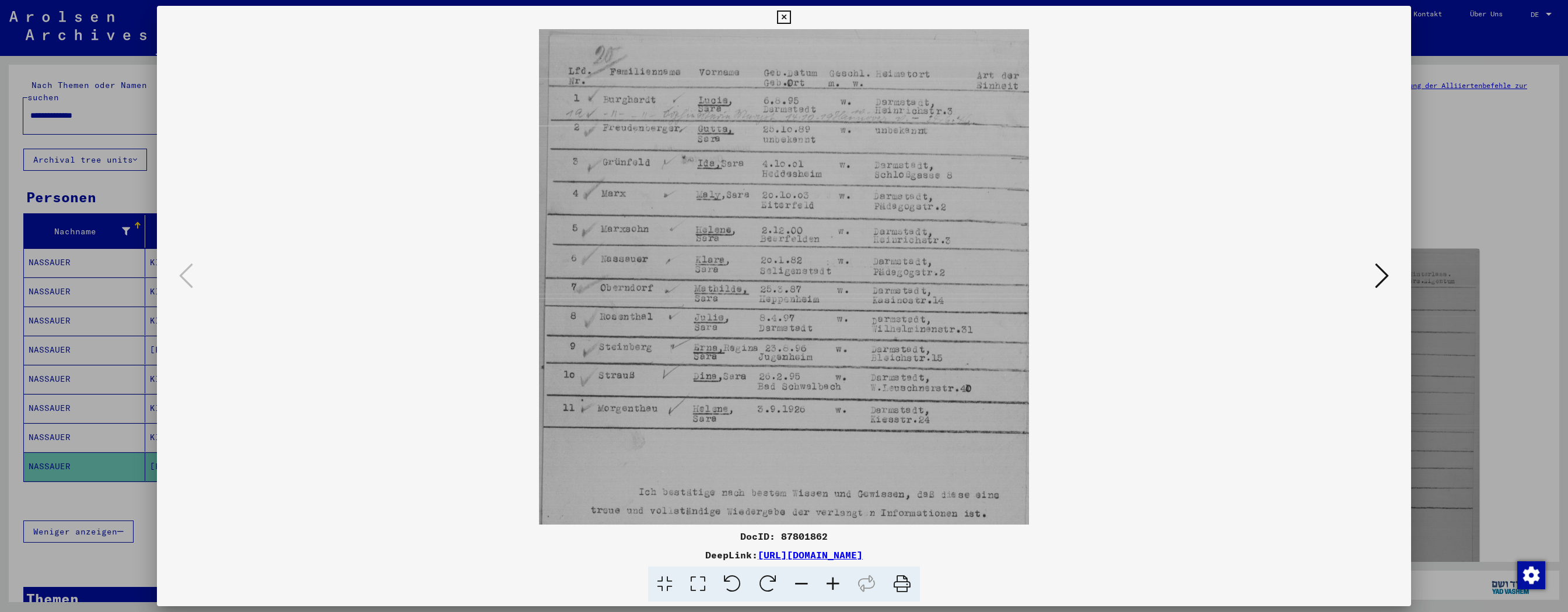
click at [708, 276] on icon at bounding box center [833, 584] width 32 height 35
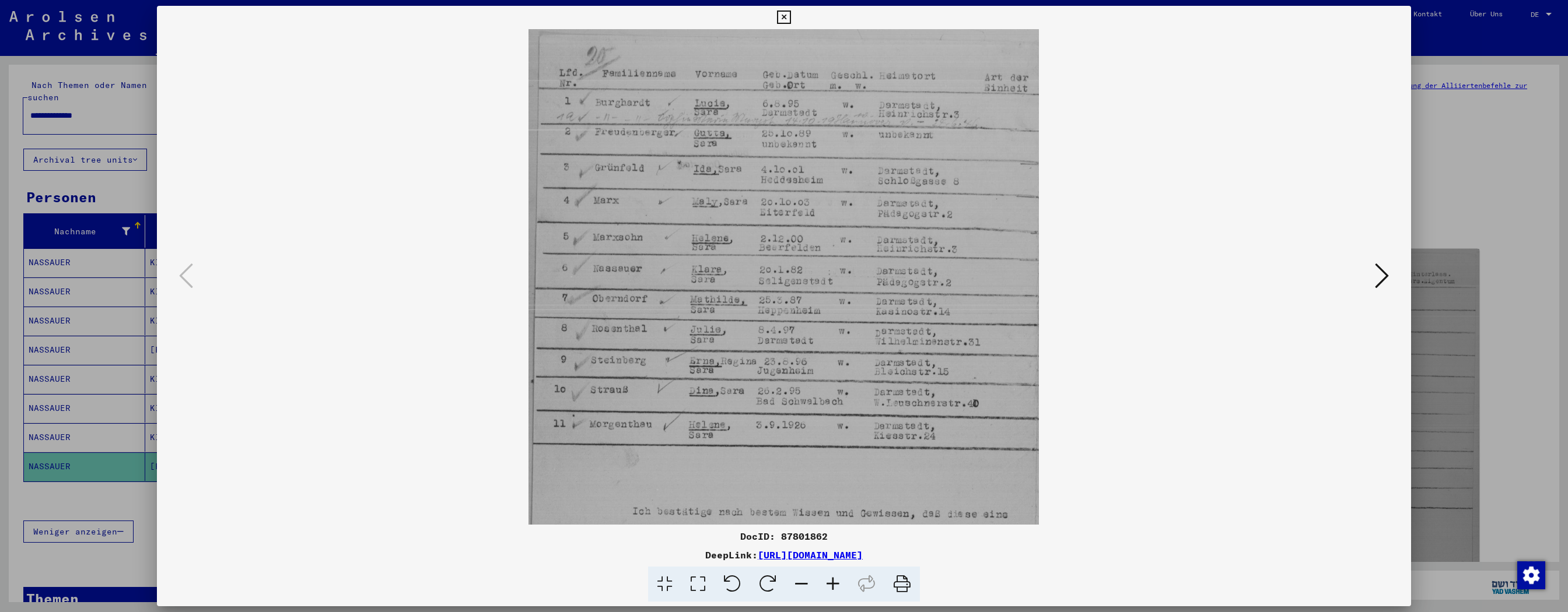
click at [708, 276] on icon at bounding box center [833, 584] width 32 height 35
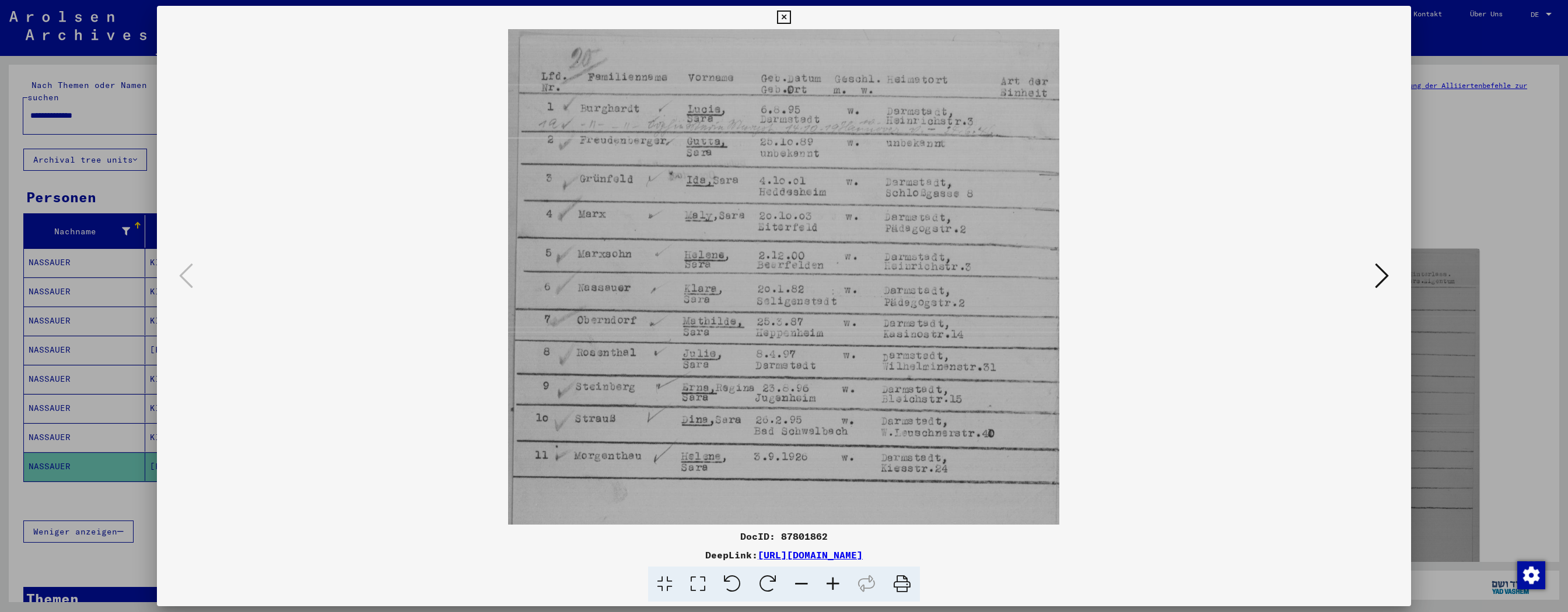
click at [708, 276] on icon at bounding box center [833, 584] width 32 height 35
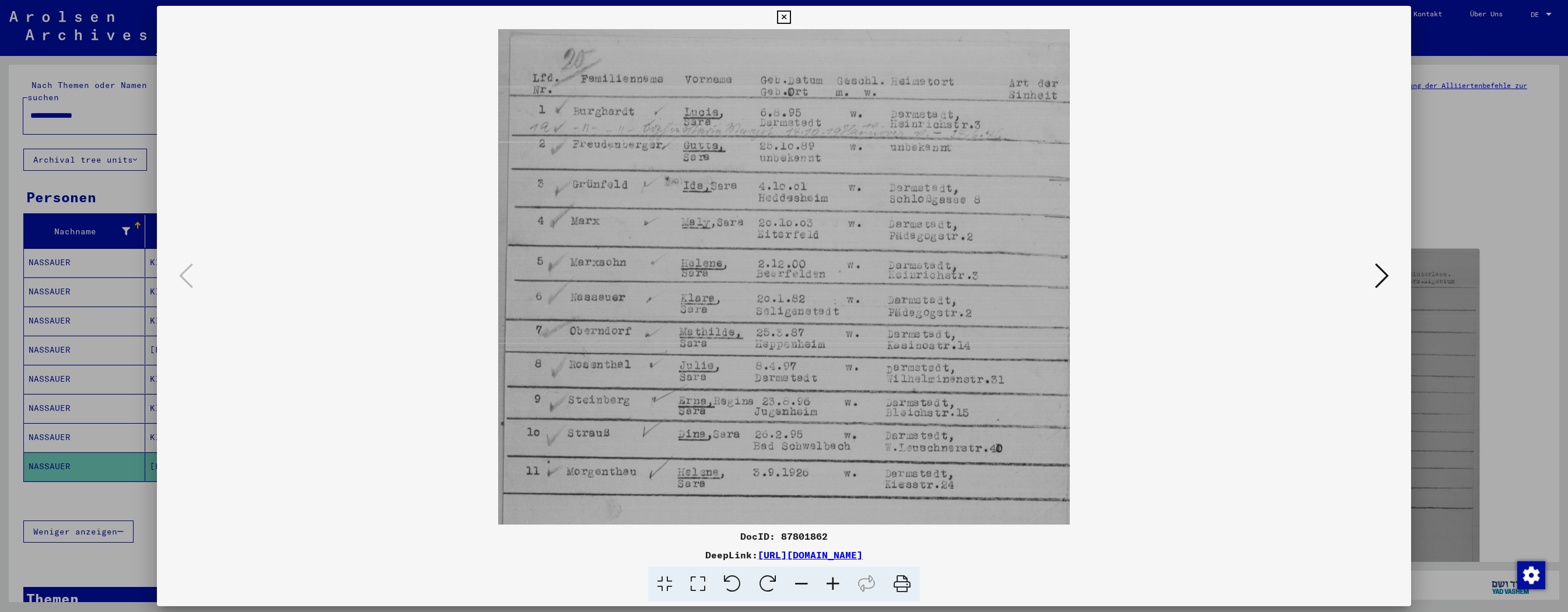
click at [708, 276] on icon at bounding box center [833, 584] width 32 height 35
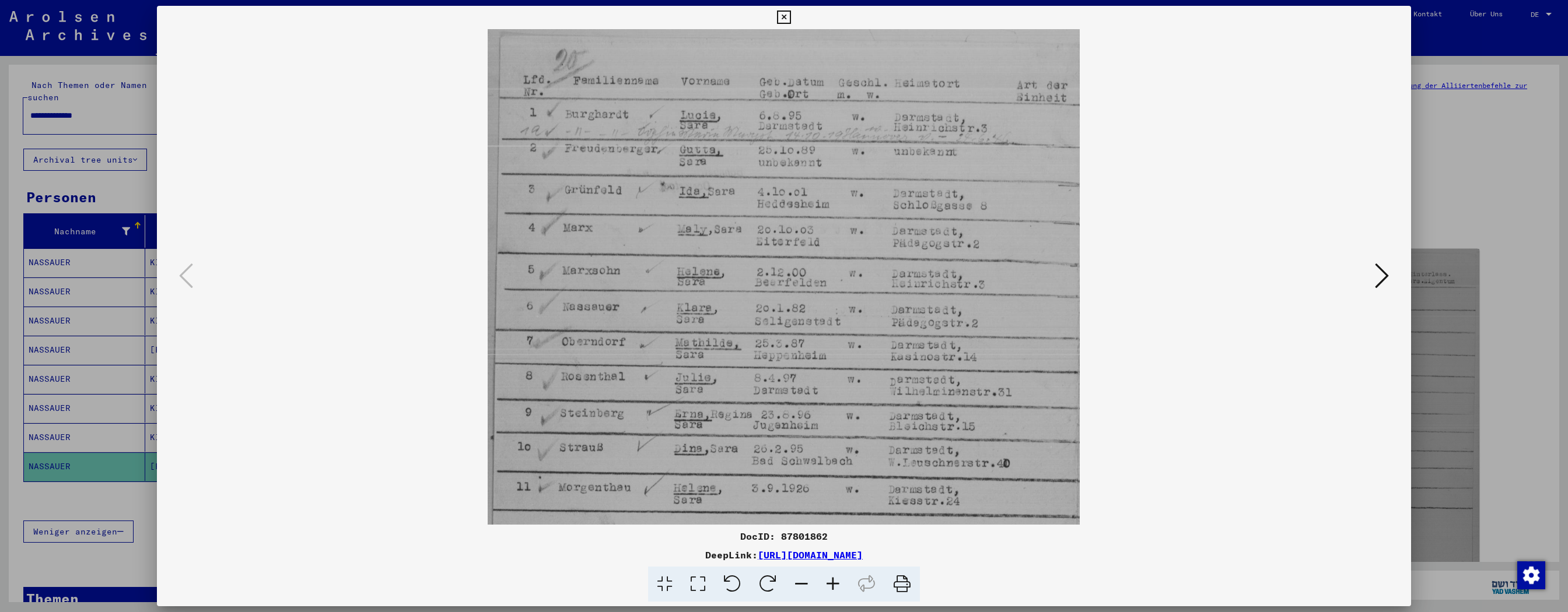
click at [708, 276] on icon at bounding box center [833, 584] width 32 height 35
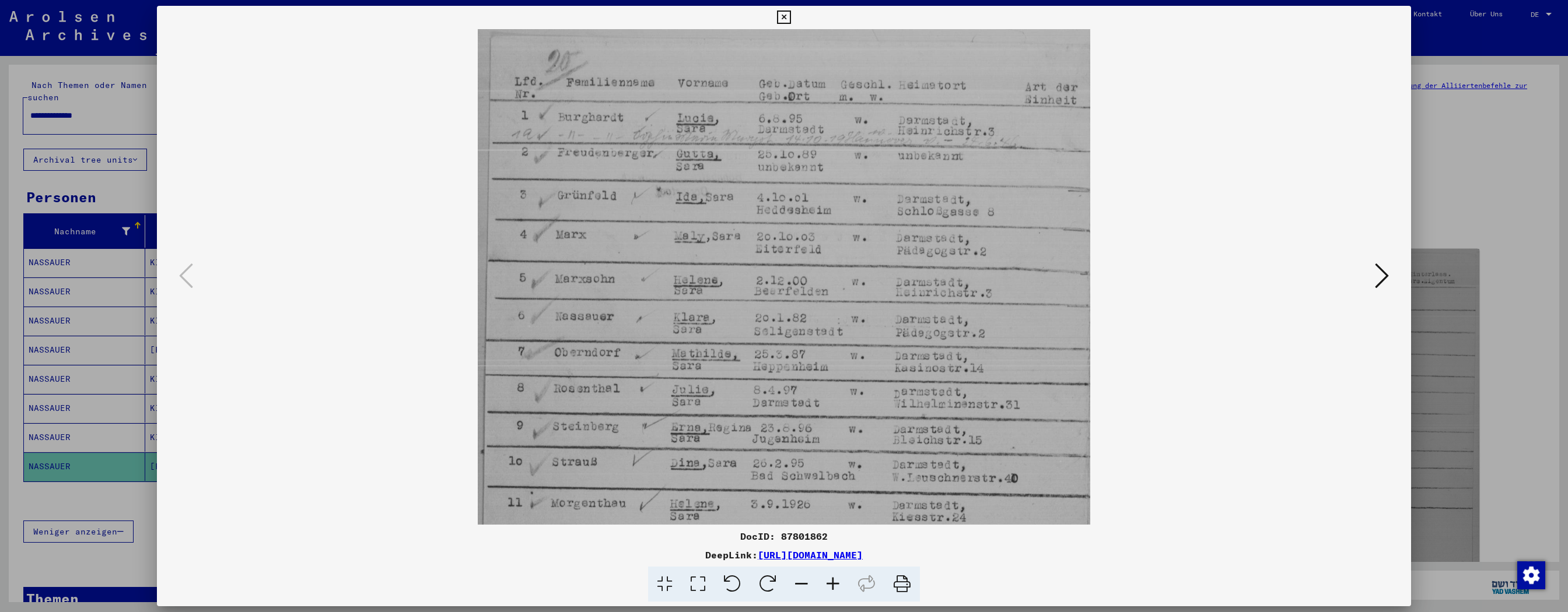
click at [708, 276] on icon at bounding box center [833, 584] width 32 height 35
click at [708, 14] on icon at bounding box center [783, 17] width 13 height 14
